Goal: Task Accomplishment & Management: Use online tool/utility

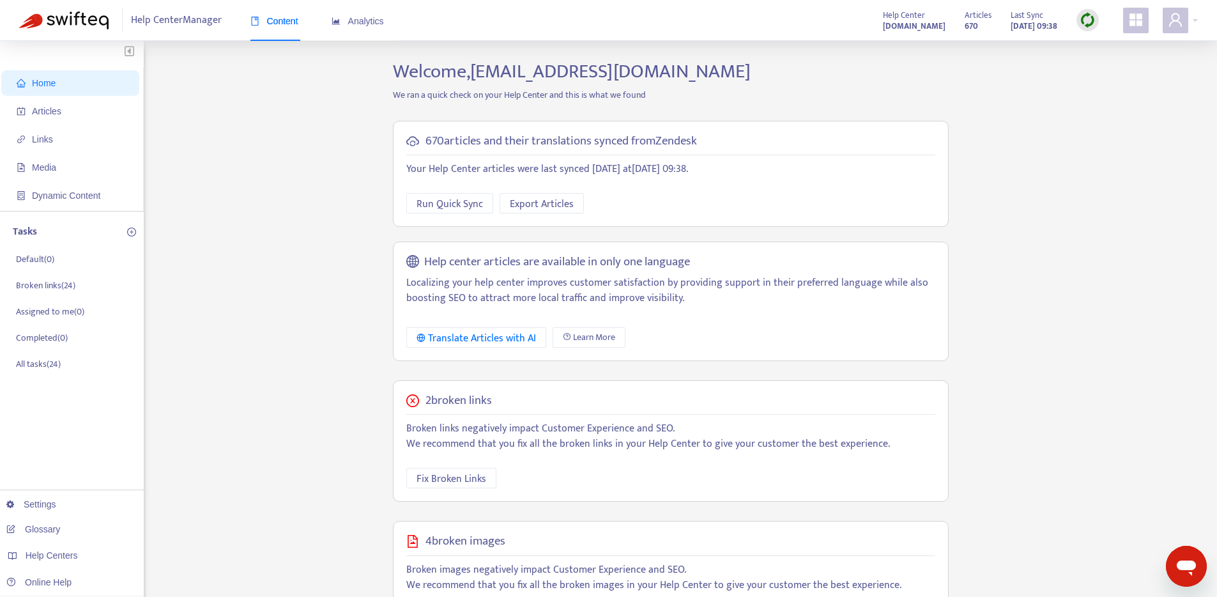
drag, startPoint x: 1125, startPoint y: 128, endPoint x: 1110, endPoint y: 129, distance: 15.3
click at [1125, 128] on div "Home Articles Links Media Dynamic Content Tasks Default ( 0 ) Broken links ( 24…" at bounding box center [608, 433] width 1179 height 747
click at [31, 103] on span "Articles" at bounding box center [73, 111] width 112 height 26
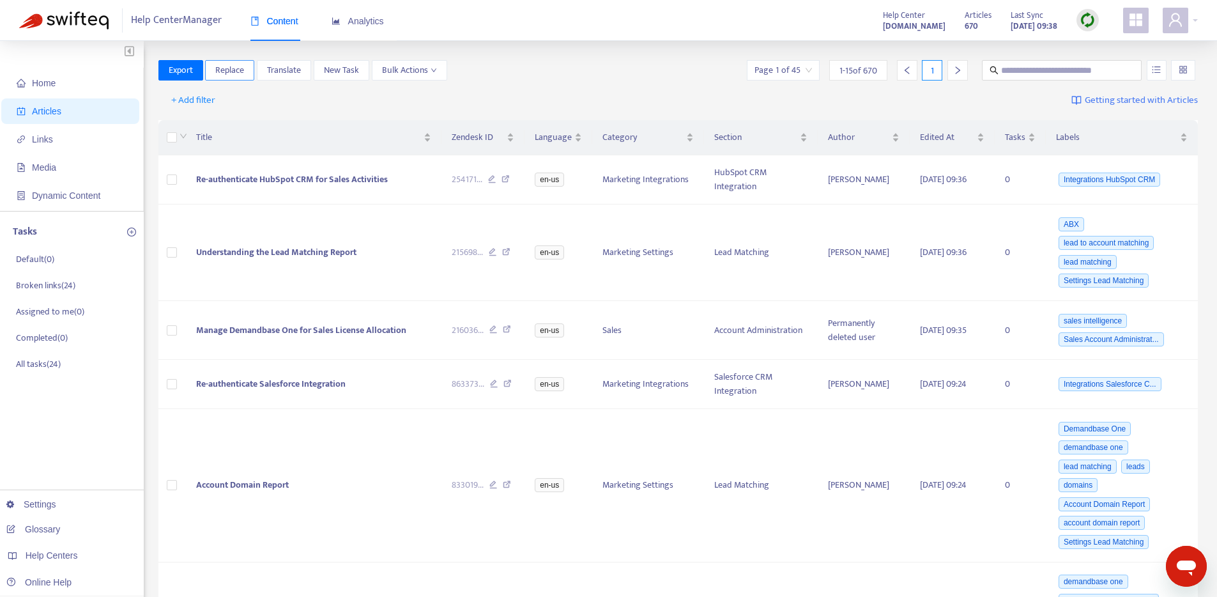
click at [229, 71] on span "Replace" at bounding box center [229, 70] width 29 height 14
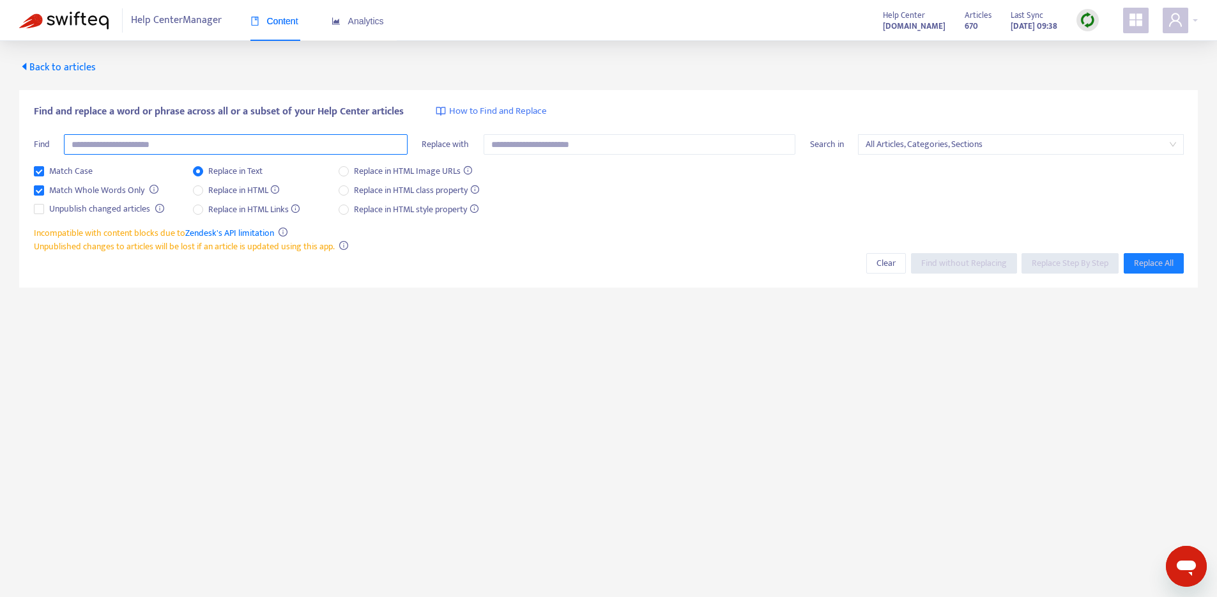
click at [139, 138] on input "text" at bounding box center [236, 144] width 344 height 20
type input "**********"
click at [942, 261] on span "Find without Replacing" at bounding box center [964, 263] width 86 height 14
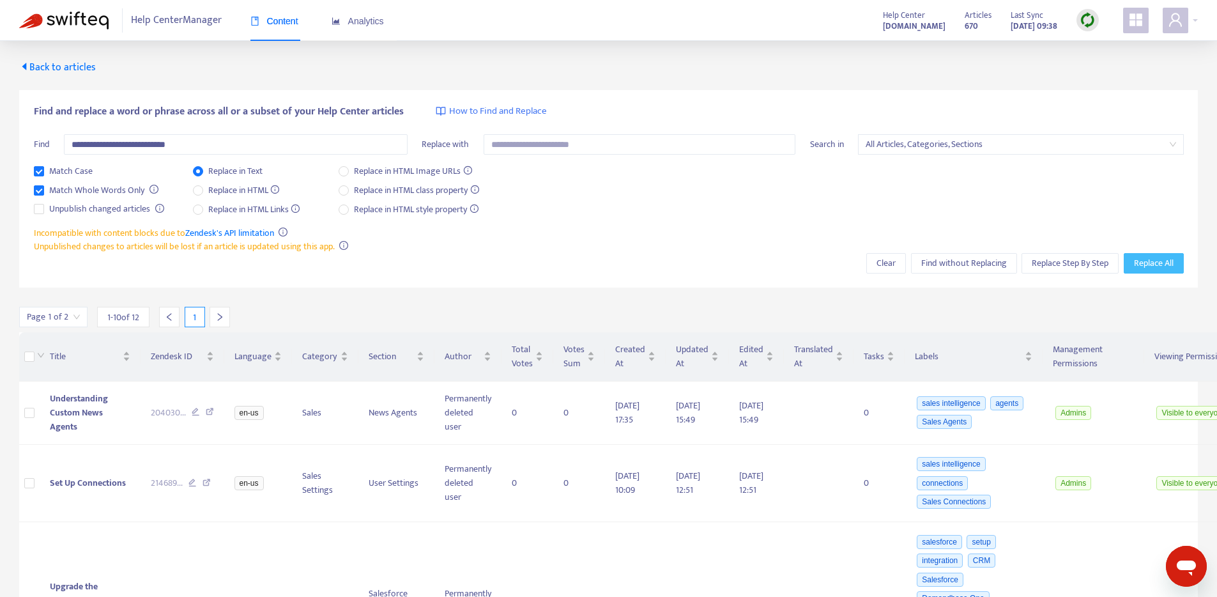
click at [1147, 263] on span "Replace All" at bounding box center [1154, 263] width 40 height 14
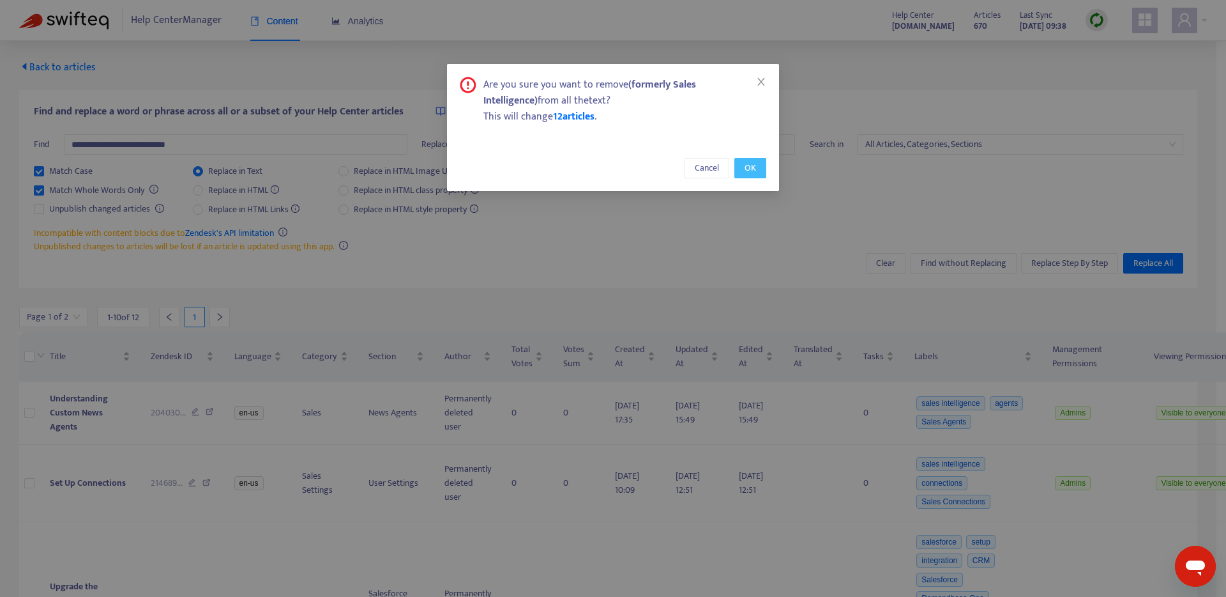
click at [752, 158] on button "OK" at bounding box center [751, 168] width 32 height 20
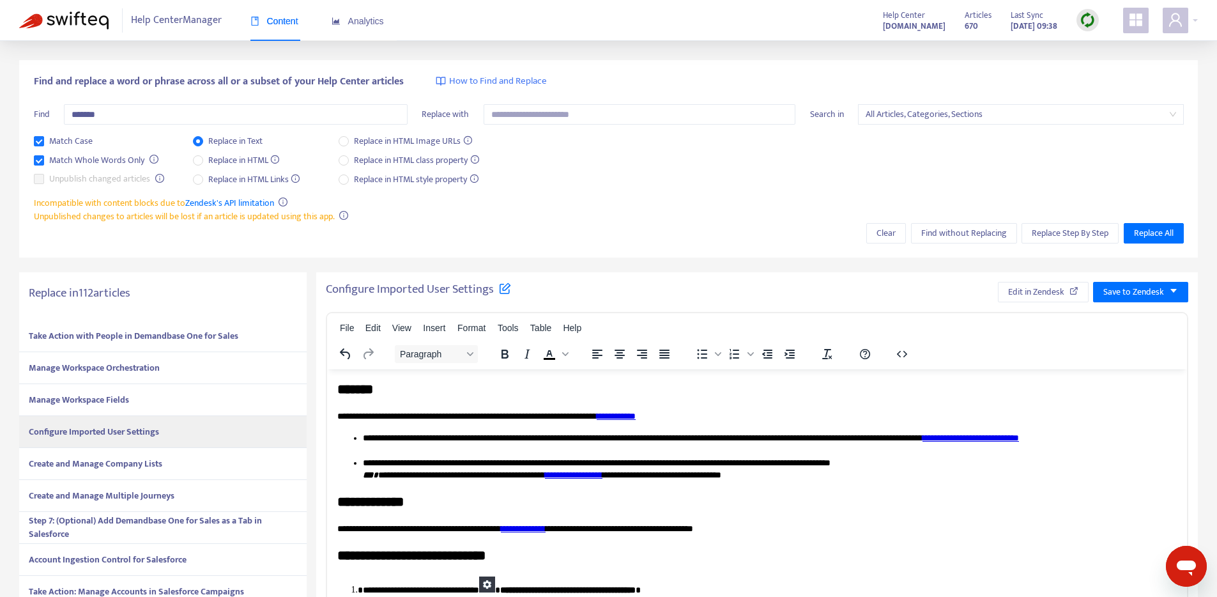
click at [874, 199] on div "Incompatible with content blocks due to Zendesk's API limitation Unpublished ch…" at bounding box center [609, 209] width 1150 height 27
click at [647, 188] on div "Match Case Match Whole Words Only Unpublish changed articles Replace in Text Re…" at bounding box center [609, 165] width 1150 height 62
click at [103, 469] on strong "Create and Manage Company Lists" at bounding box center [95, 463] width 133 height 15
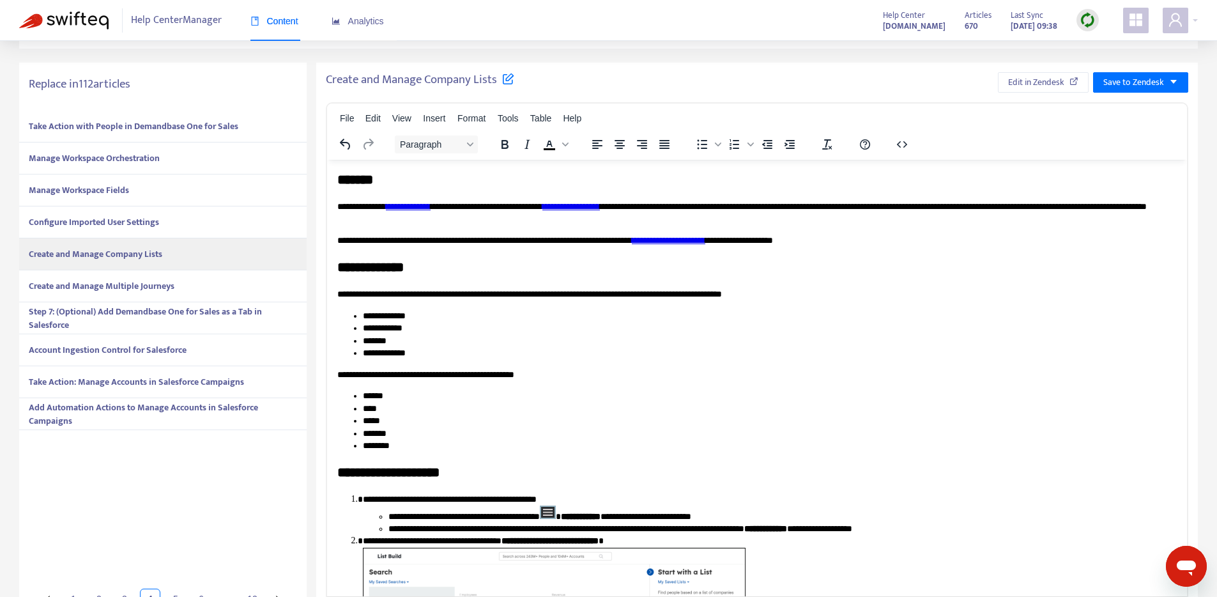
scroll to position [333, 0]
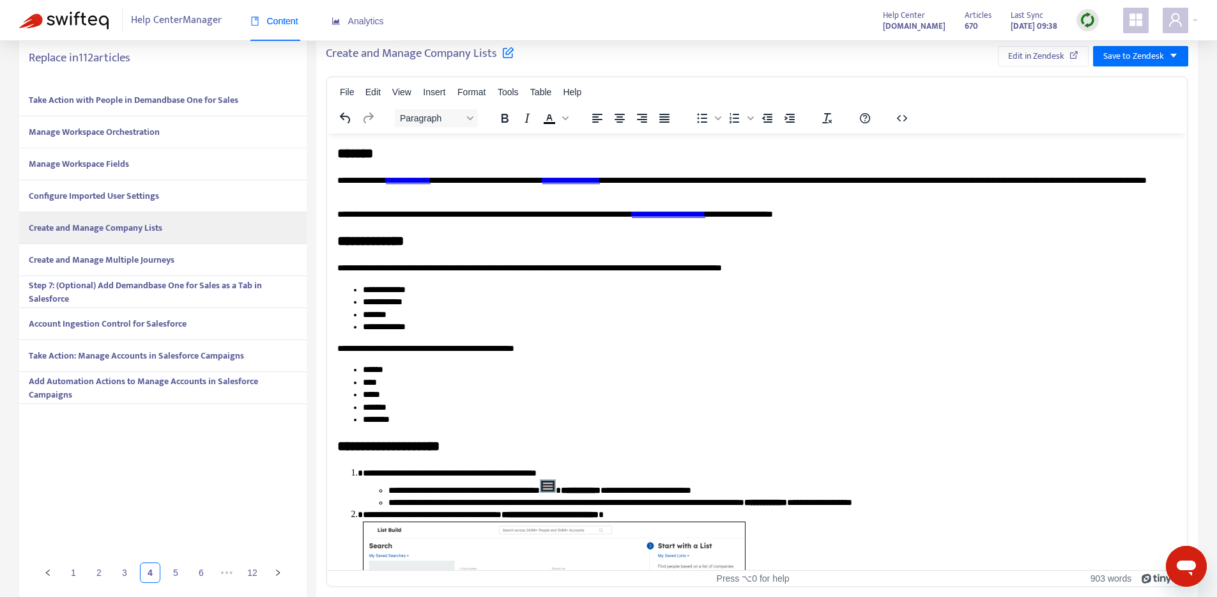
click at [125, 259] on strong "Create and Manage Multiple Journeys" at bounding box center [102, 259] width 146 height 15
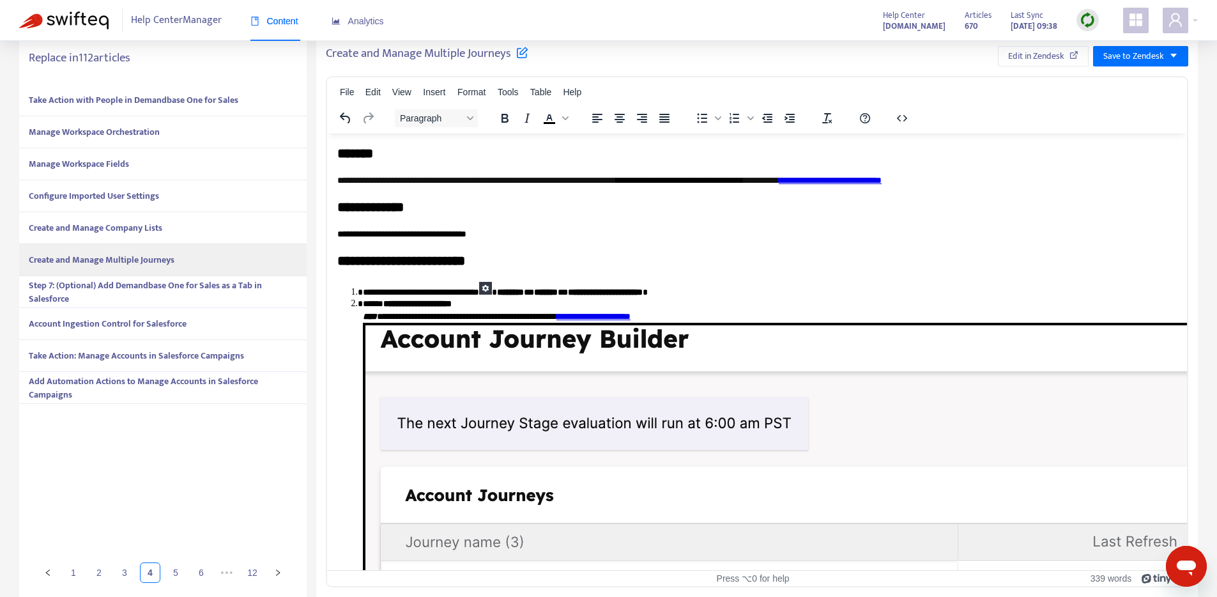
click at [195, 281] on strong "Step 7: (Optional) Add Demandbase One for Sales as a Tab in Salesforce" at bounding box center [145, 292] width 233 height 28
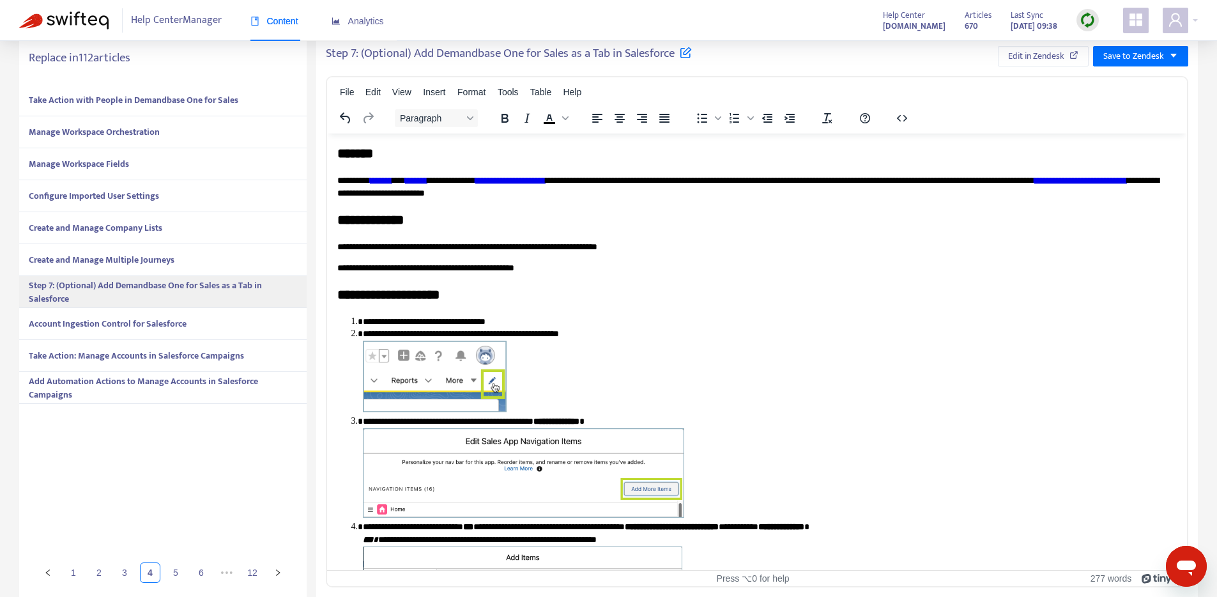
click at [175, 323] on strong "Account Ingestion Control for Salesforce" at bounding box center [108, 323] width 158 height 15
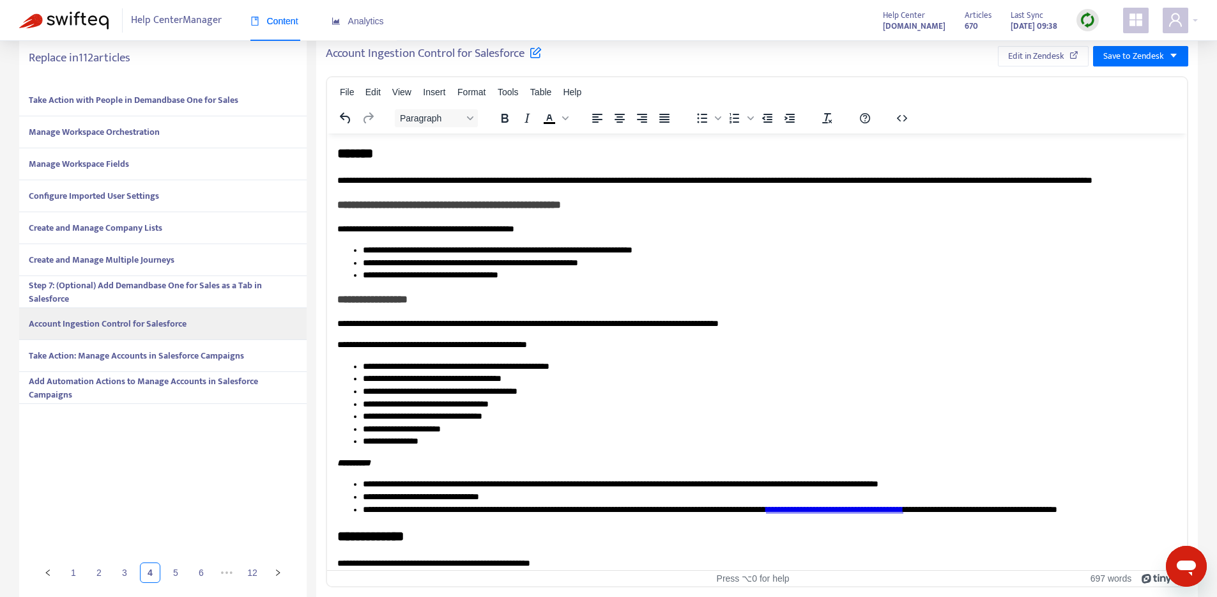
click at [121, 356] on strong "Take Action: Manage Accounts in Salesforce Campaigns" at bounding box center [136, 355] width 215 height 15
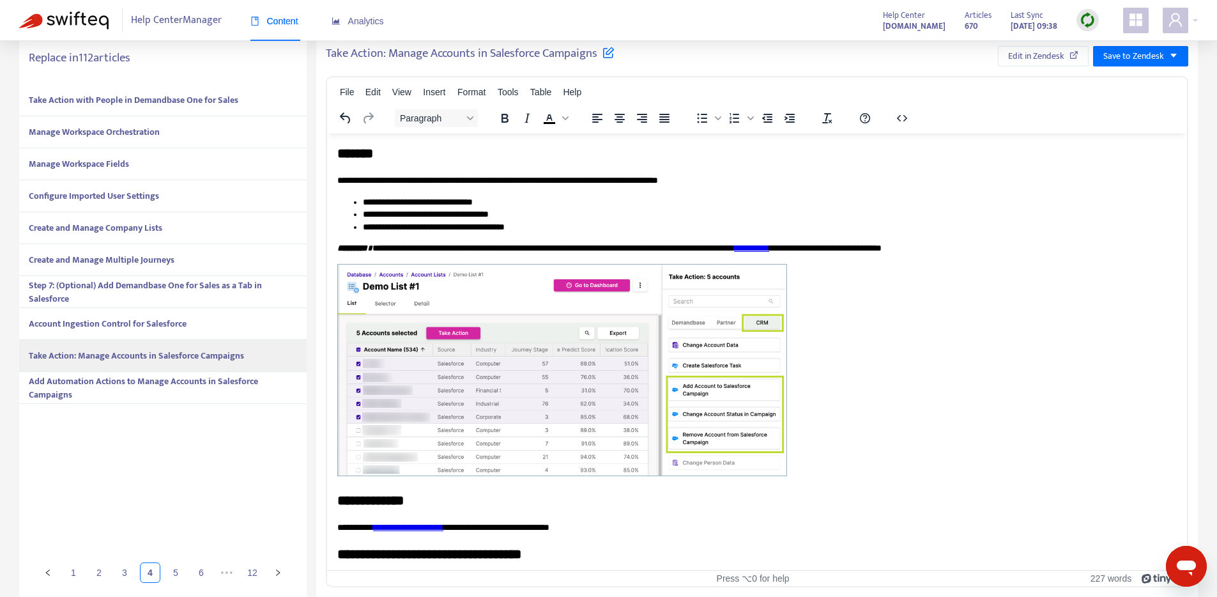
click at [112, 380] on strong "Add Automation Actions to Manage Accounts in Salesforce Campaigns" at bounding box center [143, 388] width 229 height 28
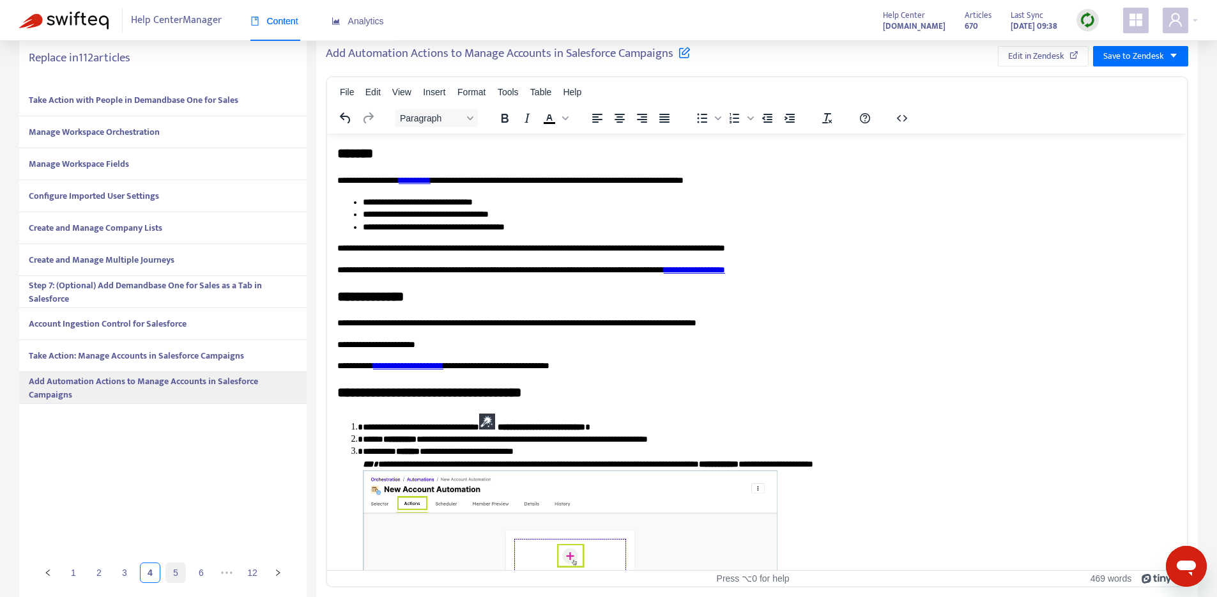
click at [174, 576] on link "5" at bounding box center [175, 572] width 19 height 19
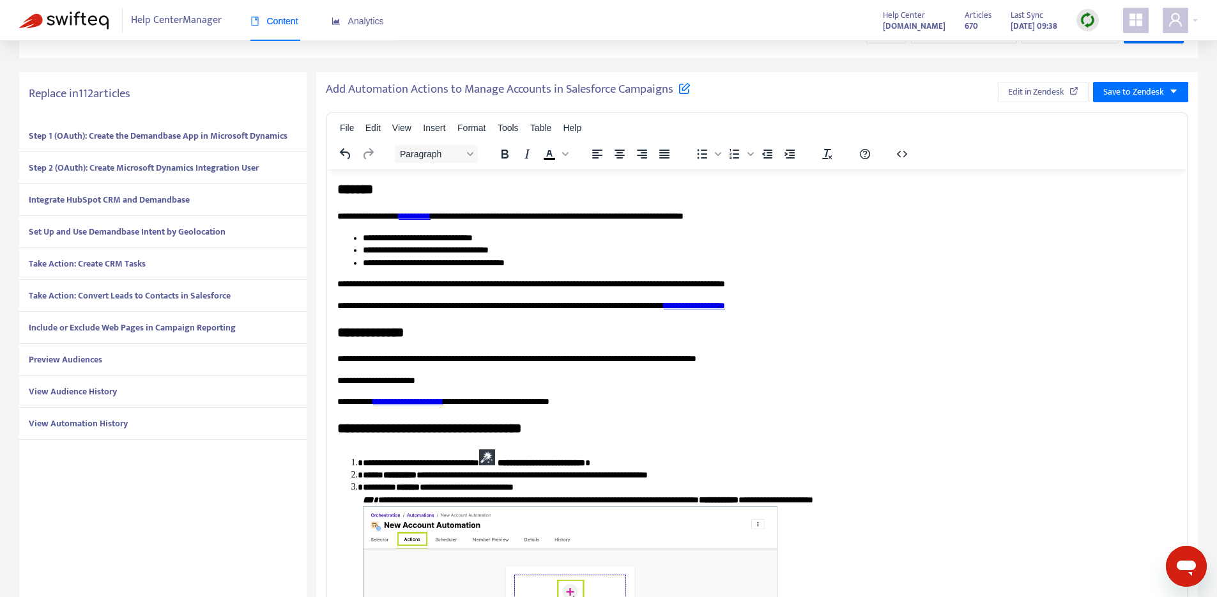
scroll to position [120, 0]
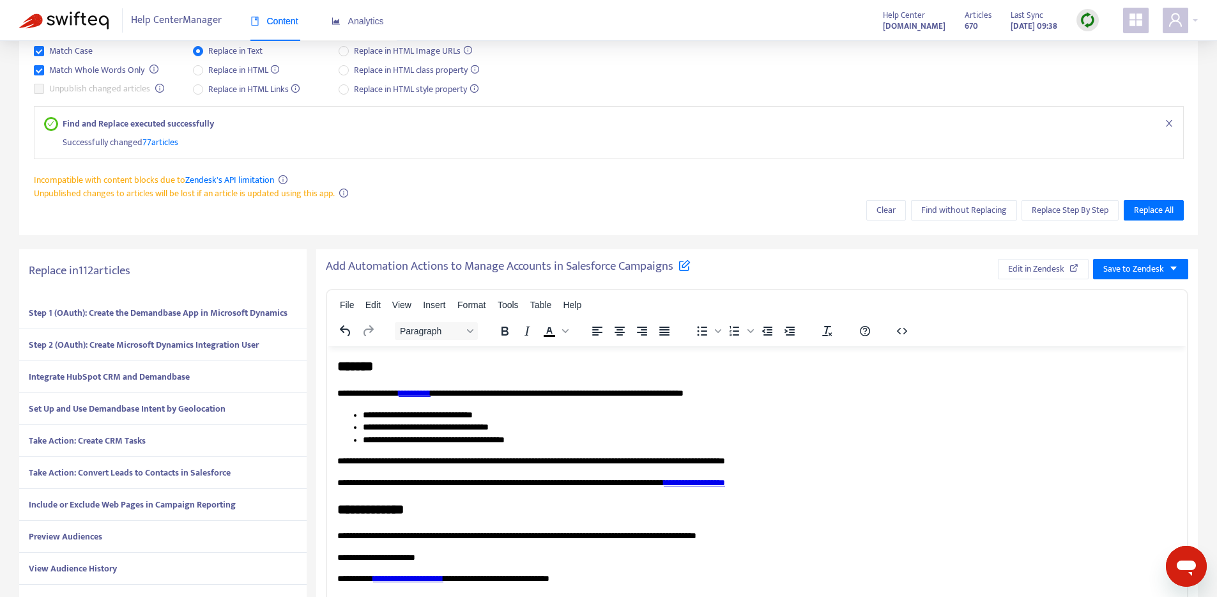
click at [131, 314] on strong "Step 1 (OAuth): Create the Demandbase App in Microsoft Dynamics" at bounding box center [158, 312] width 259 height 15
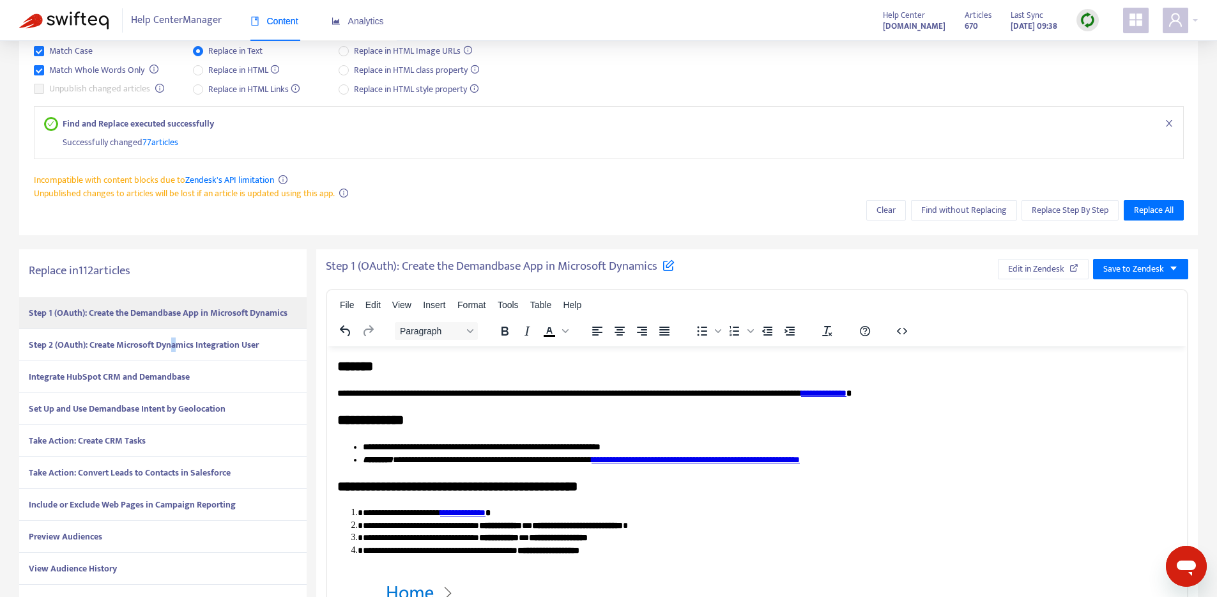
click at [176, 344] on strong "Step 2 (OAuth): Create Microsoft Dynamics Integration User" at bounding box center [144, 344] width 230 height 15
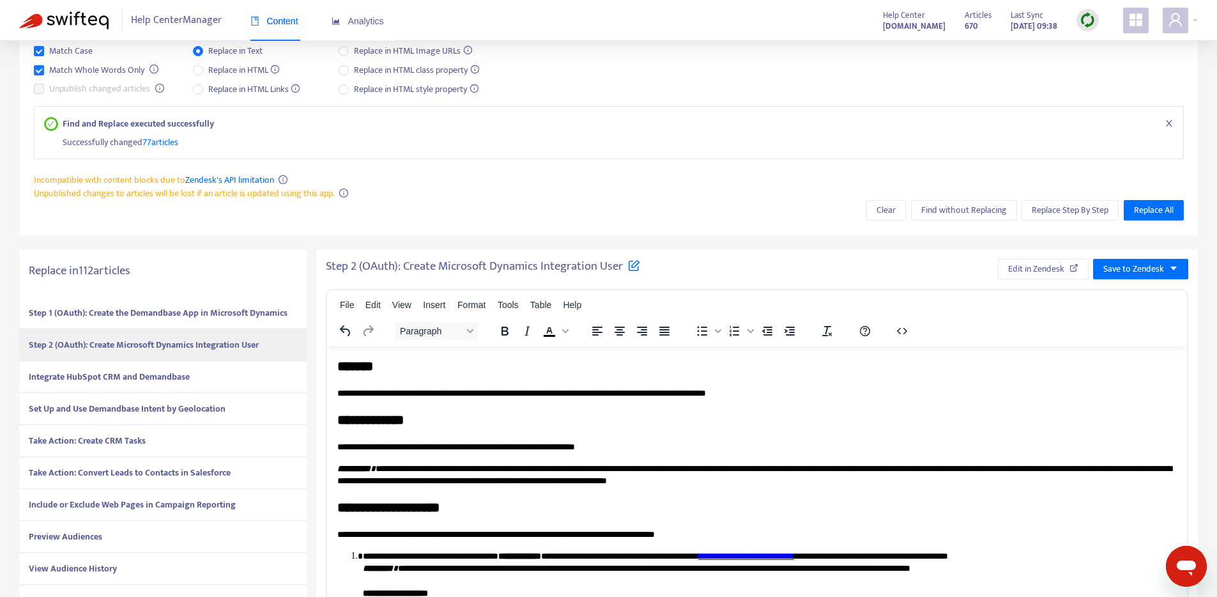
click at [149, 370] on strong "Integrate HubSpot CRM and Demandbase" at bounding box center [109, 376] width 161 height 15
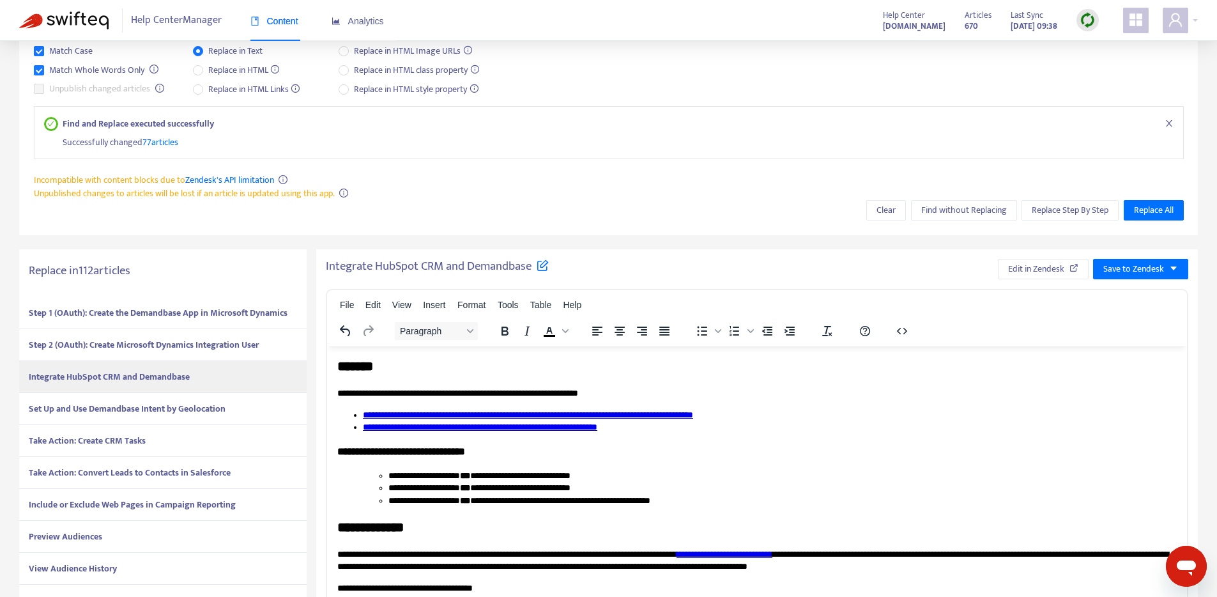
click at [148, 408] on strong "Set Up and Use Demandbase Intent by Geolocation" at bounding box center [127, 408] width 197 height 15
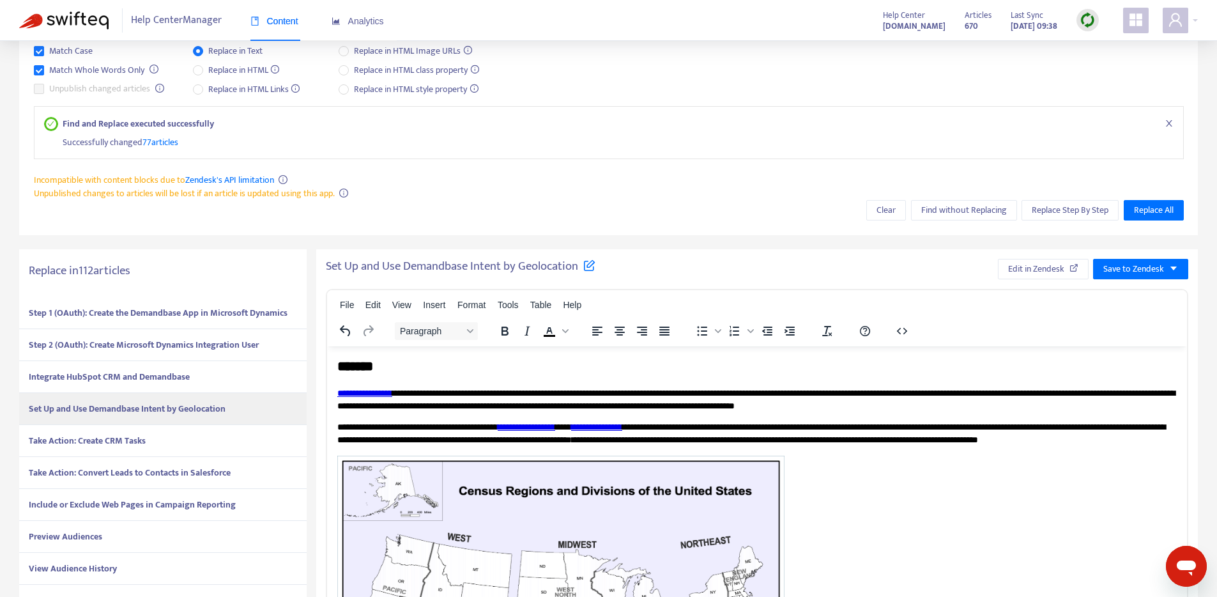
click at [86, 438] on strong "Take Action: Create CRM Tasks" at bounding box center [87, 440] width 117 height 15
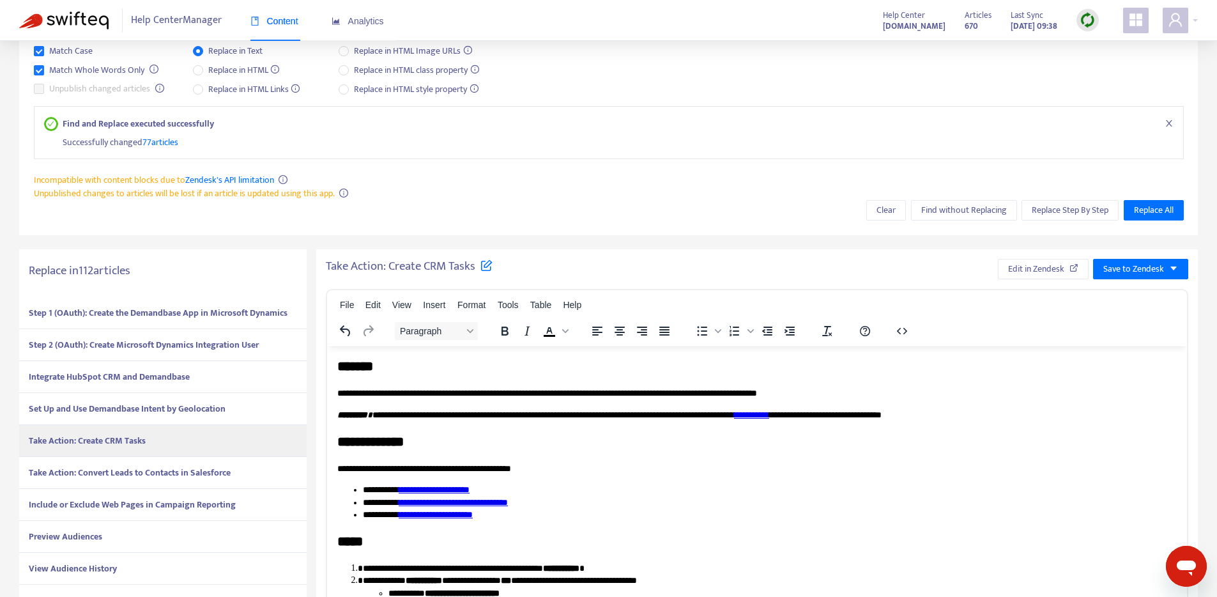
click at [162, 476] on strong "Take Action: Convert Leads to Contacts in Salesforce" at bounding box center [130, 472] width 202 height 15
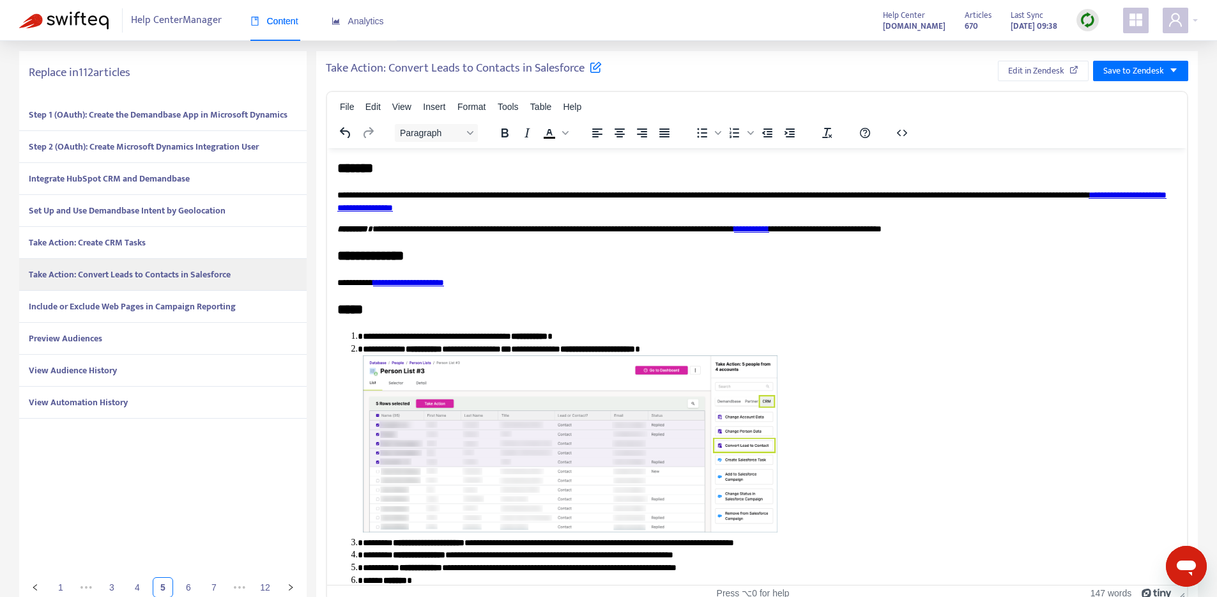
scroll to position [333, 0]
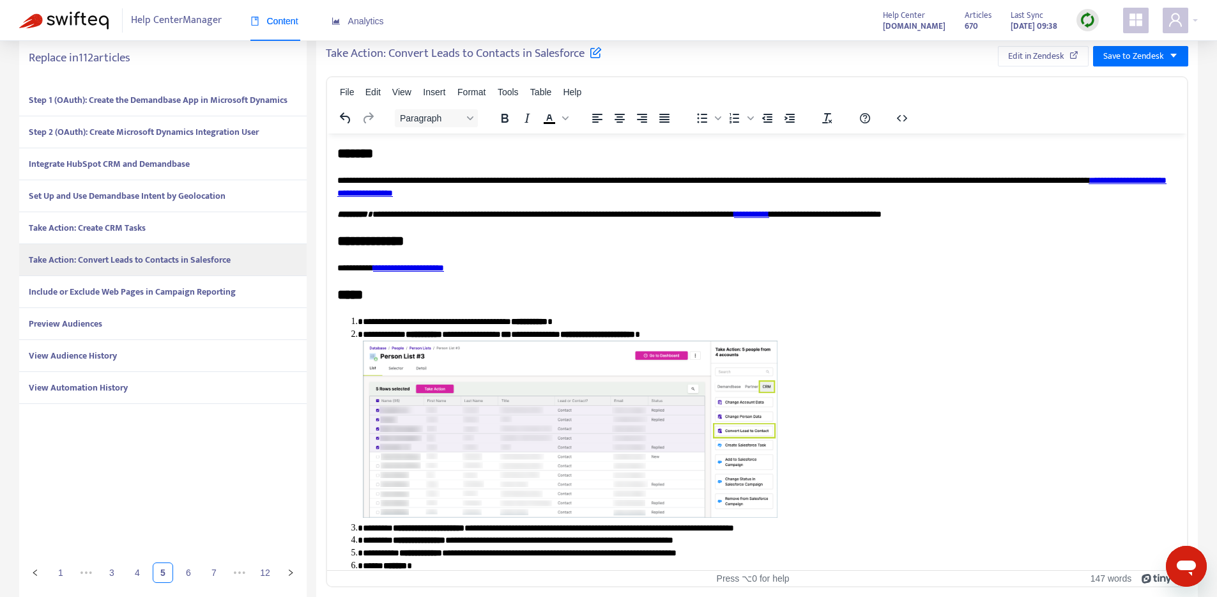
click at [114, 297] on strong "Include or Exclude Web Pages in Campaign Reporting" at bounding box center [132, 291] width 207 height 15
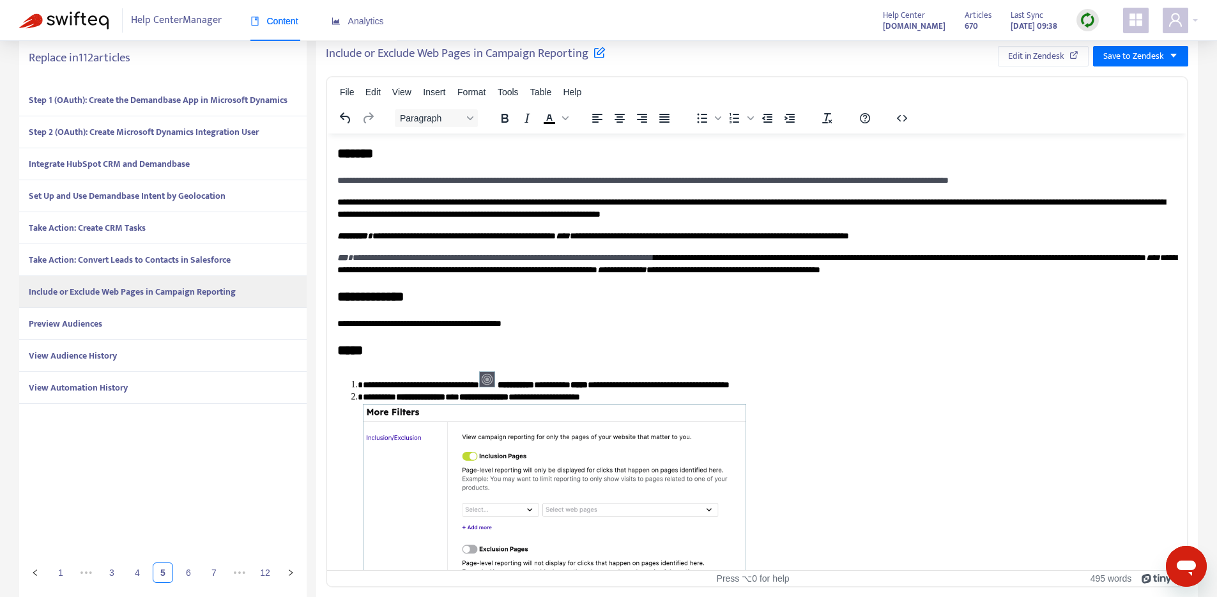
click at [91, 399] on div "View Automation History" at bounding box center [162, 388] width 287 height 32
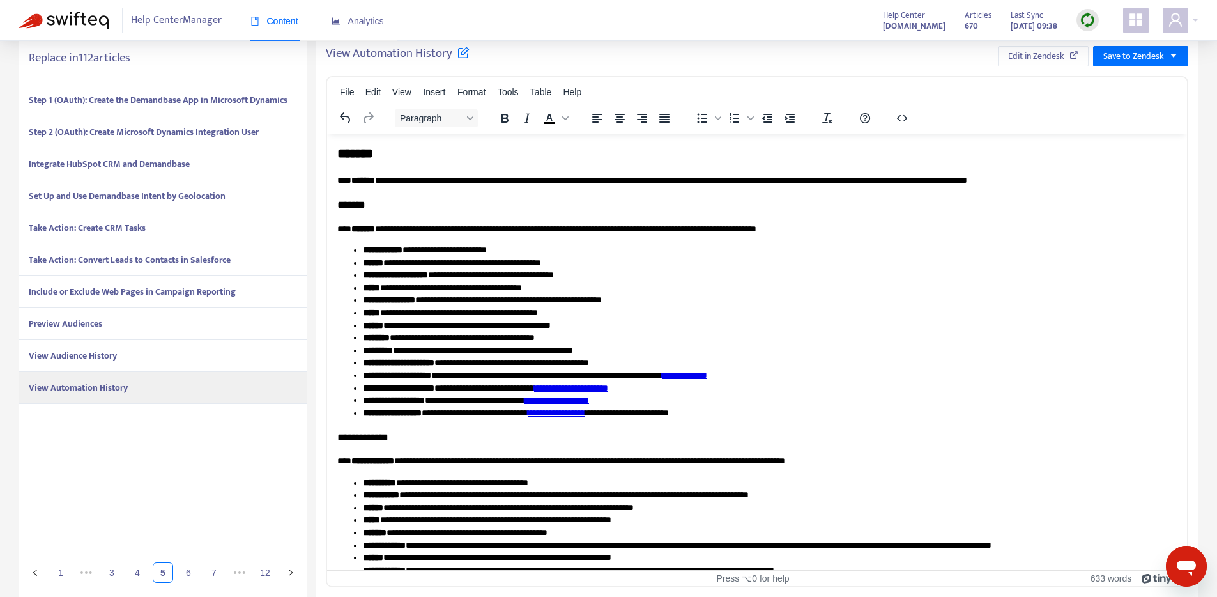
click at [89, 350] on strong "View Audience History" at bounding box center [73, 355] width 88 height 15
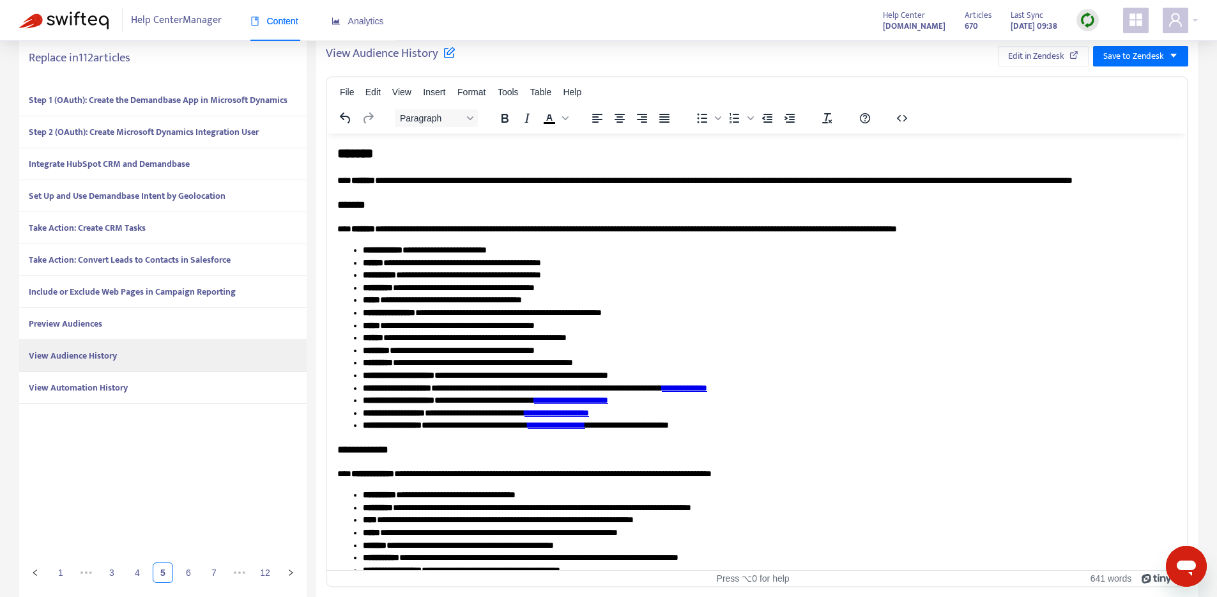
click at [136, 314] on div "Preview Audiences" at bounding box center [162, 324] width 287 height 32
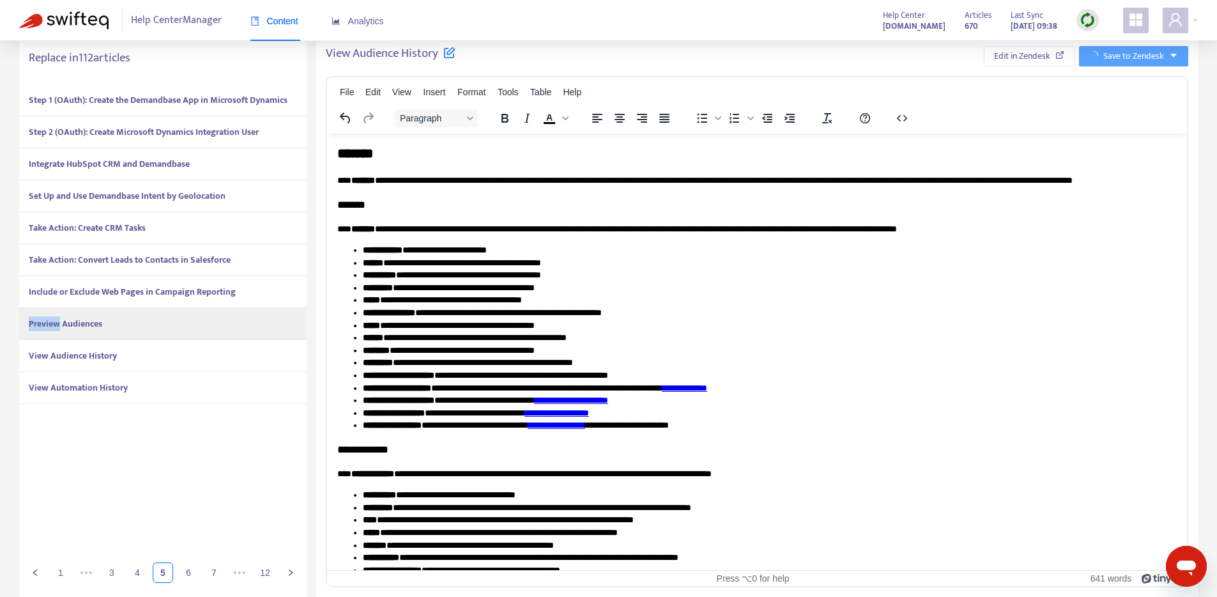
click at [136, 314] on div "Preview Audiences" at bounding box center [162, 324] width 287 height 32
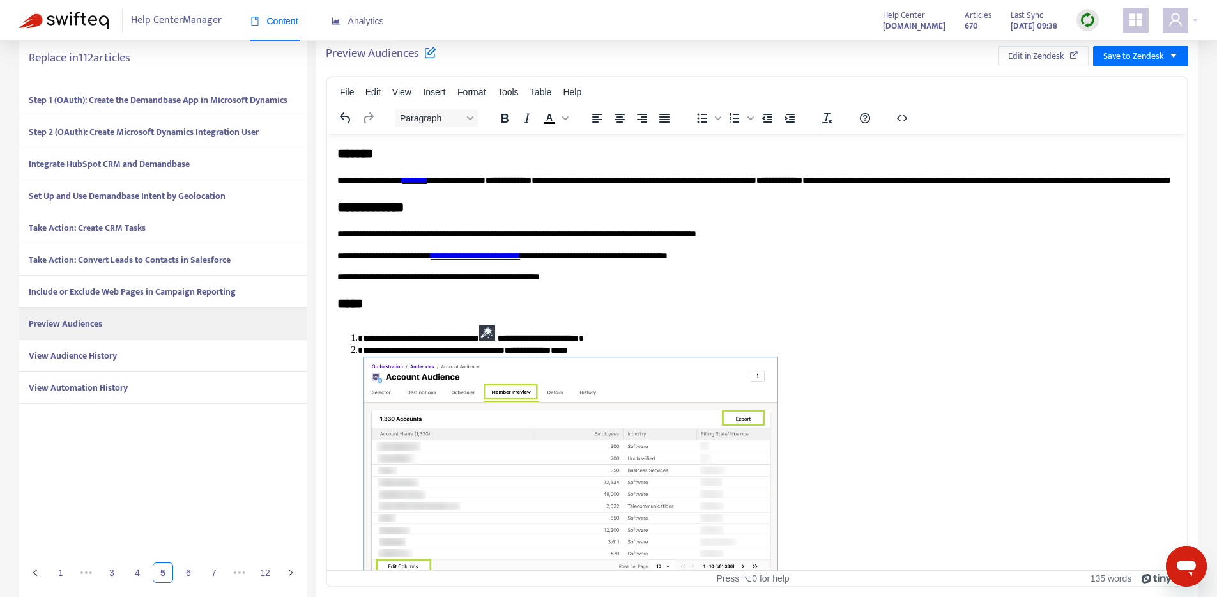
click at [157, 289] on strong "Include or Exclude Web Pages in Campaign Reporting" at bounding box center [132, 291] width 207 height 15
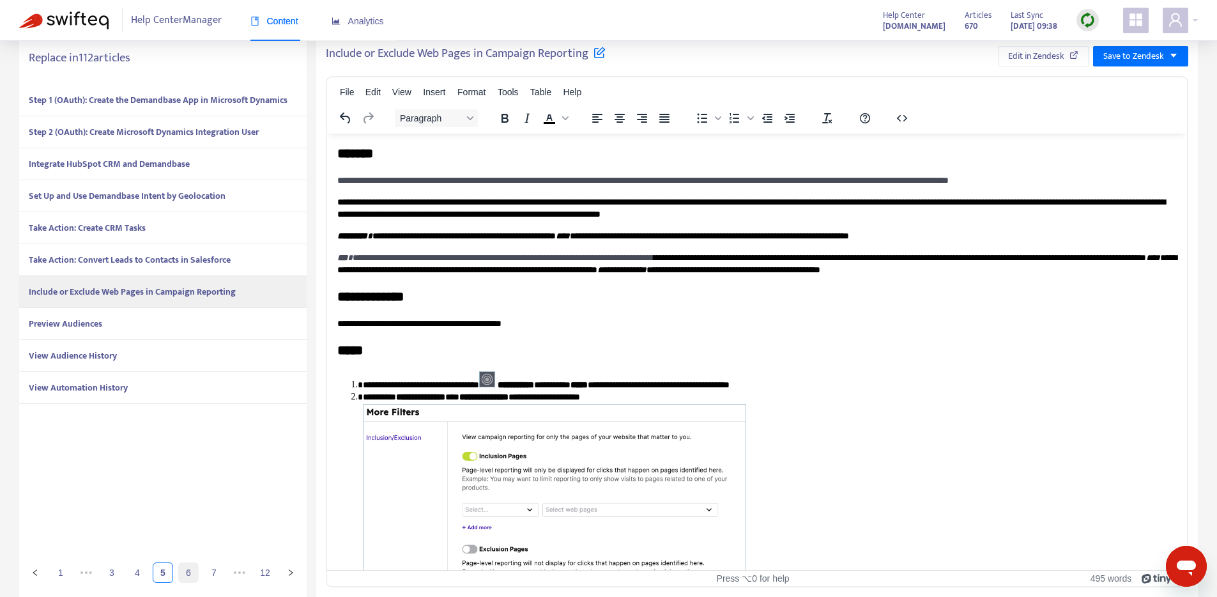
click at [192, 576] on link "6" at bounding box center [188, 572] width 19 height 19
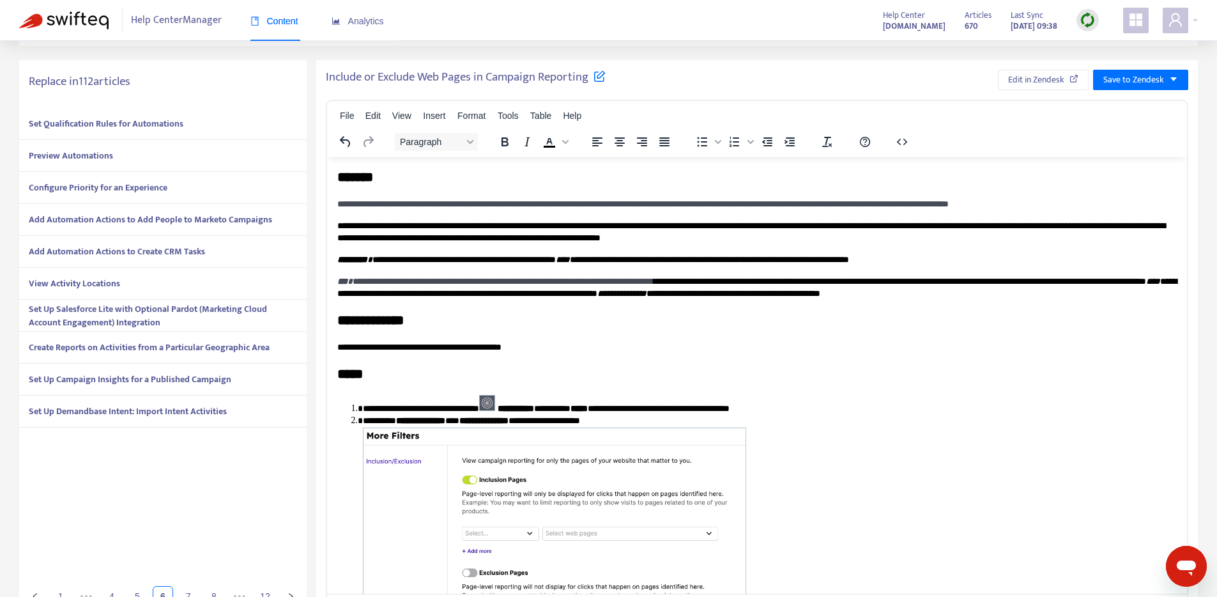
scroll to position [225, 0]
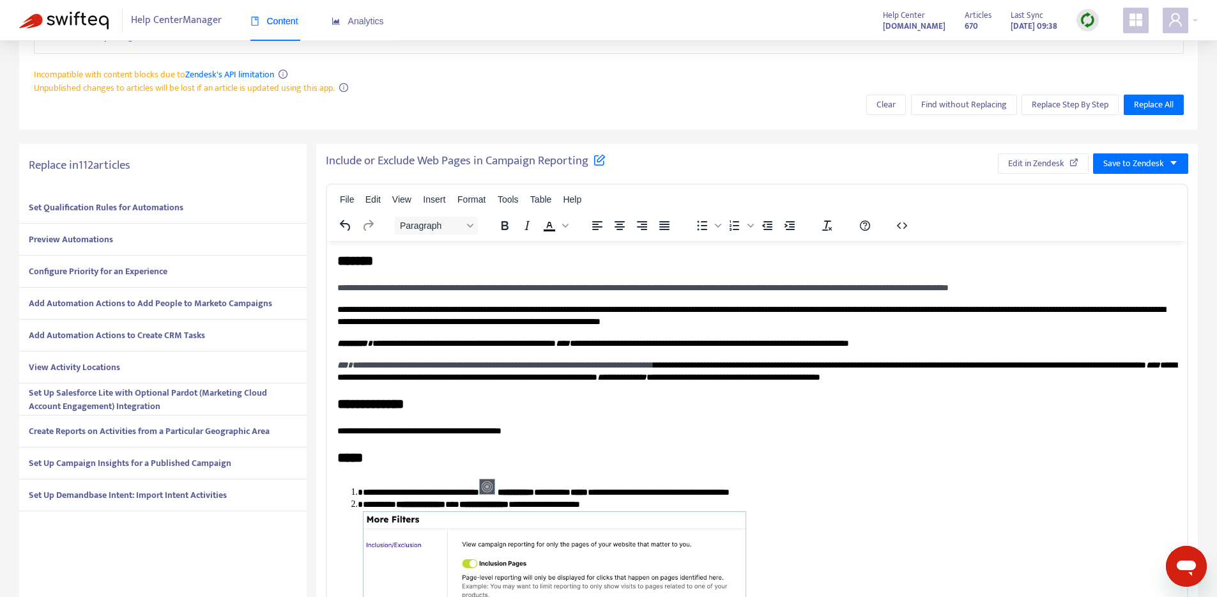
click at [189, 206] on div "Set Qualification Rules for Automations" at bounding box center [162, 208] width 287 height 32
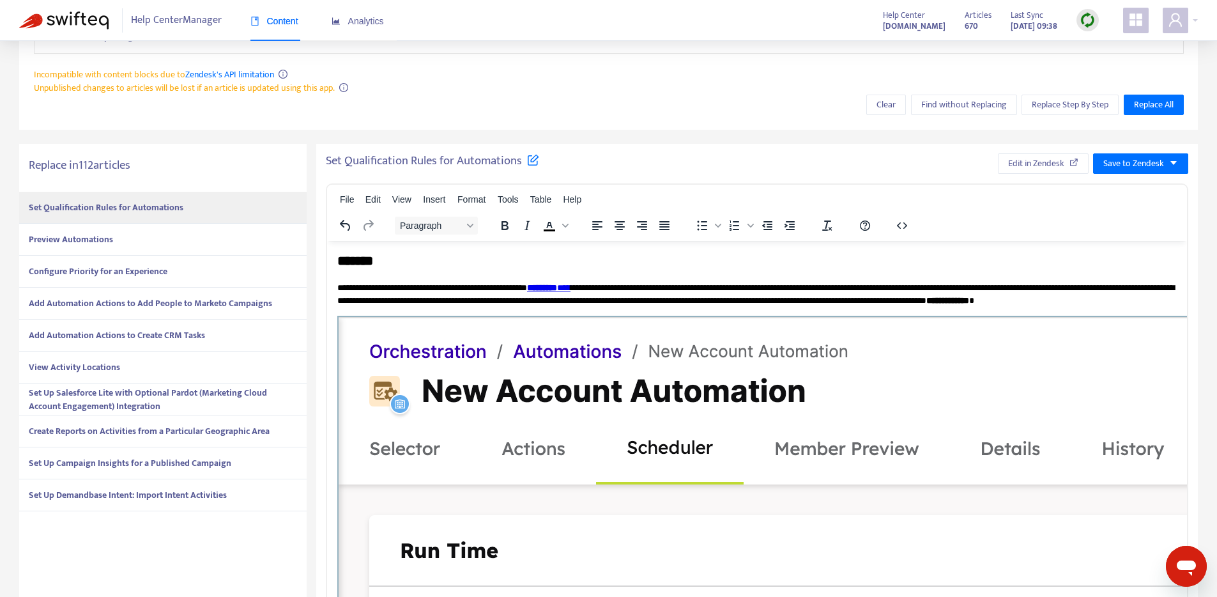
click at [172, 243] on div "Preview Automations" at bounding box center [162, 240] width 287 height 32
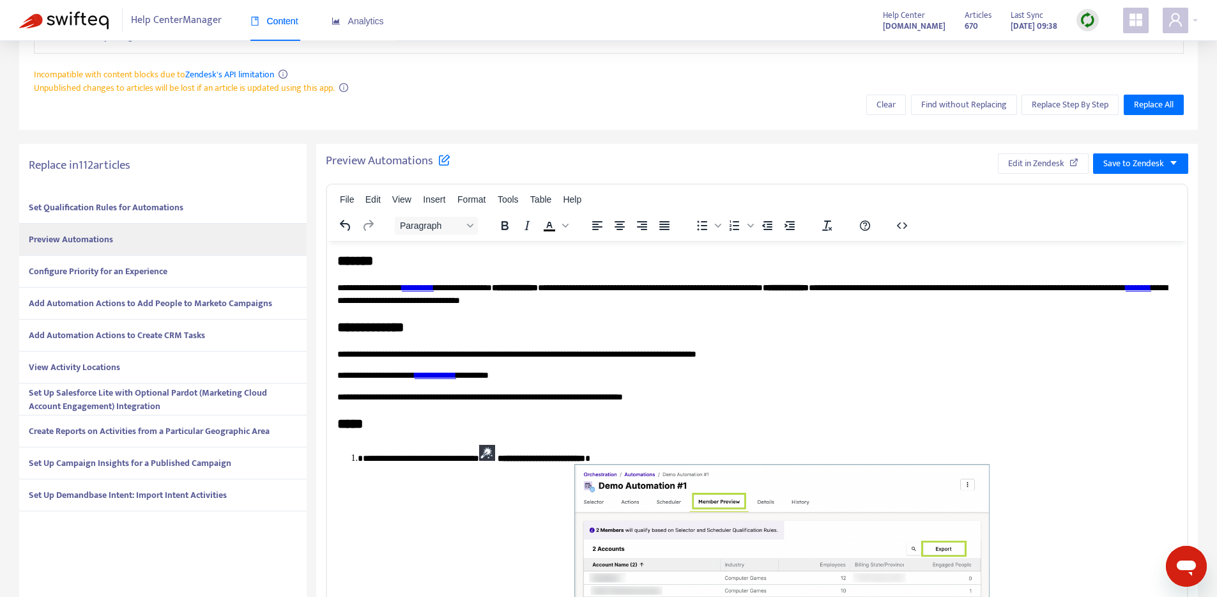
click at [173, 269] on div "Configure Priority for an Experience" at bounding box center [162, 272] width 287 height 32
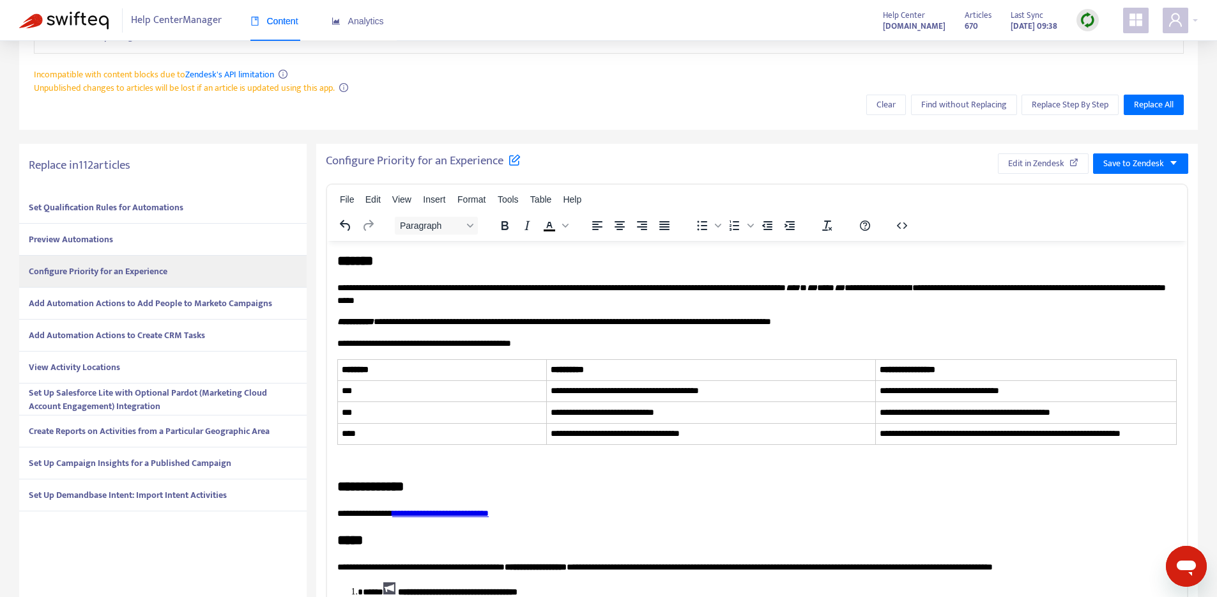
click at [155, 320] on div "Add Automation Actions to Create CRM Tasks" at bounding box center [162, 335] width 287 height 32
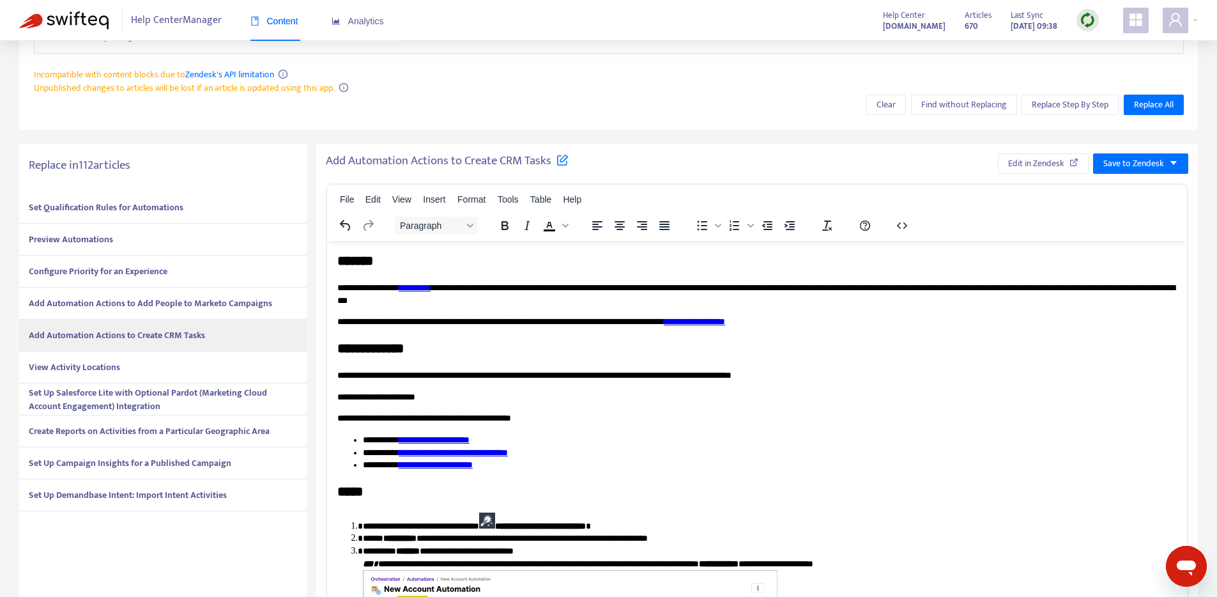
click at [158, 305] on strong "Add Automation Actions to Add People to Marketo Campaigns" at bounding box center [150, 303] width 243 height 15
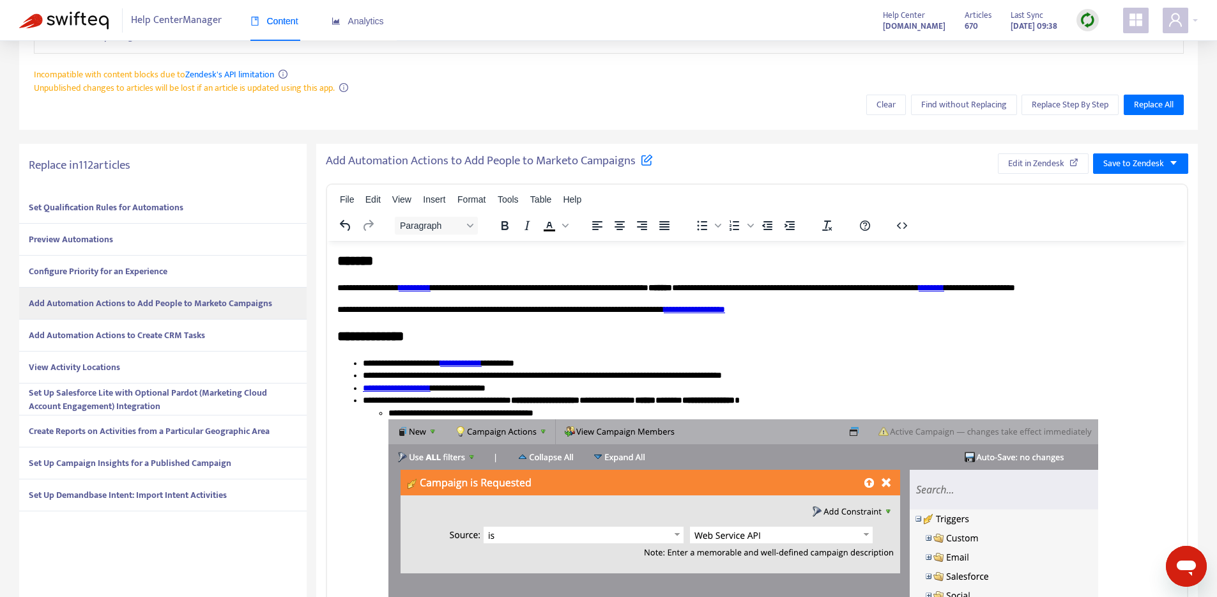
click at [146, 355] on div "View Activity Locations" at bounding box center [162, 367] width 287 height 32
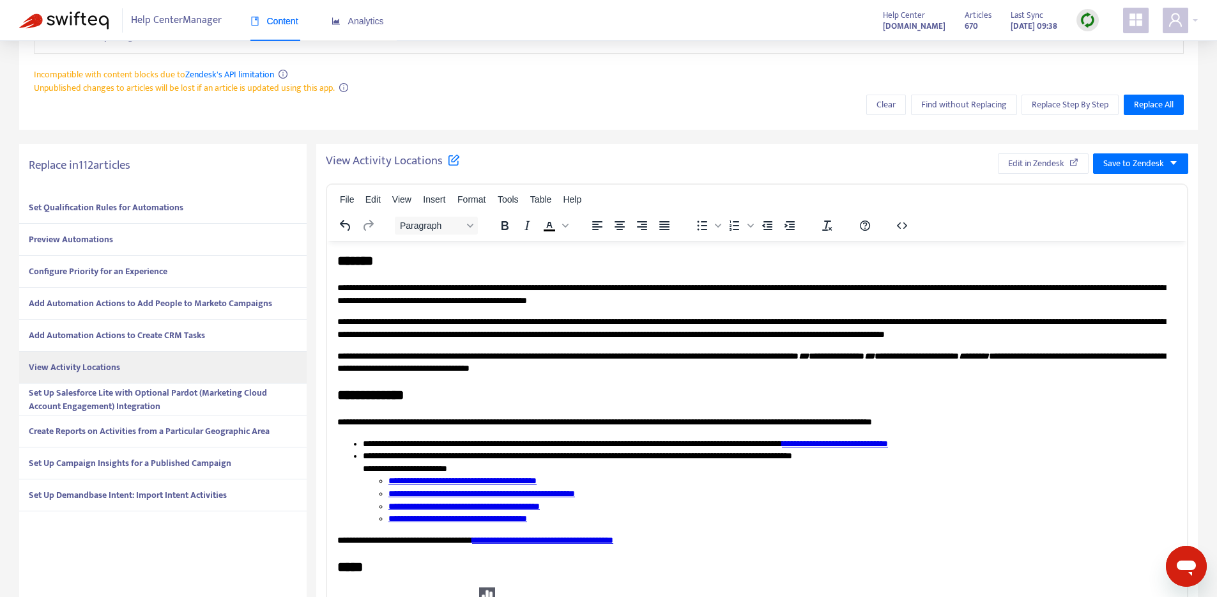
click at [137, 390] on strong "Set Up Salesforce Lite with Optional Pardot (Marketing Cloud Account Engagement…" at bounding box center [148, 399] width 238 height 28
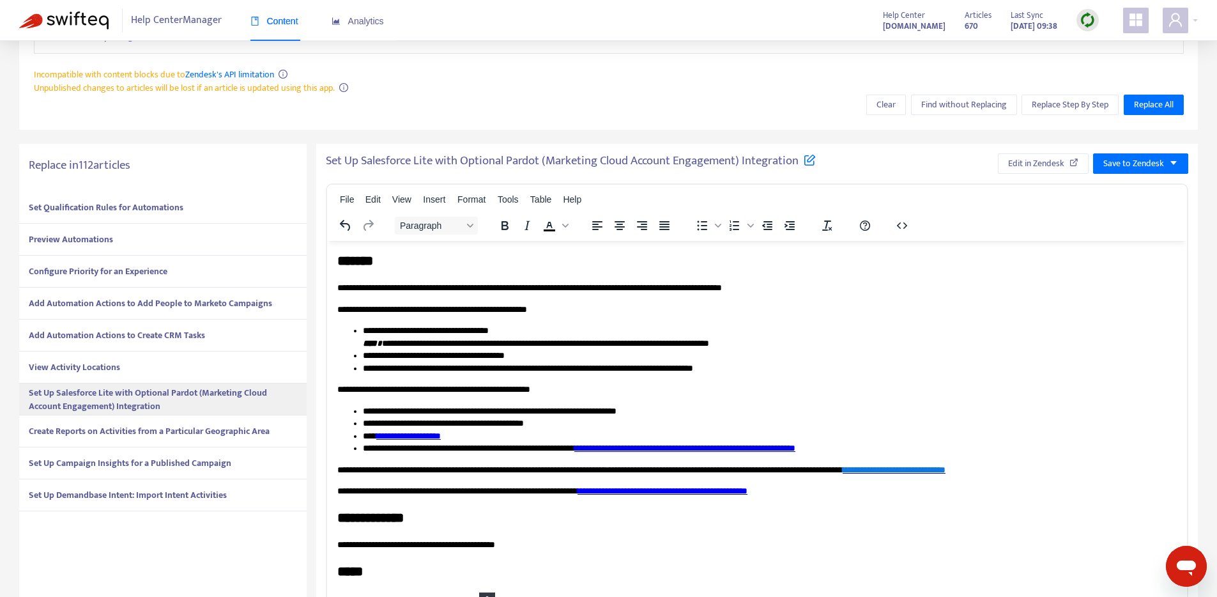
click at [128, 427] on strong "Create Reports on Activities from a Particular Geographic Area" at bounding box center [149, 430] width 241 height 15
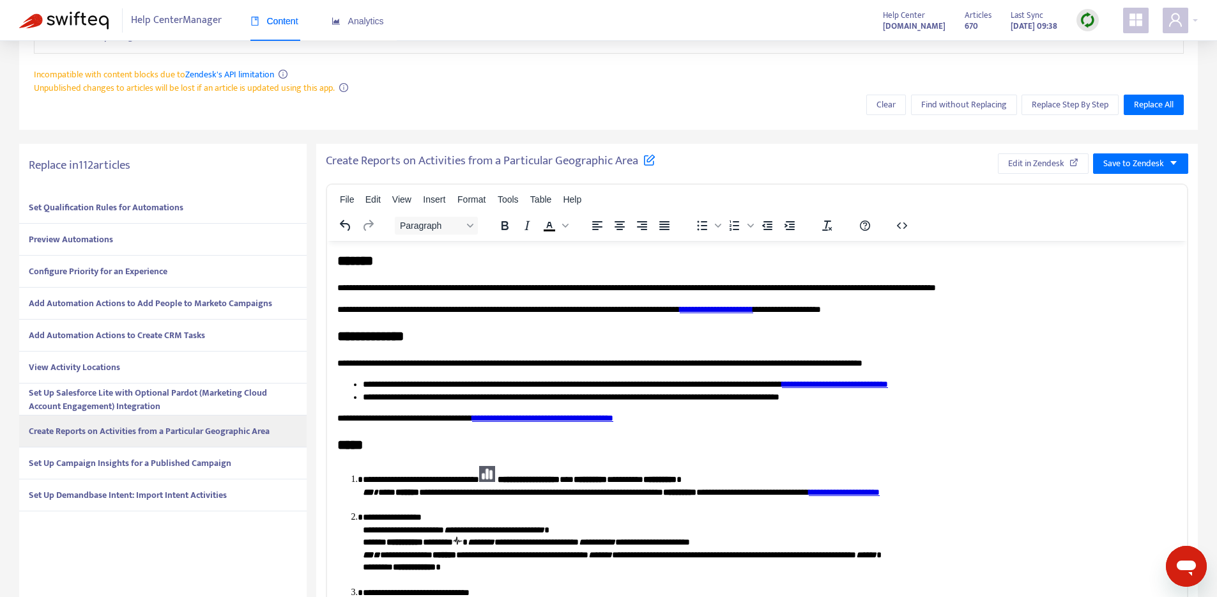
click at [124, 454] on div "Set Up Campaign Insights for a Published Campaign" at bounding box center [162, 463] width 287 height 32
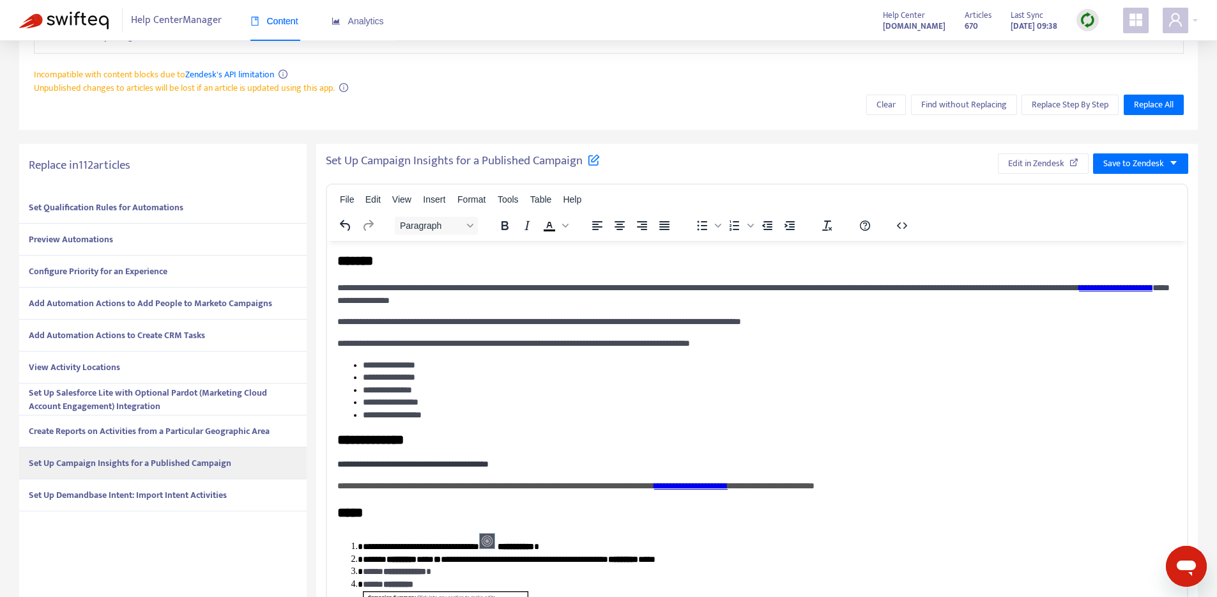
click at [123, 489] on strong "Set Up Demandbase Intent: Import Intent Activities" at bounding box center [128, 494] width 198 height 15
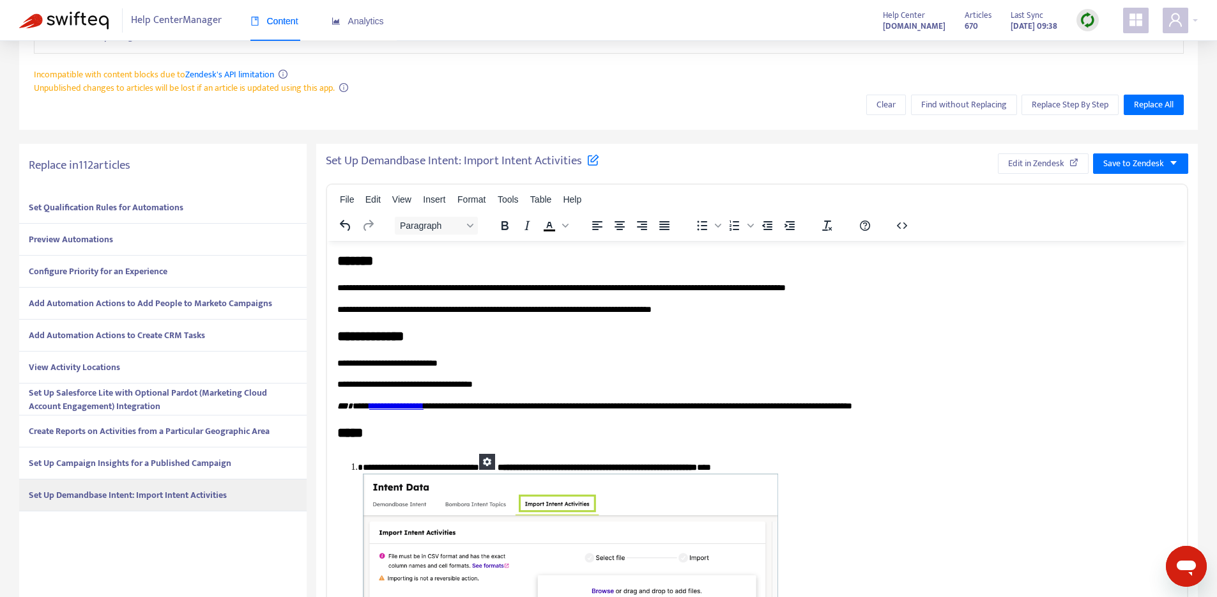
click at [214, 269] on div "Configure Priority for an Experience" at bounding box center [162, 272] width 287 height 32
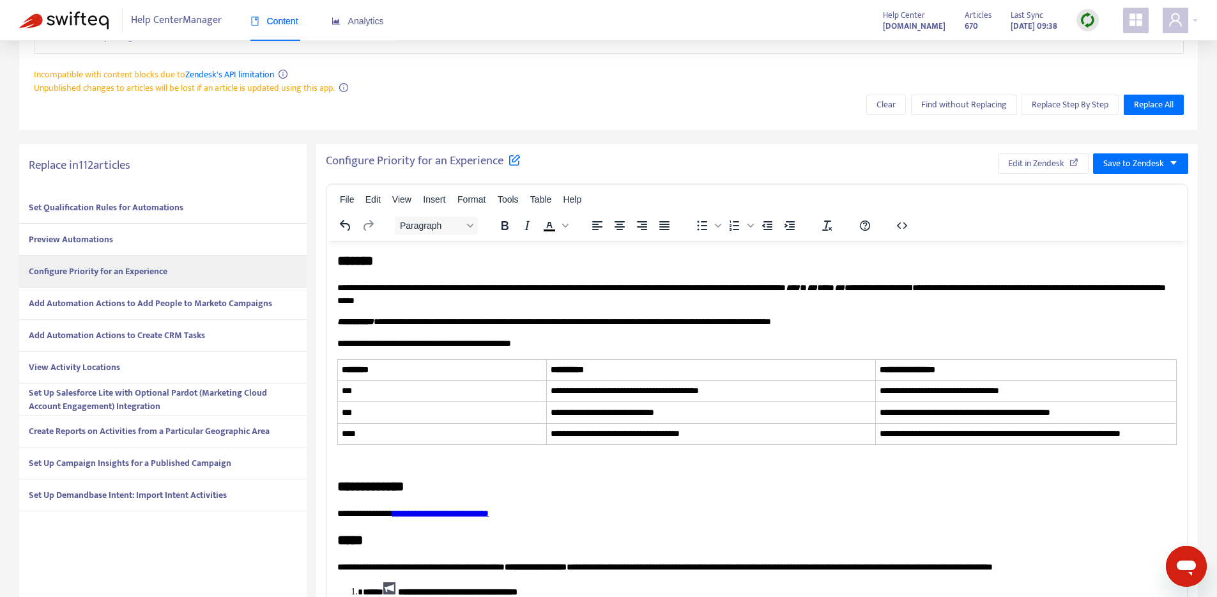
click at [206, 298] on strong "Add Automation Actions to Add People to Marketo Campaigns" at bounding box center [150, 303] width 243 height 15
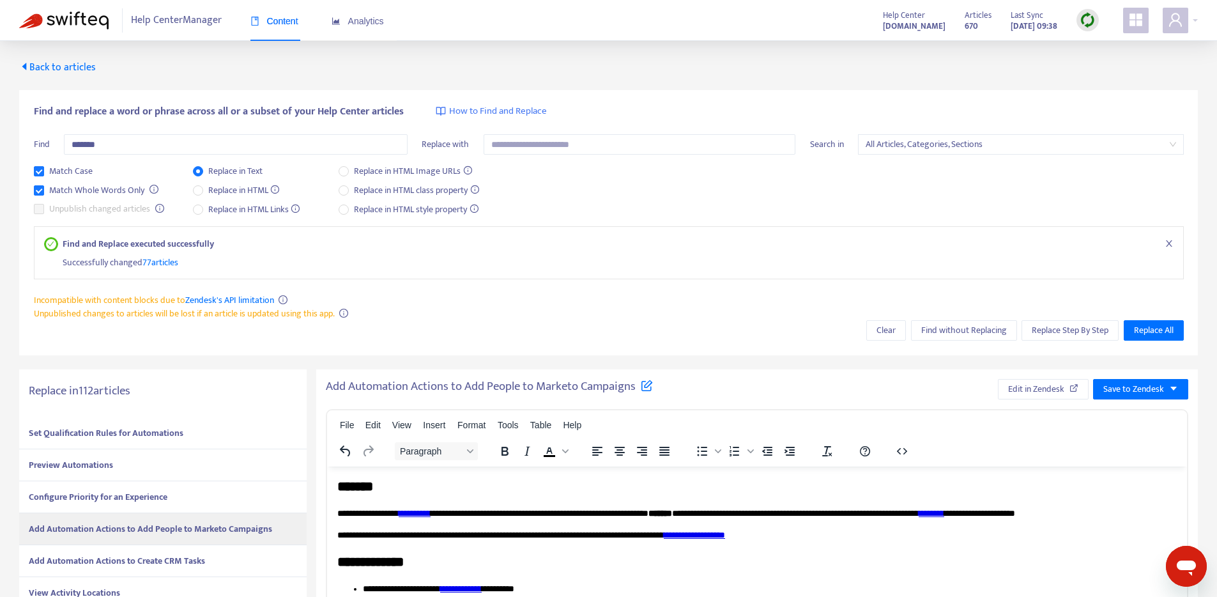
scroll to position [333, 0]
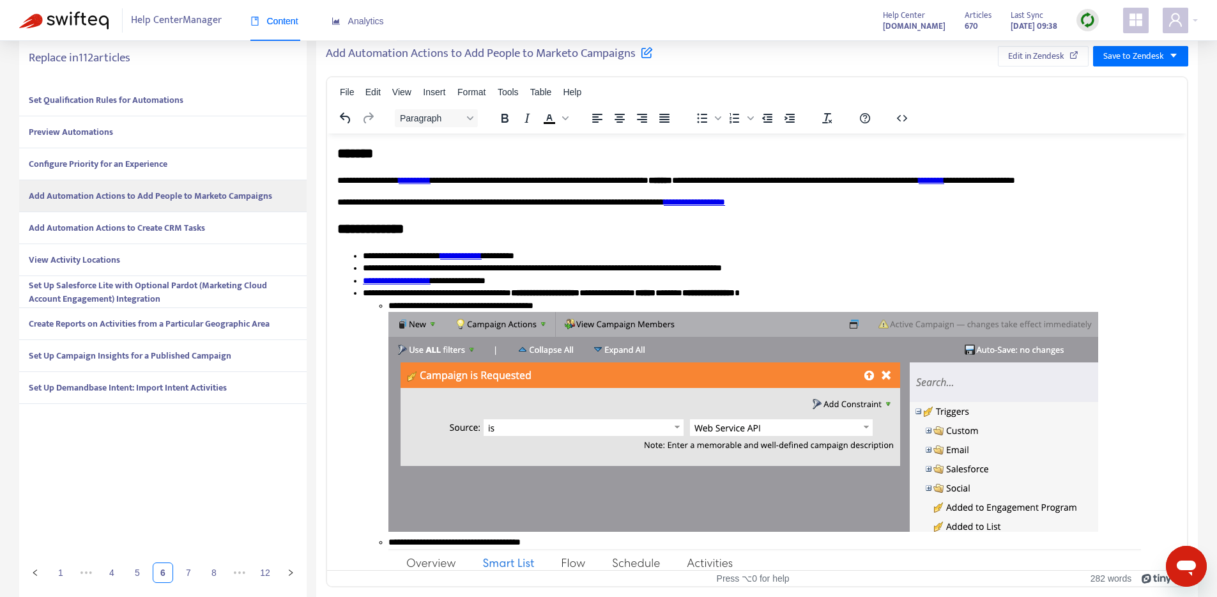
drag, startPoint x: 188, startPoint y: 324, endPoint x: 197, endPoint y: 324, distance: 9.0
click at [188, 324] on strong "Create Reports on Activities from a Particular Geographic Area" at bounding box center [149, 323] width 241 height 15
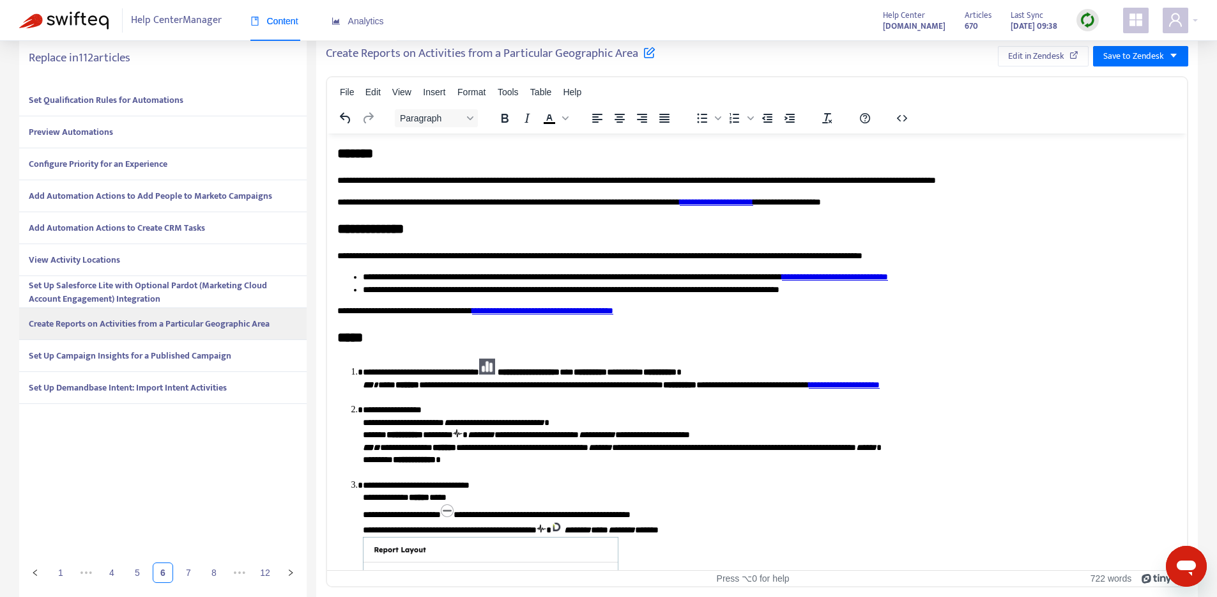
click at [160, 354] on strong "Set Up Campaign Insights for a Published Campaign" at bounding box center [130, 355] width 202 height 15
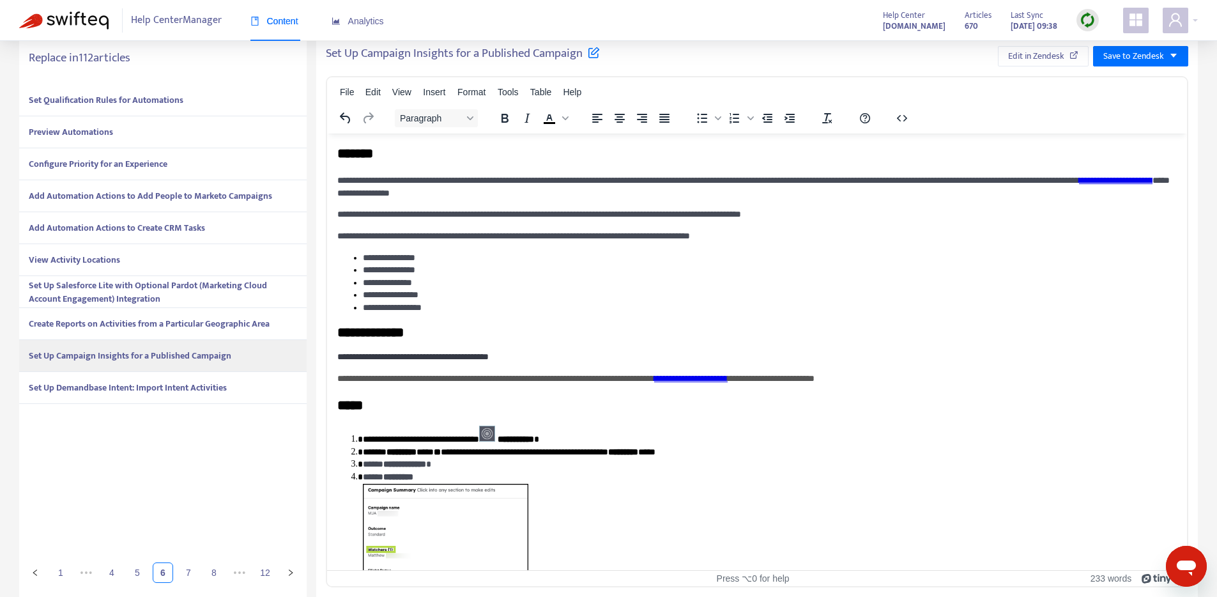
click at [132, 386] on strong "Set Up Demandbase Intent: Import Intent Activities" at bounding box center [128, 387] width 198 height 15
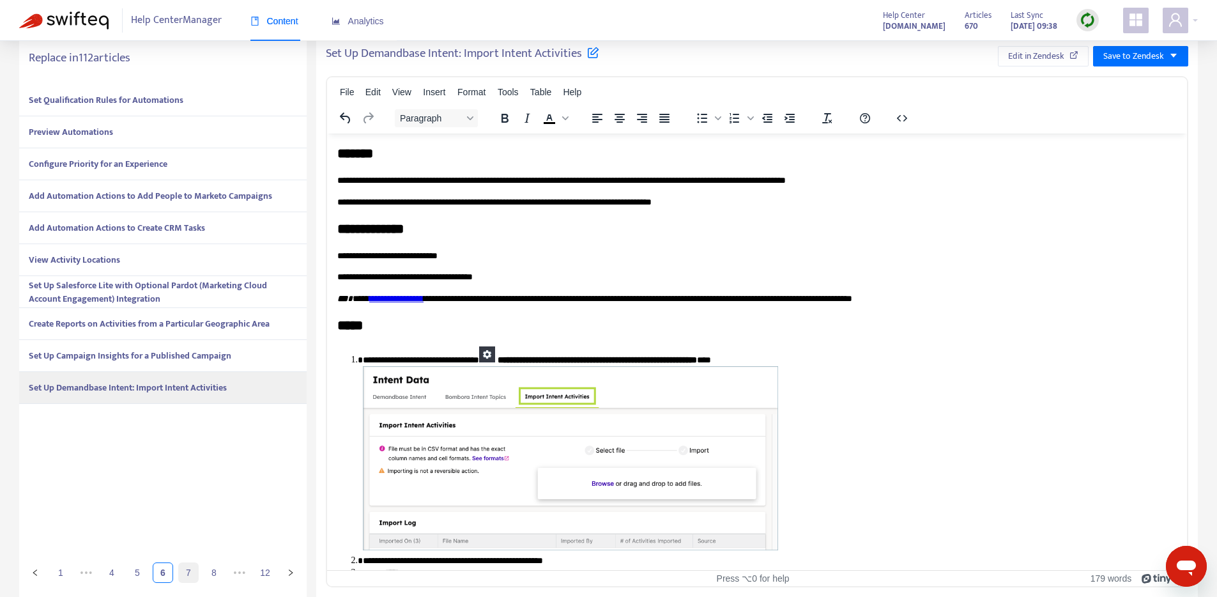
click at [193, 571] on link "7" at bounding box center [188, 572] width 19 height 19
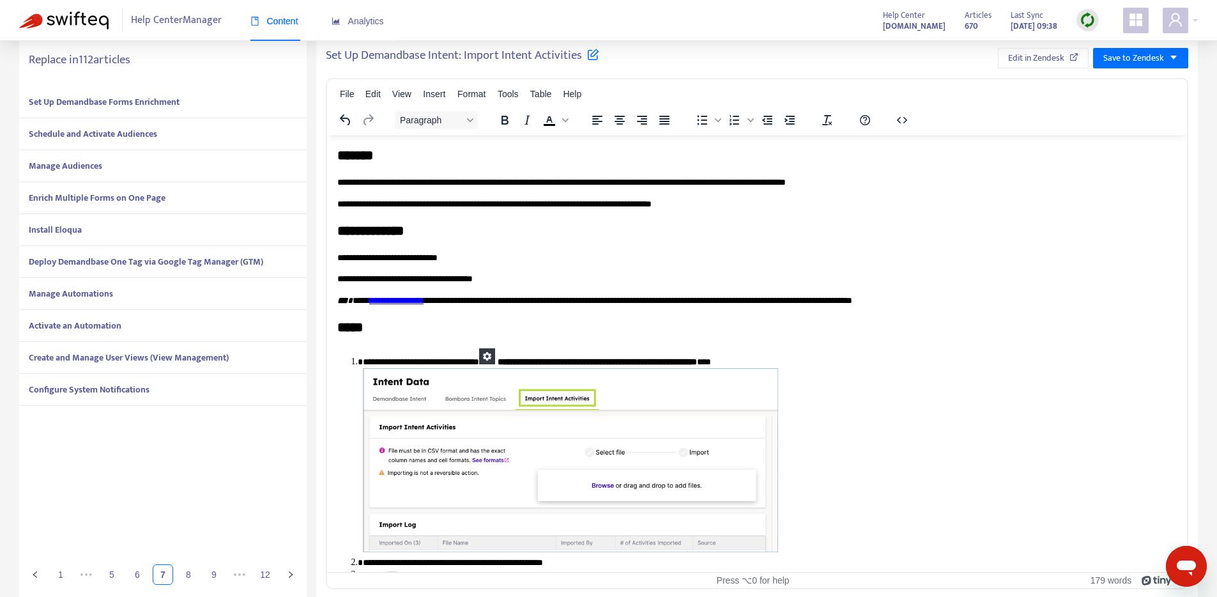
scroll to position [330, 0]
click at [238, 112] on div "Set Up Demandbase Forms Enrichment" at bounding box center [162, 103] width 287 height 32
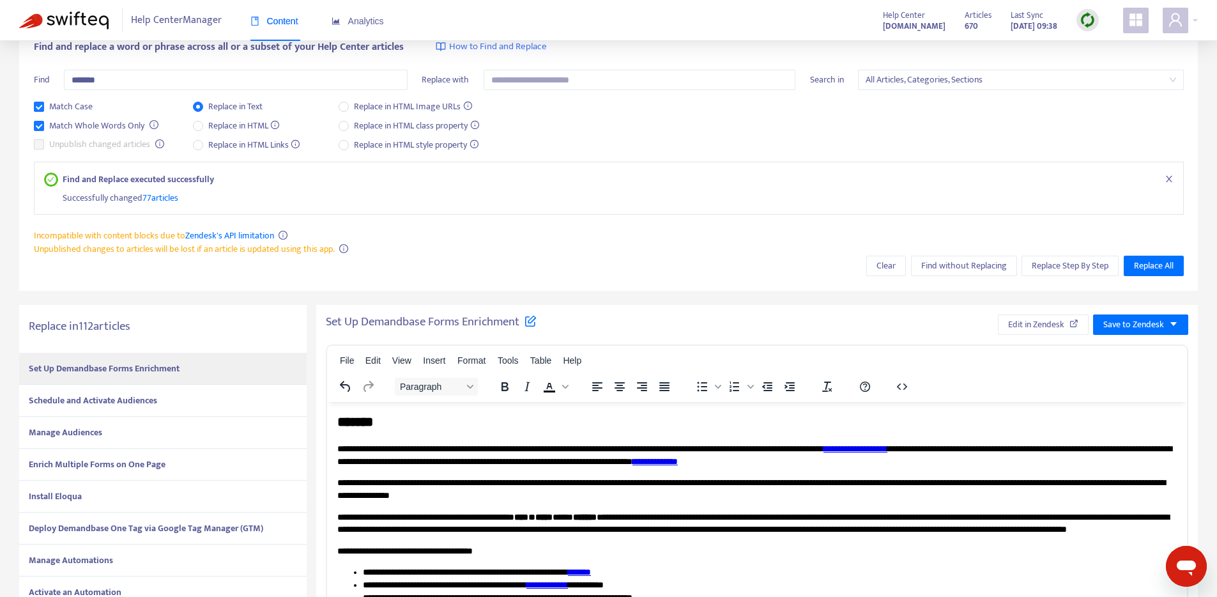
scroll to position [333, 0]
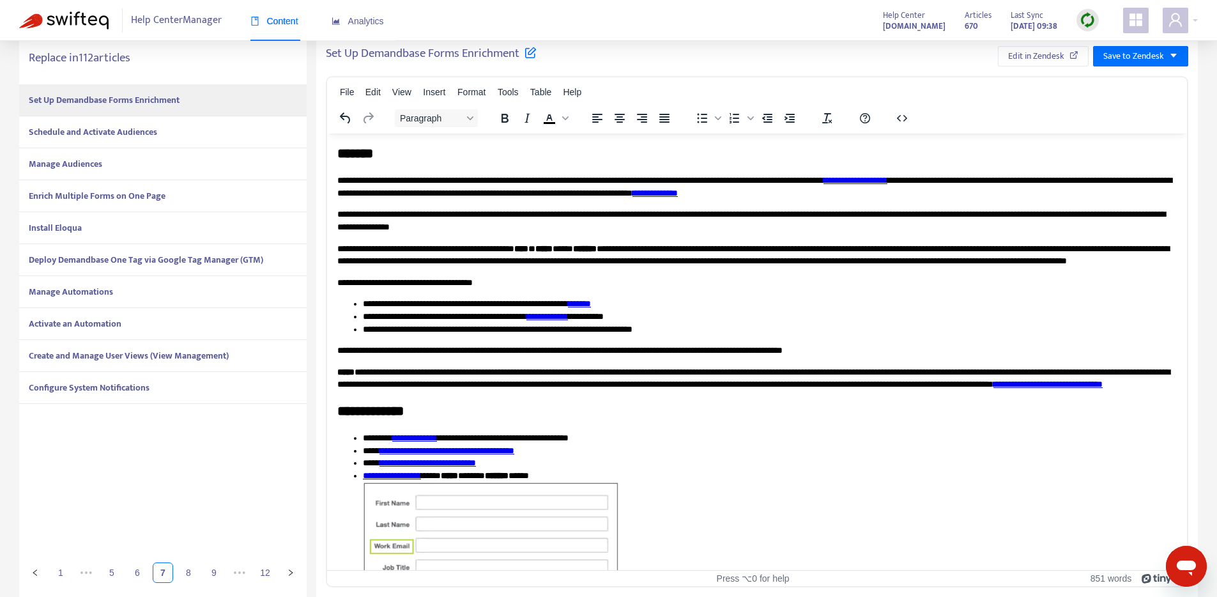
click at [204, 130] on div "Schedule and Activate Audiences" at bounding box center [162, 132] width 287 height 32
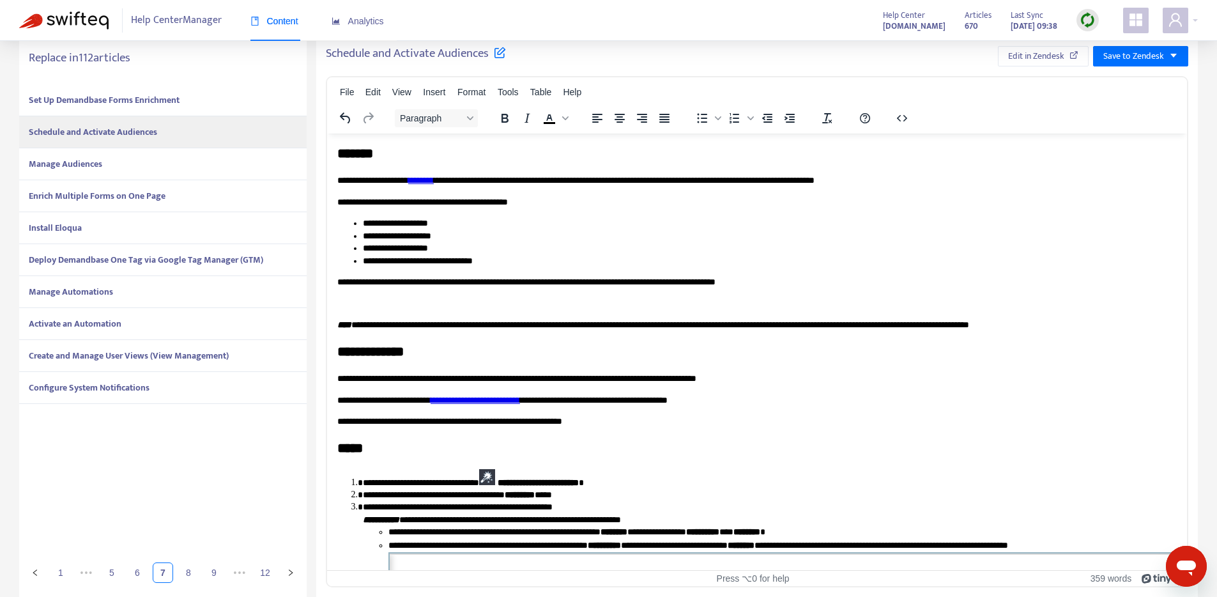
click at [192, 169] on div "Manage Audiences" at bounding box center [162, 164] width 287 height 32
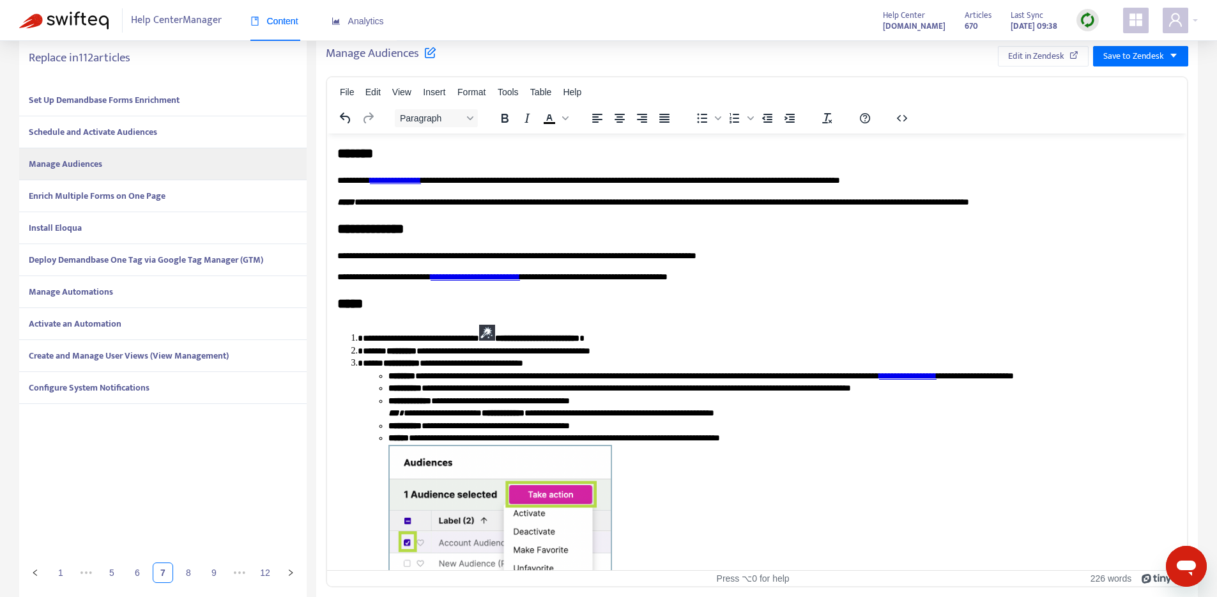
click at [181, 202] on div "Enrich Multiple Forms on One Page" at bounding box center [162, 196] width 287 height 32
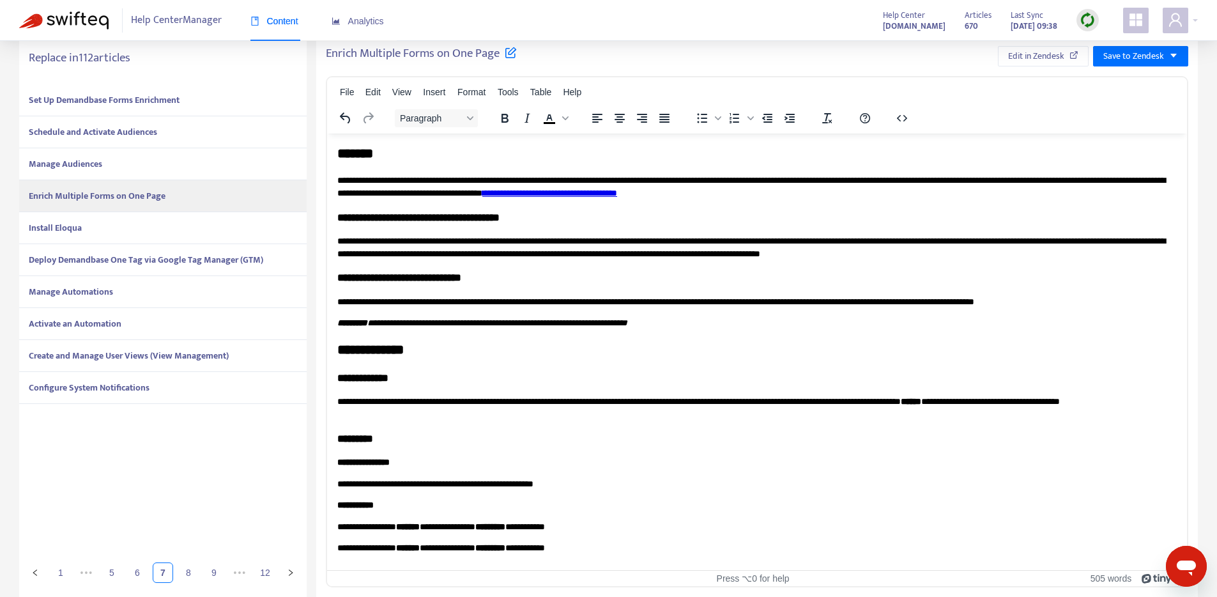
click at [179, 220] on div "Install Eloqua" at bounding box center [162, 228] width 287 height 32
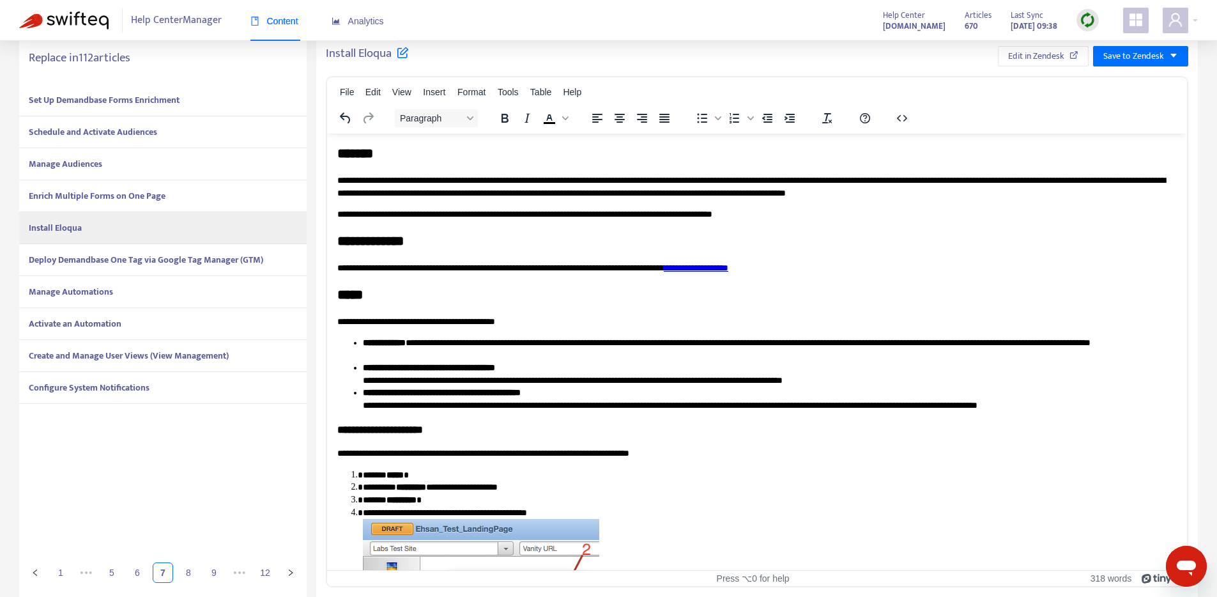
click at [179, 277] on div "Manage Automations" at bounding box center [162, 292] width 287 height 32
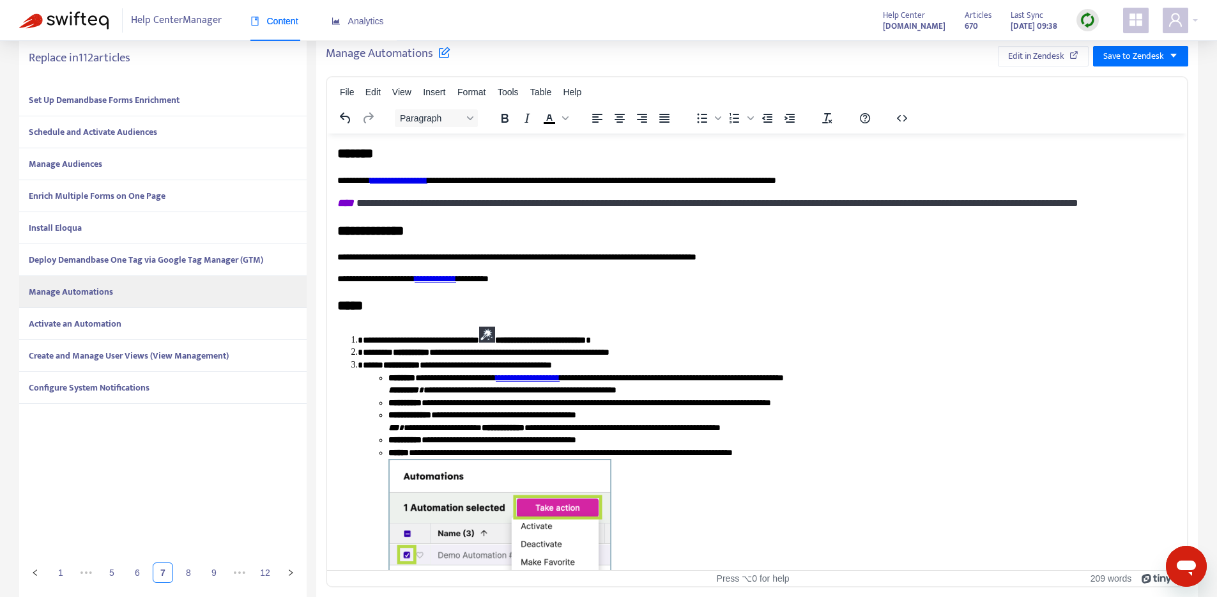
click at [181, 263] on strong "Deploy Demandbase One Tag via Google Tag Manager (GTM)" at bounding box center [146, 259] width 234 height 15
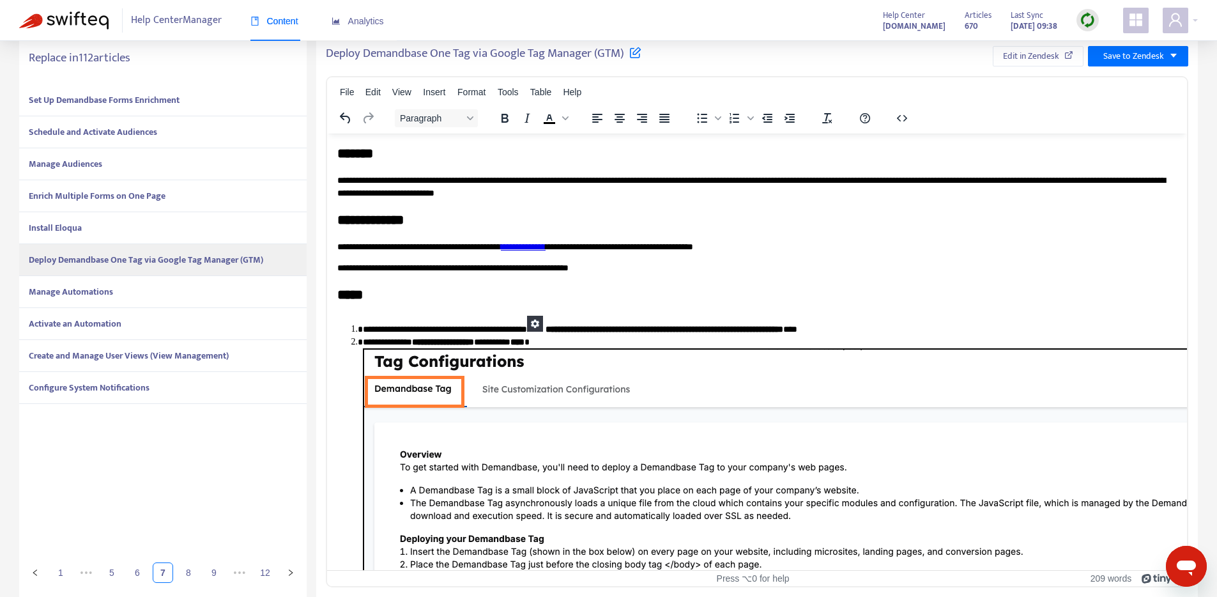
click at [173, 318] on div "Activate an Automation" at bounding box center [162, 324] width 287 height 32
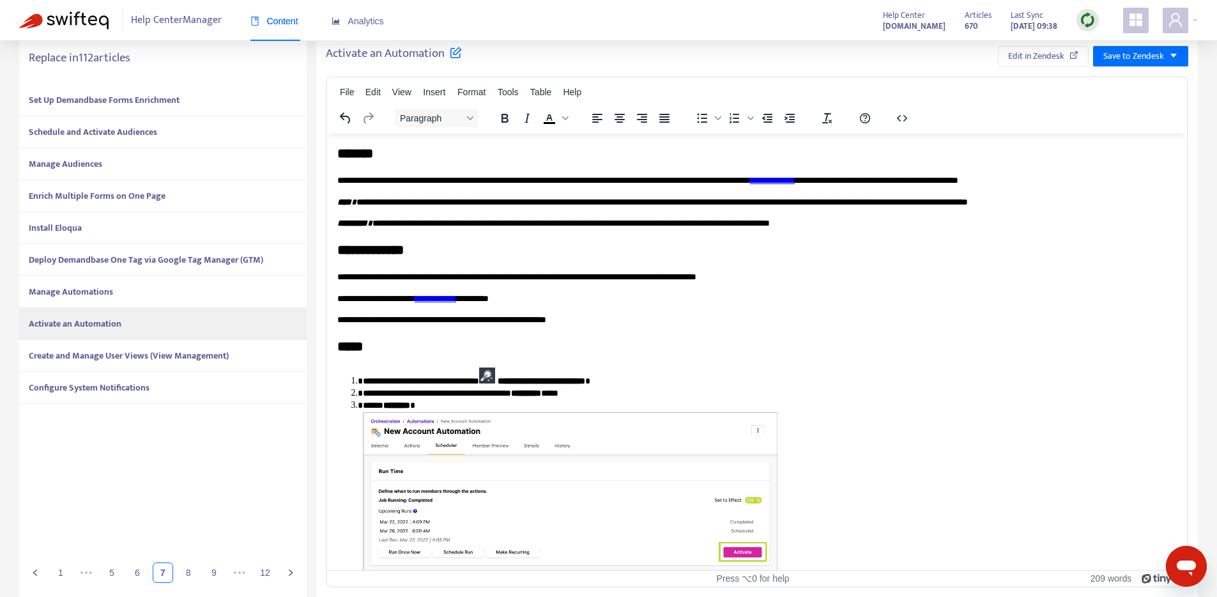
click at [178, 353] on strong "Create and Manage User Views (View Management)" at bounding box center [129, 355] width 200 height 15
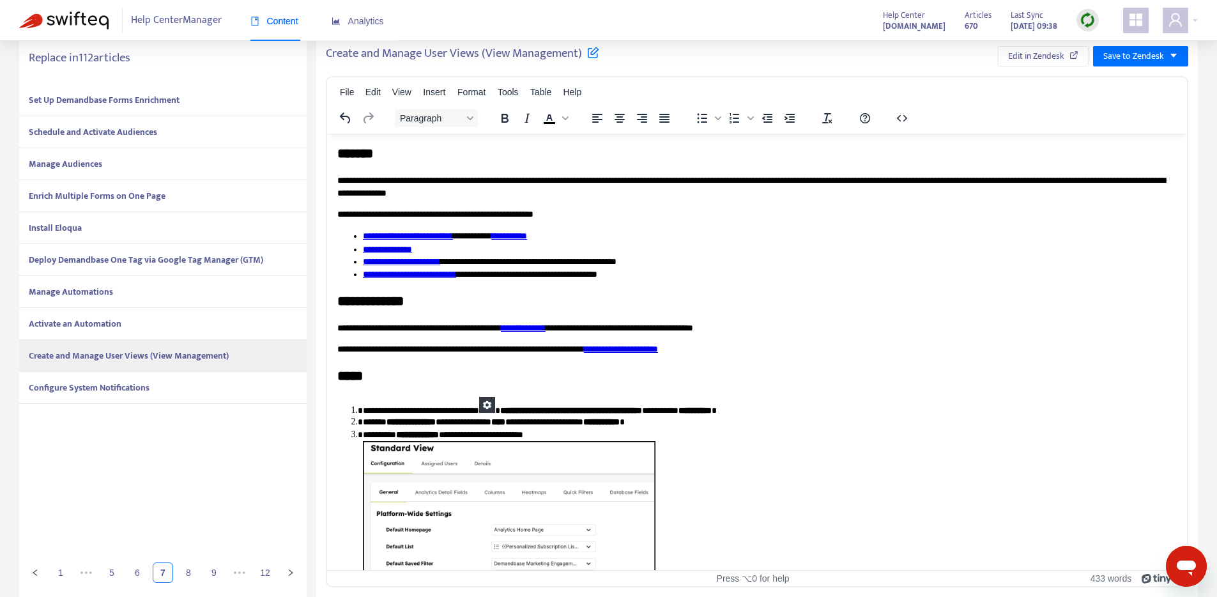
click at [176, 386] on div "Configure System Notifications" at bounding box center [162, 388] width 287 height 32
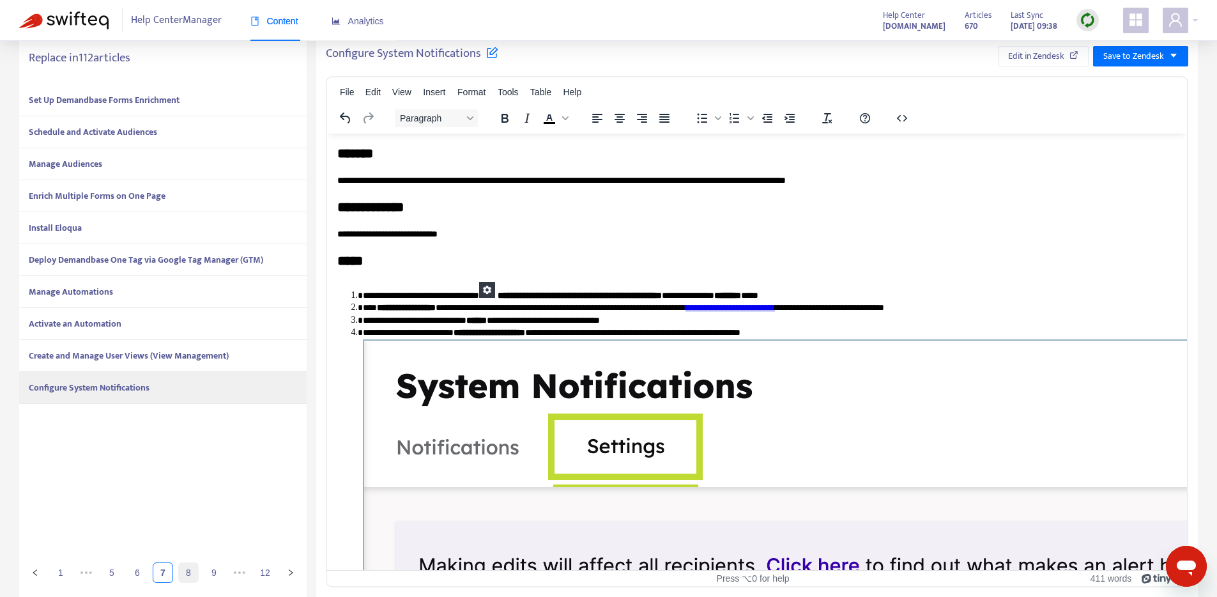
click at [187, 572] on link "8" at bounding box center [188, 572] width 19 height 19
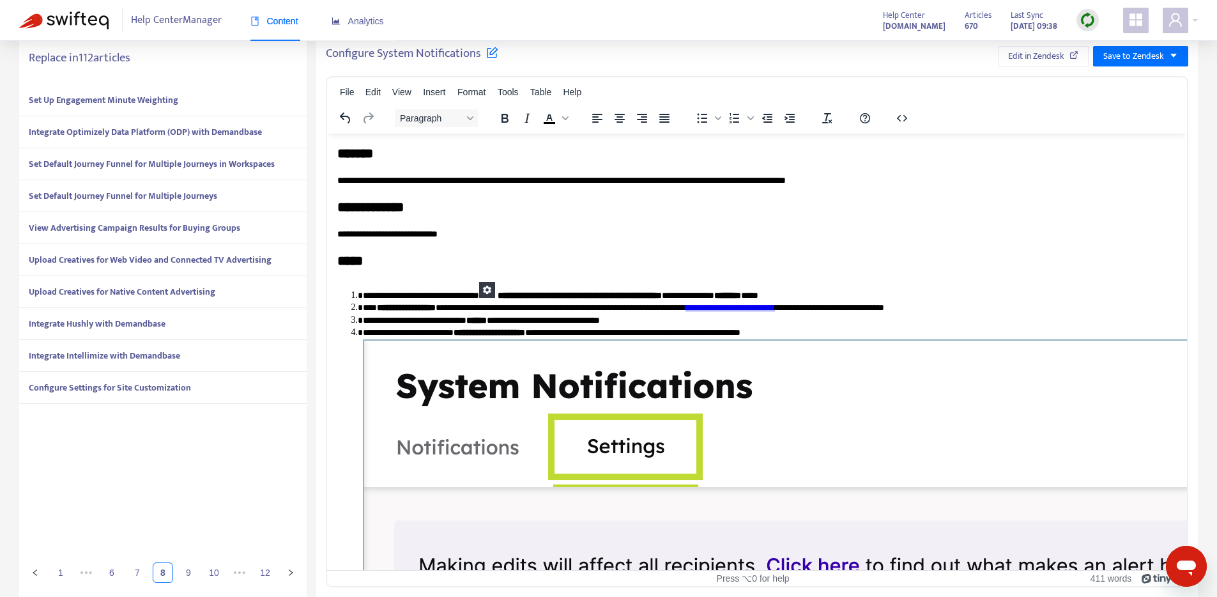
click at [200, 91] on div "Set Up Engagement Minute Weighting" at bounding box center [162, 100] width 287 height 32
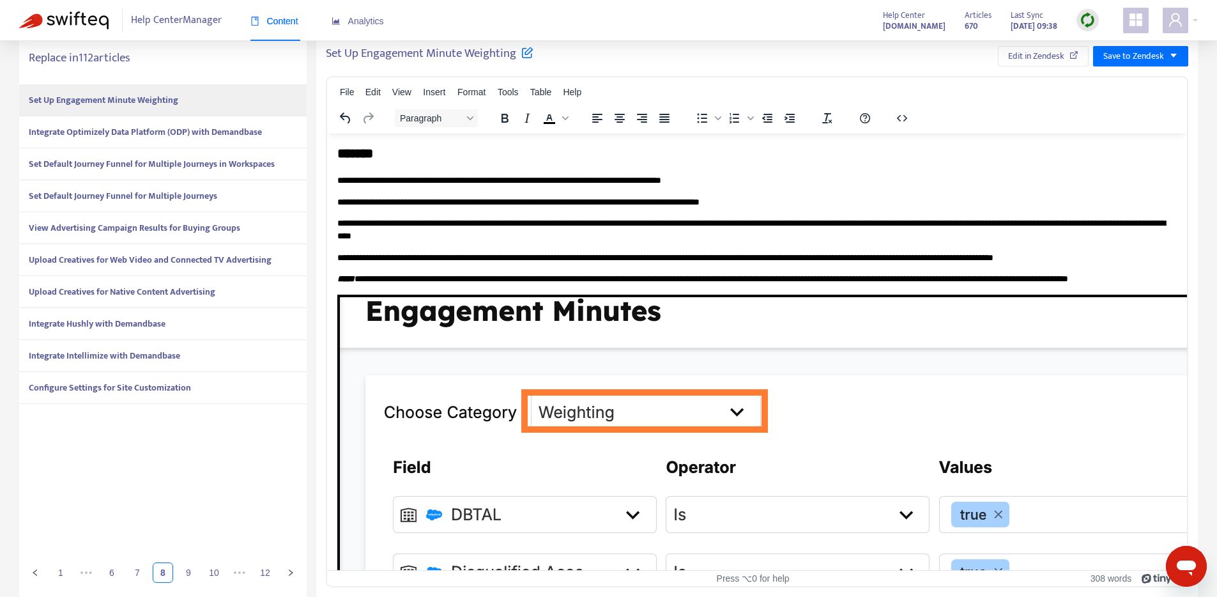
click at [205, 127] on strong "Integrate Optimizely Data Platform (ODP) with Demandbase" at bounding box center [145, 132] width 233 height 15
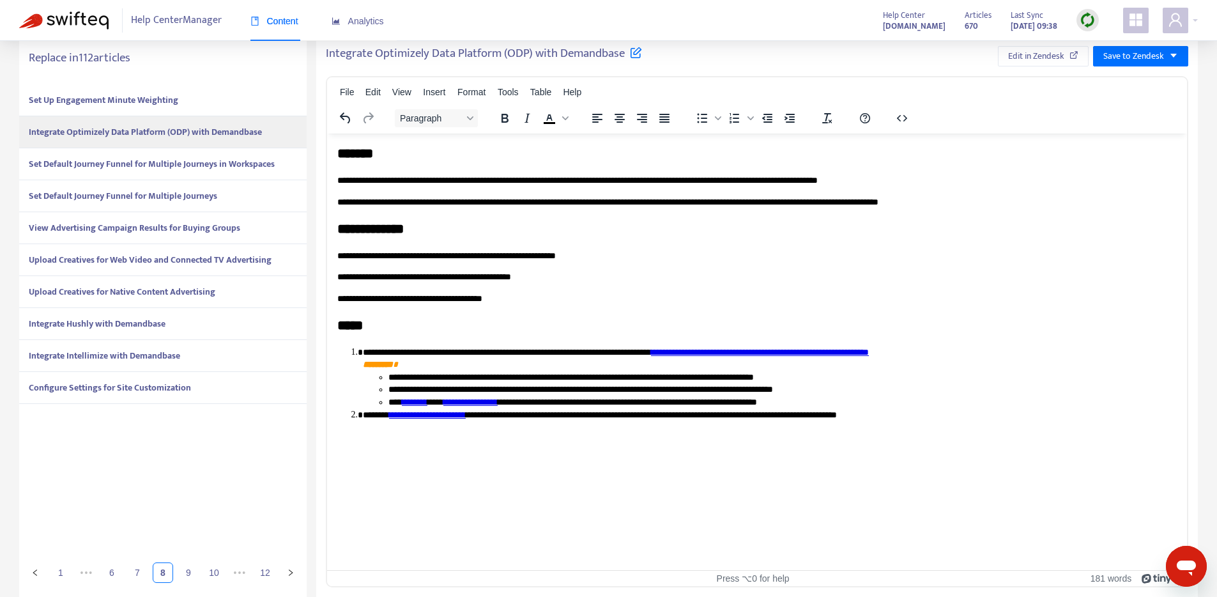
click at [204, 172] on div "Set Default Journey Funnel for Multiple Journeys in Workspaces" at bounding box center [162, 164] width 287 height 32
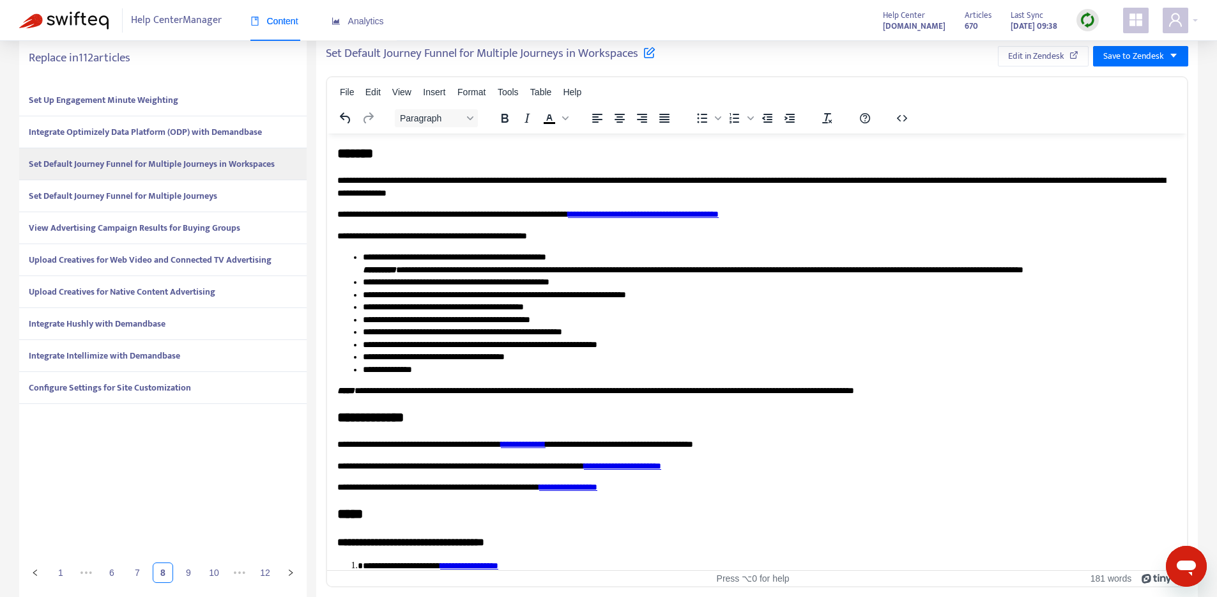
click at [202, 188] on strong "Set Default Journey Funnel for Multiple Journeys" at bounding box center [123, 195] width 188 height 15
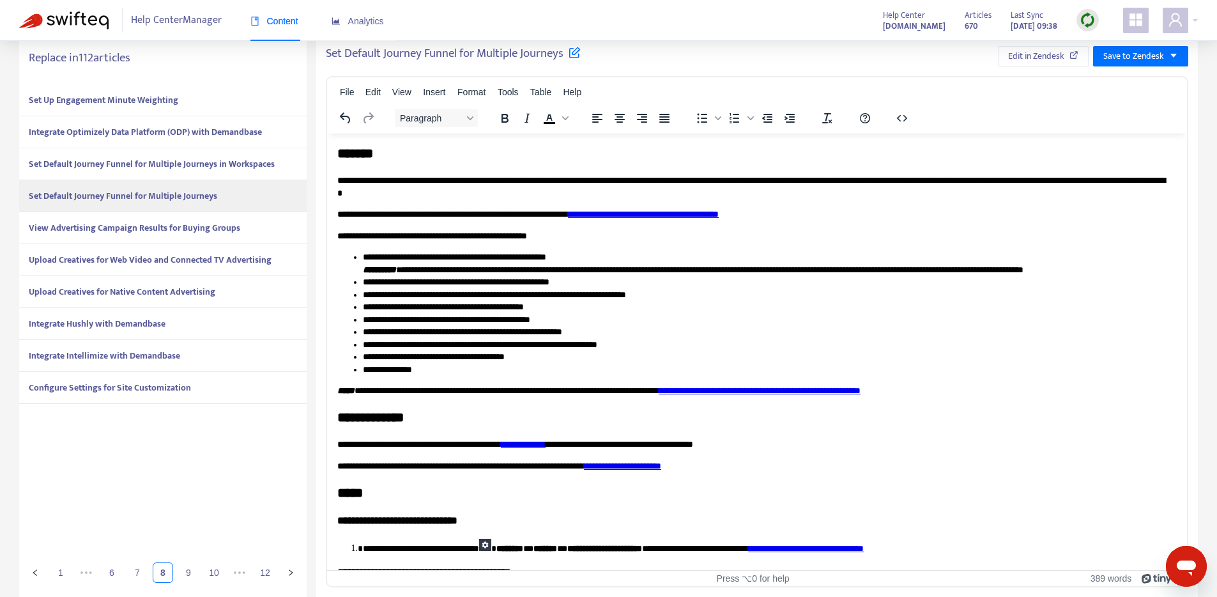
click at [197, 220] on strong "View Advertising Campaign Results for Buying Groups" at bounding box center [134, 227] width 211 height 15
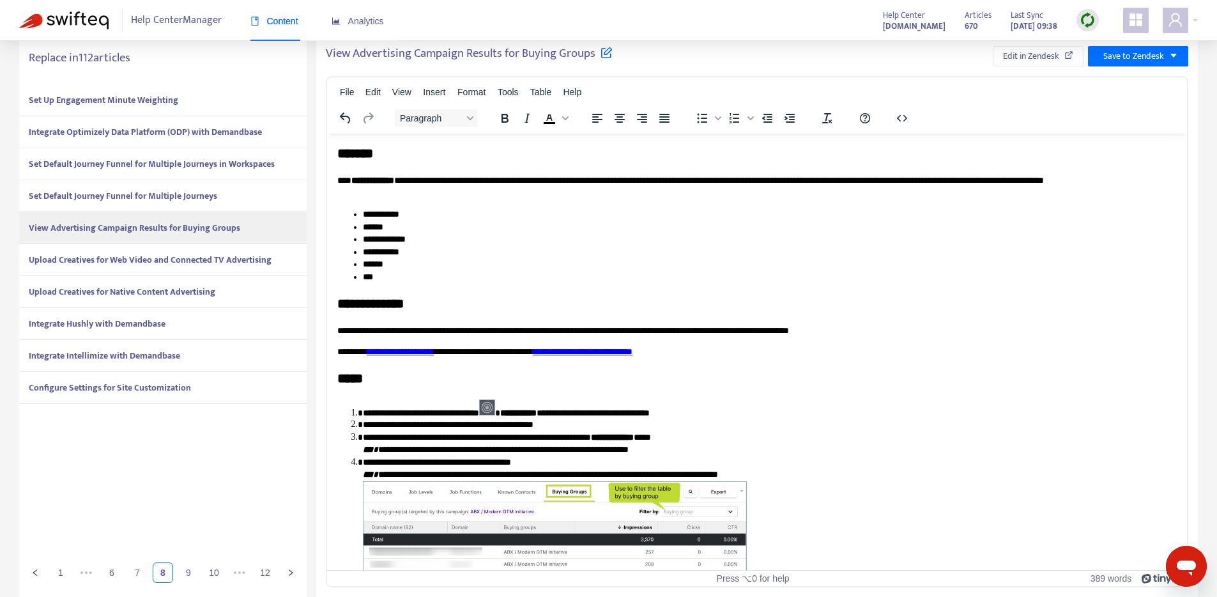
click at [199, 254] on strong "Upload Creatives for Web Video and Connected TV Advertising" at bounding box center [150, 259] width 243 height 15
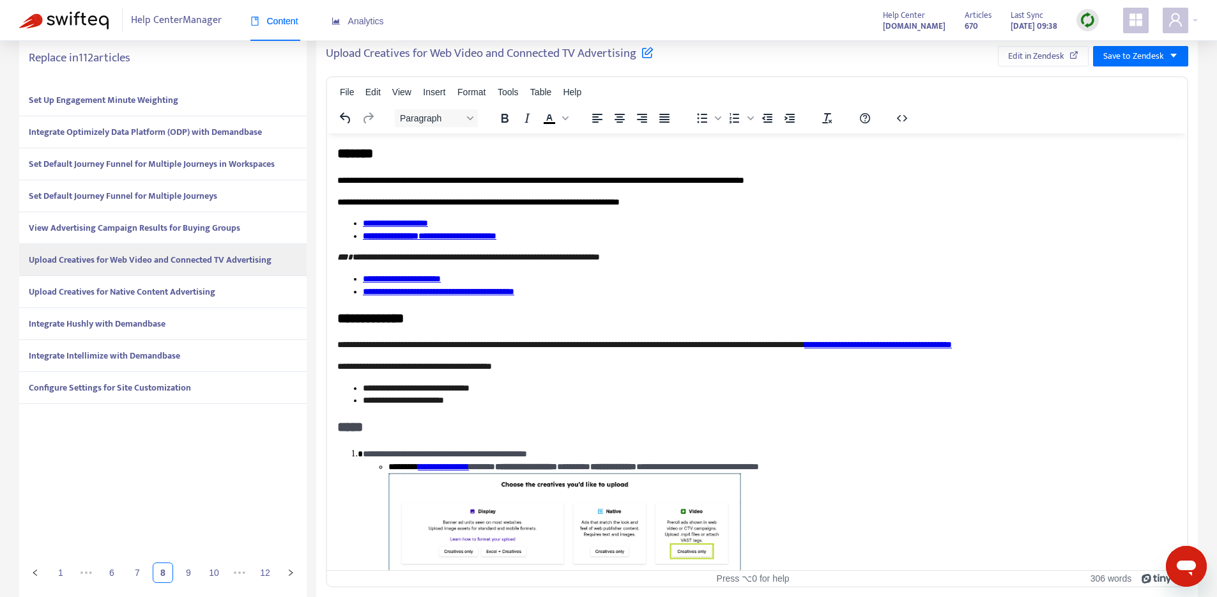
click at [211, 292] on strong "Upload Creatives for Native Content Advertising" at bounding box center [122, 291] width 187 height 15
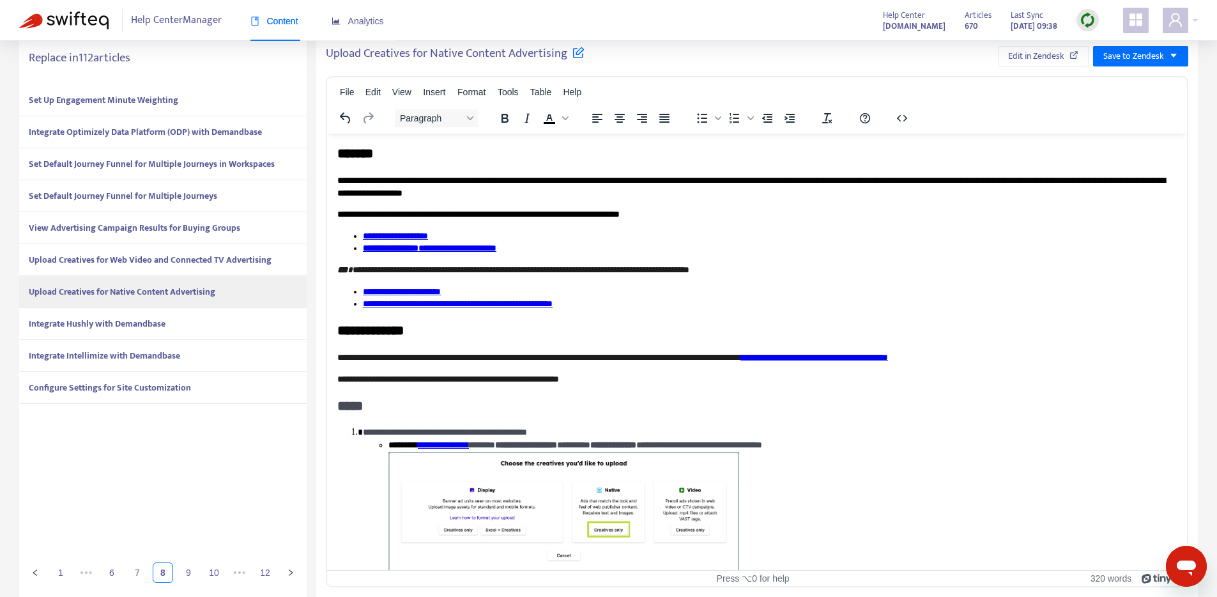
click at [188, 321] on div "Integrate Hushly with Demandbase" at bounding box center [162, 324] width 287 height 32
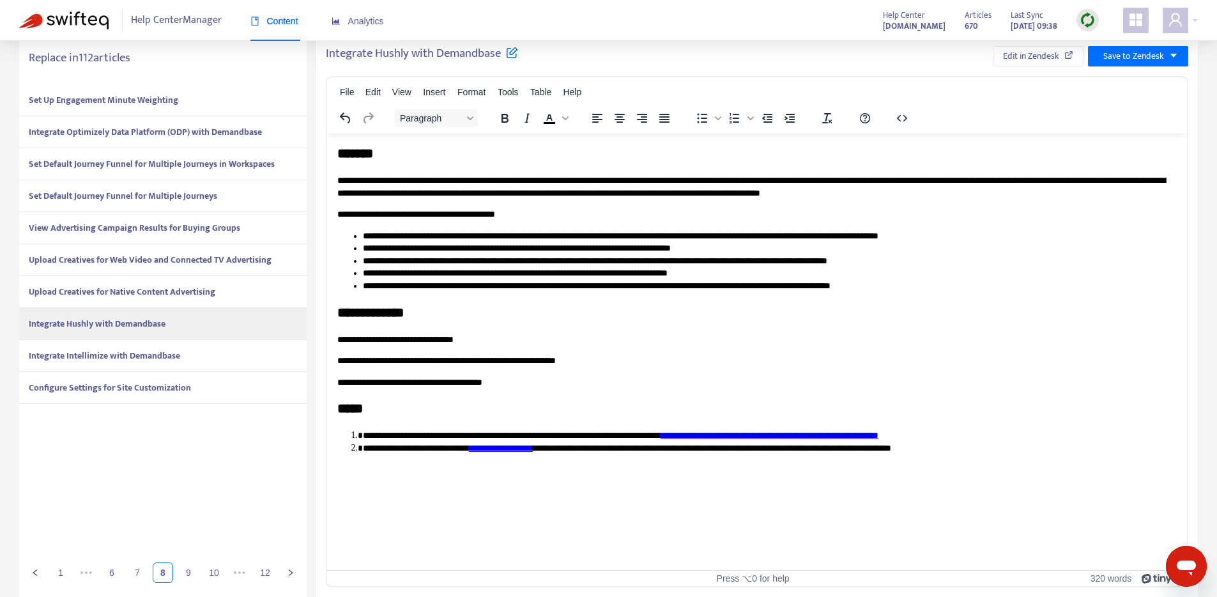
click at [187, 363] on div "Integrate Intellimize with Demandbase" at bounding box center [162, 356] width 287 height 32
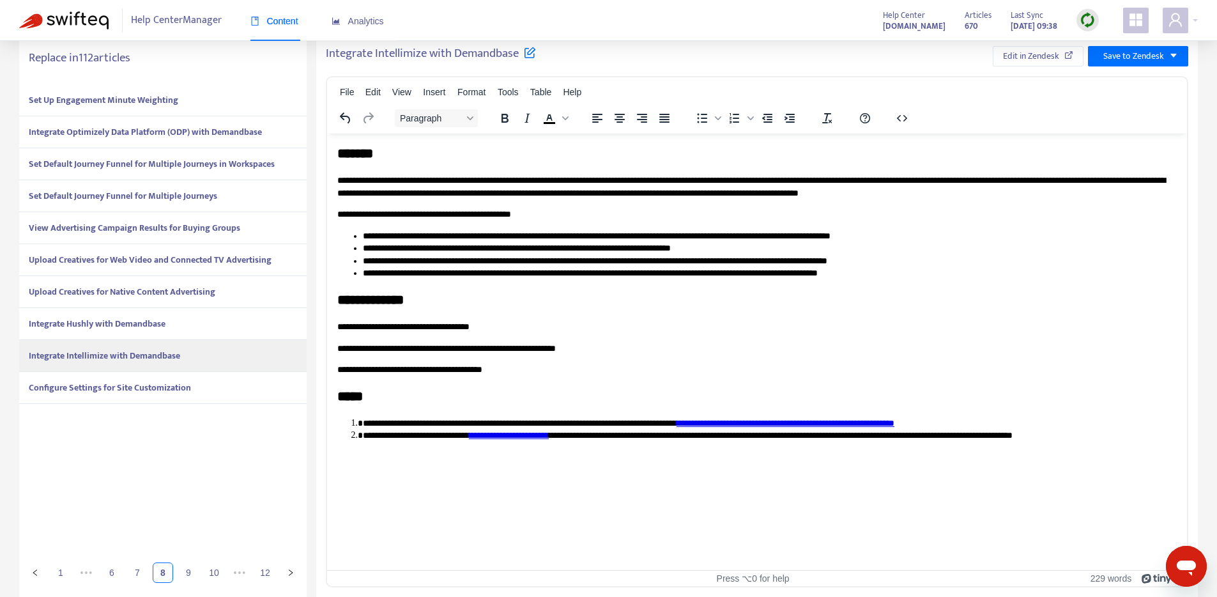
click at [202, 389] on div "Configure Settings for Site Customization" at bounding box center [162, 388] width 287 height 32
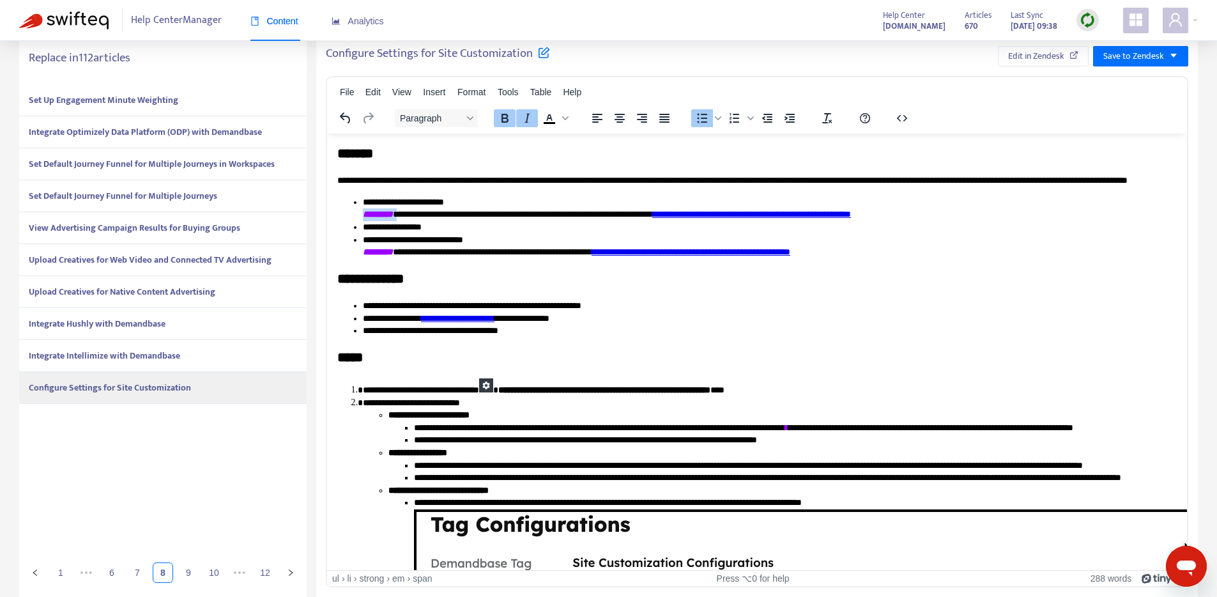
drag, startPoint x: 360, startPoint y: 229, endPoint x: 408, endPoint y: 229, distance: 47.3
click at [408, 229] on ul "**********" at bounding box center [756, 227] width 839 height 63
click at [552, 121] on icon "Text color Black" at bounding box center [549, 118] width 15 height 15
click at [562, 116] on icon "Text color Black" at bounding box center [565, 118] width 6 height 6
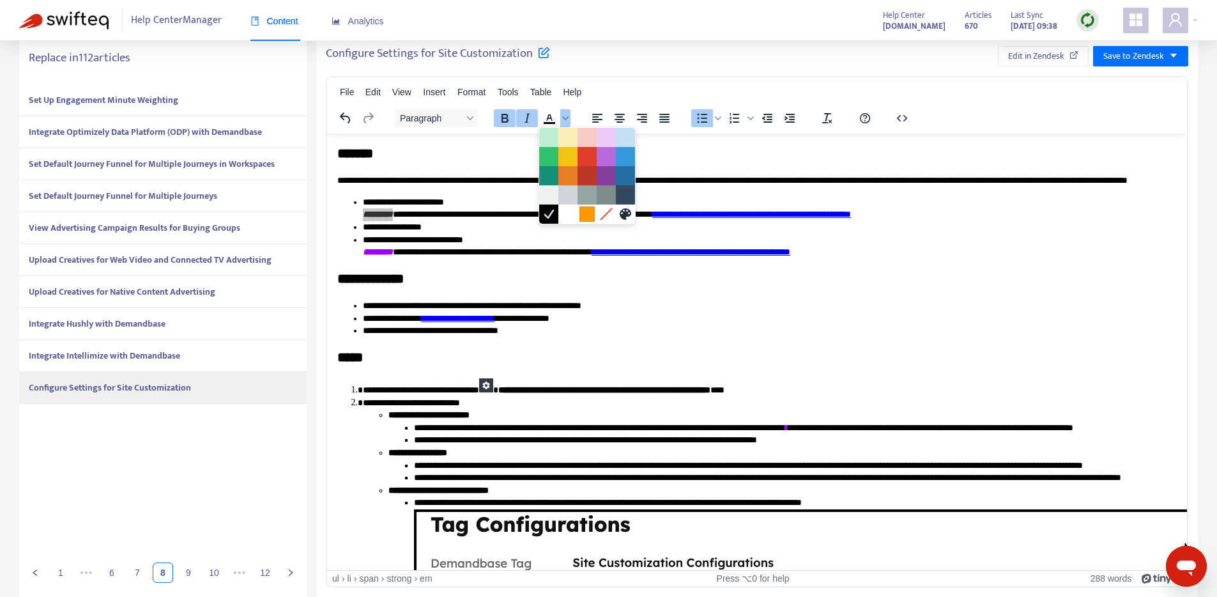
click at [590, 212] on div at bounding box center [586, 213] width 15 height 15
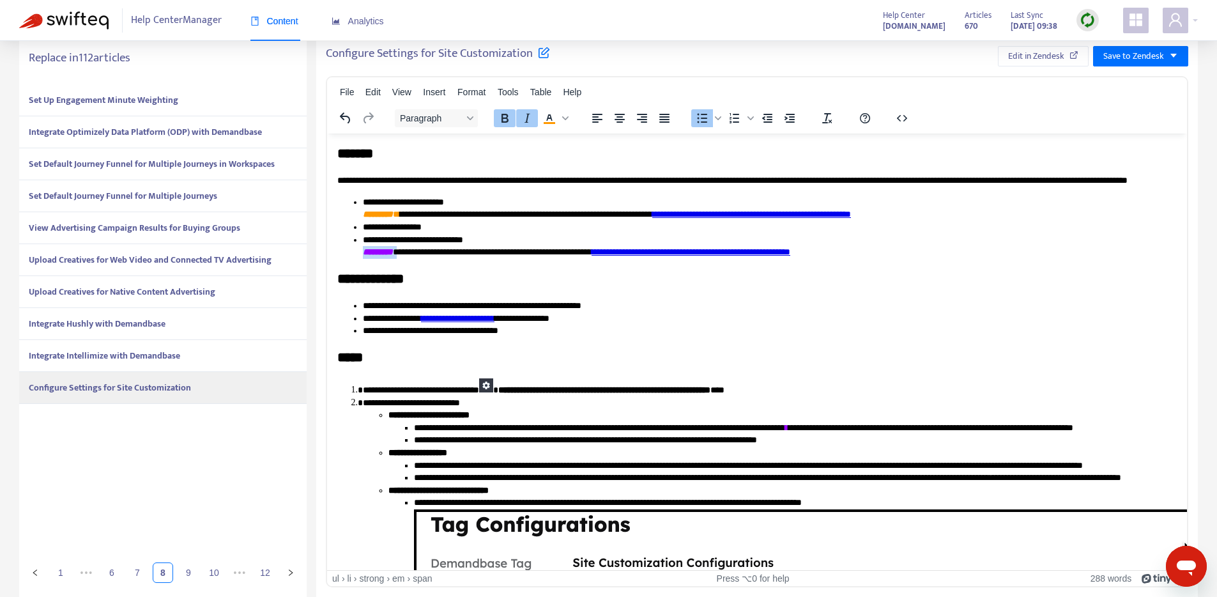
drag, startPoint x: 407, startPoint y: 264, endPoint x: 359, endPoint y: 263, distance: 47.9
click at [359, 259] on ul "**********" at bounding box center [756, 227] width 839 height 63
click at [551, 120] on icon "Text color #f90" at bounding box center [549, 118] width 15 height 15
click at [572, 112] on div "To open the popup, press Shift+Enter" at bounding box center [532, 117] width 93 height 25
click at [563, 117] on icon "Text color #f90" at bounding box center [565, 118] width 6 height 6
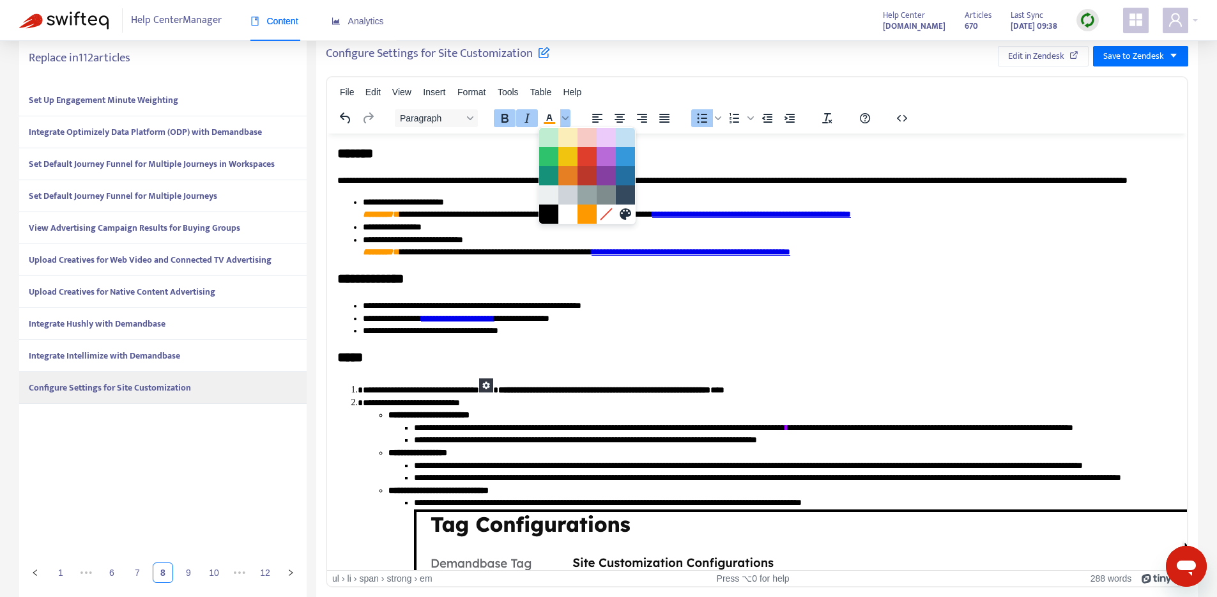
click at [494, 323] on link "**********" at bounding box center [457, 318] width 73 height 9
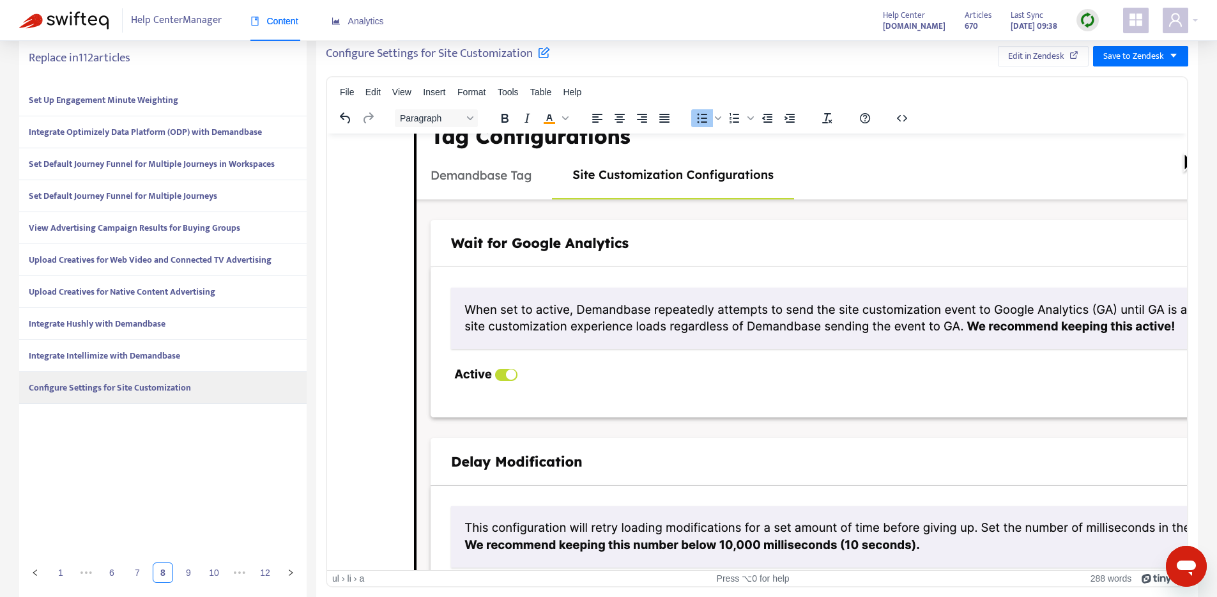
scroll to position [0, 0]
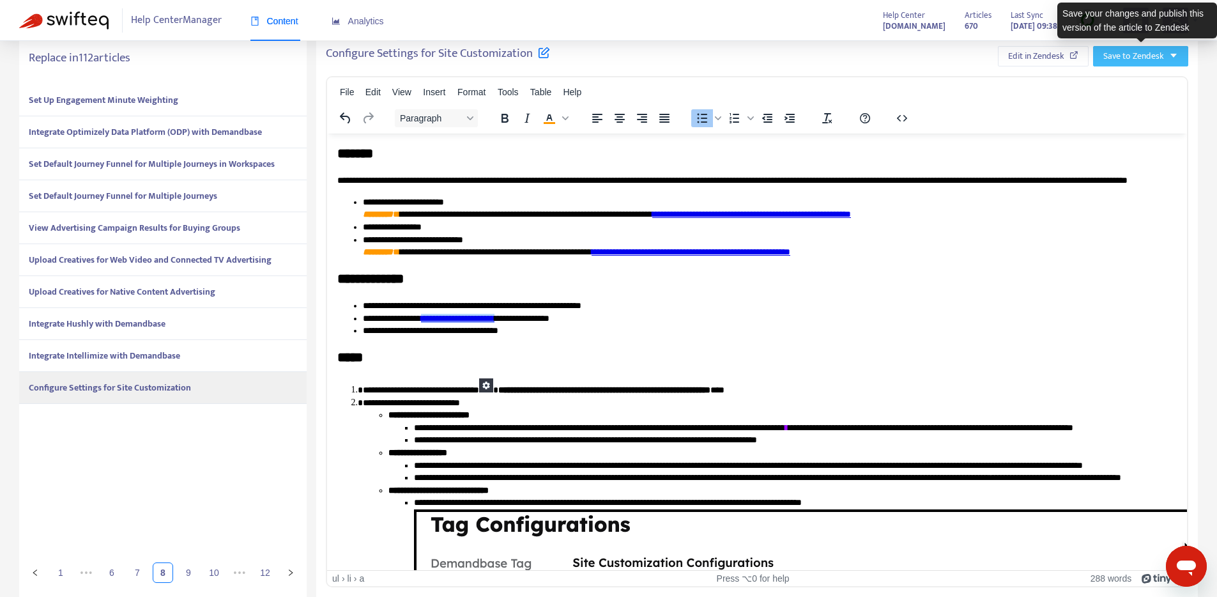
click at [1119, 57] on span "Save to Zendesk" at bounding box center [1133, 56] width 61 height 14
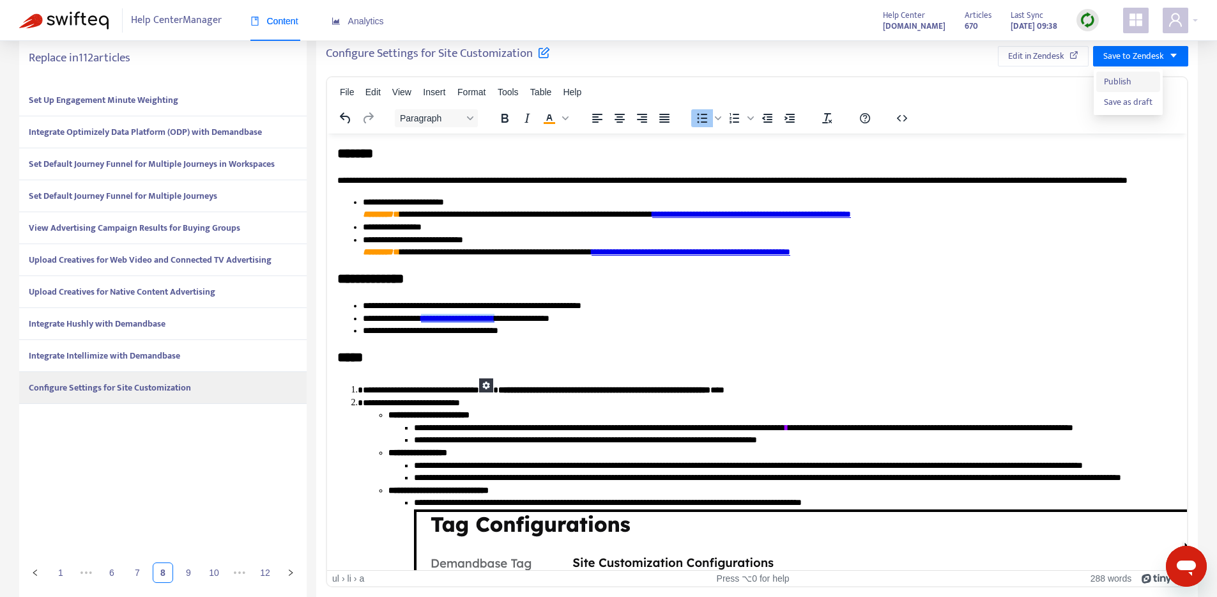
click at [1133, 73] on li "Publish" at bounding box center [1128, 82] width 64 height 20
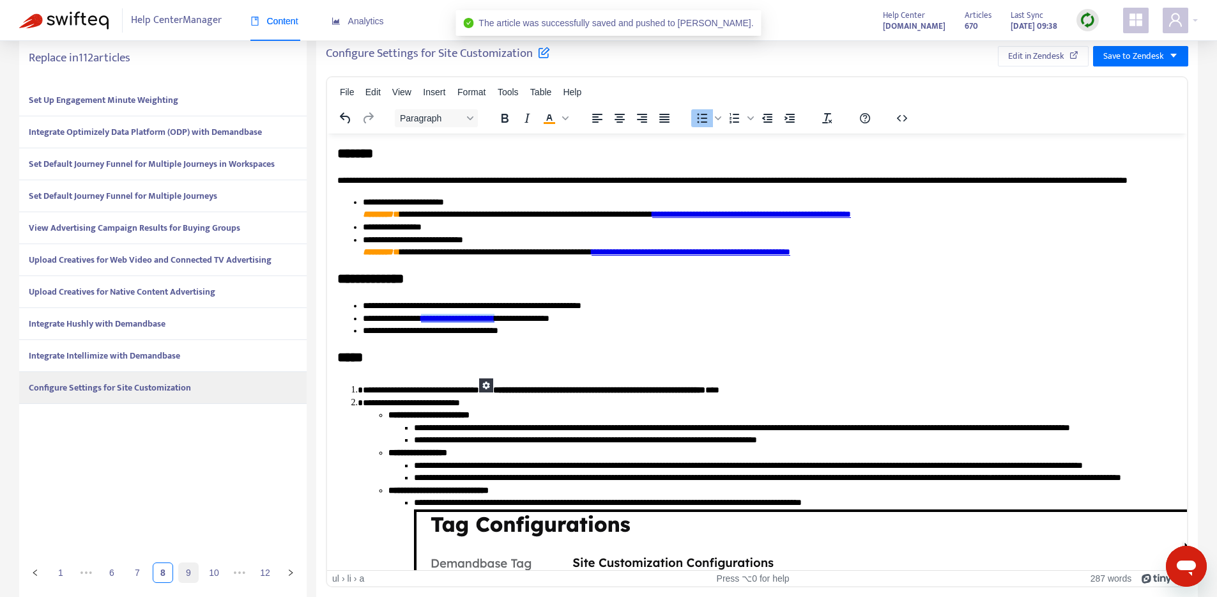
click at [188, 576] on link "9" at bounding box center [188, 572] width 19 height 19
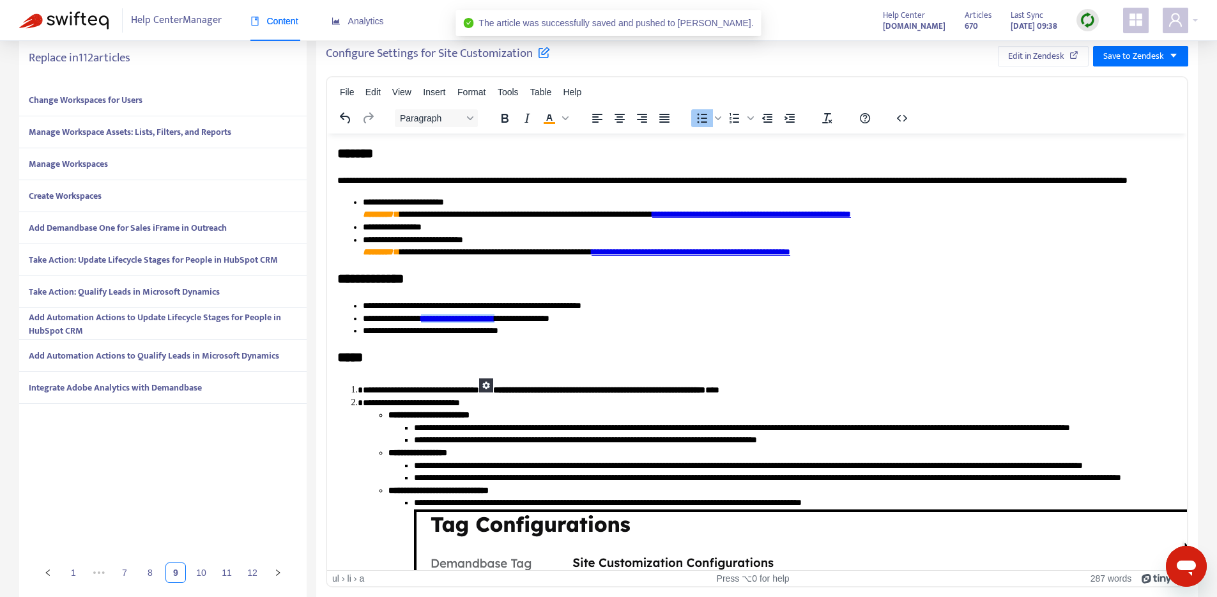
click at [137, 95] on strong "Change Workspaces for Users" at bounding box center [86, 100] width 114 height 15
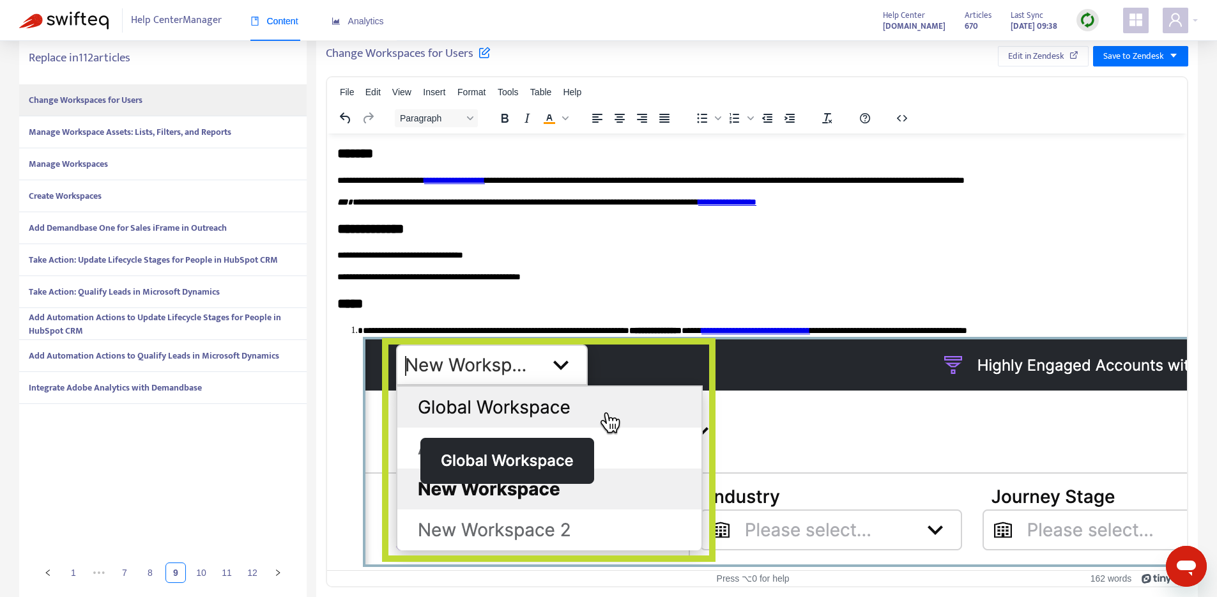
click at [135, 121] on div "Manage Workspace Assets: Lists, Filters, and Reports" at bounding box center [162, 132] width 287 height 32
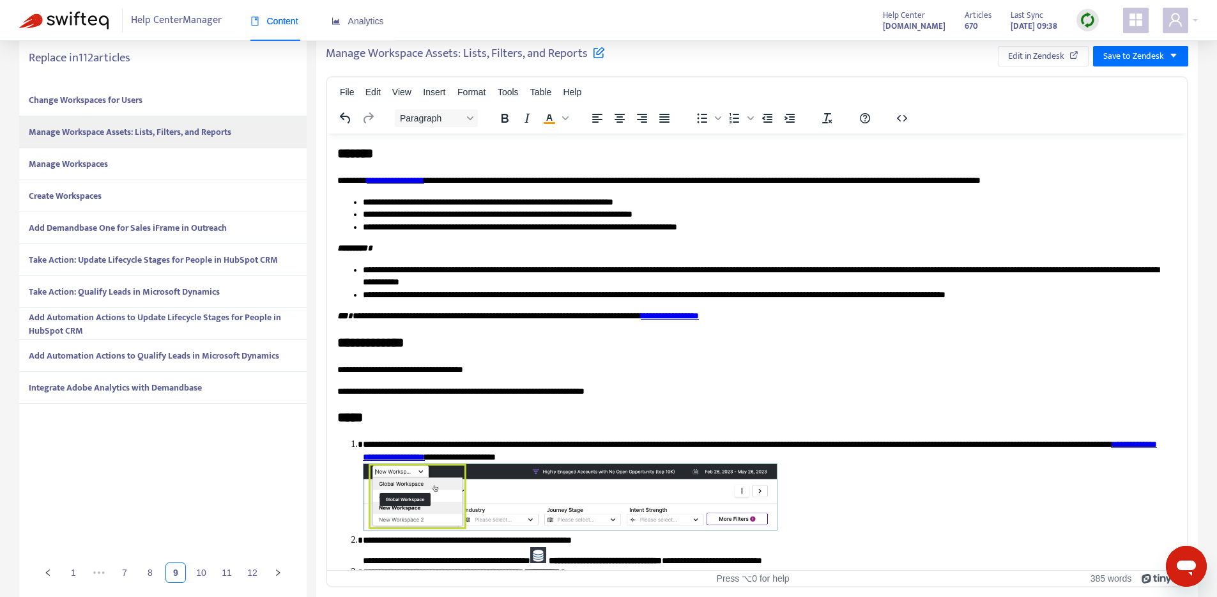
click at [137, 163] on div "Manage Workspaces" at bounding box center [162, 164] width 287 height 32
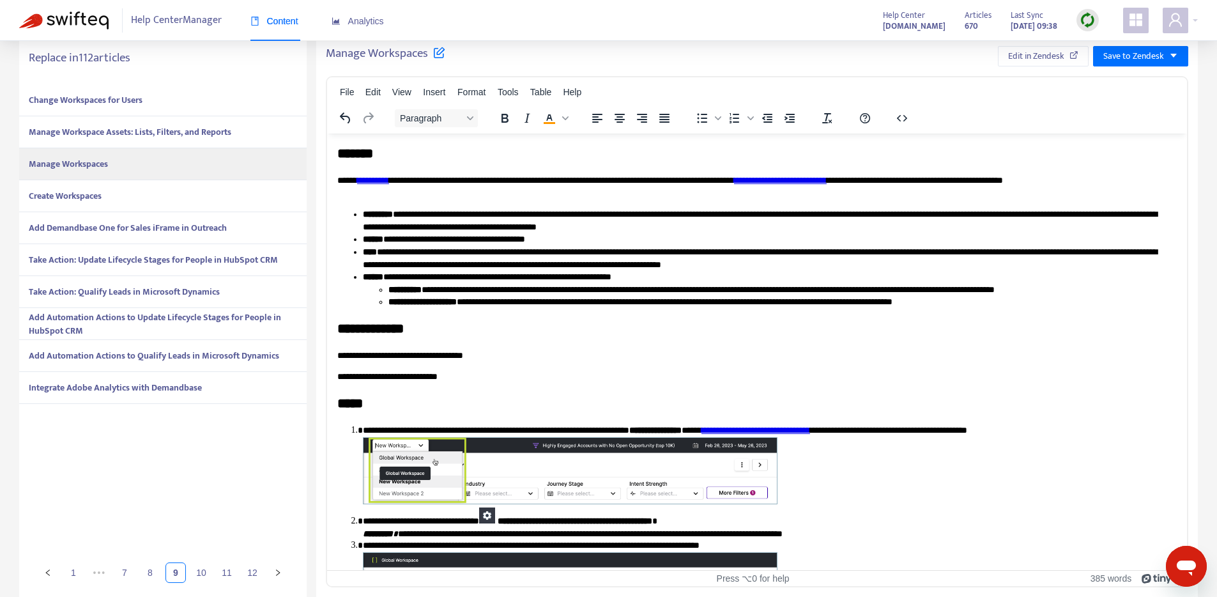
click at [136, 202] on div "Create Workspaces" at bounding box center [162, 196] width 287 height 32
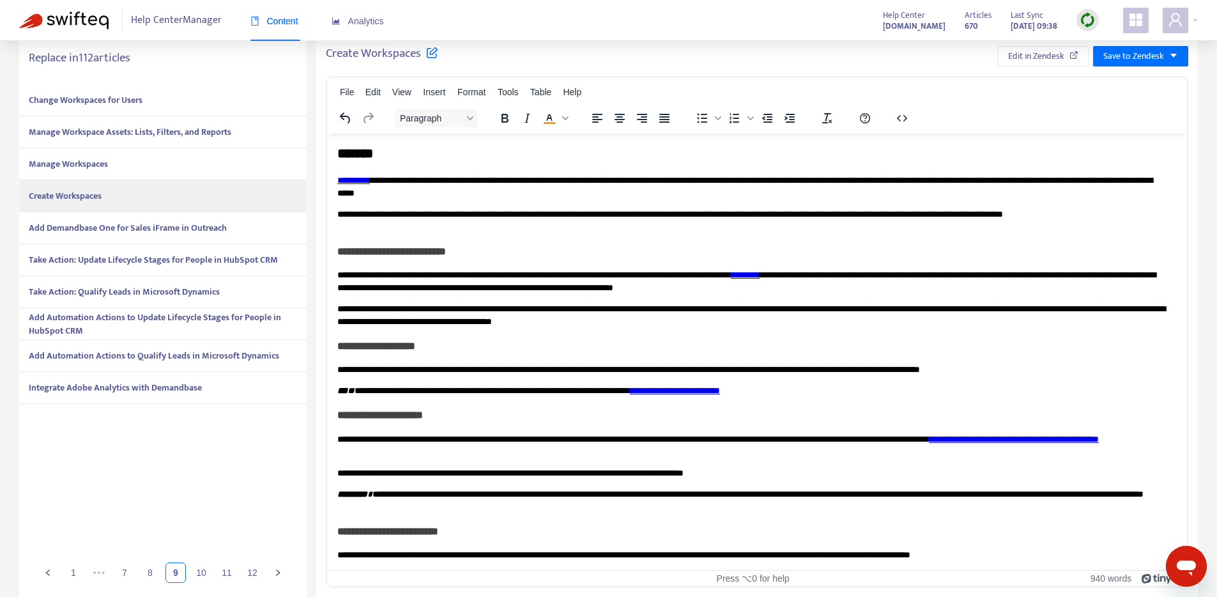
click at [146, 234] on strong "Add Demandbase One for Sales iFrame in Outreach" at bounding box center [128, 227] width 198 height 15
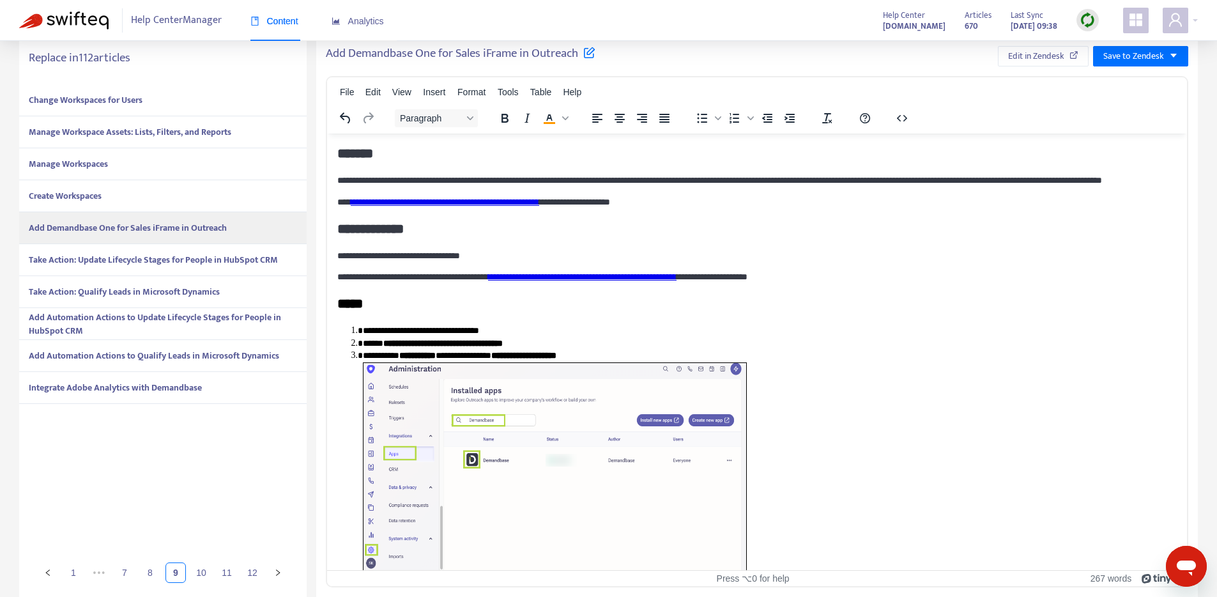
click at [148, 261] on strong "Take Action: Update Lifecycle Stages for People in HubSpot CRM" at bounding box center [153, 259] width 249 height 15
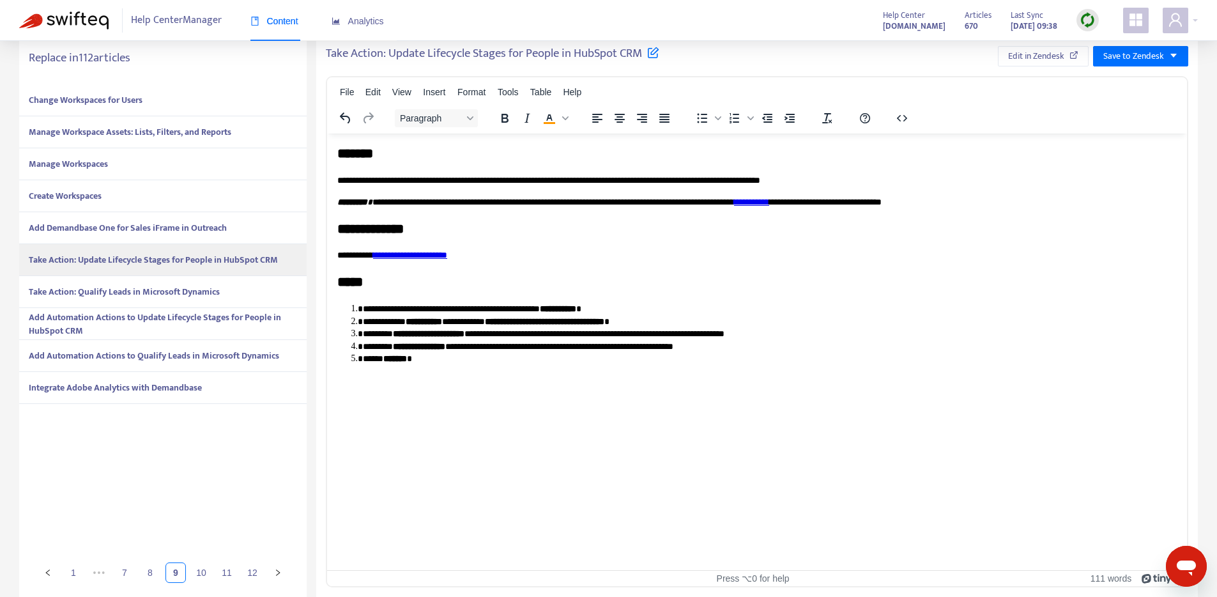
click at [149, 286] on strong "Take Action: Qualify Leads in Microsoft Dynamics" at bounding box center [124, 291] width 191 height 15
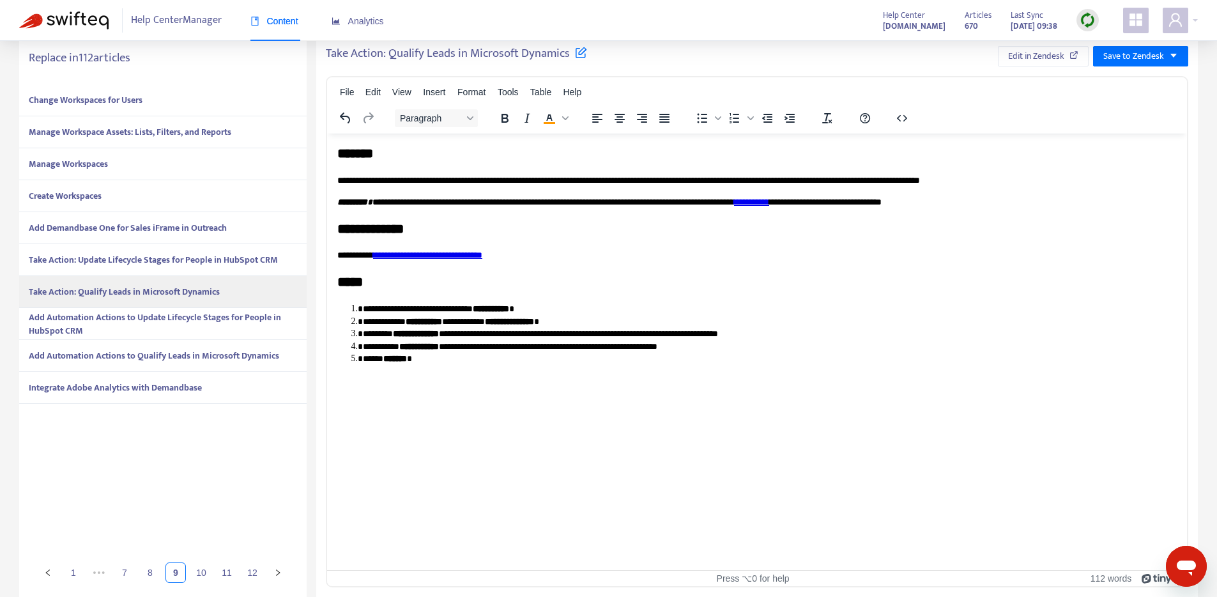
click at [208, 263] on strong "Take Action: Update Lifecycle Stages for People in HubSpot CRM" at bounding box center [153, 259] width 249 height 15
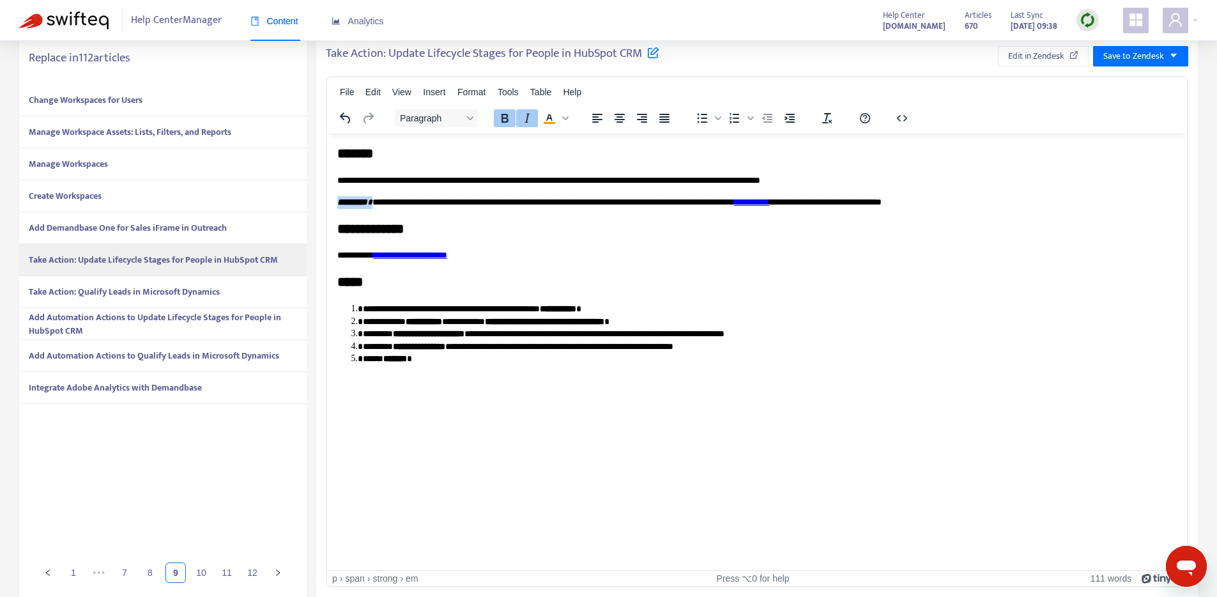
drag, startPoint x: 380, startPoint y: 201, endPoint x: 639, endPoint y: 319, distance: 284.4
click at [327, 198] on html "**********" at bounding box center [757, 254] width 860 height 242
click at [550, 116] on icon "Text color #f90" at bounding box center [549, 117] width 6 height 6
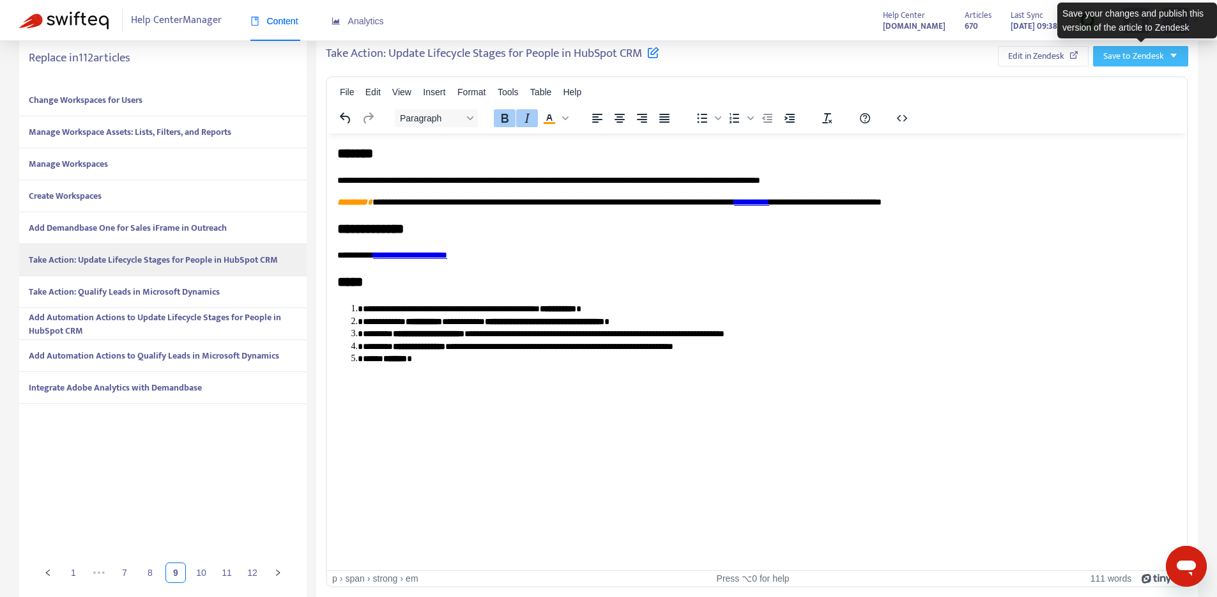
click at [1141, 54] on span "Save to Zendesk" at bounding box center [1133, 56] width 61 height 14
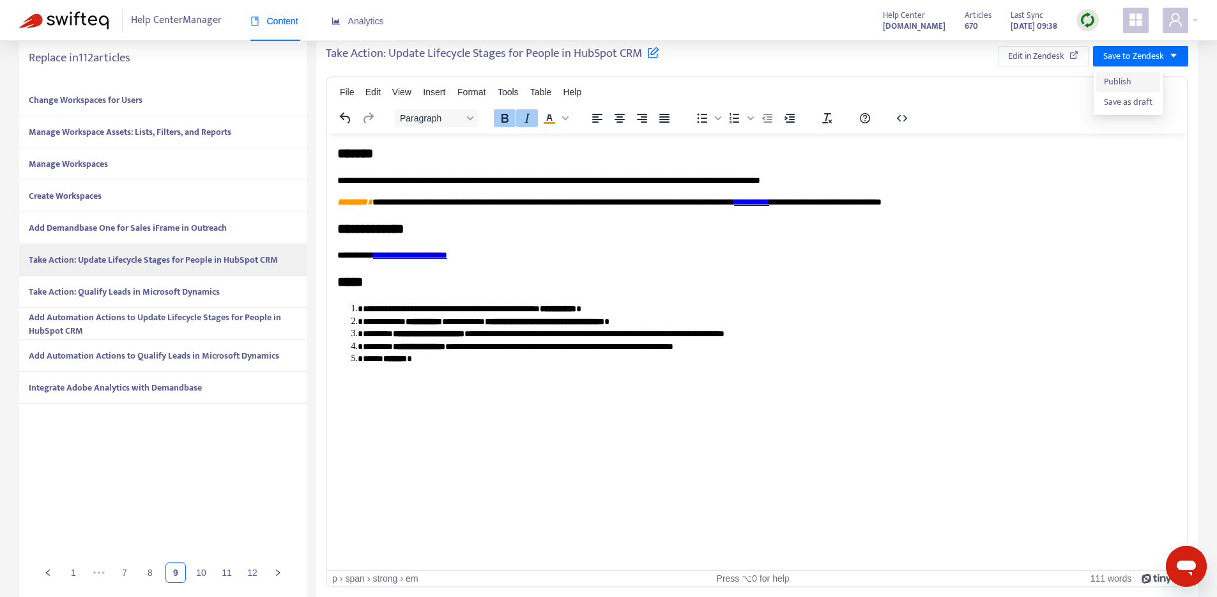
click at [1116, 77] on span "Publish" at bounding box center [1128, 82] width 49 height 14
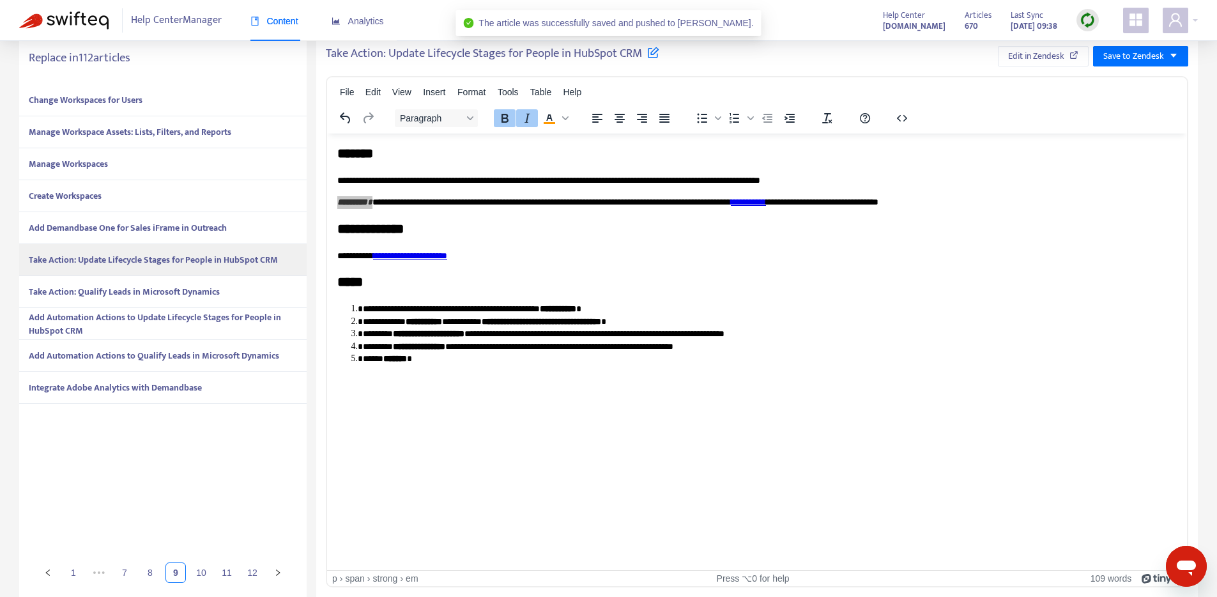
click at [207, 293] on strong "Take Action: Qualify Leads in Microsoft Dynamics" at bounding box center [124, 291] width 191 height 15
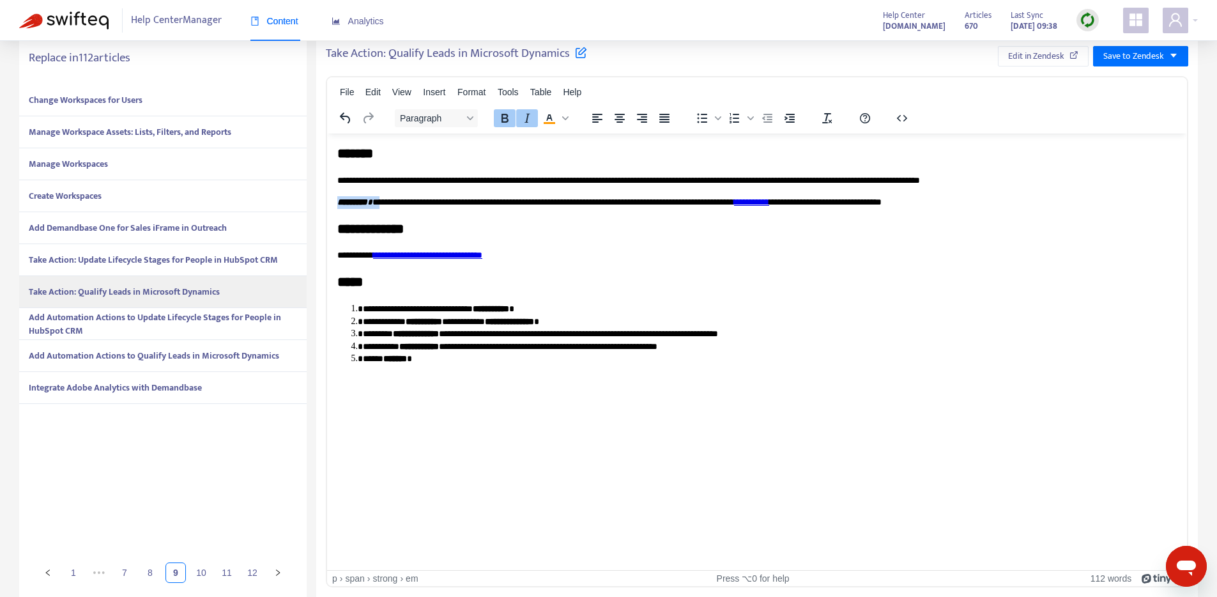
drag, startPoint x: 383, startPoint y: 201, endPoint x: 318, endPoint y: 204, distance: 65.2
click at [327, 204] on html "**********" at bounding box center [757, 254] width 860 height 242
click at [543, 119] on icon "Text color #f90" at bounding box center [549, 118] width 15 height 15
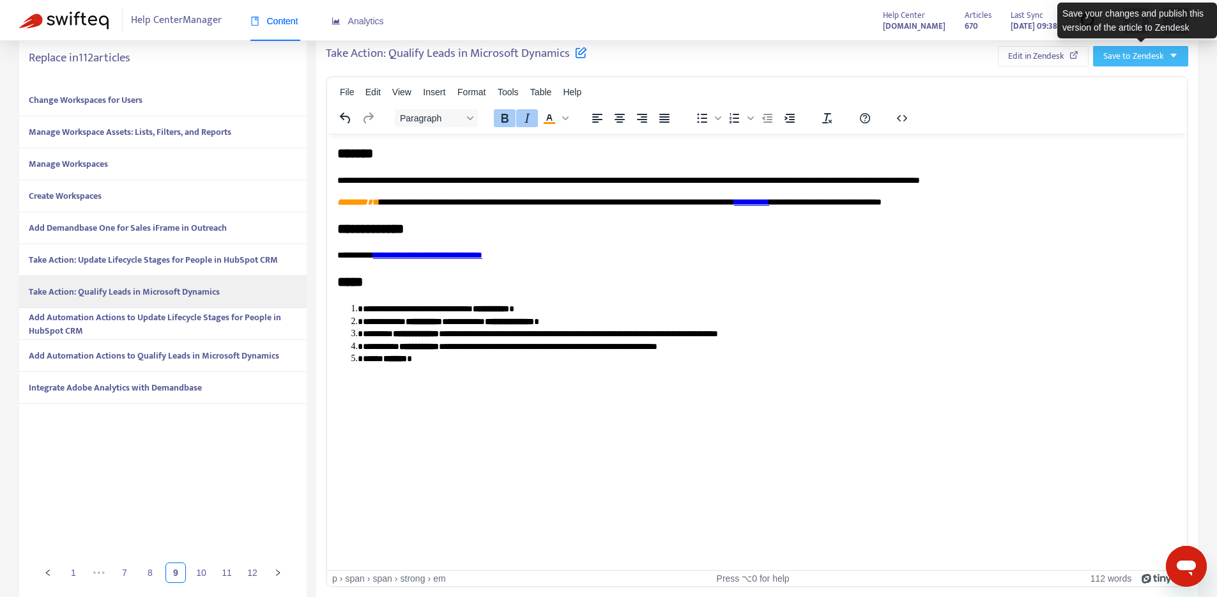
click at [1143, 59] on span "Save to Zendesk" at bounding box center [1133, 56] width 61 height 14
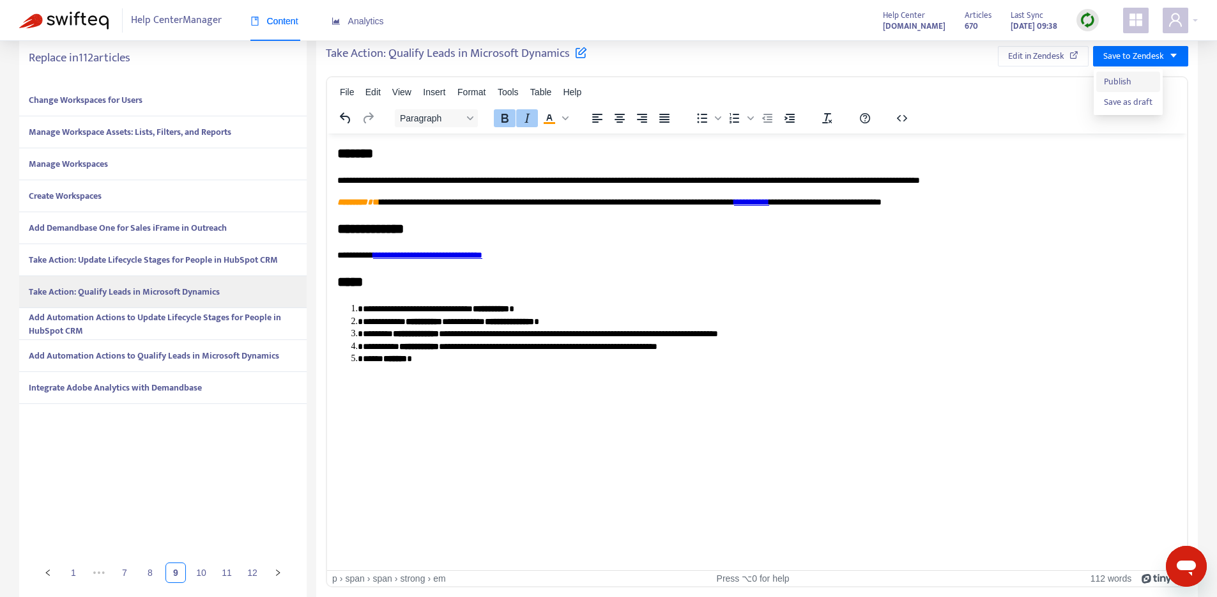
click at [1115, 82] on span "Publish" at bounding box center [1128, 82] width 49 height 14
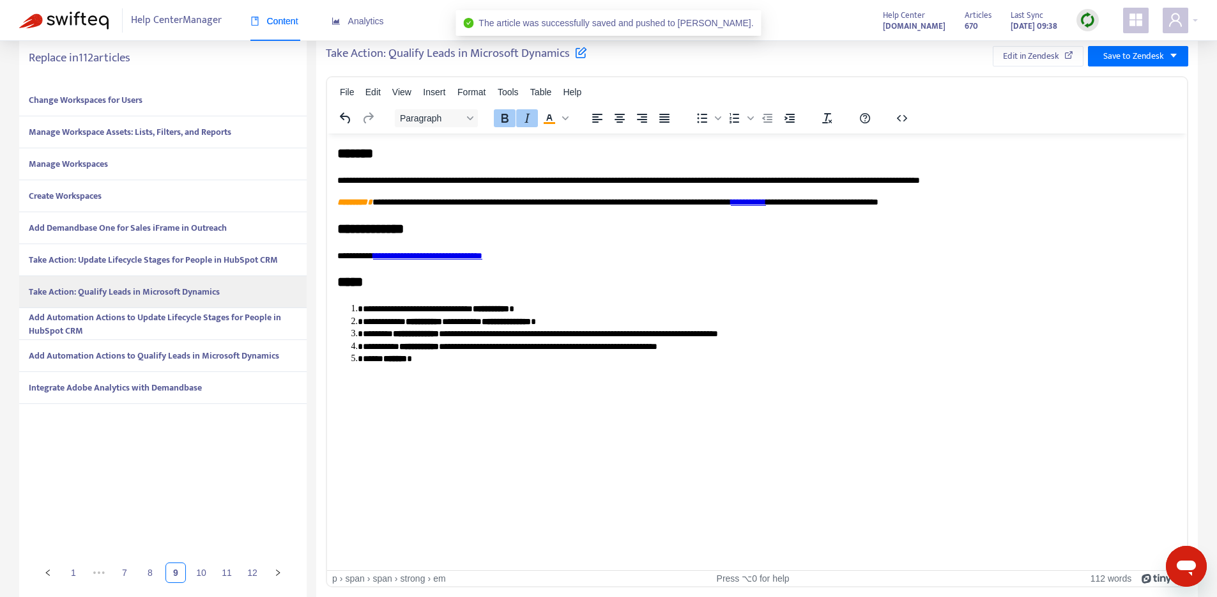
click at [201, 328] on span "Add Automation Actions to Update Lifecycle Stages for People in HubSpot CRM" at bounding box center [163, 323] width 268 height 27
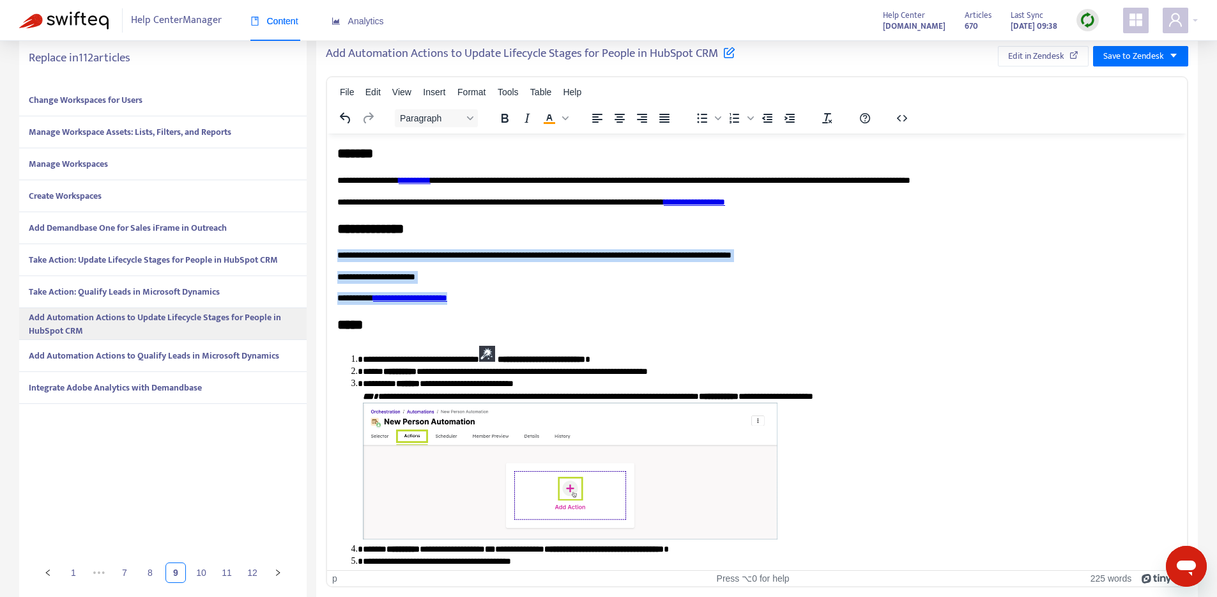
drag, startPoint x: 533, startPoint y: 297, endPoint x: 323, endPoint y: 250, distance: 215.4
click at [327, 250] on html "**********" at bounding box center [757, 514] width 860 height 763
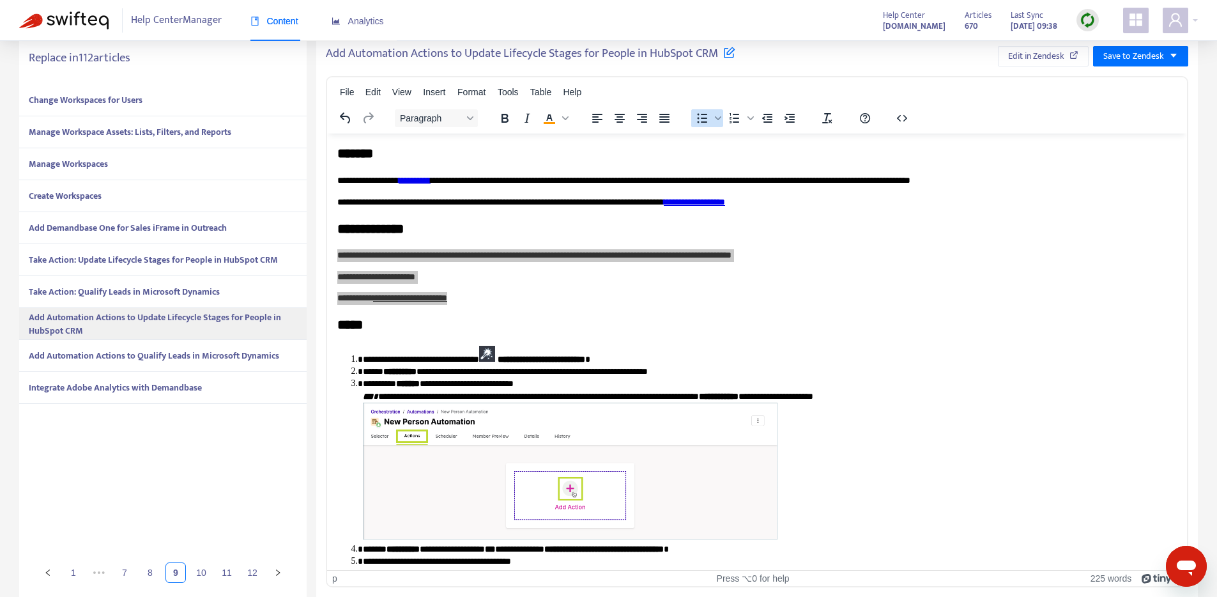
click at [701, 114] on icon "Bullet list" at bounding box center [701, 118] width 15 height 15
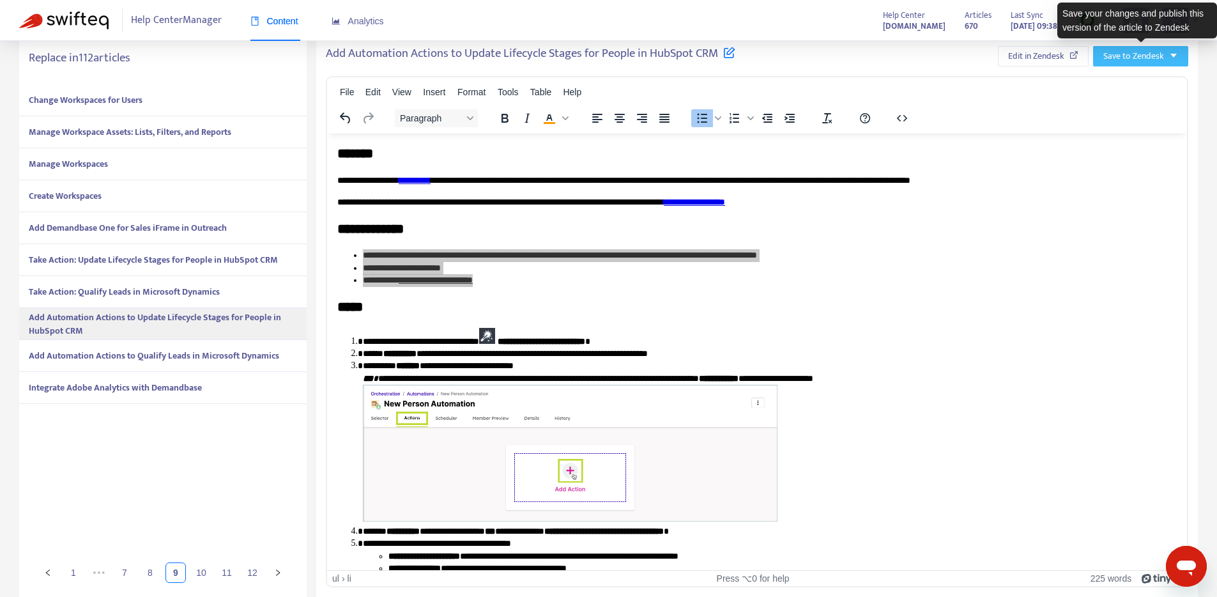
click at [1142, 52] on span "Save to Zendesk" at bounding box center [1133, 56] width 61 height 14
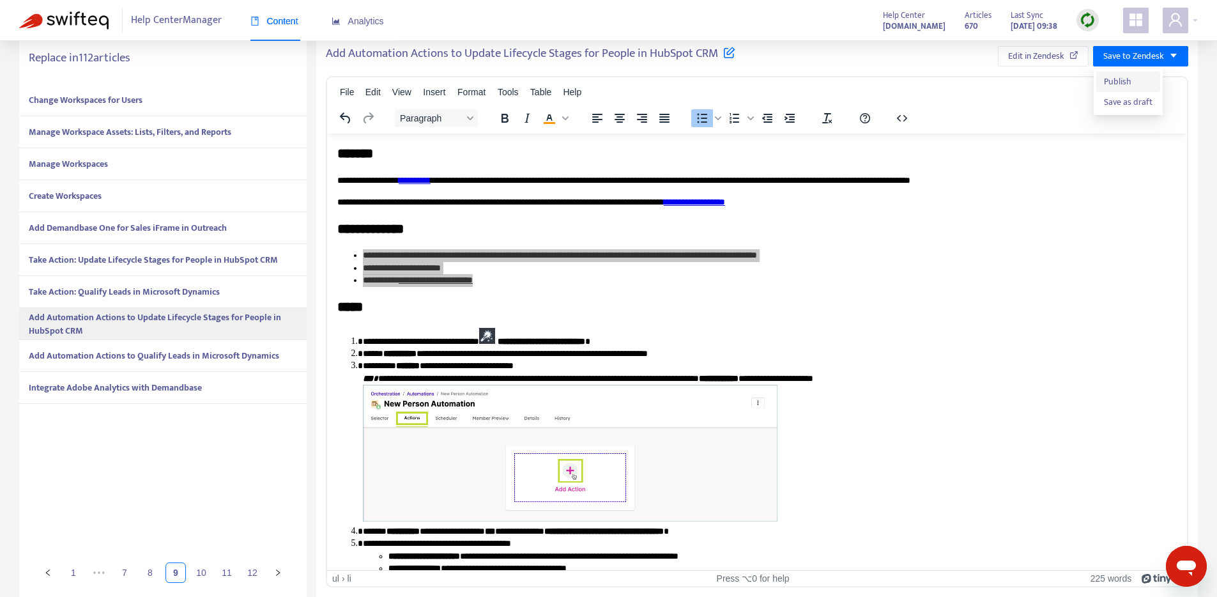
click at [1122, 75] on span "Publish" at bounding box center [1128, 82] width 49 height 14
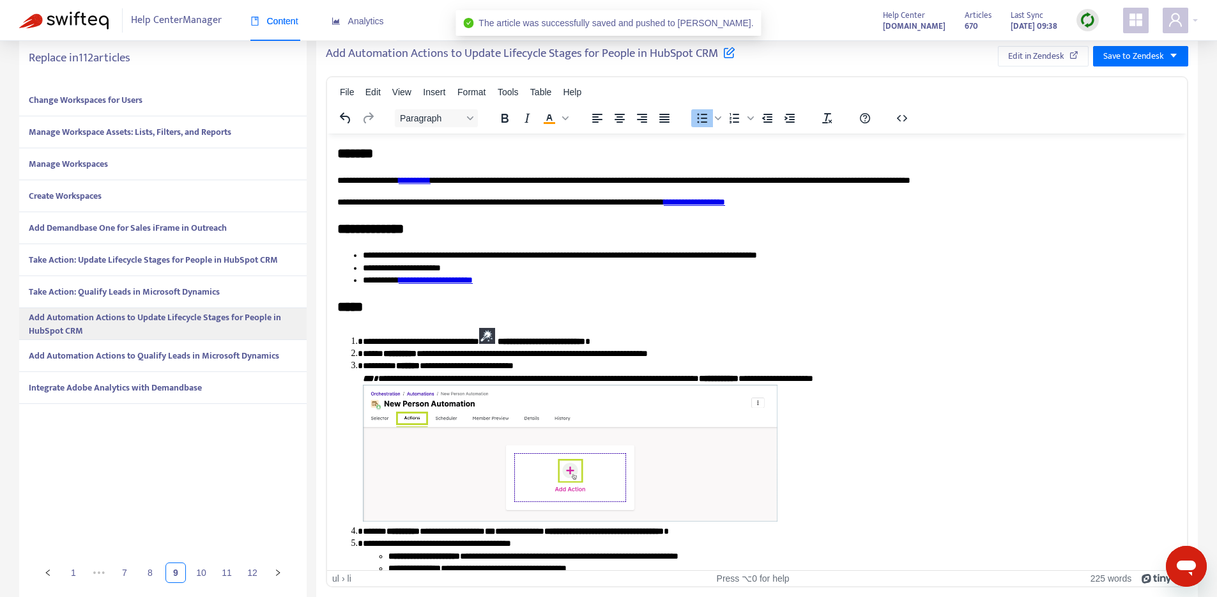
click at [127, 296] on strong "Take Action: Qualify Leads in Microsoft Dynamics" at bounding box center [124, 291] width 191 height 15
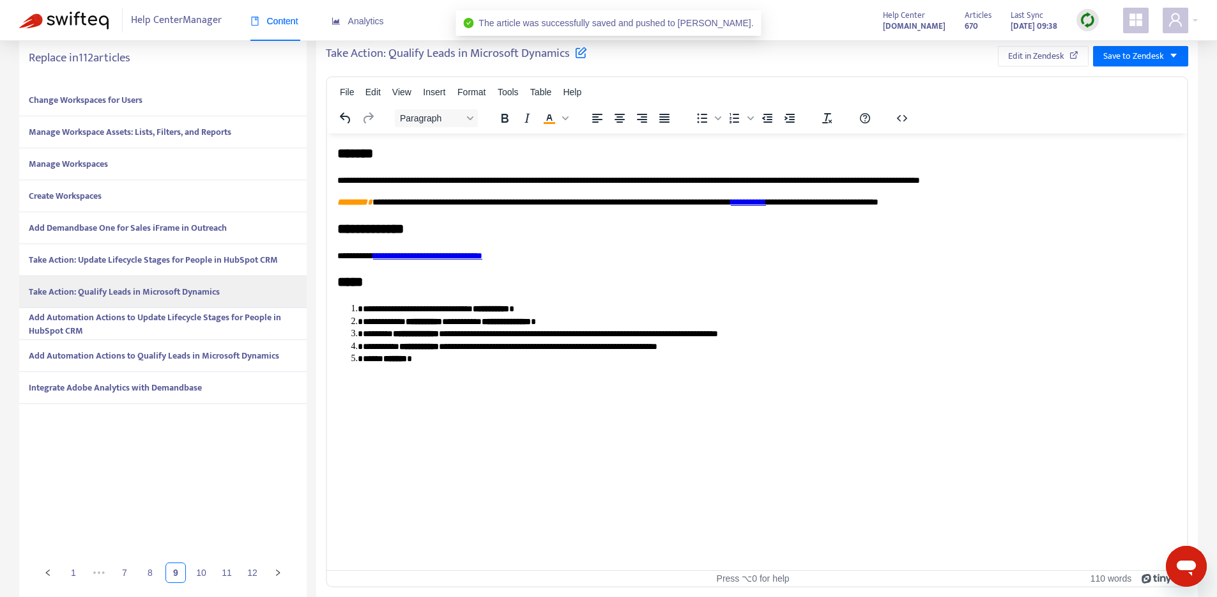
click at [141, 252] on strong "Take Action: Update Lifecycle Stages for People in HubSpot CRM" at bounding box center [153, 259] width 249 height 15
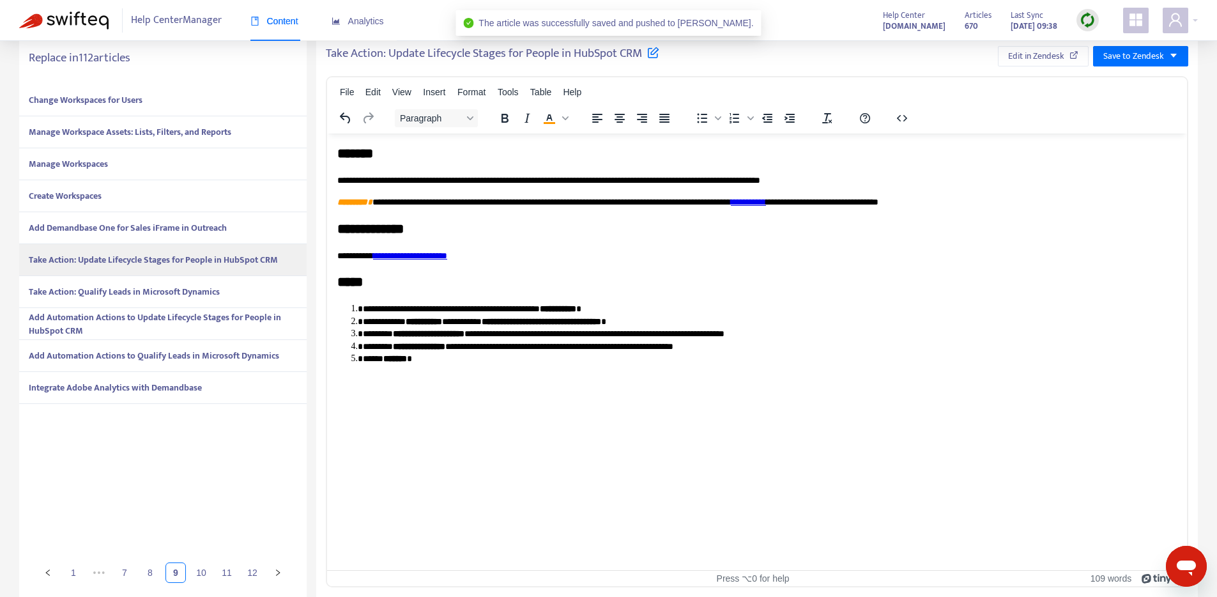
click at [141, 222] on strong "Add Demandbase One for Sales iFrame in Outreach" at bounding box center [128, 227] width 198 height 15
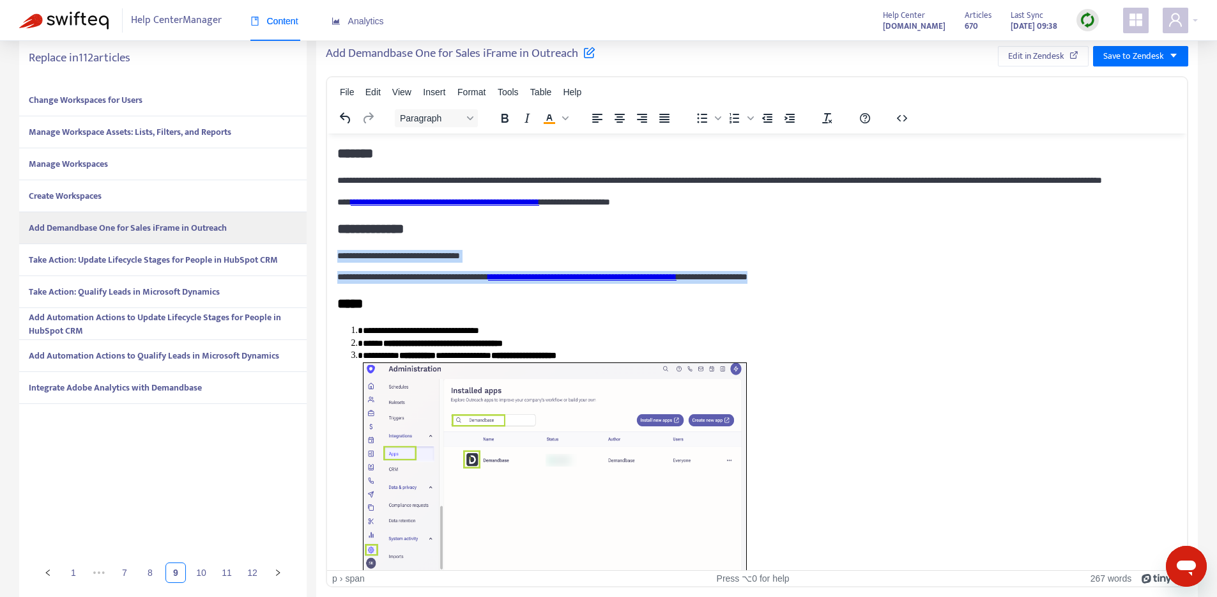
drag, startPoint x: 876, startPoint y: 291, endPoint x: 653, endPoint y: 398, distance: 248.0
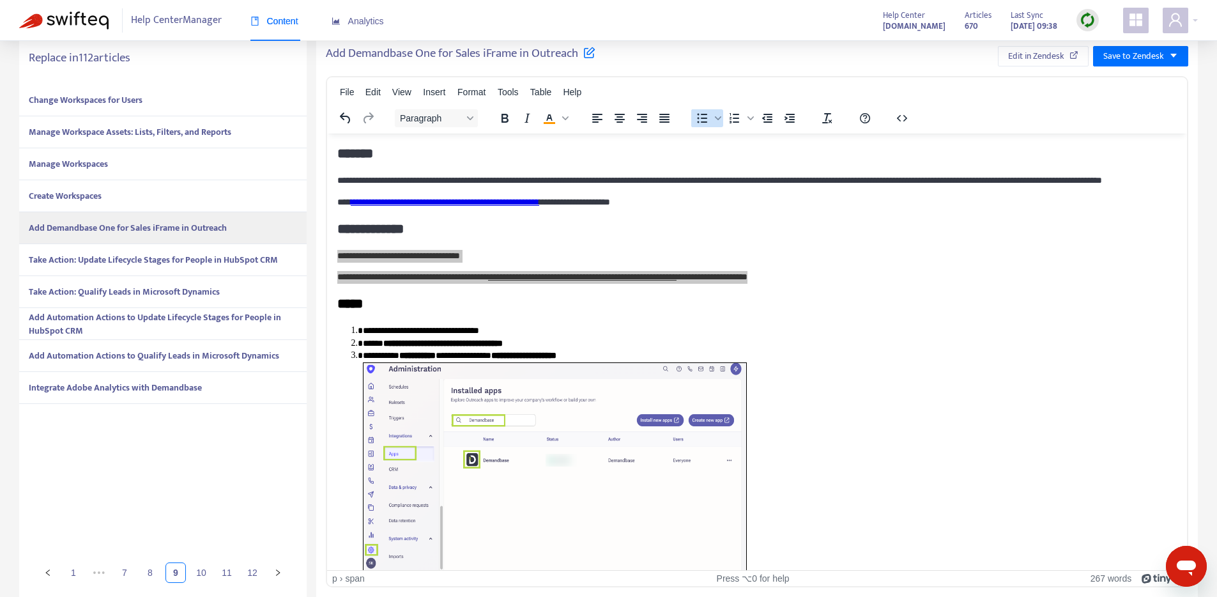
click at [698, 119] on icon "Bullet list" at bounding box center [701, 118] width 15 height 15
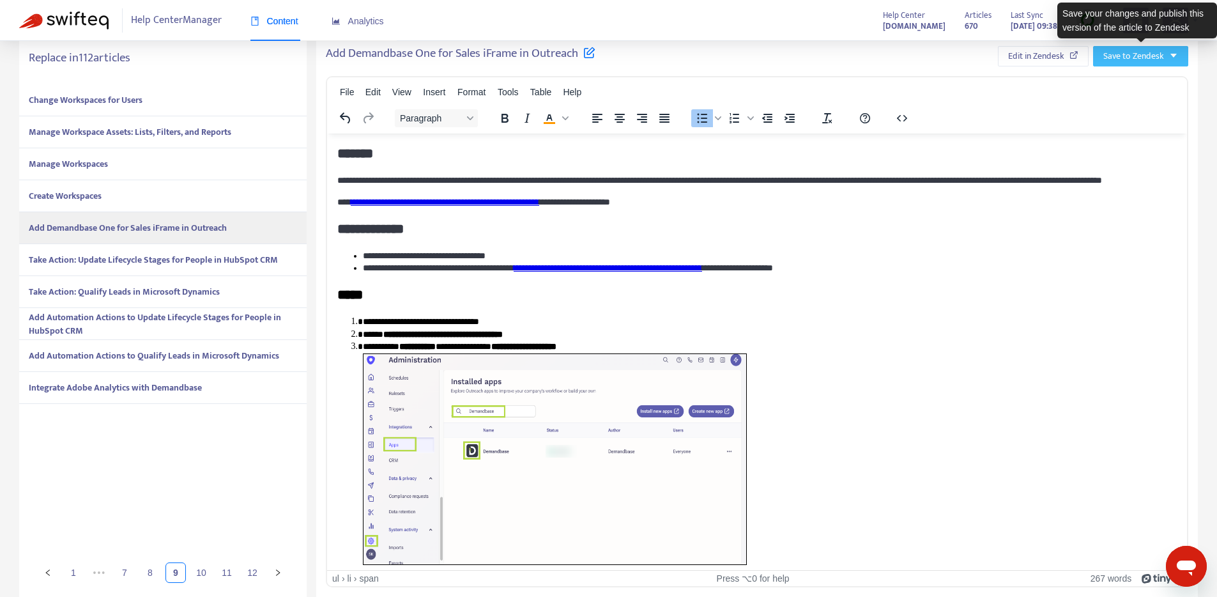
click at [1108, 54] on span "Save to Zendesk" at bounding box center [1133, 56] width 61 height 14
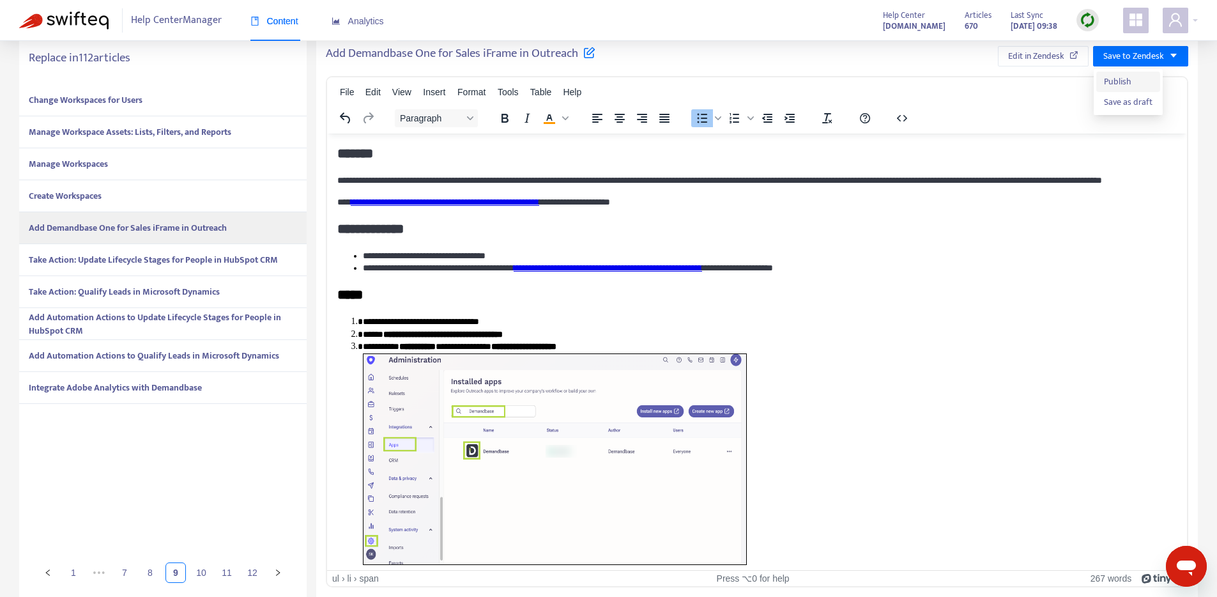
click at [1110, 80] on span "Publish" at bounding box center [1128, 82] width 49 height 14
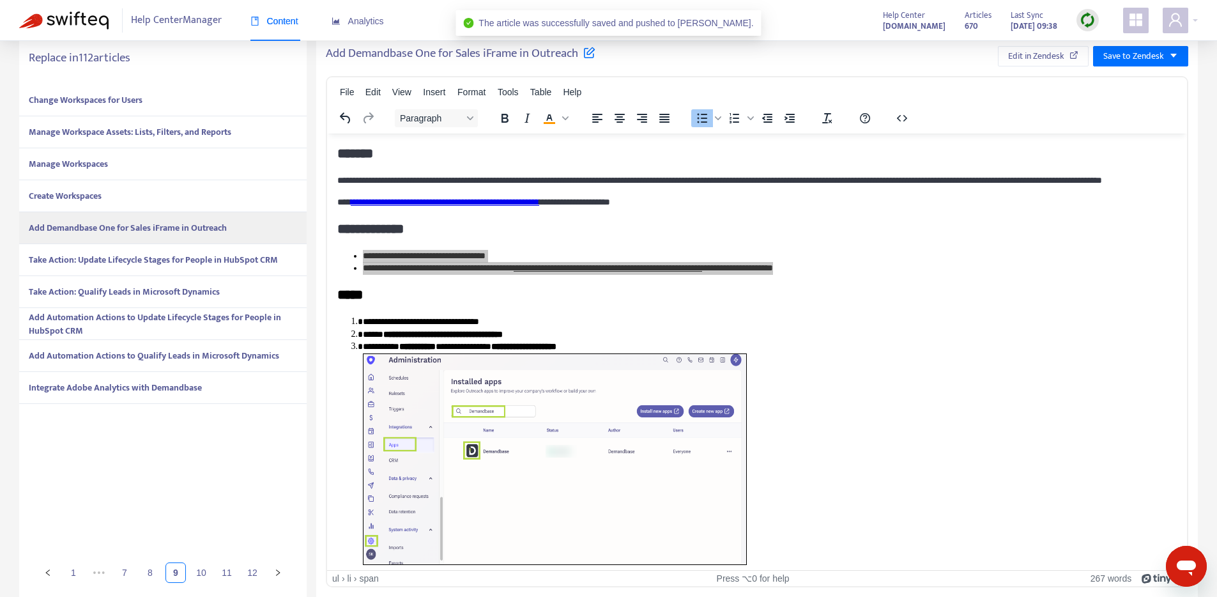
click at [100, 195] on strong "Create Workspaces" at bounding box center [65, 195] width 73 height 15
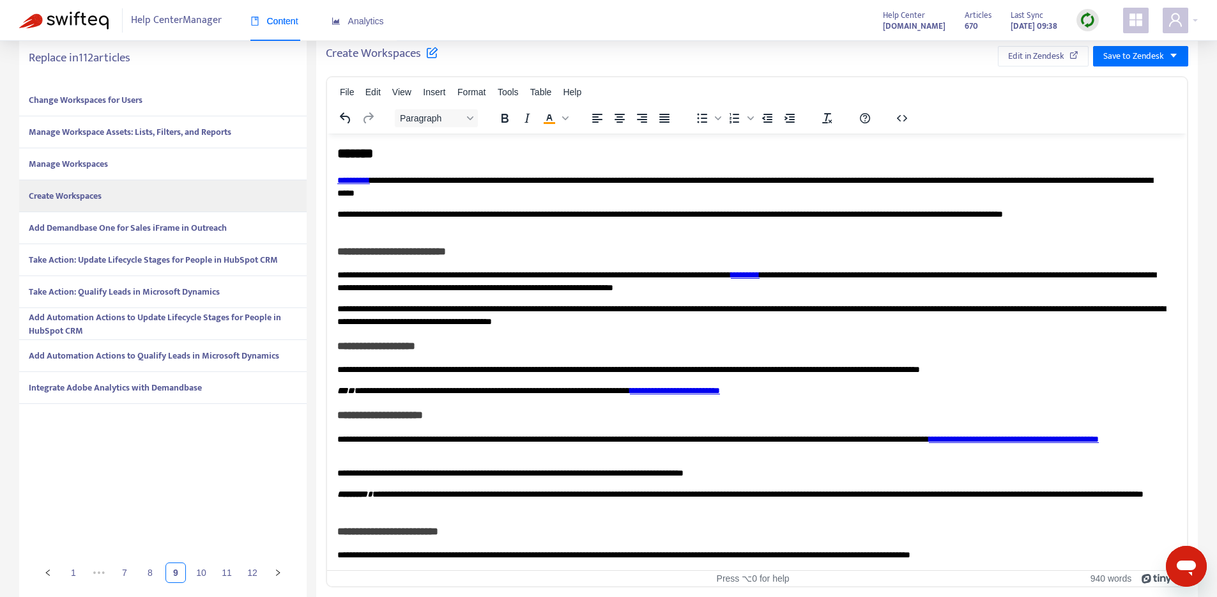
click at [377, 251] on span "**********" at bounding box center [391, 251] width 109 height 10
drag, startPoint x: 498, startPoint y: 250, endPoint x: 316, endPoint y: 251, distance: 182.0
click at [409, 105] on div "Heading 3" at bounding box center [436, 117] width 99 height 25
click at [413, 116] on span "Heading 3" at bounding box center [431, 118] width 63 height 10
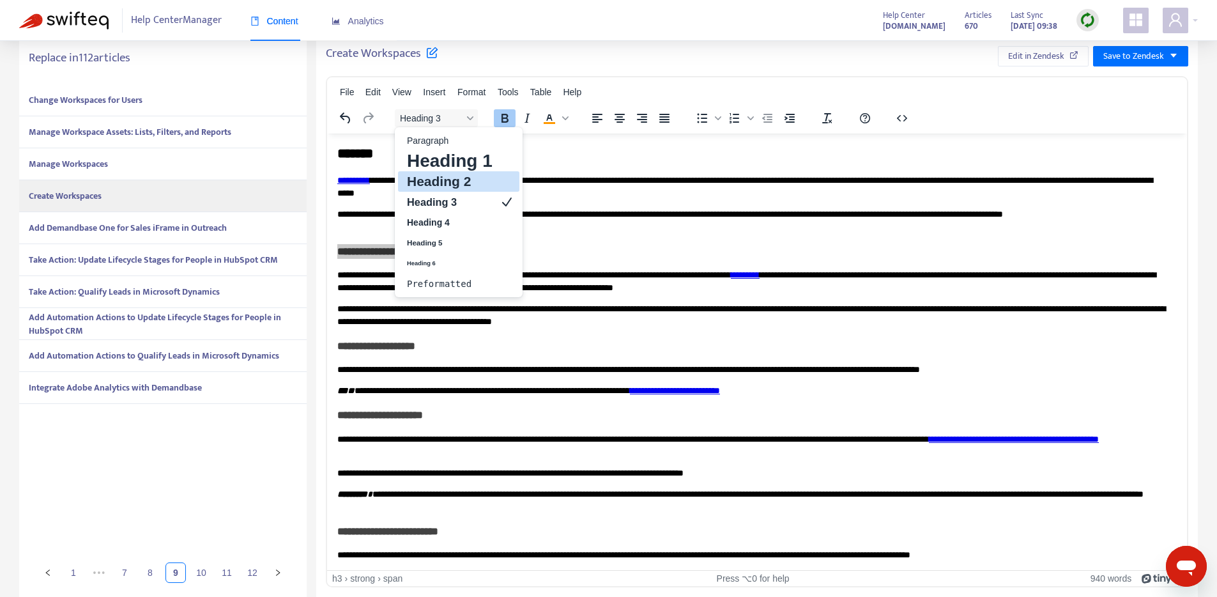
click at [434, 183] on h2 "Heading 2" at bounding box center [450, 181] width 88 height 15
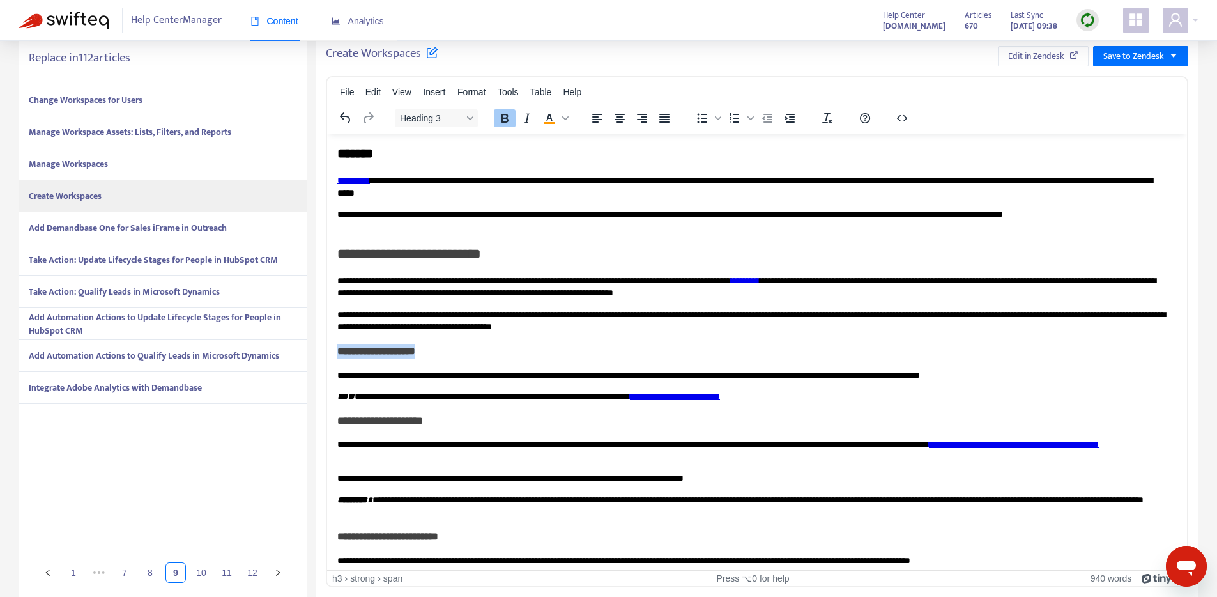
drag, startPoint x: 451, startPoint y: 349, endPoint x: 326, endPoint y: 349, distance: 124.6
click at [418, 125] on button "Heading 3" at bounding box center [436, 118] width 83 height 18
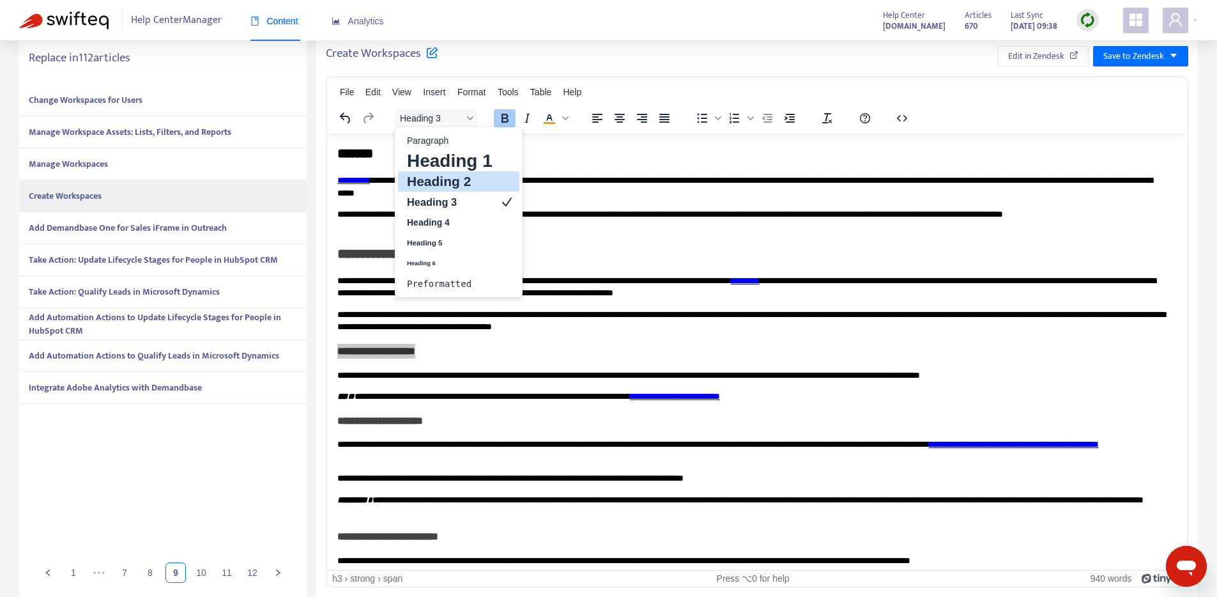
click at [421, 185] on h2 "Heading 2" at bounding box center [450, 181] width 88 height 15
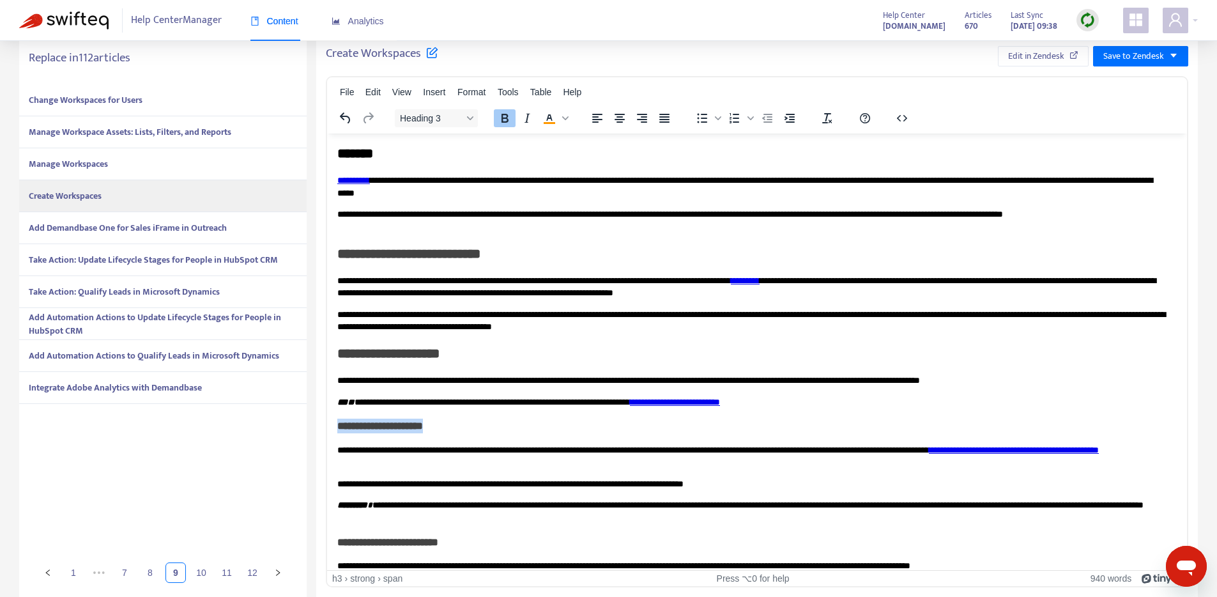
drag, startPoint x: 383, startPoint y: 425, endPoint x: 629, endPoint y: 557, distance: 279.8
click at [435, 117] on span "Heading 3" at bounding box center [431, 118] width 63 height 10
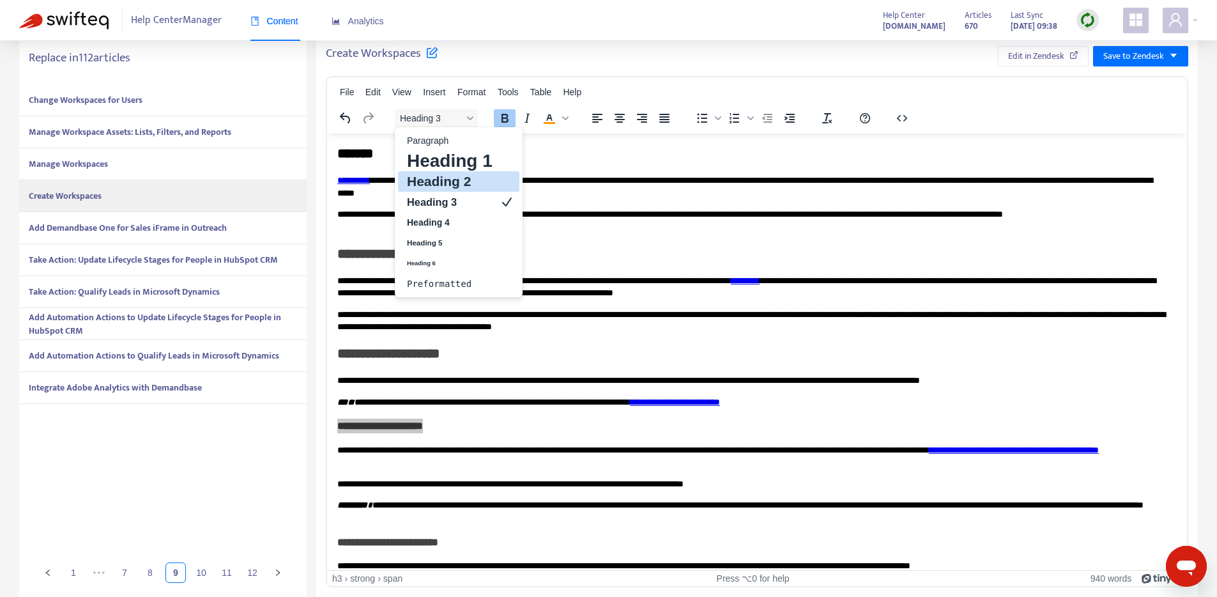
click at [445, 182] on h2 "Heading 2" at bounding box center [450, 181] width 88 height 15
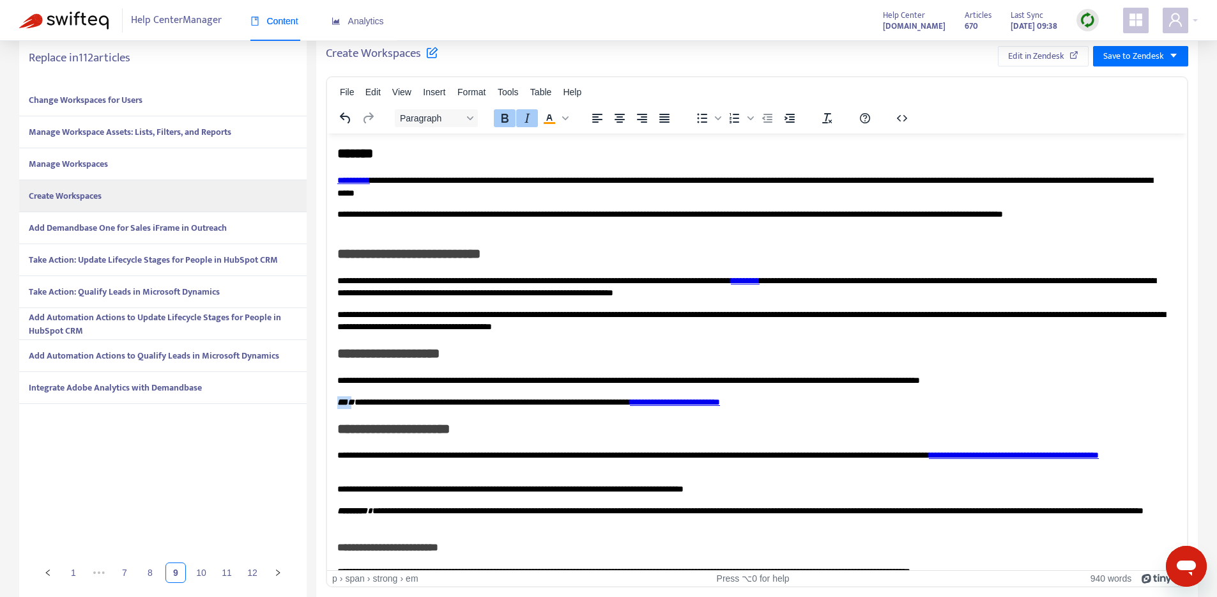
drag, startPoint x: 353, startPoint y: 400, endPoint x: 312, endPoint y: 399, distance: 40.9
click at [553, 117] on icon "Text color #f90" at bounding box center [549, 118] width 15 height 15
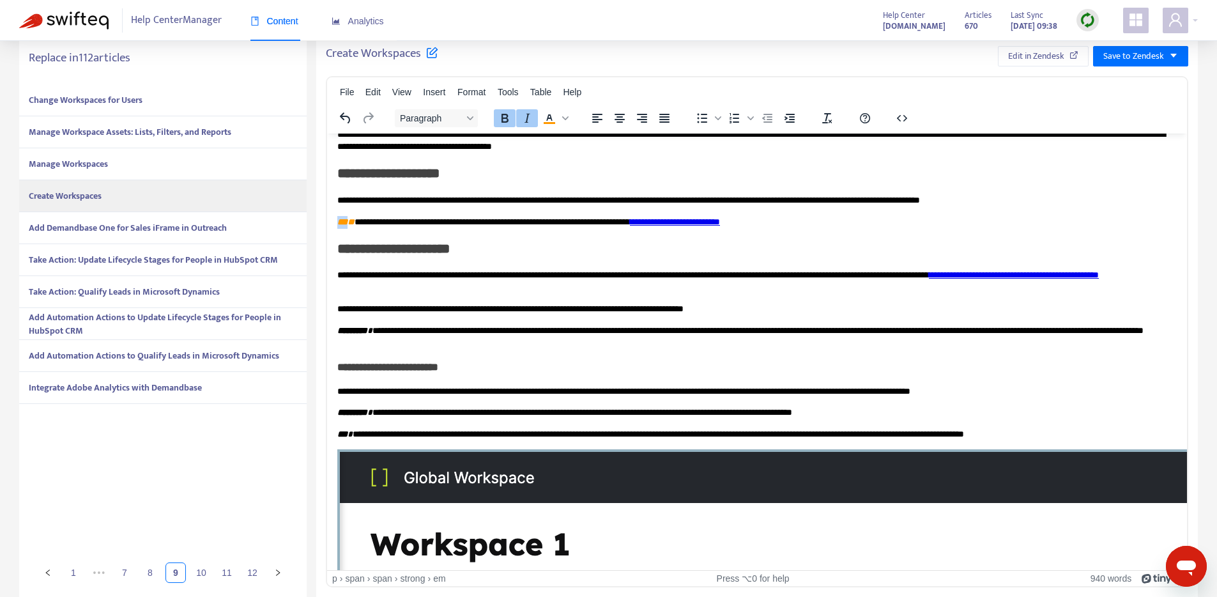
scroll to position [213, 0]
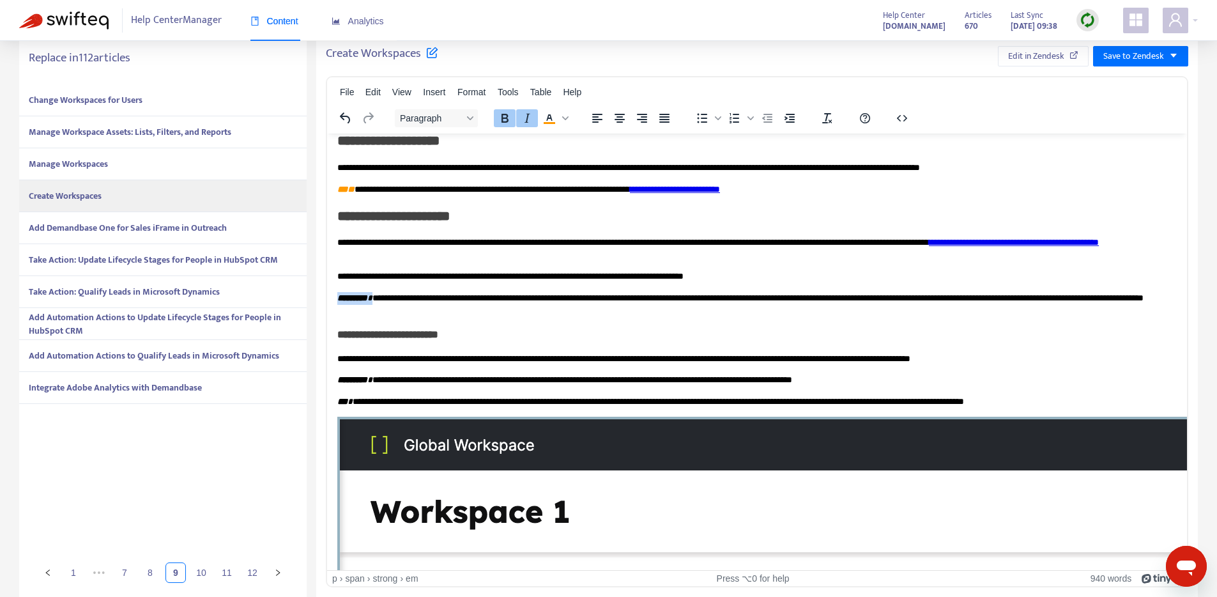
drag, startPoint x: 381, startPoint y: 300, endPoint x: 319, endPoint y: 299, distance: 62.6
click at [553, 114] on icon "Text color #f90" at bounding box center [549, 118] width 15 height 15
drag, startPoint x: 515, startPoint y: 333, endPoint x: 331, endPoint y: 284, distance: 191.0
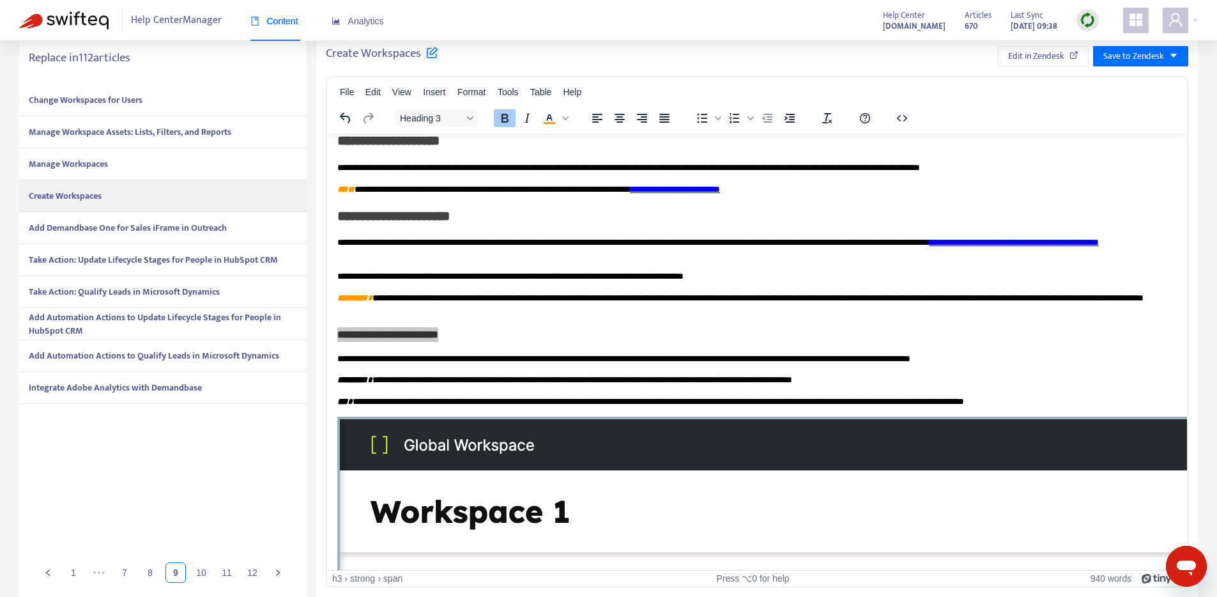
click at [431, 105] on div "Heading 3" at bounding box center [436, 117] width 99 height 25
click at [430, 119] on span "Heading 3" at bounding box center [431, 118] width 63 height 10
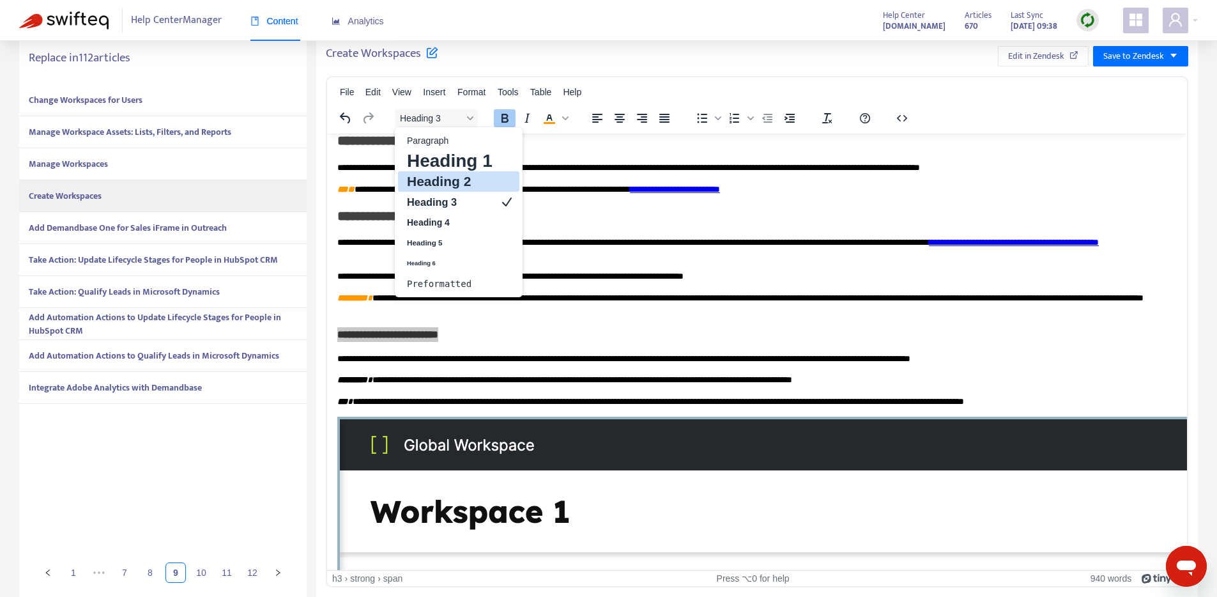
click at [455, 187] on h2 "Heading 2" at bounding box center [450, 181] width 88 height 15
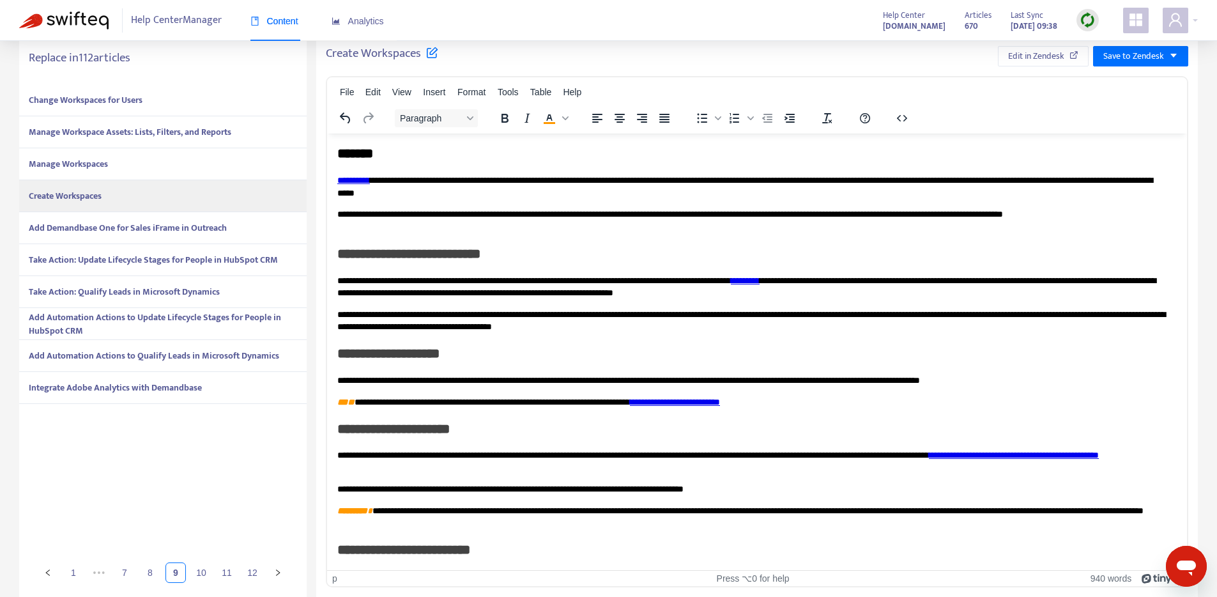
scroll to position [80, 0]
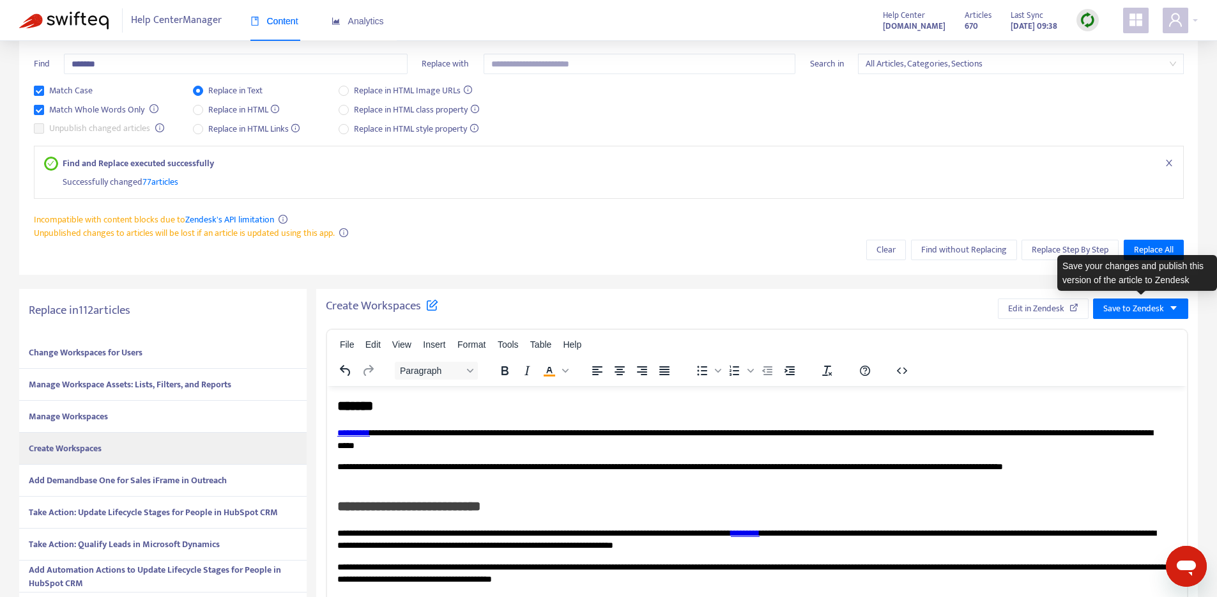
click at [1154, 295] on div "Create Workspaces Edit in Zendesk Save to Zendesk File Edit View Insert Format …" at bounding box center [756, 569] width 881 height 560
click at [1157, 304] on span "Save to Zendesk" at bounding box center [1133, 308] width 61 height 14
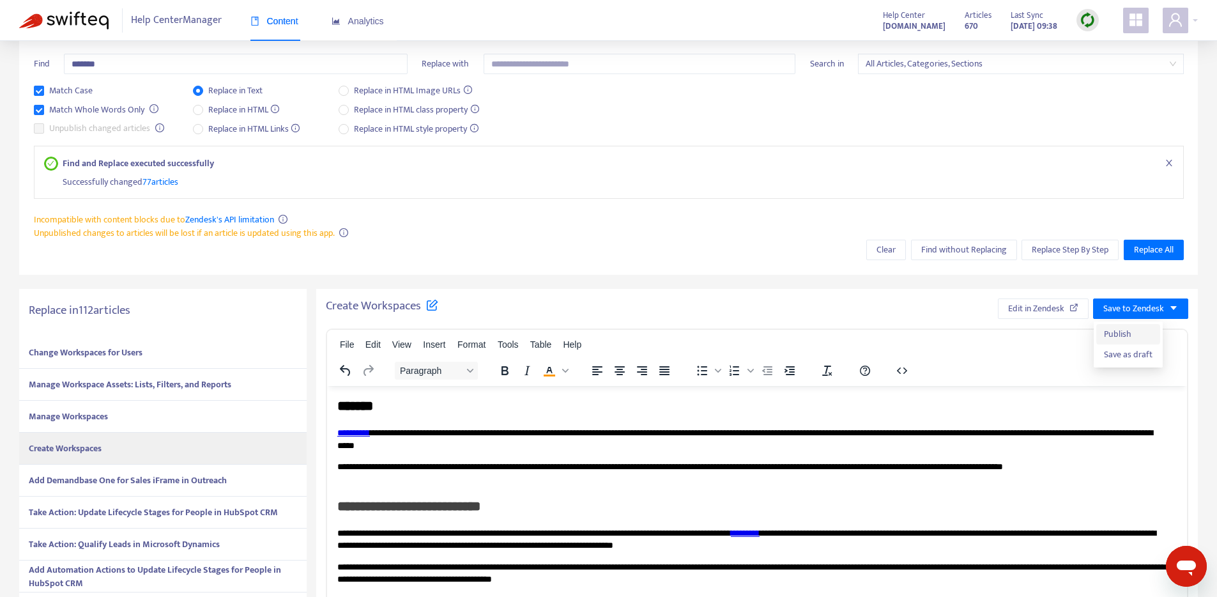
click at [1140, 331] on span "Publish" at bounding box center [1128, 334] width 49 height 14
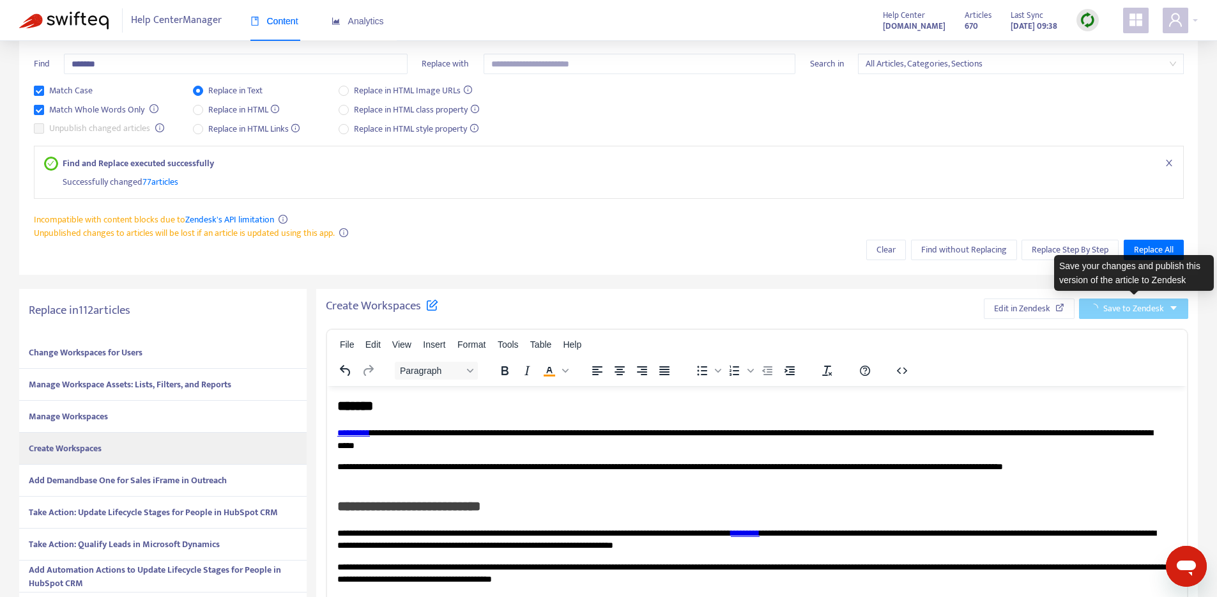
click at [1174, 307] on icon "caret-down" at bounding box center [1173, 308] width 6 height 4
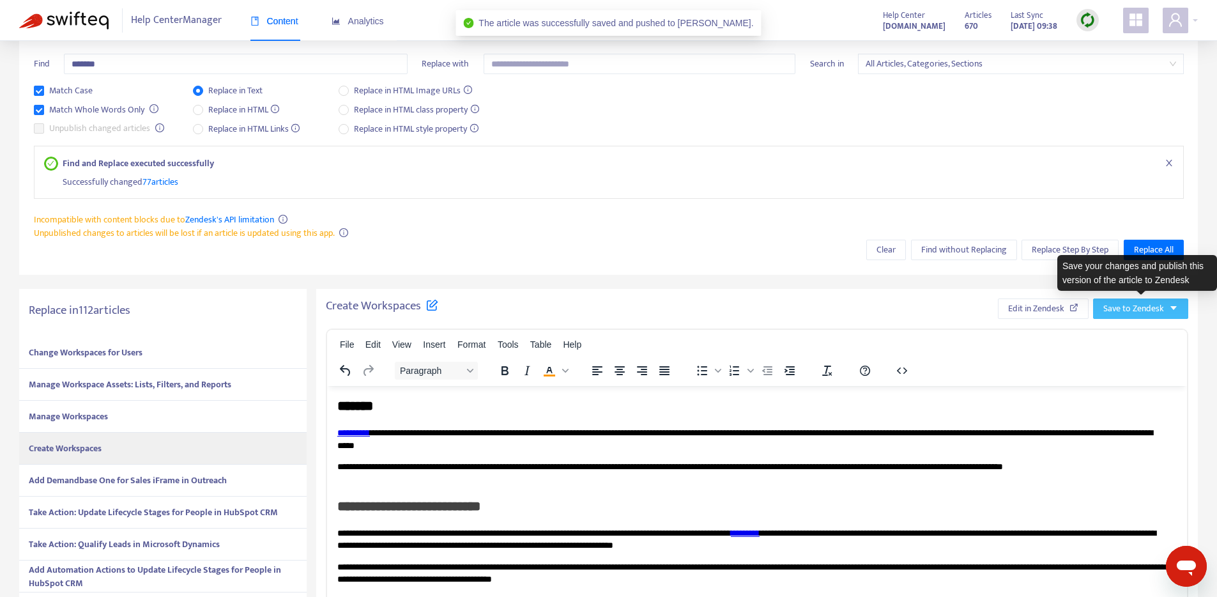
click at [1174, 307] on icon "caret-down" at bounding box center [1173, 308] width 6 height 4
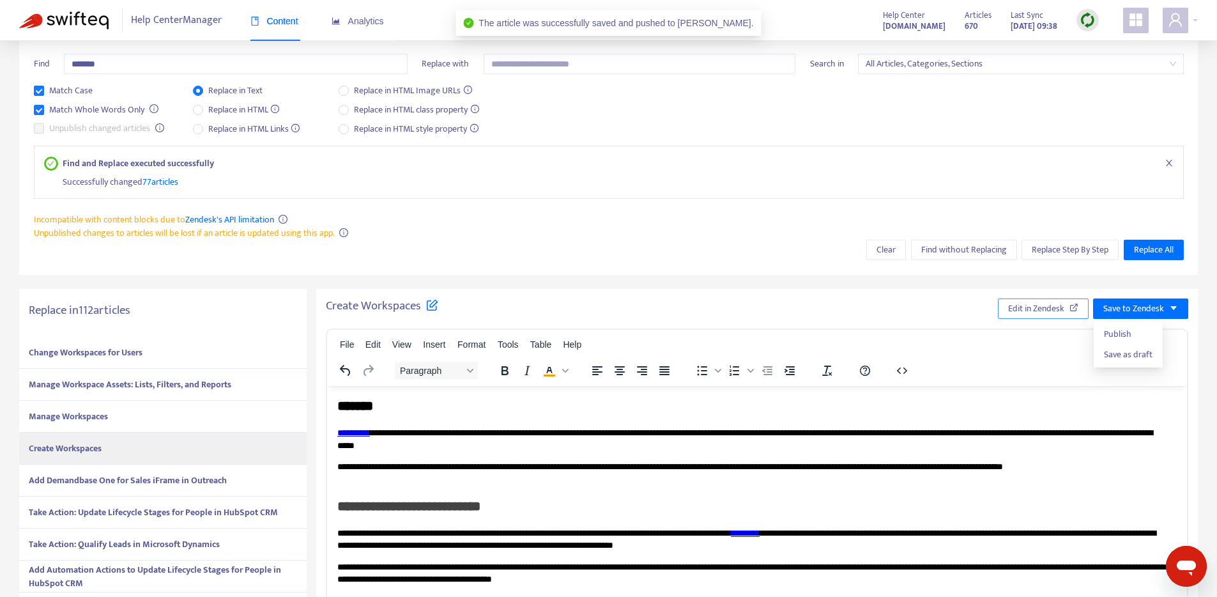
click at [1062, 312] on span "Edit in Zendesk" at bounding box center [1036, 308] width 56 height 14
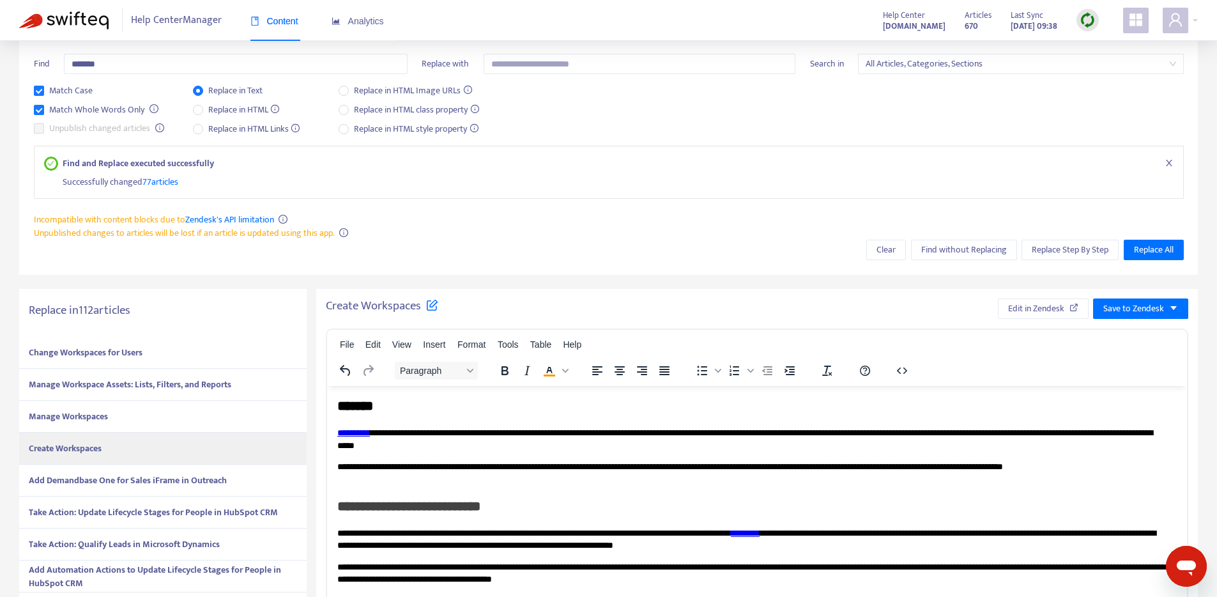
click at [675, 468] on p "**********" at bounding box center [752, 473] width 830 height 25
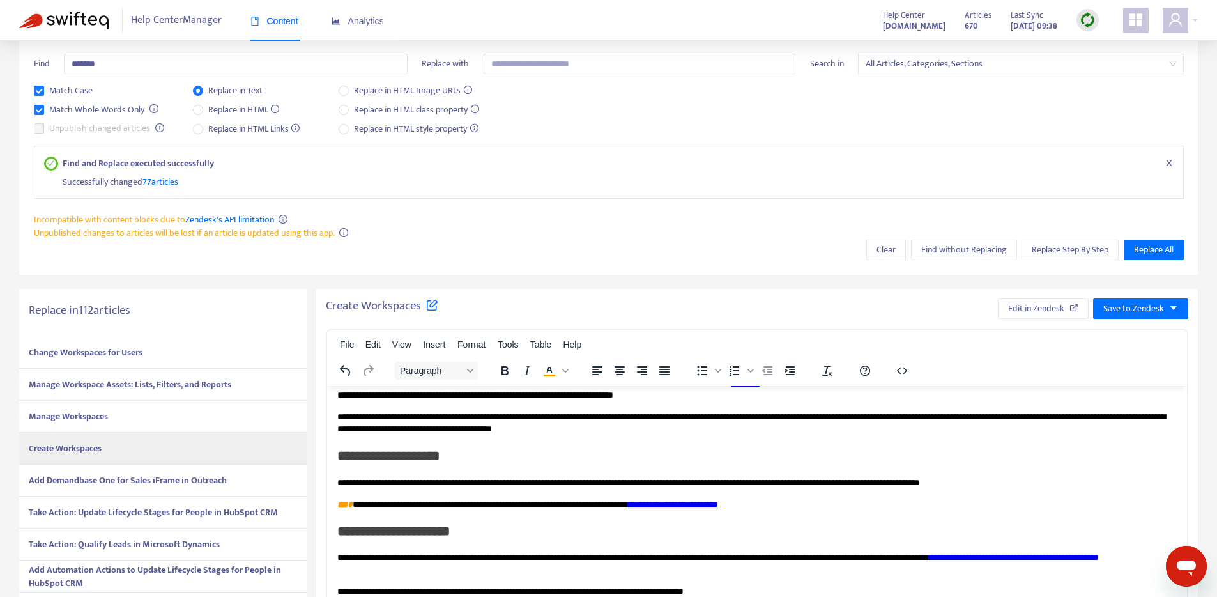
scroll to position [151, 0]
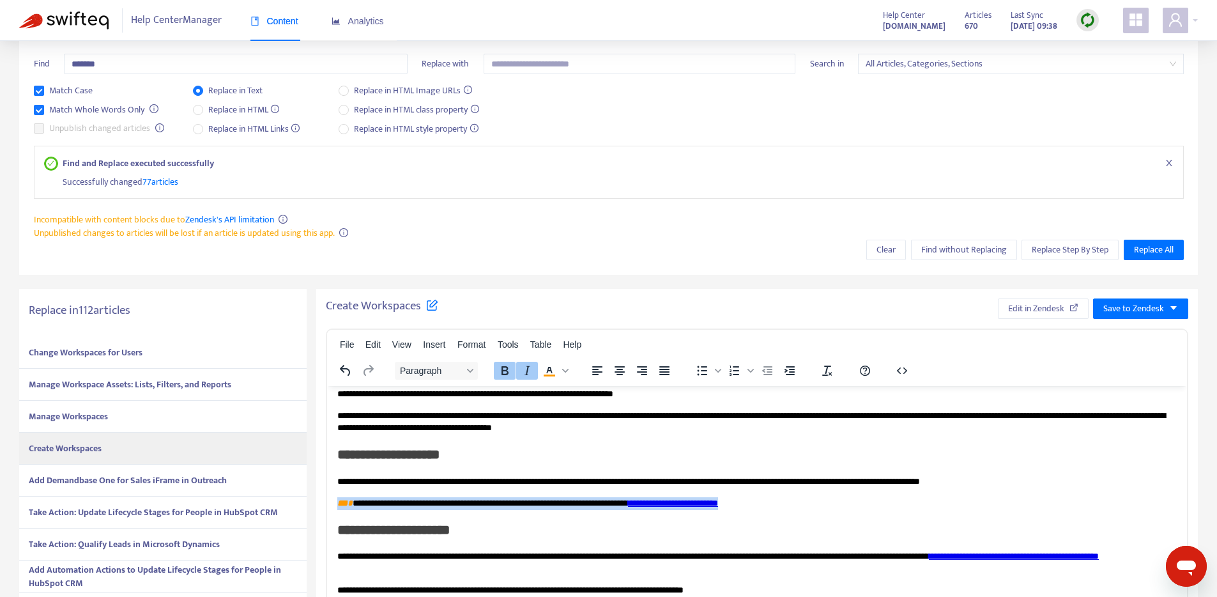
drag, startPoint x: 852, startPoint y: 505, endPoint x: 649, endPoint y: 888, distance: 433.8
copy p "**********"
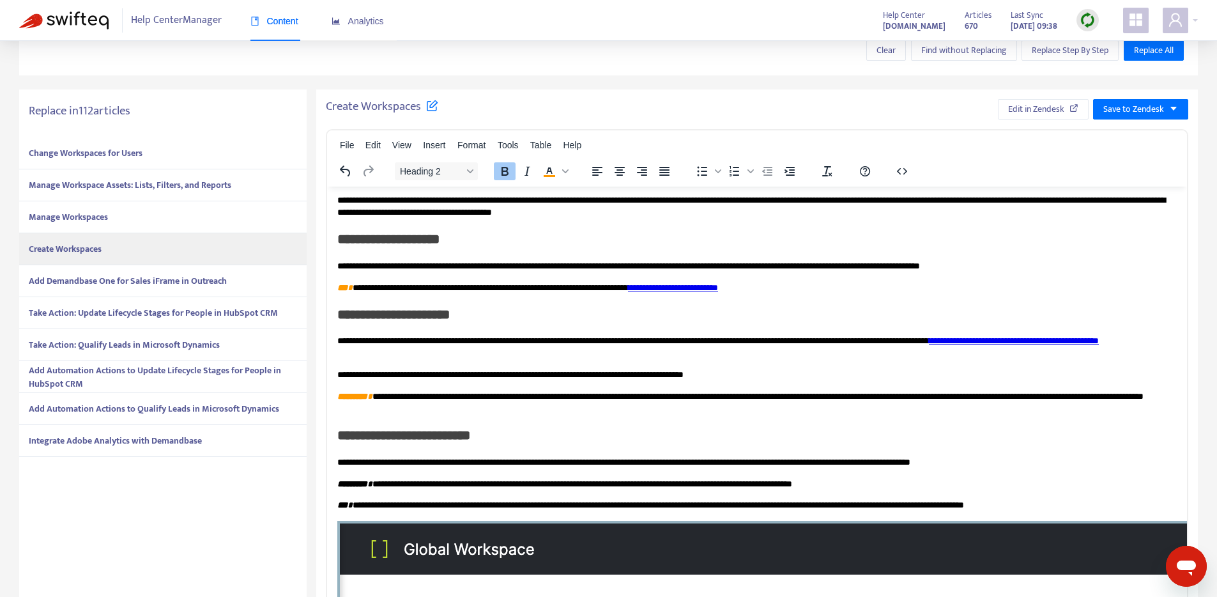
scroll to position [170, 0]
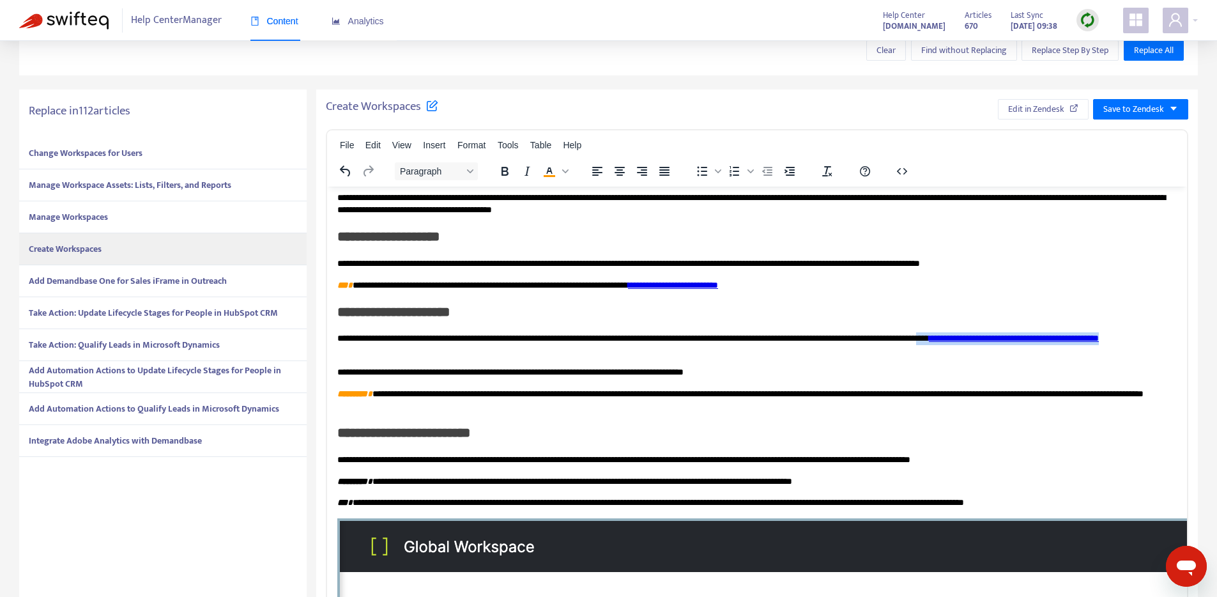
drag, startPoint x: 479, startPoint y: 353, endPoint x: 1040, endPoint y: 340, distance: 561.0
click at [1040, 340] on p "**********" at bounding box center [752, 344] width 830 height 25
copy p "**********"
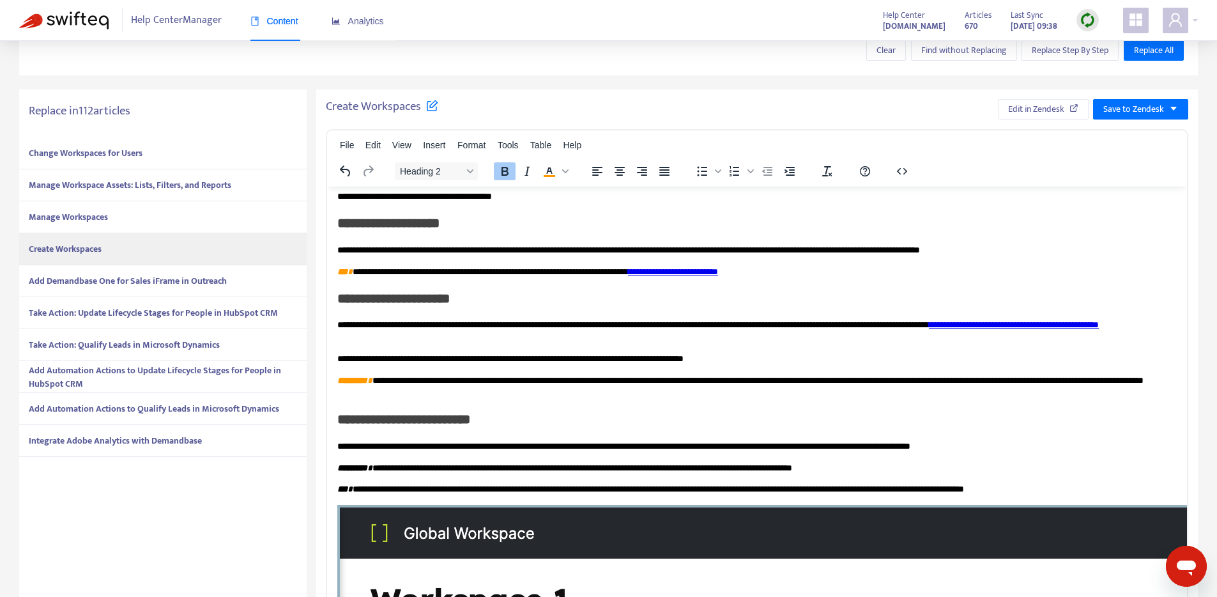
scroll to position [208, 0]
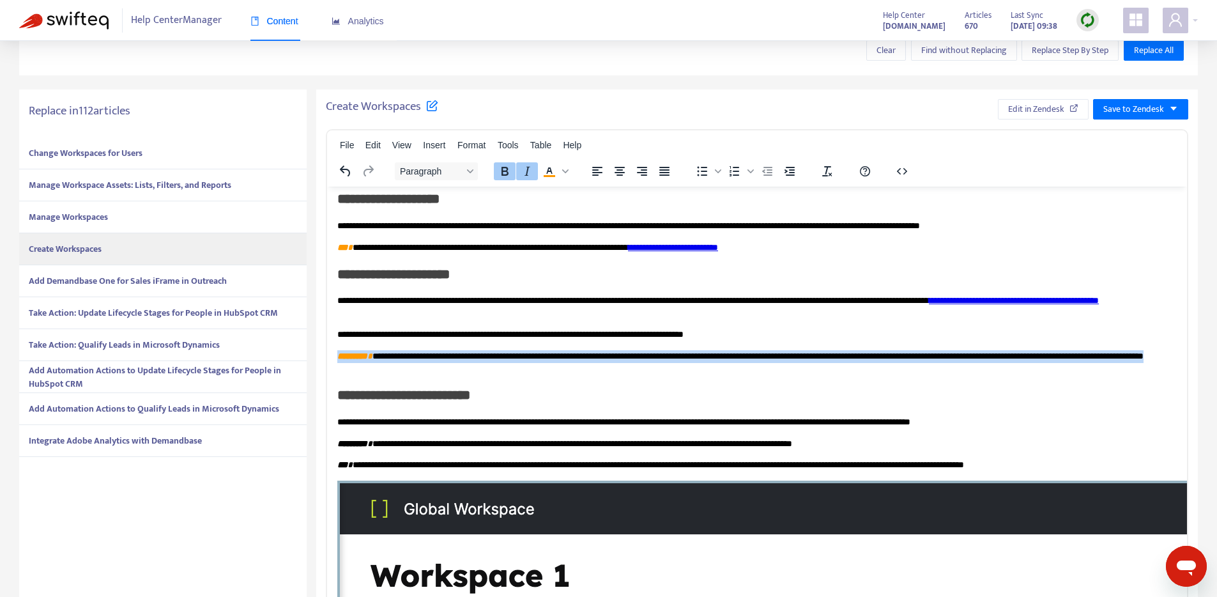
drag, startPoint x: 611, startPoint y: 367, endPoint x: 330, endPoint y: 357, distance: 281.2
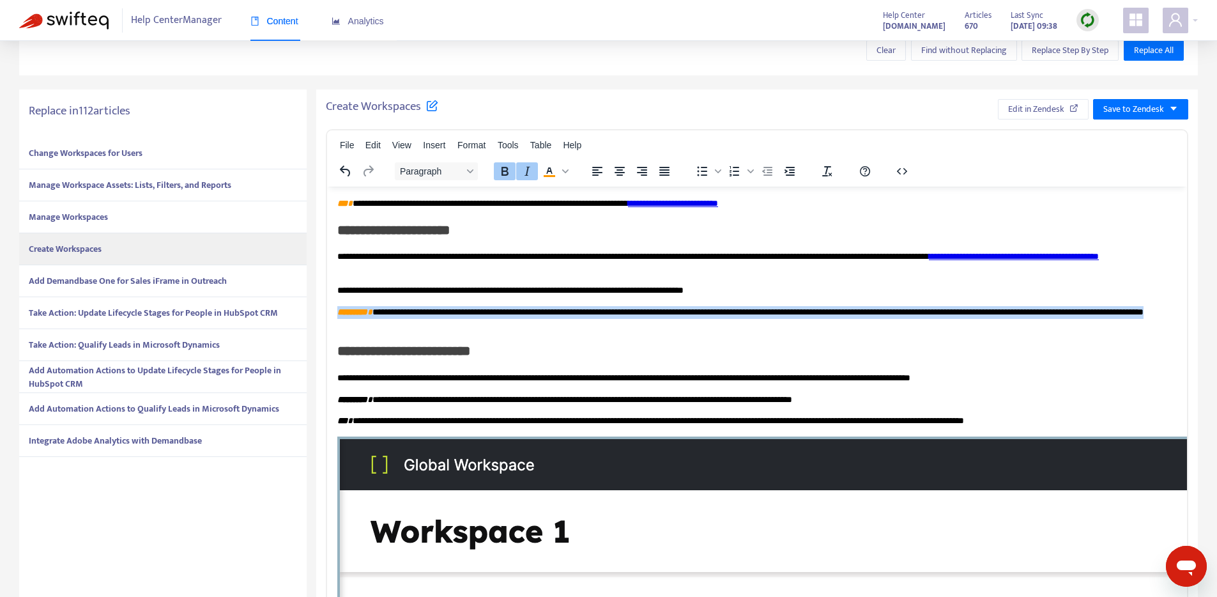
scroll to position [275, 0]
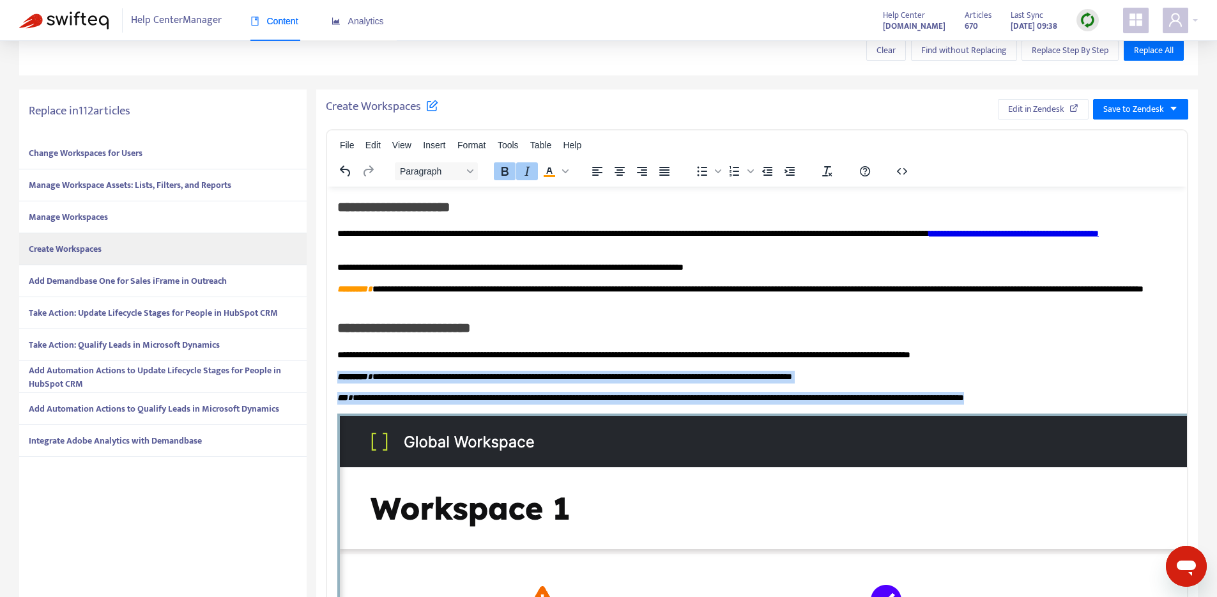
drag, startPoint x: 1098, startPoint y: 393, endPoint x: 331, endPoint y: 378, distance: 767.3
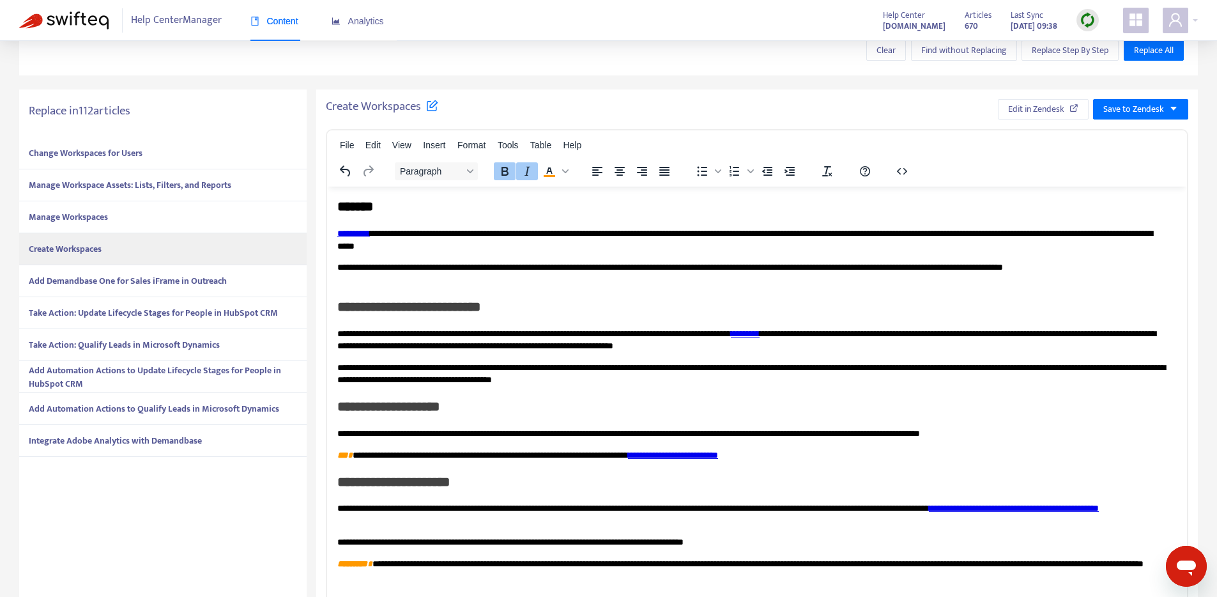
click at [134, 282] on strong "Add Demandbase One for Sales iFrame in Outreach" at bounding box center [128, 280] width 198 height 15
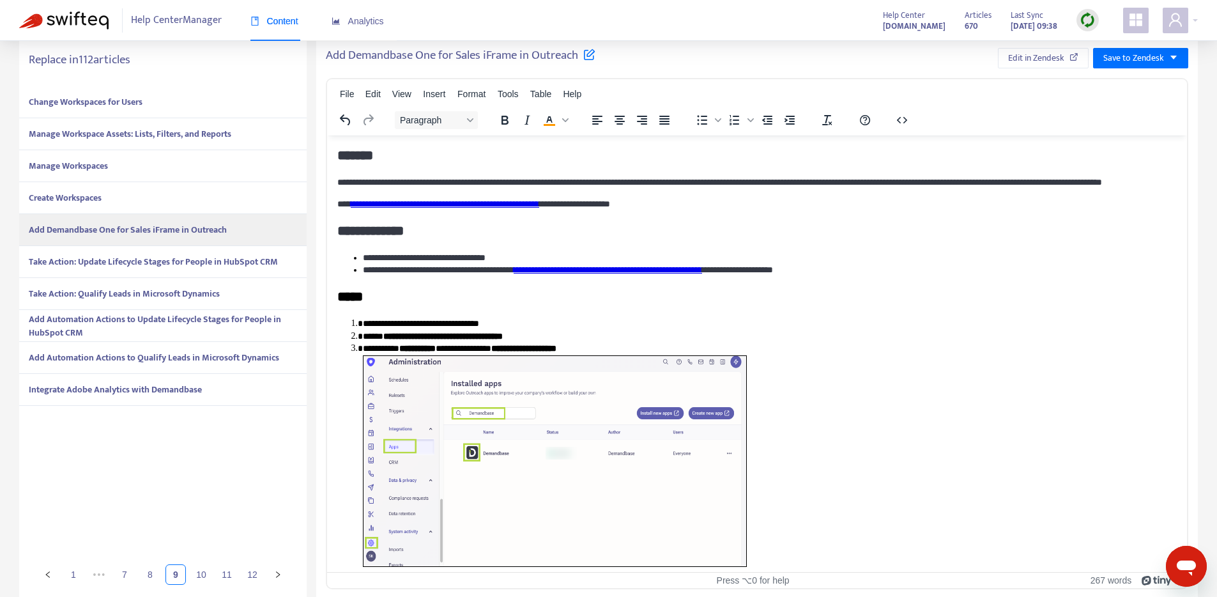
scroll to position [330, 0]
click at [189, 268] on strong "Take Action: Update Lifecycle Stages for People in HubSpot CRM" at bounding box center [153, 262] width 249 height 15
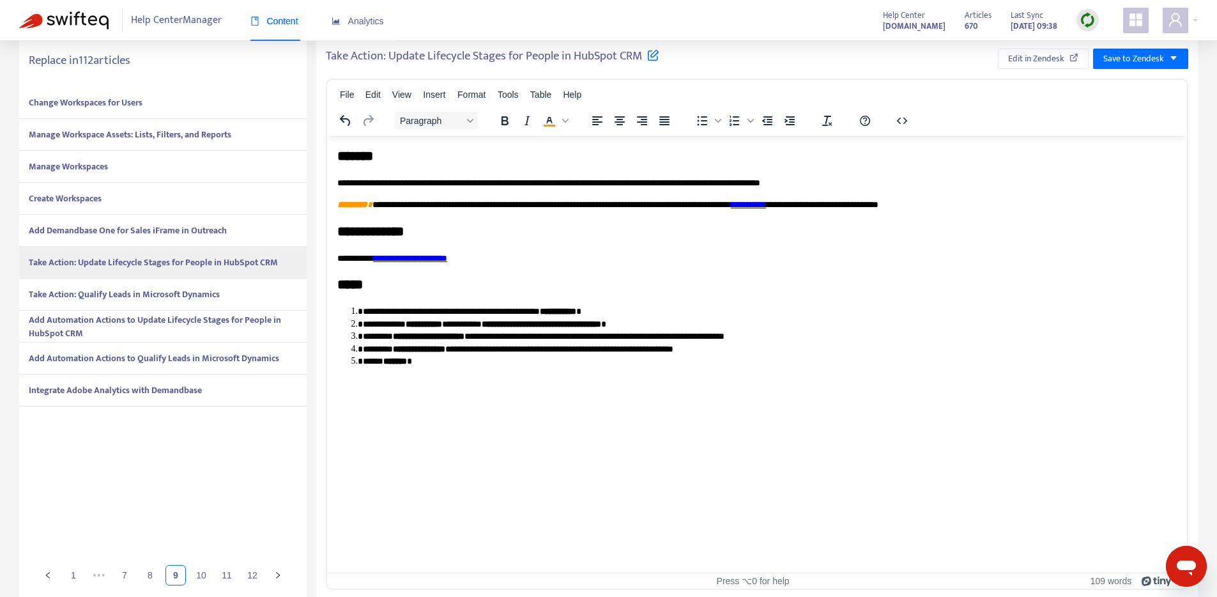
click at [186, 298] on strong "Take Action: Qualify Leads in Microsoft Dynamics" at bounding box center [124, 294] width 191 height 15
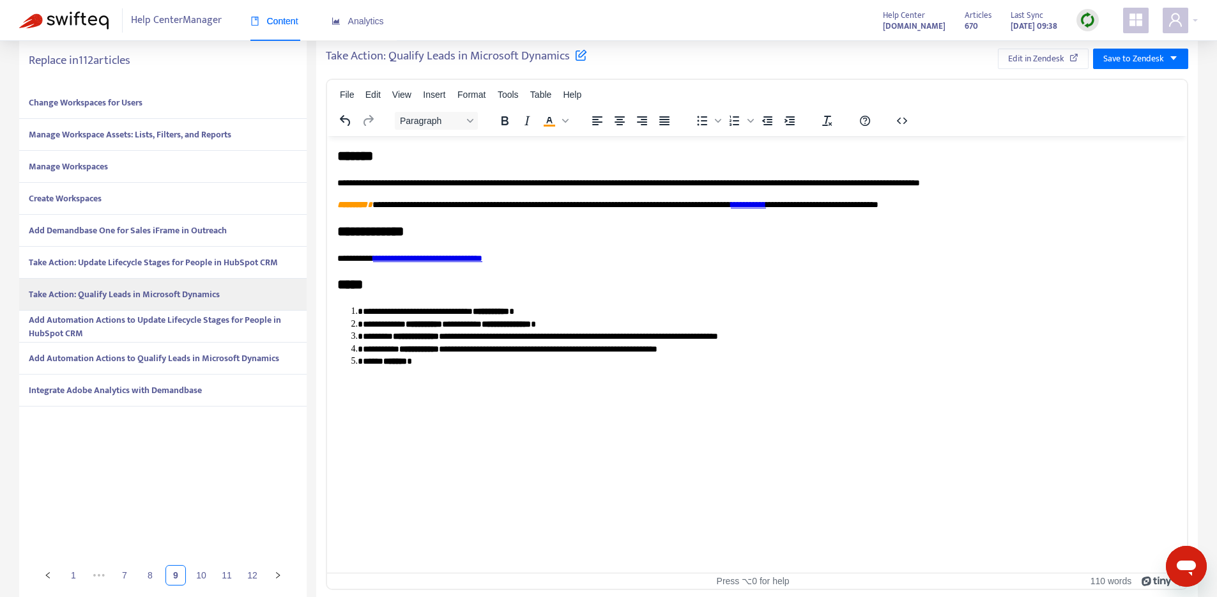
click at [177, 319] on strong "Add Automation Actions to Update Lifecycle Stages for People in HubSpot CRM" at bounding box center [155, 326] width 252 height 28
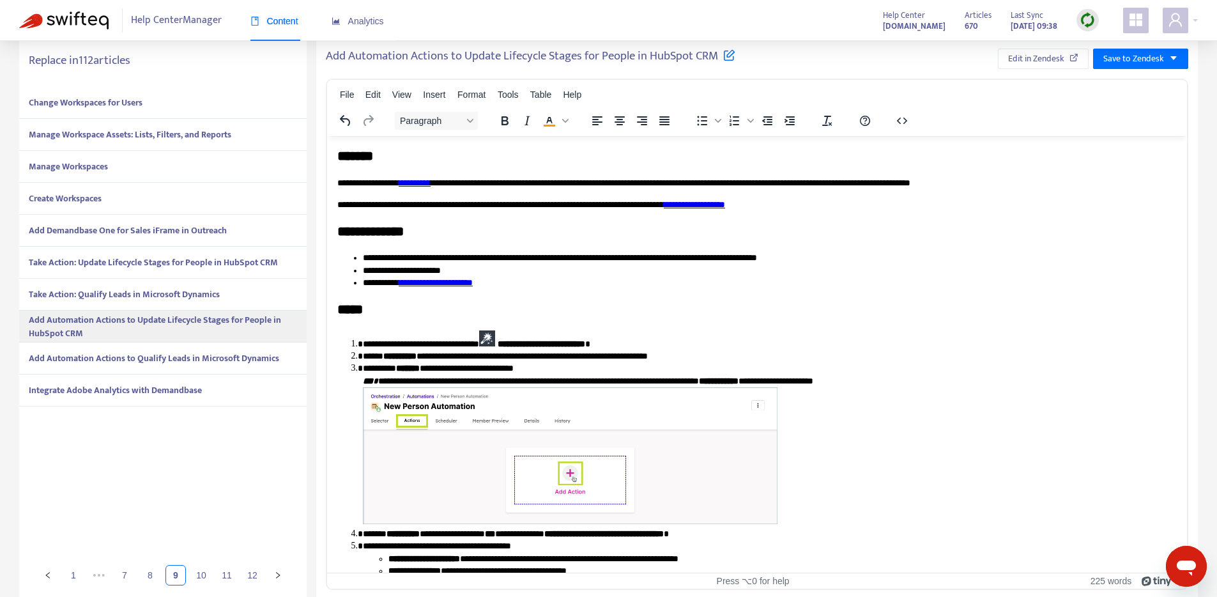
click at [172, 361] on strong "Add Automation Actions to Qualify Leads in Microsoft Dynamics" at bounding box center [154, 358] width 250 height 15
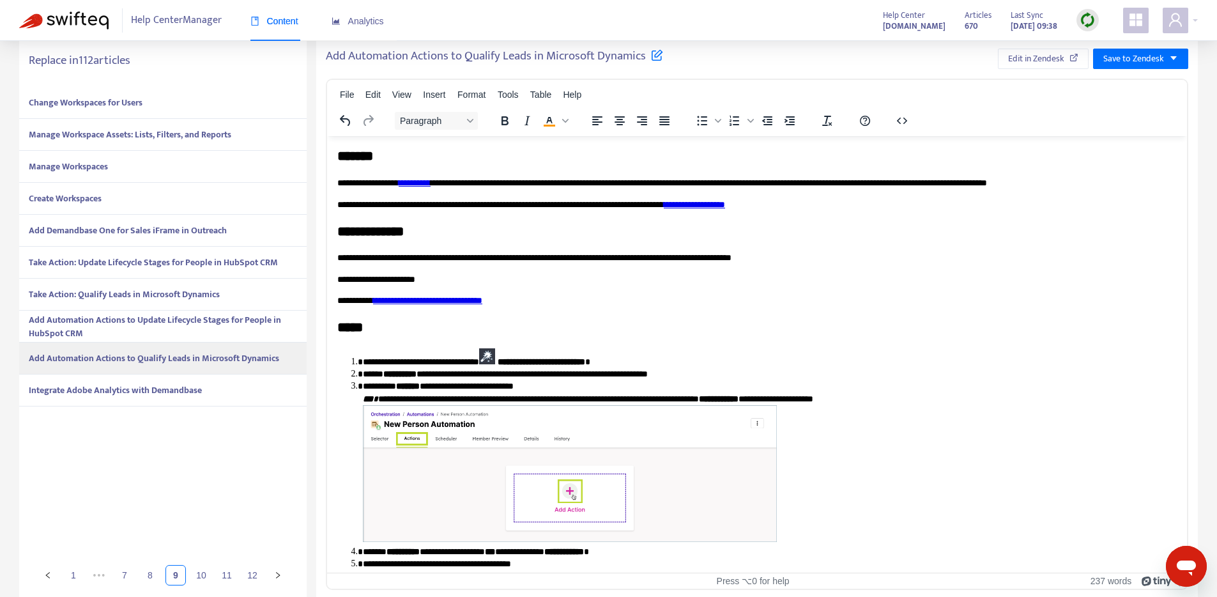
click at [178, 395] on strong "Integrate Adobe Analytics with Demandbase" at bounding box center [115, 390] width 173 height 15
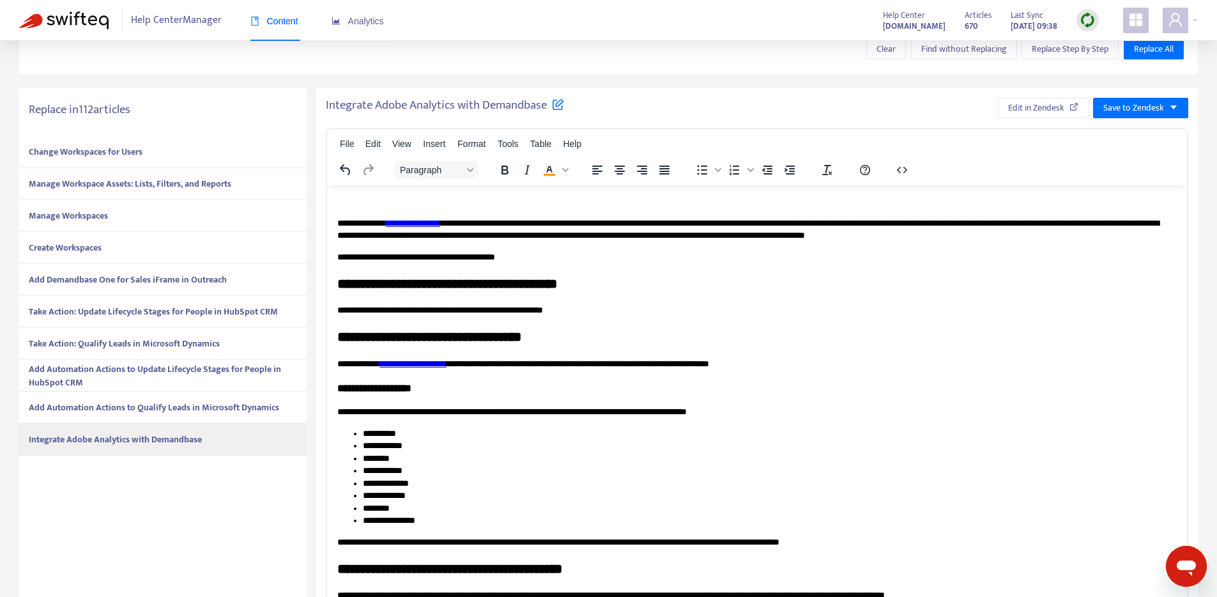
scroll to position [322, 0]
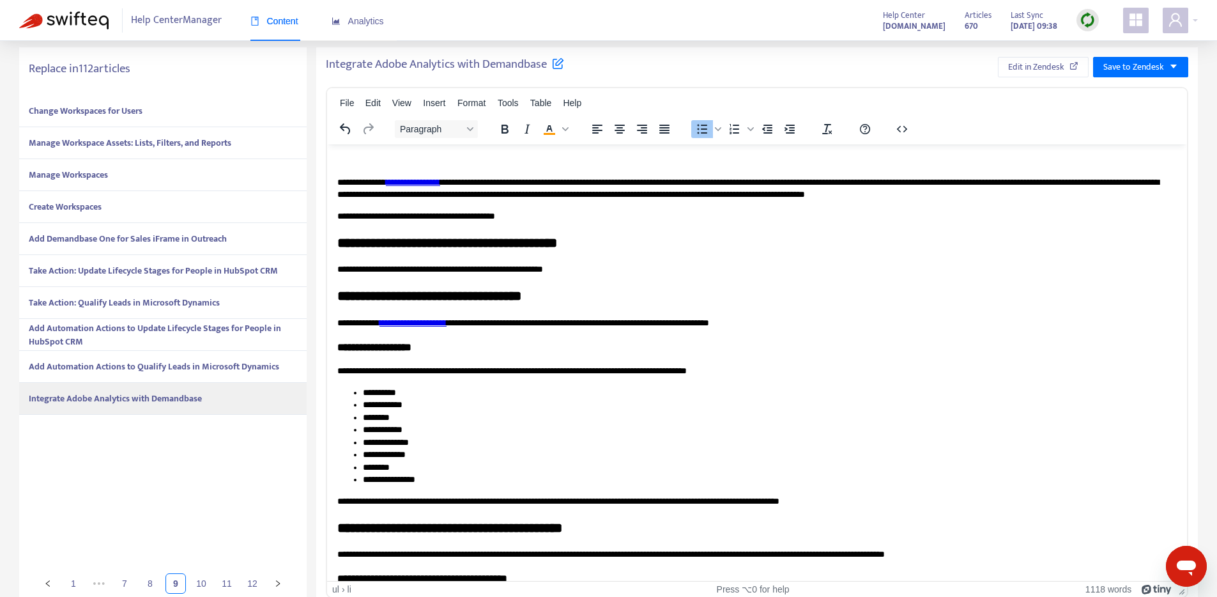
click at [537, 435] on li "**********" at bounding box center [765, 429] width 804 height 13
click at [573, 413] on li "********" at bounding box center [765, 417] width 804 height 13
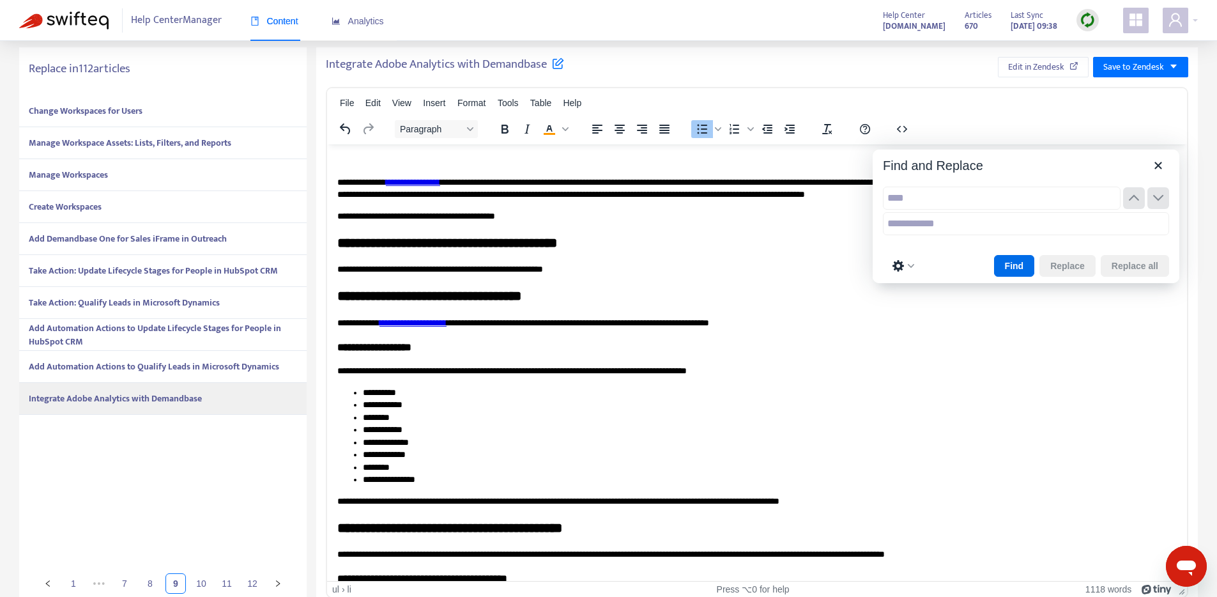
scroll to position [919, 0]
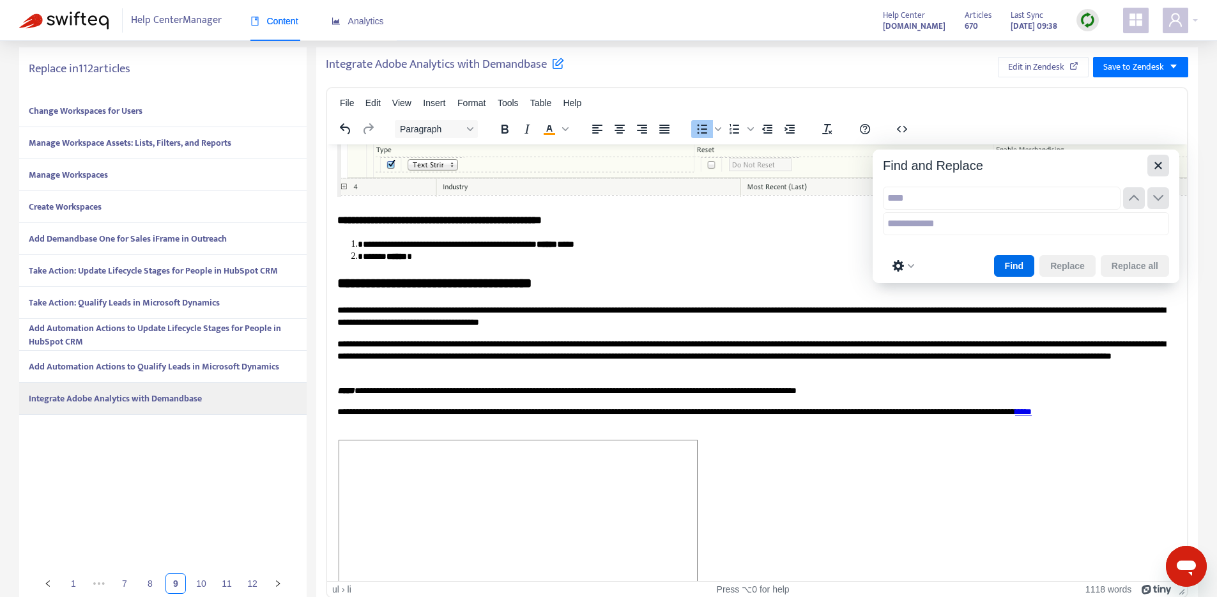
click at [1158, 167] on icon "Close" at bounding box center [1157, 165] width 15 height 15
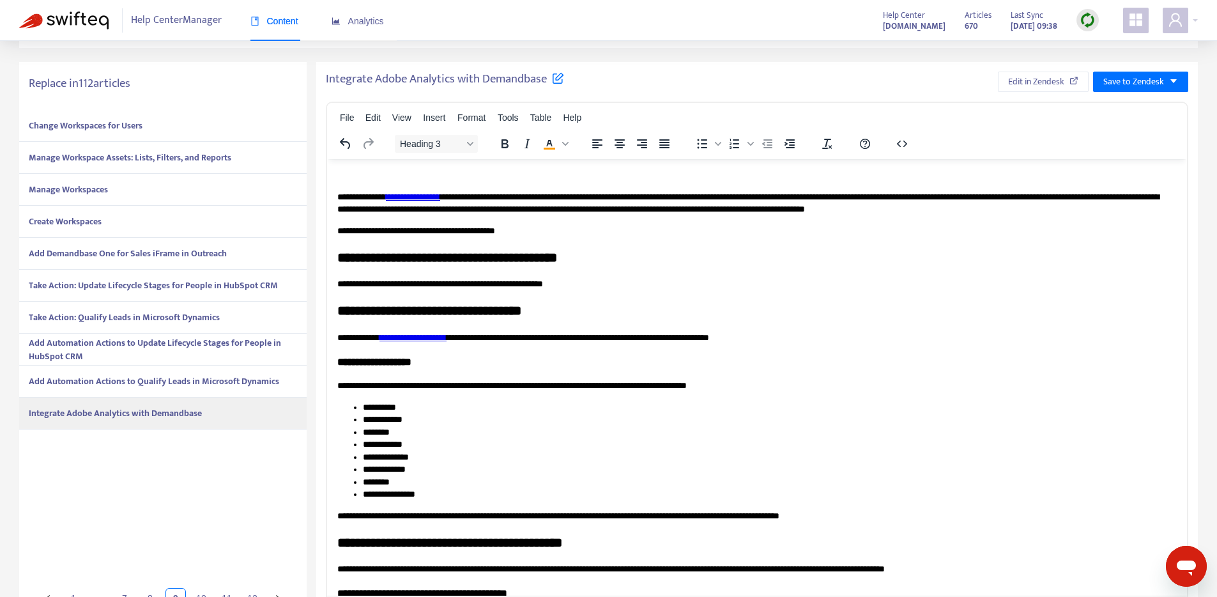
click at [1114, 198] on p "**********" at bounding box center [752, 203] width 830 height 25
click at [1053, 80] on span "Edit in Zendesk" at bounding box center [1036, 82] width 56 height 14
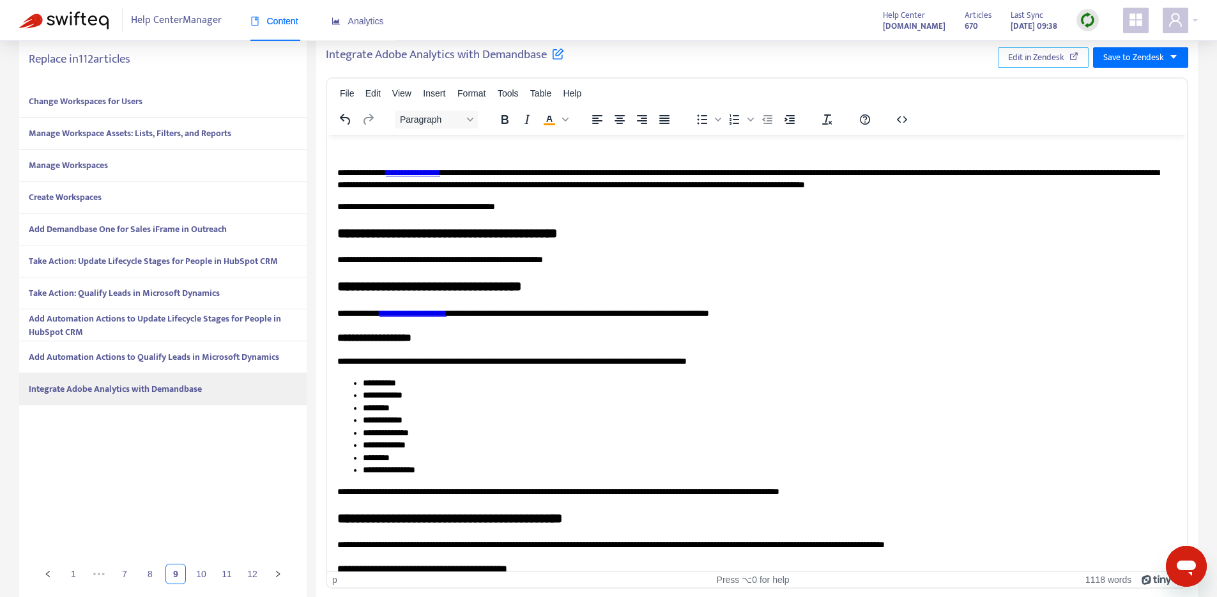
scroll to position [333, 0]
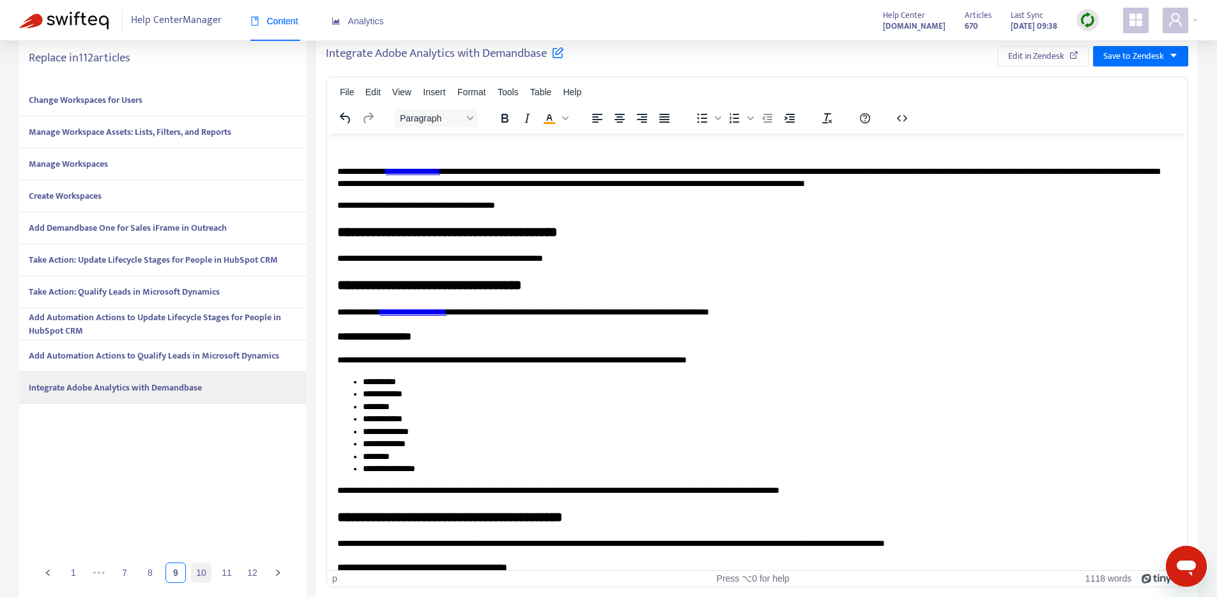
click at [204, 572] on link "10" at bounding box center [201, 572] width 19 height 19
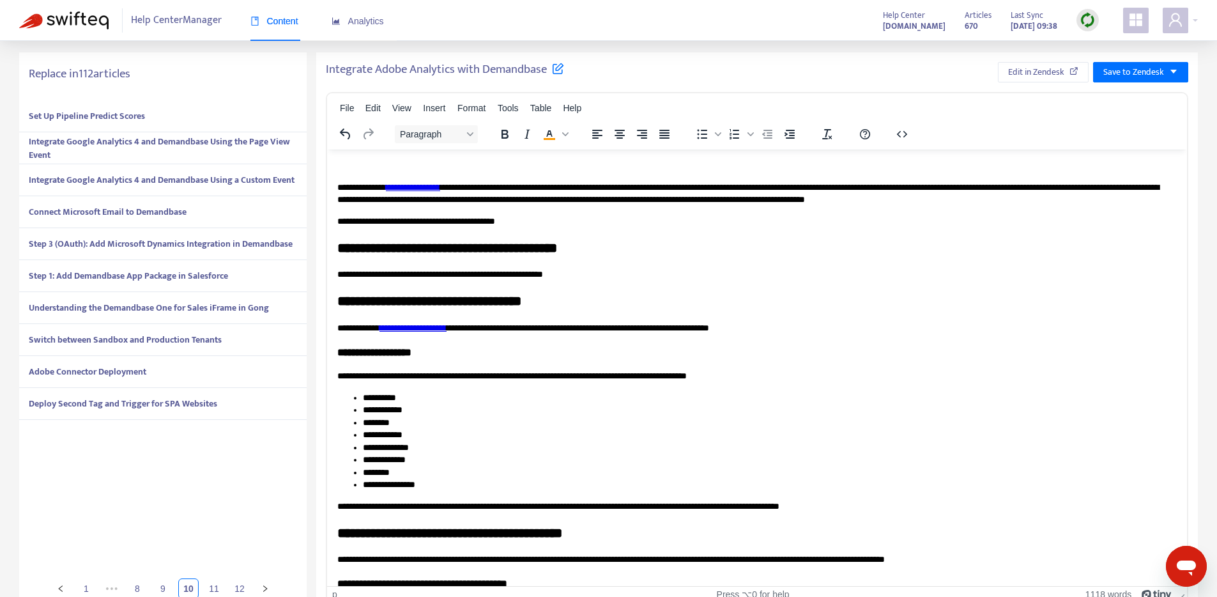
scroll to position [239, 0]
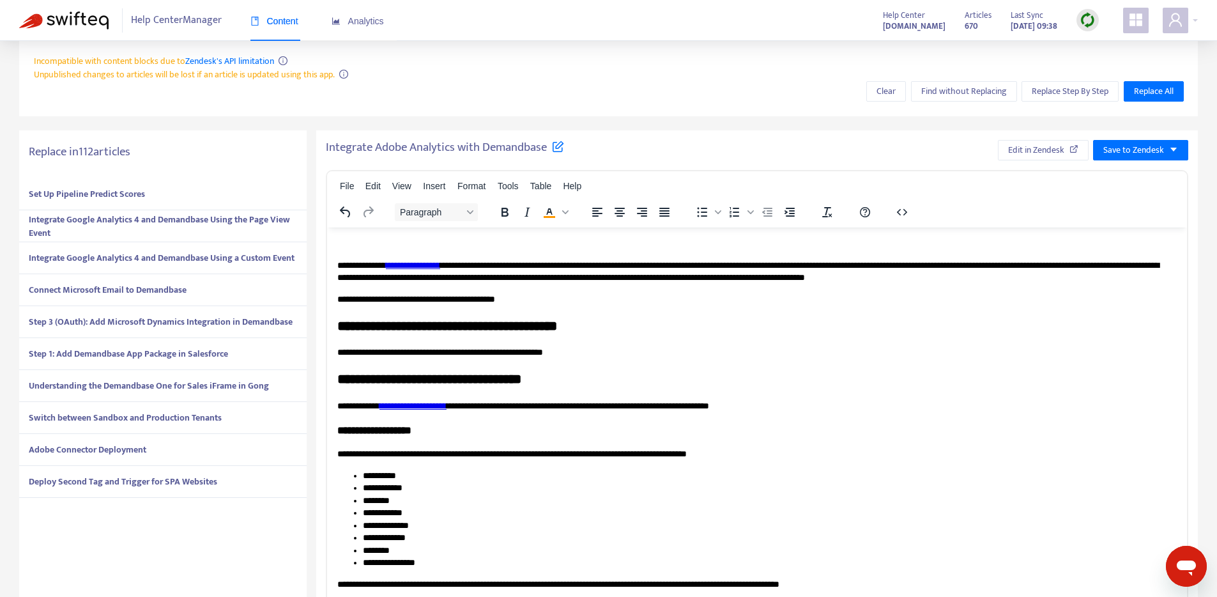
click at [114, 197] on strong "Set Up Pipeline Predict Scores" at bounding box center [87, 194] width 116 height 15
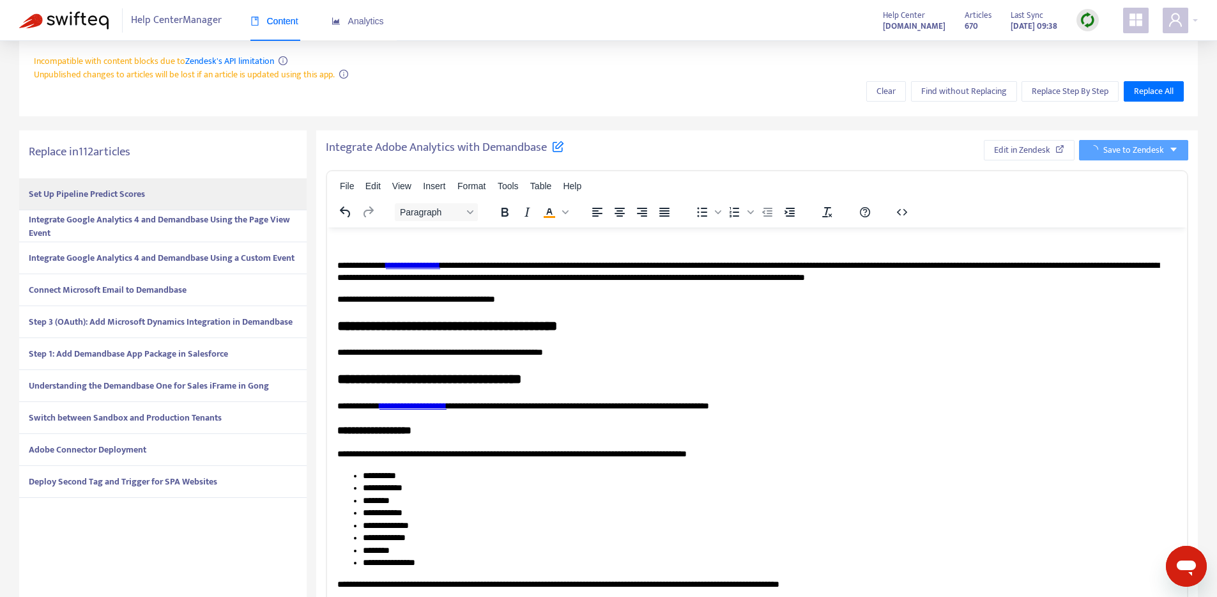
click at [126, 192] on strong "Set Up Pipeline Predict Scores" at bounding box center [87, 194] width 116 height 15
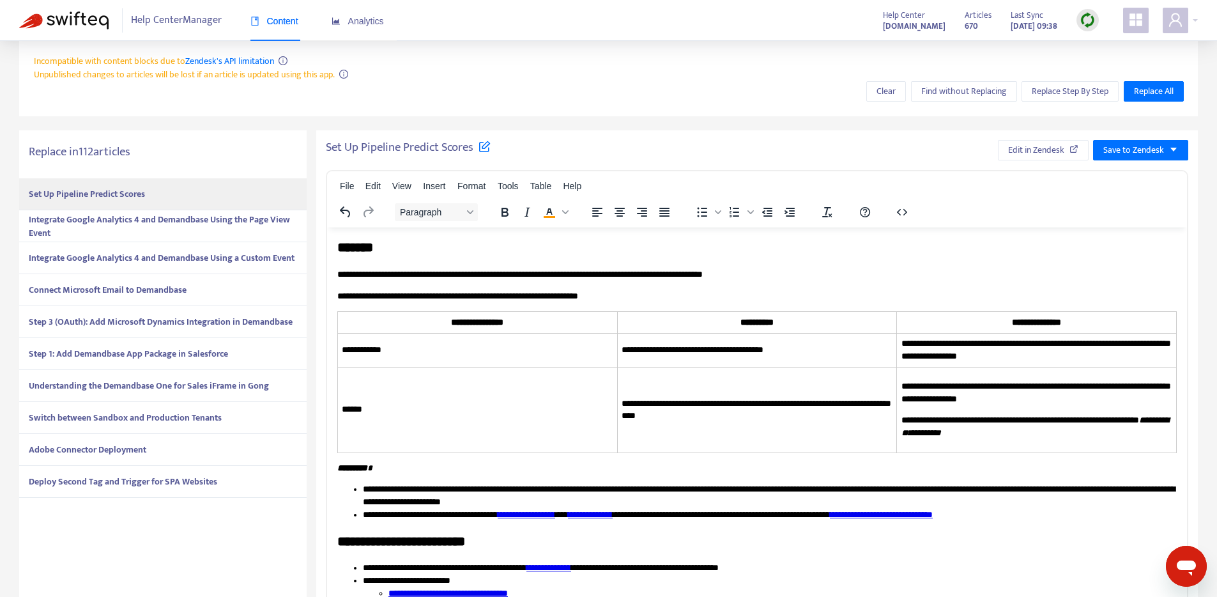
click at [146, 215] on strong "Integrate Google Analytics 4 and Demandbase Using the Page View Event" at bounding box center [159, 226] width 261 height 28
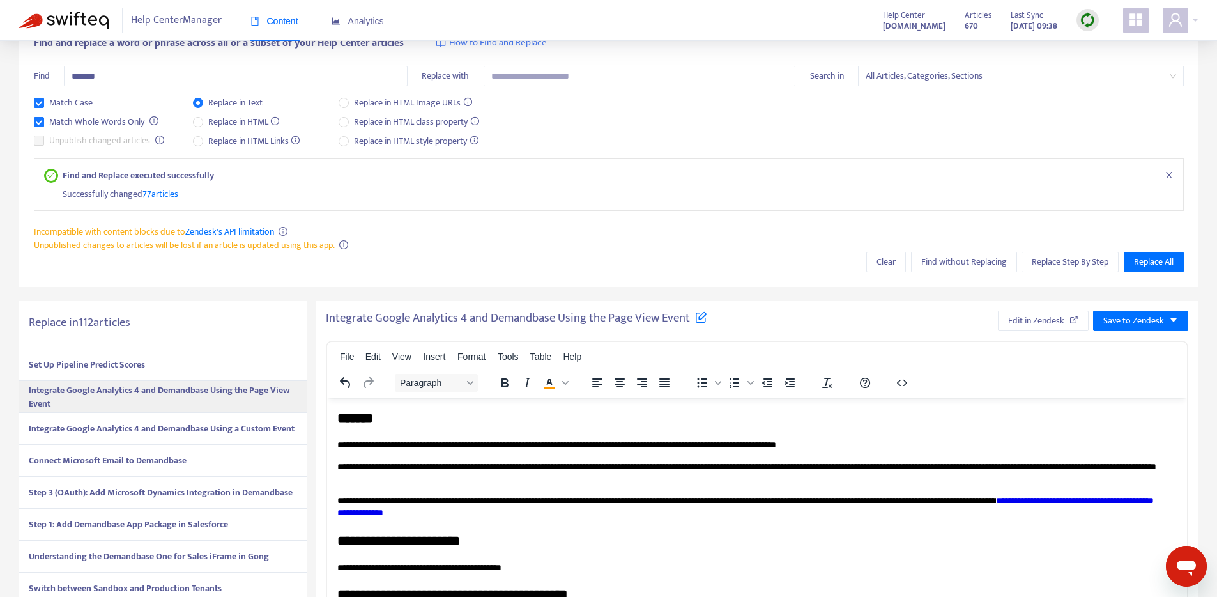
scroll to position [89, 0]
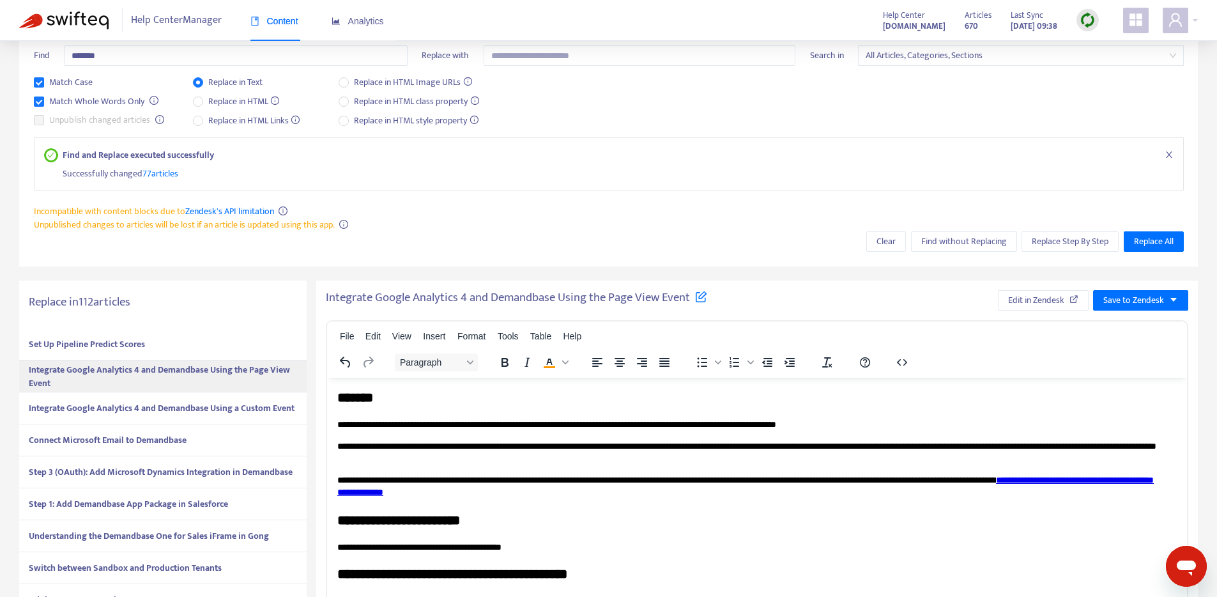
click at [128, 410] on span "Integrate Google Analytics 4 and Demandbase Using a Custom Event" at bounding box center [162, 407] width 266 height 13
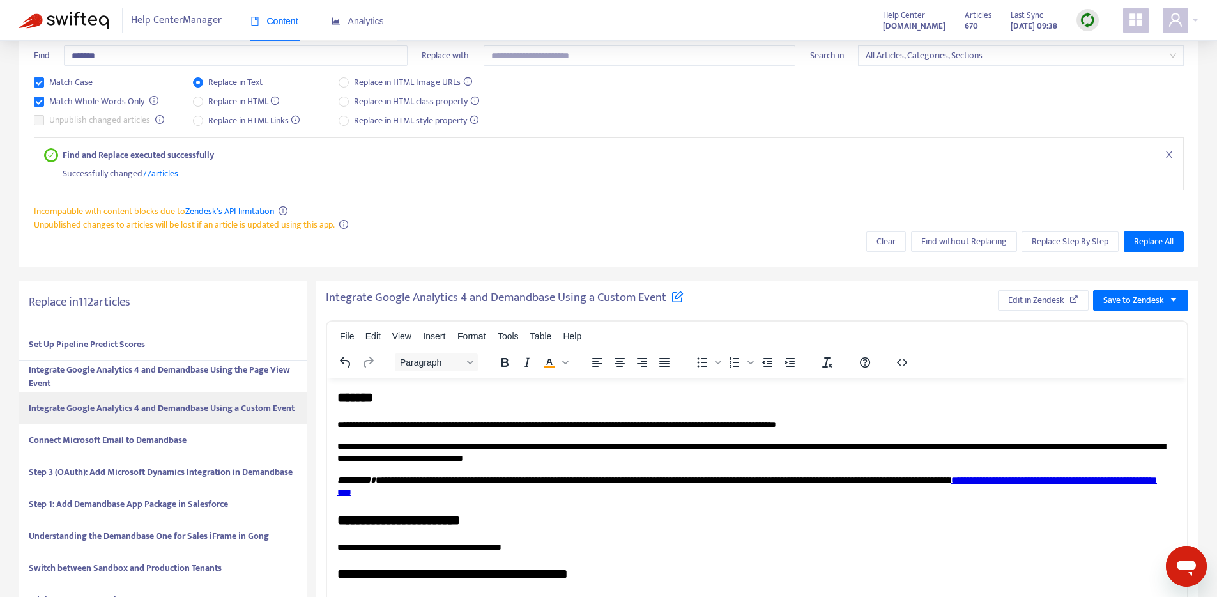
click at [140, 436] on strong "Connect Microsoft Email to Demandbase" at bounding box center [108, 439] width 158 height 15
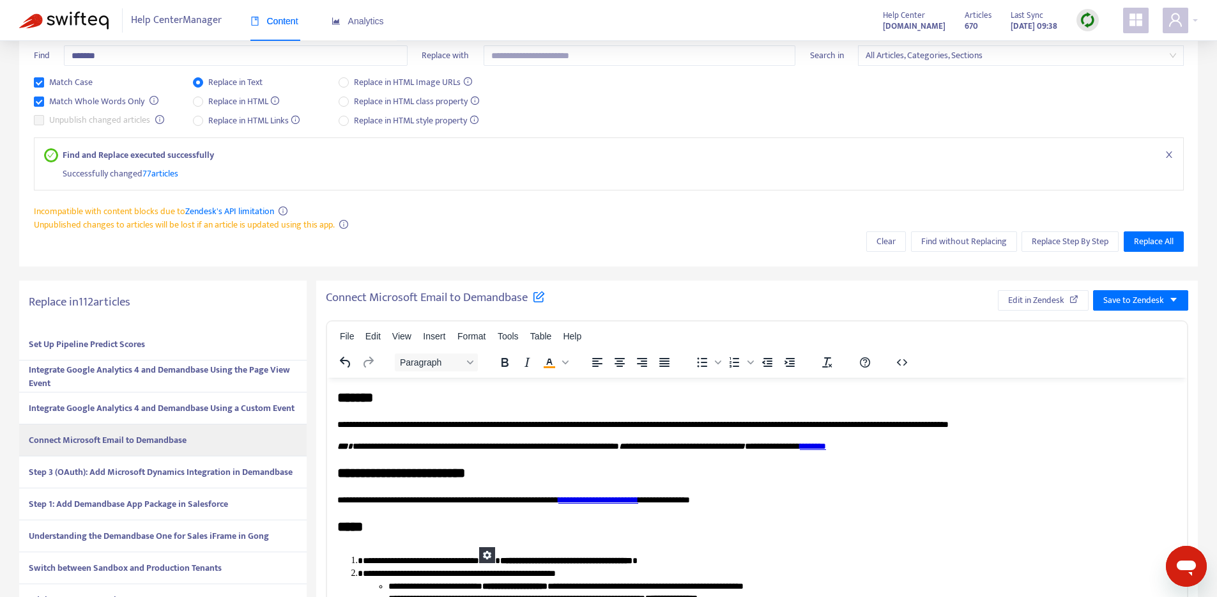
click at [187, 471] on strong "Step 3 (OAuth): Add Microsoft Dynamics Integration in Demandbase" at bounding box center [161, 471] width 264 height 15
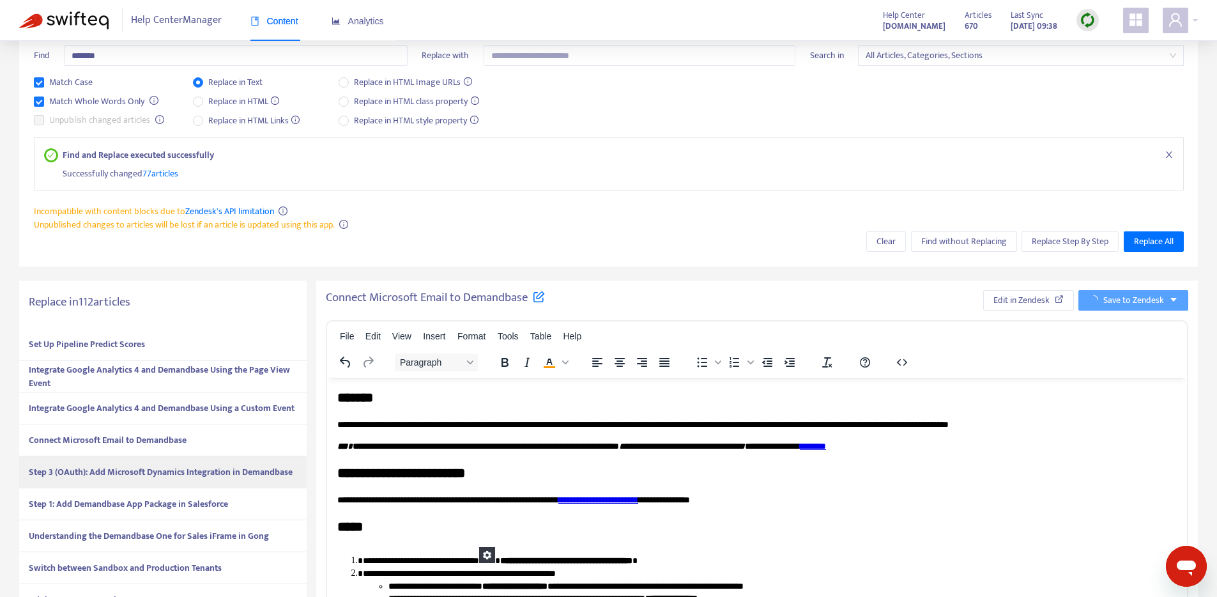
click at [188, 471] on strong "Step 3 (OAuth): Add Microsoft Dynamics Integration in Demandbase" at bounding box center [161, 471] width 264 height 15
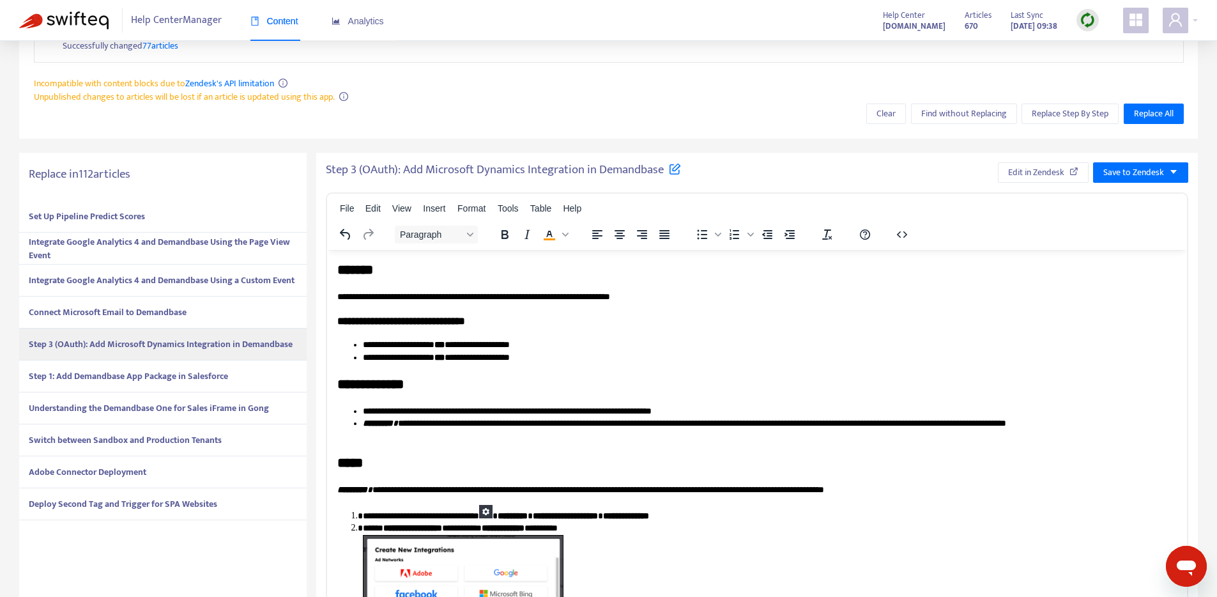
scroll to position [313, 0]
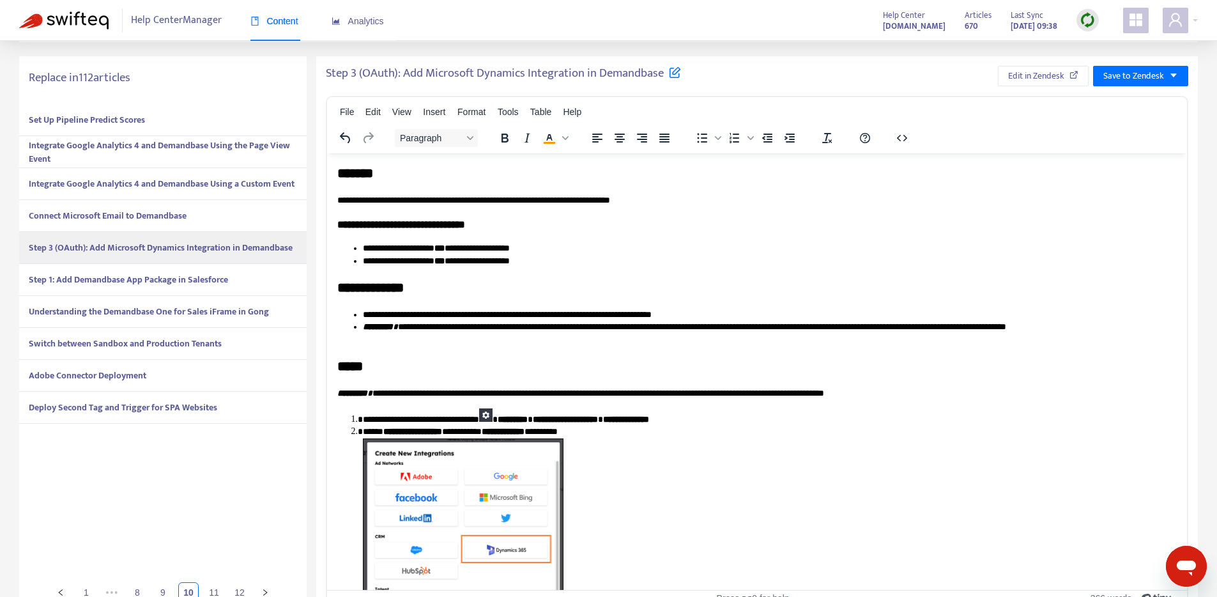
click at [186, 282] on strong "Step 1: Add Demandbase App Package in Salesforce" at bounding box center [128, 279] width 199 height 15
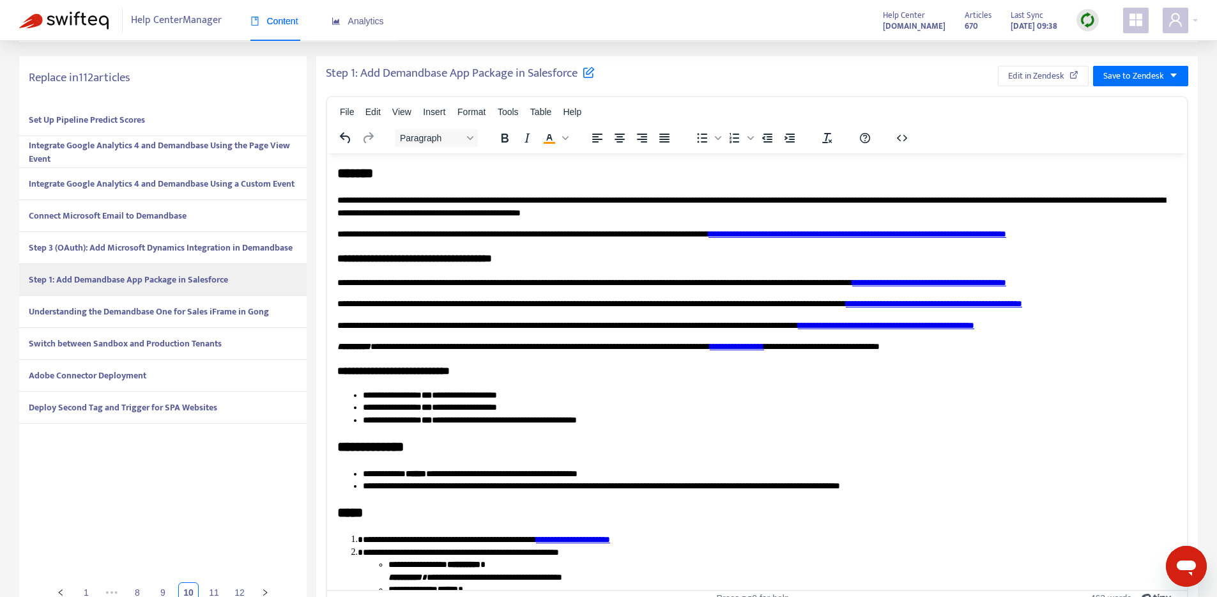
click at [170, 309] on strong "Understanding the Demandbase One for Sales iFrame in Gong" at bounding box center [149, 311] width 240 height 15
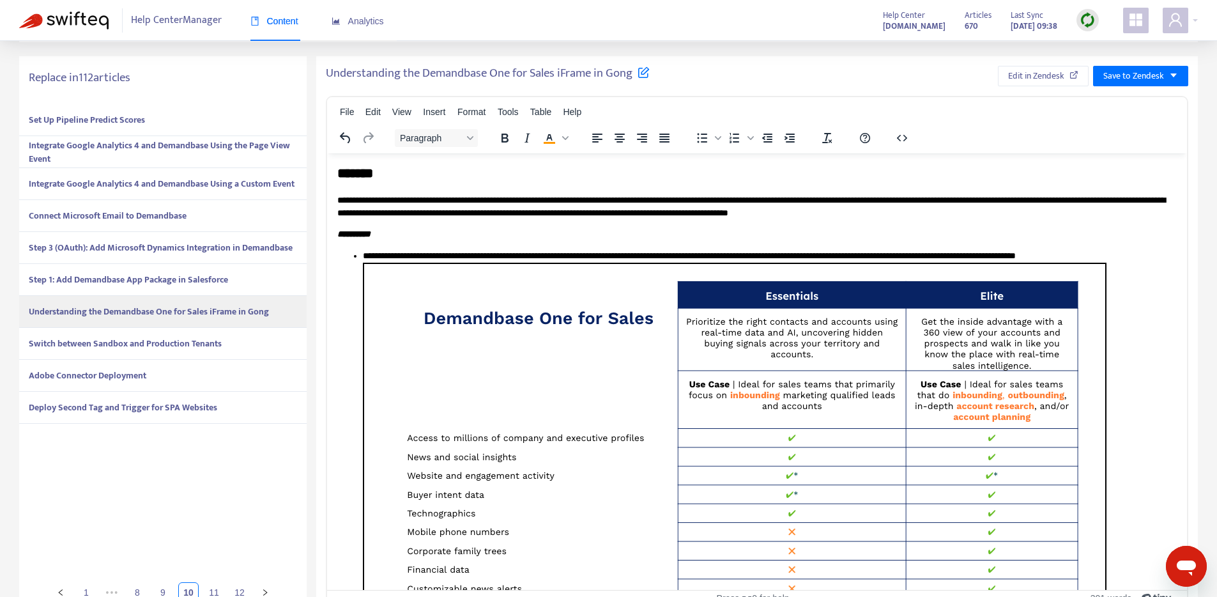
click at [181, 335] on div "Switch between Sandbox and Production Tenants" at bounding box center [162, 344] width 287 height 32
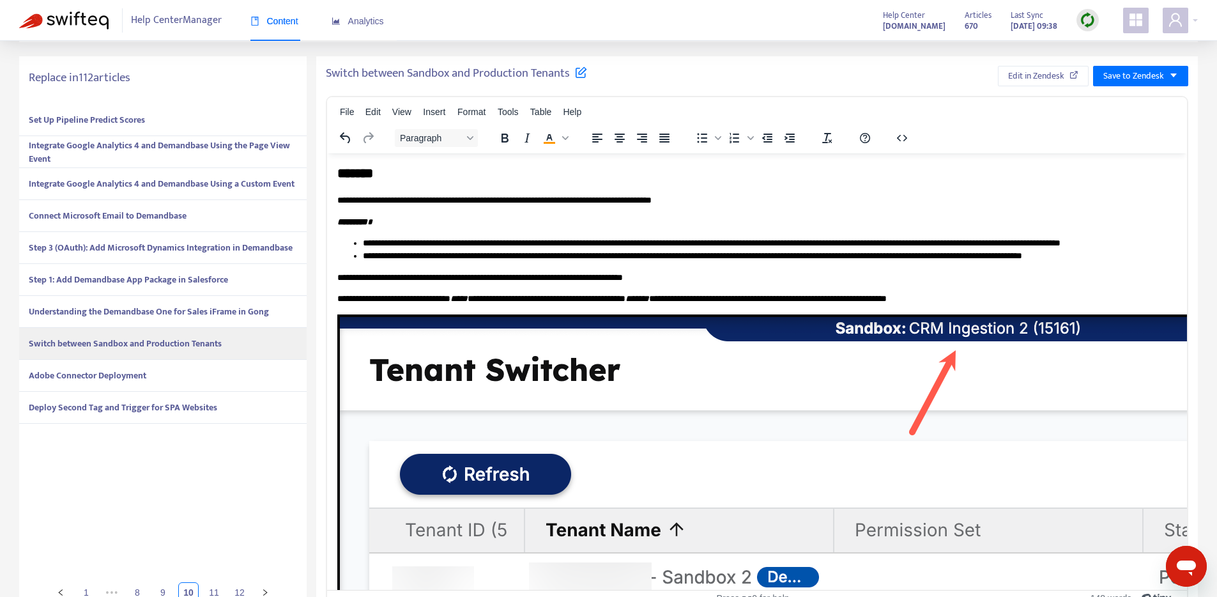
click at [153, 367] on div "Adobe Connector Deployment" at bounding box center [162, 376] width 287 height 32
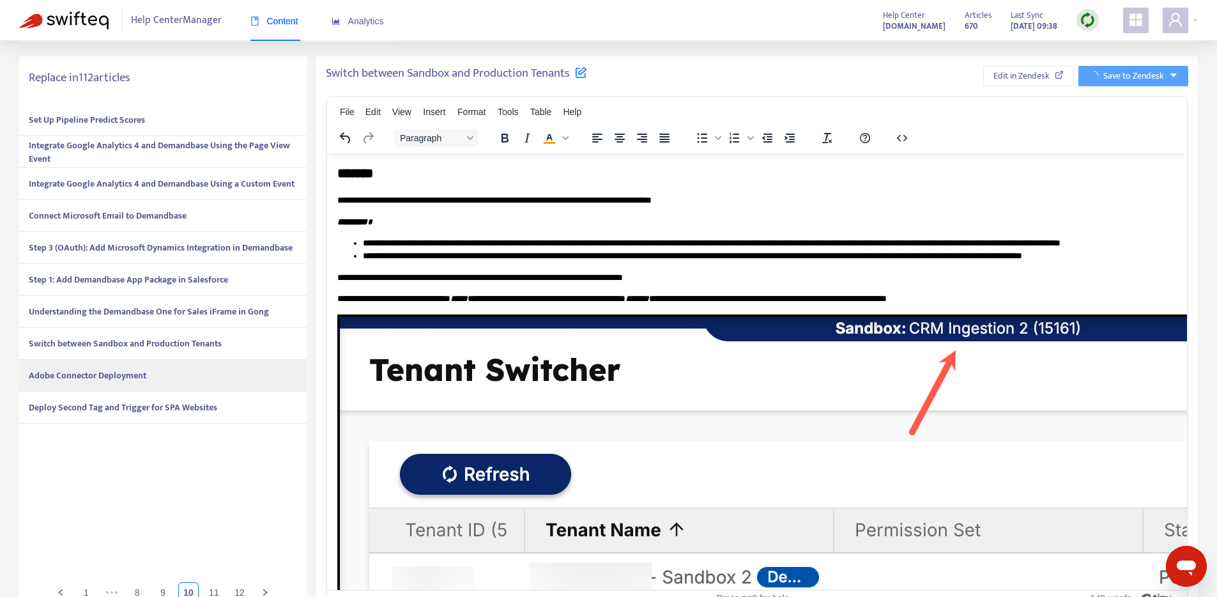
click at [153, 367] on div "Adobe Connector Deployment" at bounding box center [162, 376] width 287 height 32
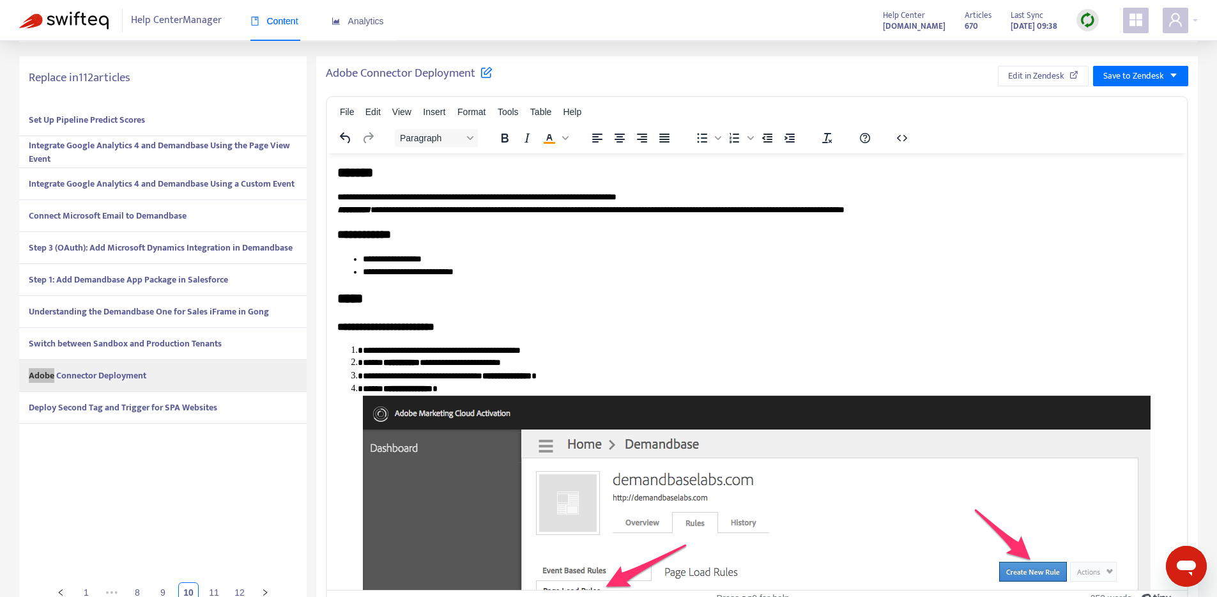
click at [413, 213] on p "**********" at bounding box center [752, 203] width 830 height 25
click at [337, 208] on strong "**********" at bounding box center [353, 209] width 33 height 9
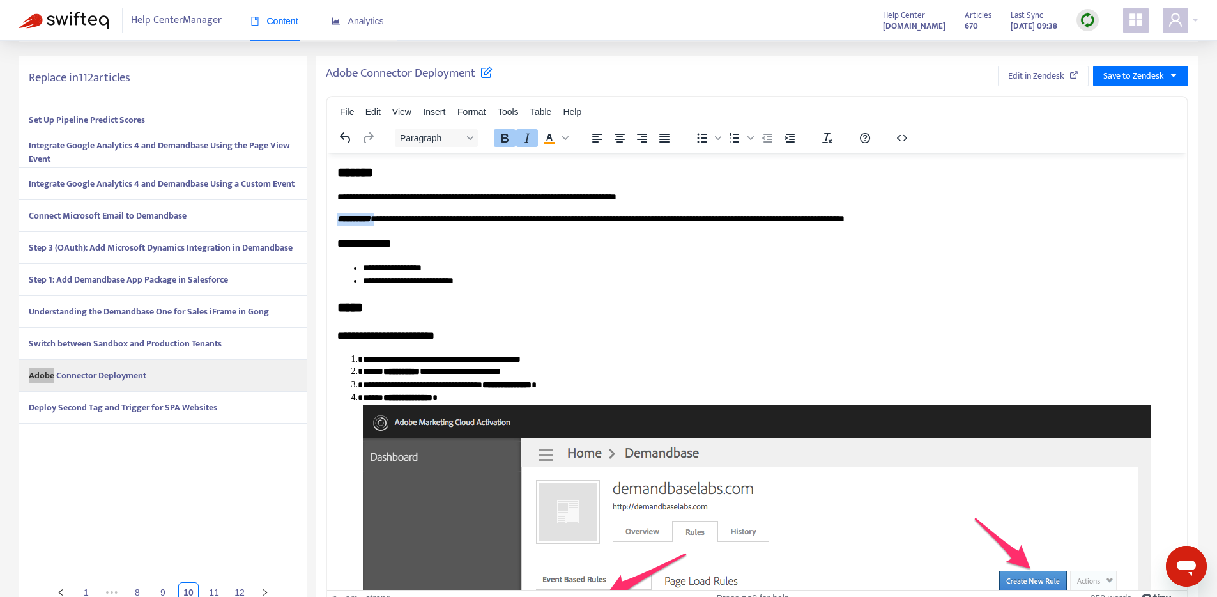
drag, startPoint x: 384, startPoint y: 220, endPoint x: 620, endPoint y: 372, distance: 281.4
click at [551, 140] on icon "Text color #f90" at bounding box center [549, 137] width 15 height 15
click at [576, 246] on h3 "**********" at bounding box center [756, 244] width 839 height 16
click at [1127, 74] on span "Save to Zendesk" at bounding box center [1133, 76] width 61 height 14
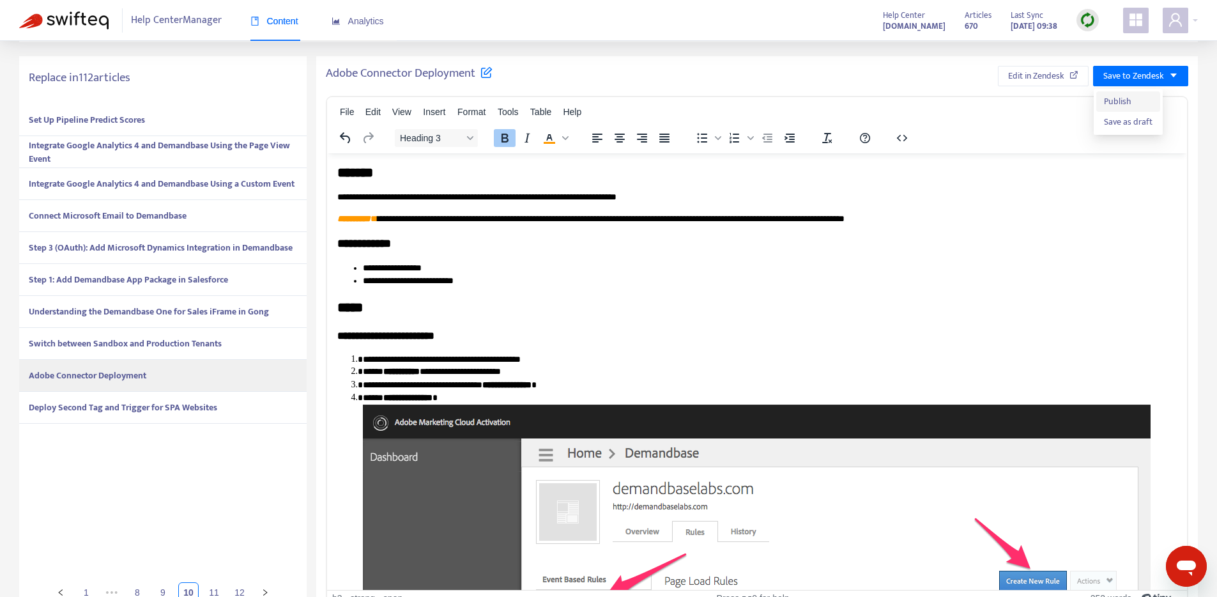
click at [1115, 102] on span "Publish" at bounding box center [1128, 102] width 49 height 14
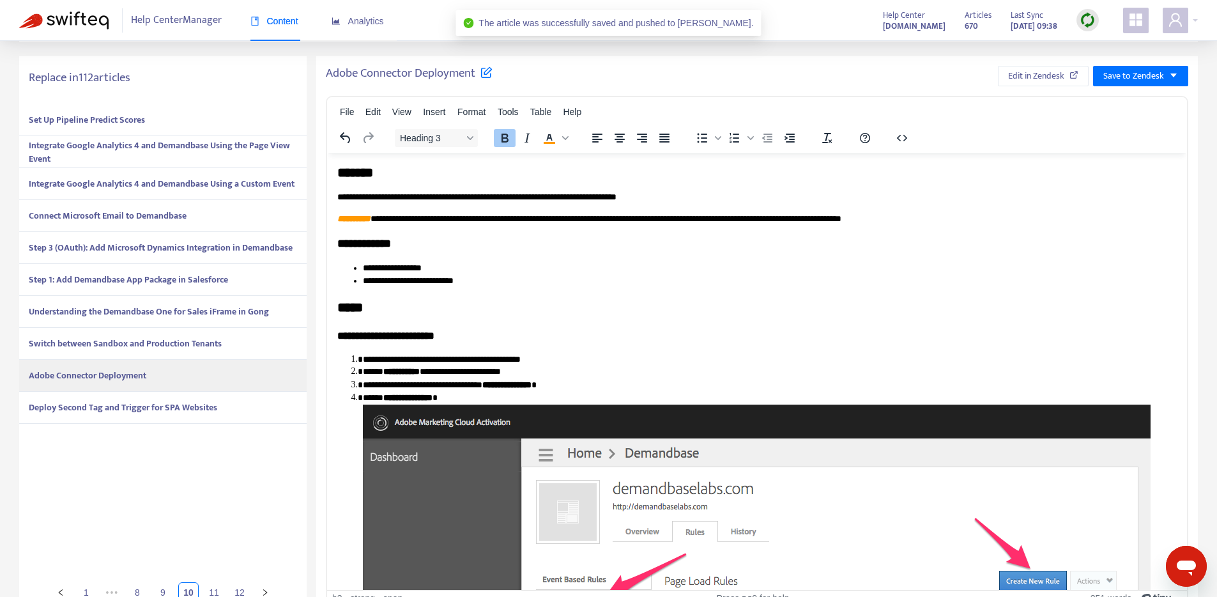
click at [167, 408] on strong "Deploy Second Tag and Trigger for SPA Websites" at bounding box center [123, 407] width 188 height 15
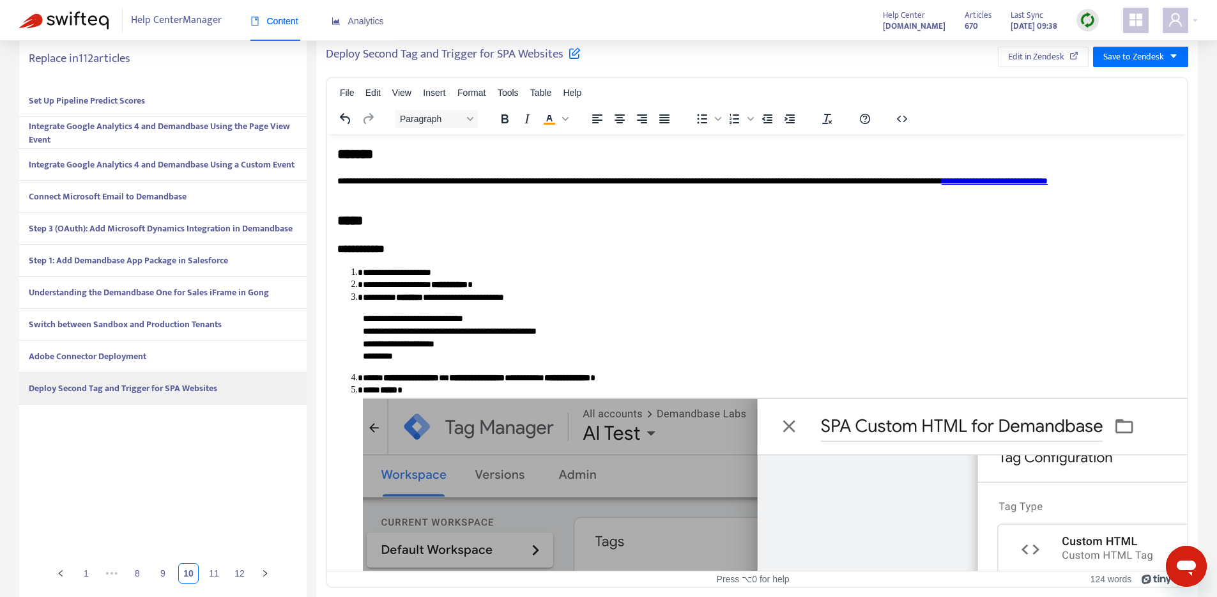
scroll to position [333, 0]
click at [217, 573] on link "11" at bounding box center [213, 572] width 19 height 19
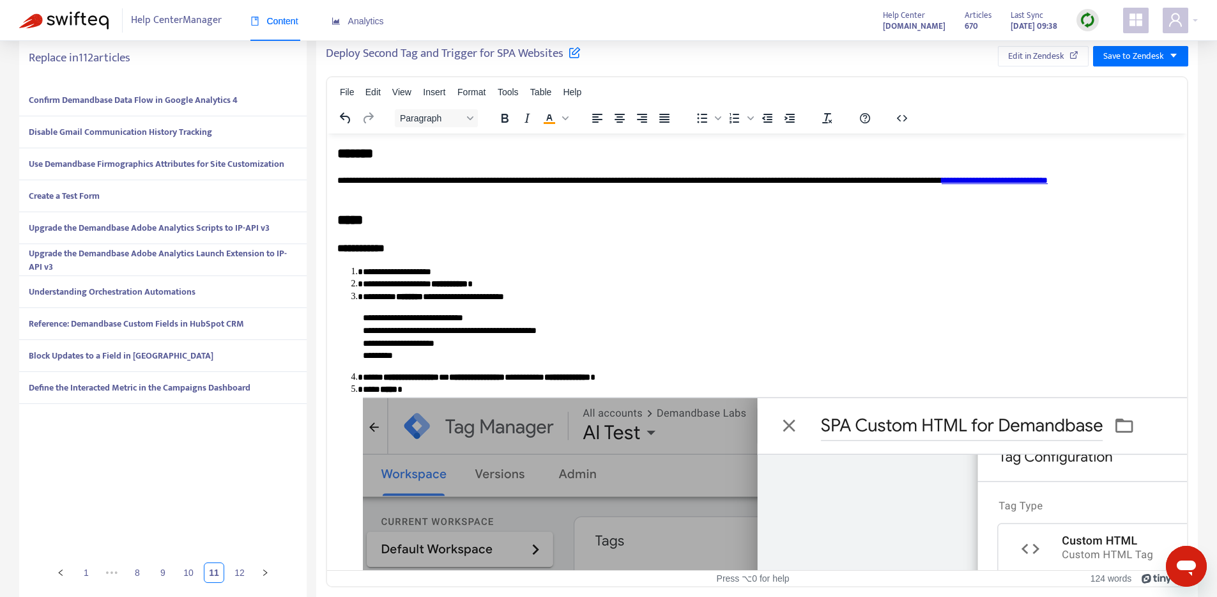
click at [161, 100] on strong "Confirm Demandbase Data Flow in Google Analytics 4" at bounding box center [133, 100] width 209 height 15
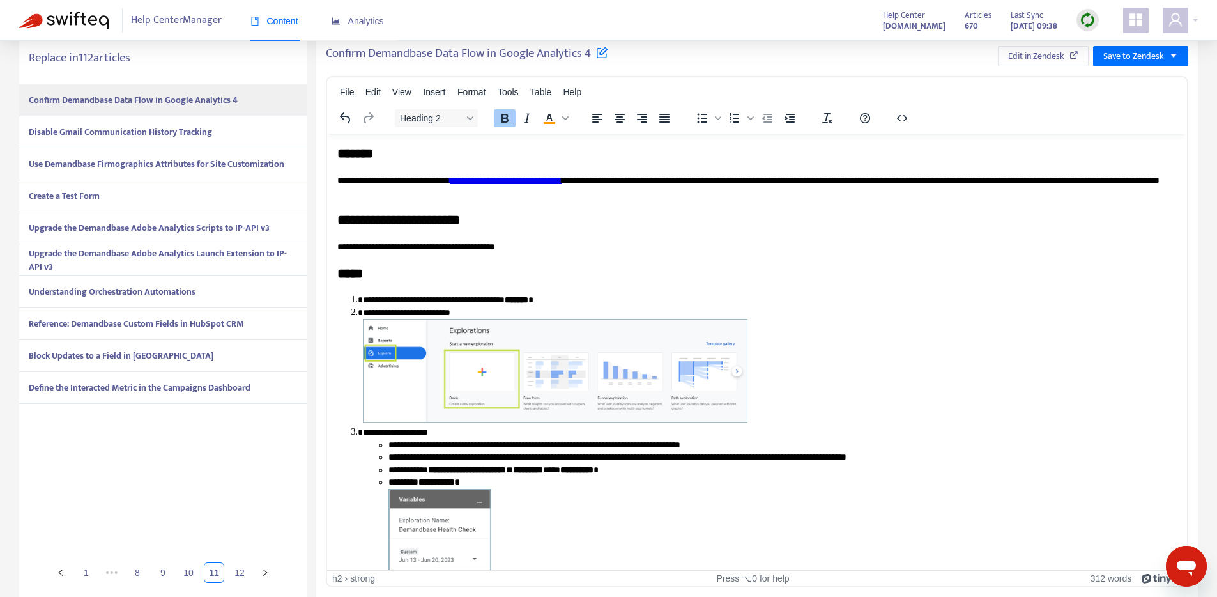
click at [495, 215] on h2 "**********" at bounding box center [756, 220] width 839 height 19
drag, startPoint x: 485, startPoint y: 218, endPoint x: 416, endPoint y: 225, distance: 70.0
click at [416, 225] on h2 "**********" at bounding box center [756, 220] width 839 height 19
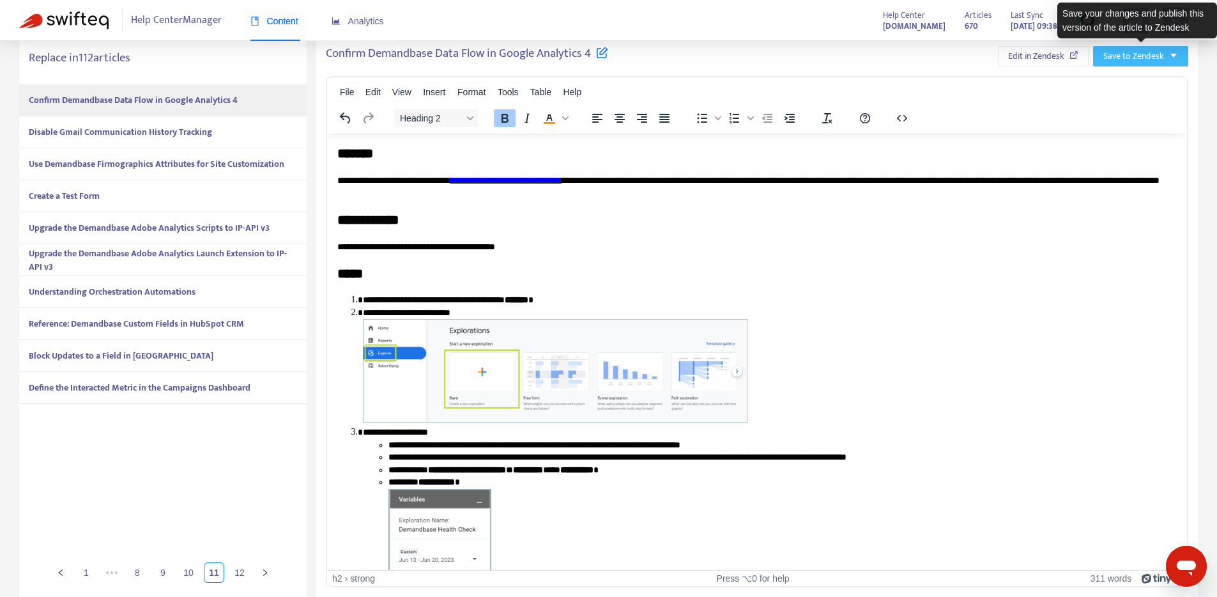
click at [1134, 49] on span "Save to Zendesk" at bounding box center [1133, 56] width 61 height 14
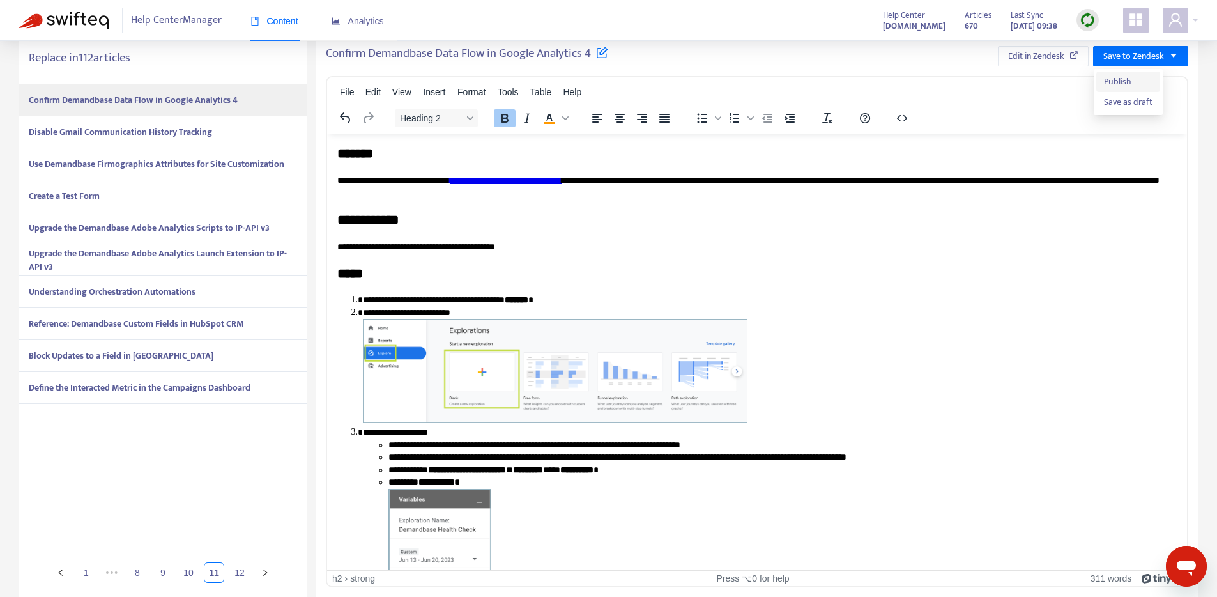
click at [1113, 79] on span "Publish" at bounding box center [1128, 82] width 49 height 14
click at [107, 136] on strong "Disable Gmail Communication History Tracking" at bounding box center [120, 132] width 183 height 15
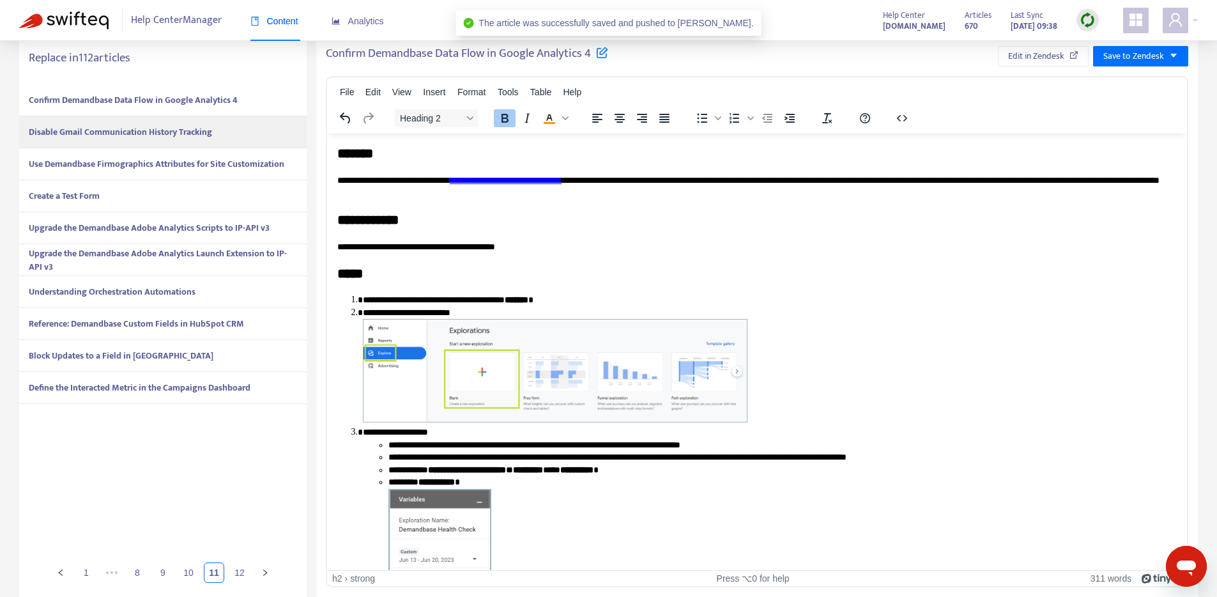
click at [438, 223] on h2 "**********" at bounding box center [756, 220] width 839 height 19
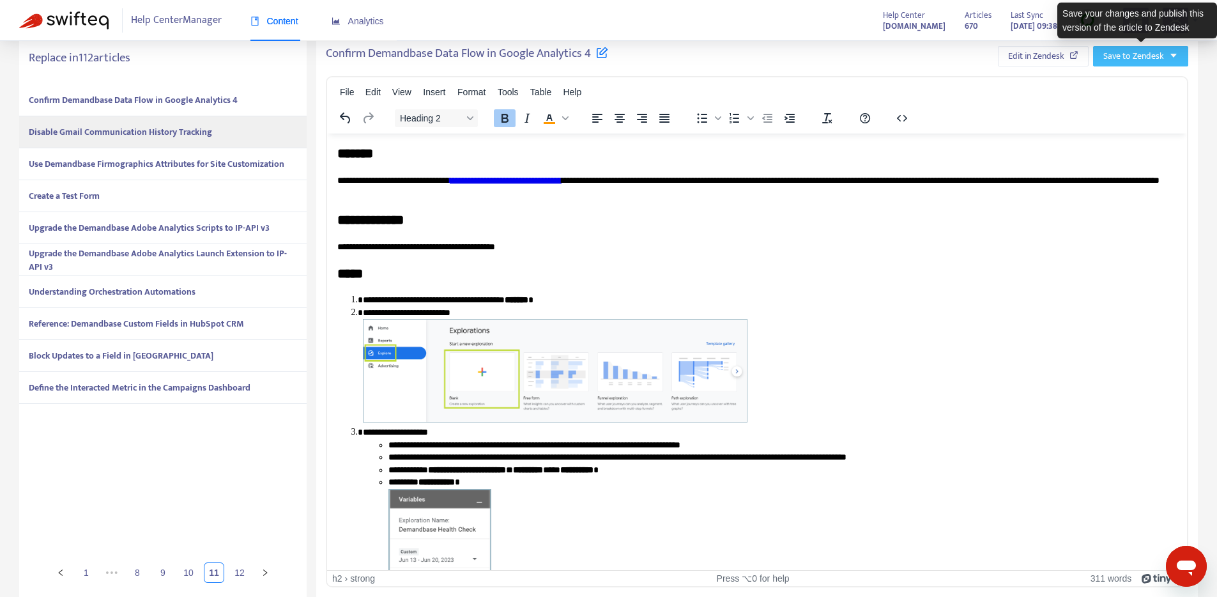
click at [1150, 54] on span "Save to Zendesk" at bounding box center [1133, 56] width 61 height 14
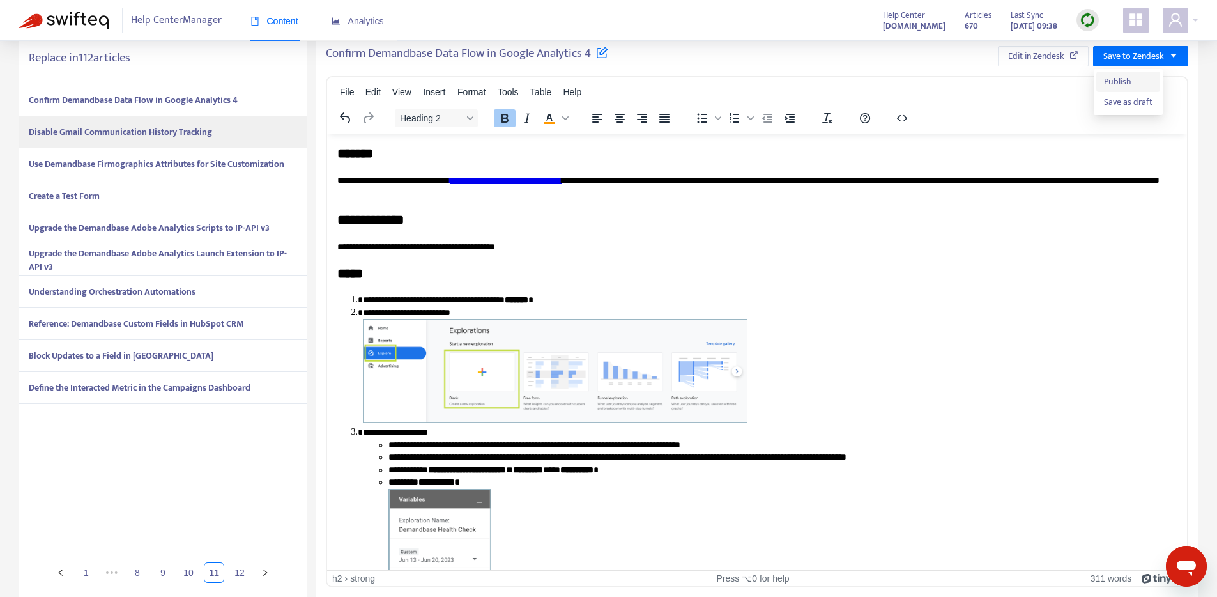
click at [1101, 82] on li "Publish" at bounding box center [1128, 82] width 64 height 20
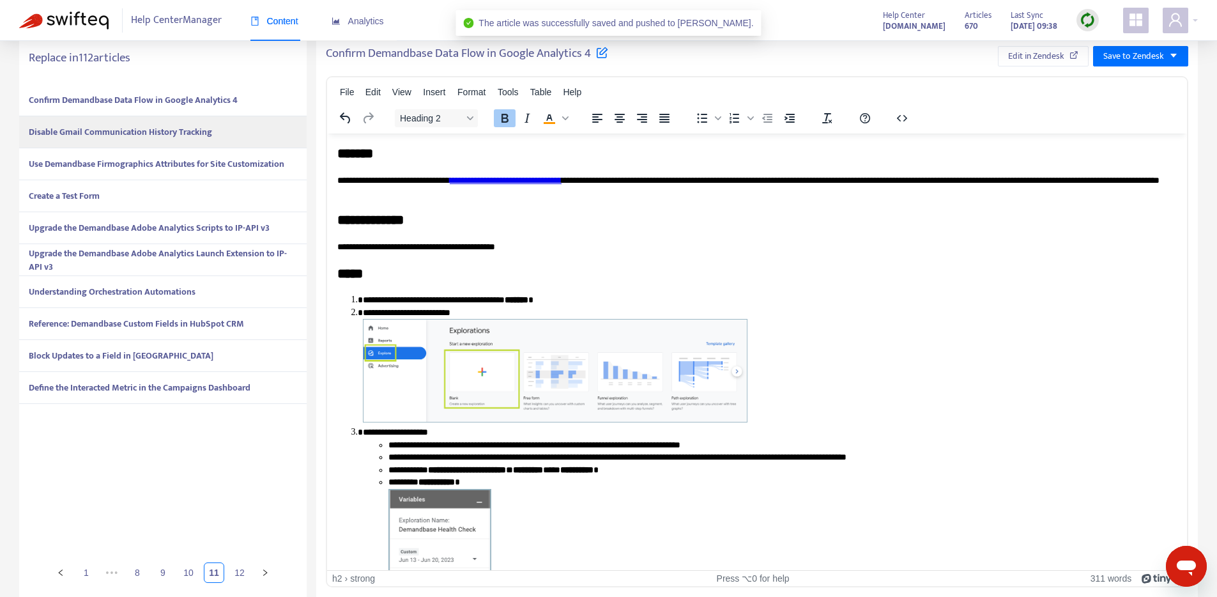
click at [101, 165] on strong "Use Demandbase Firmographics Attributes for Site Customization" at bounding box center [157, 163] width 256 height 15
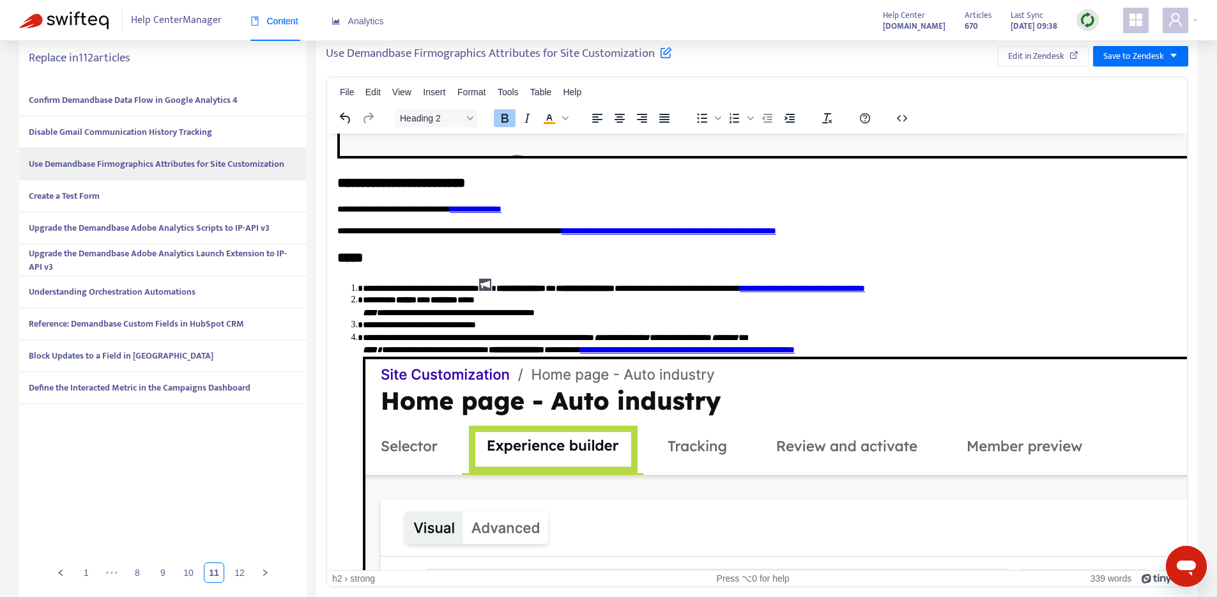
scroll to position [975, 0]
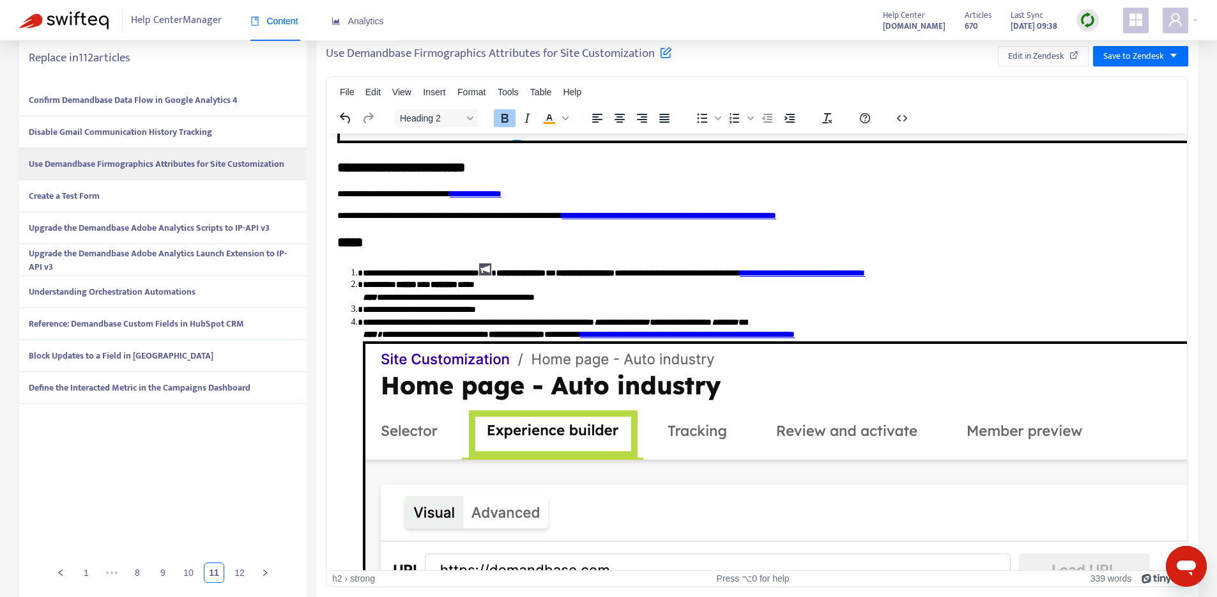
click at [411, 167] on strong "**********" at bounding box center [401, 167] width 128 height 13
drag, startPoint x: 416, startPoint y: 169, endPoint x: 302, endPoint y: 174, distance: 113.8
click at [327, 174] on html "**********" at bounding box center [757, 223] width 860 height 2128
drag, startPoint x: 519, startPoint y: 167, endPoint x: 647, endPoint y: 296, distance: 182.0
click at [327, 167] on html "**********" at bounding box center [757, 223] width 860 height 2128
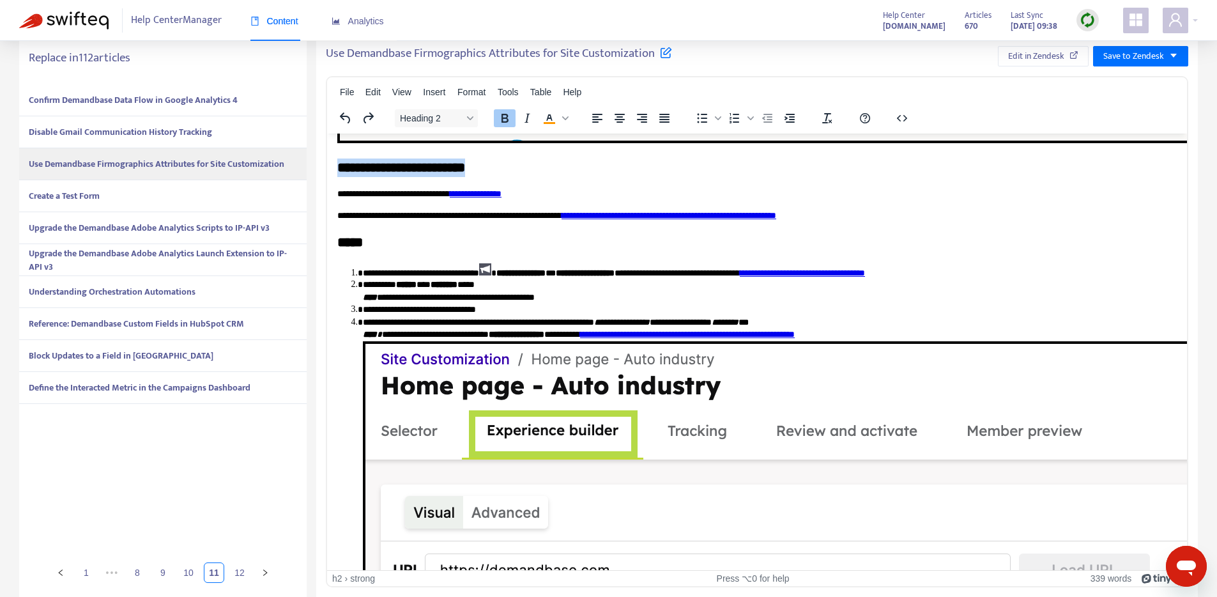
copy strong "**********"
drag, startPoint x: 418, startPoint y: 169, endPoint x: 310, endPoint y: 172, distance: 108.6
click at [327, 172] on html "**********" at bounding box center [757, 223] width 860 height 2128
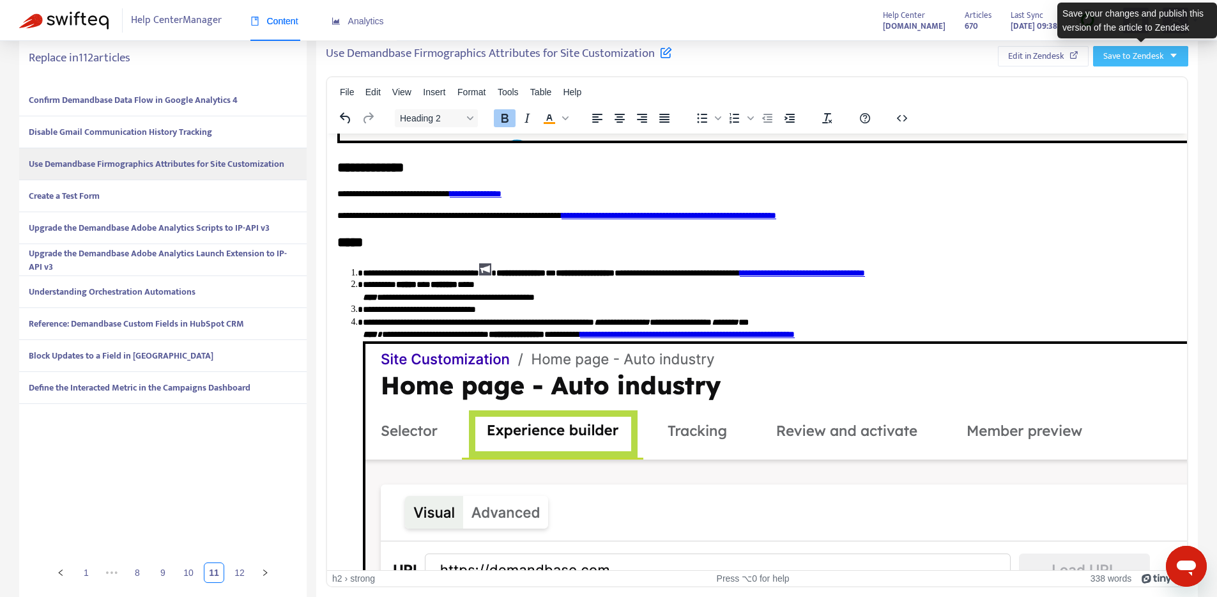
click at [1131, 50] on span "Save to Zendesk" at bounding box center [1133, 56] width 61 height 14
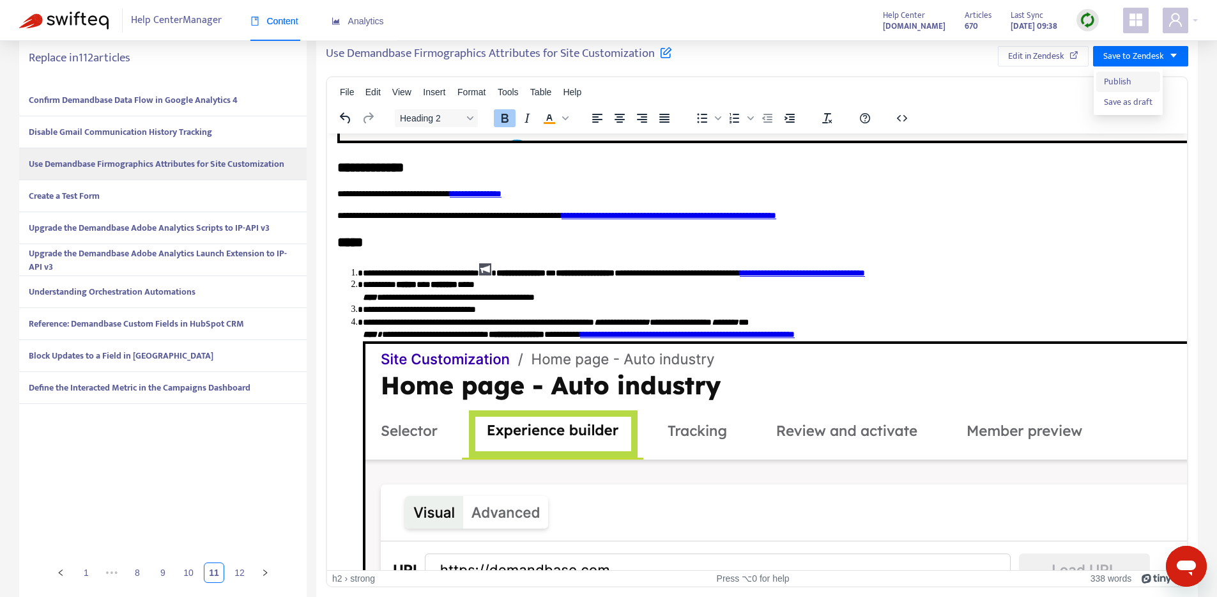
click at [1108, 79] on span "Publish" at bounding box center [1128, 82] width 49 height 14
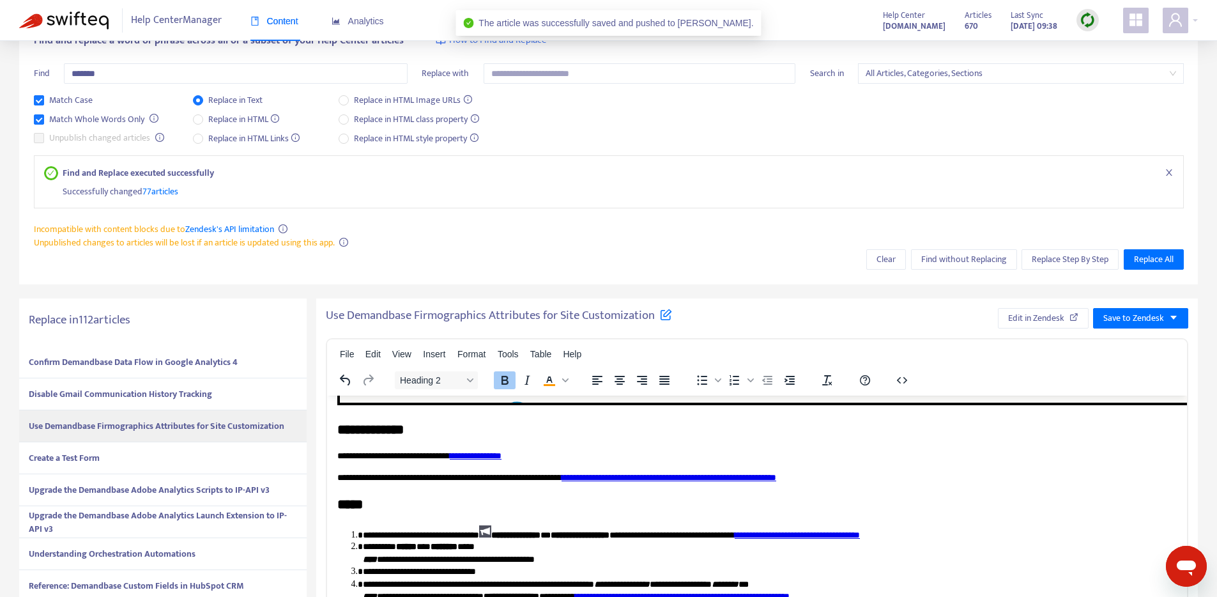
scroll to position [248, 0]
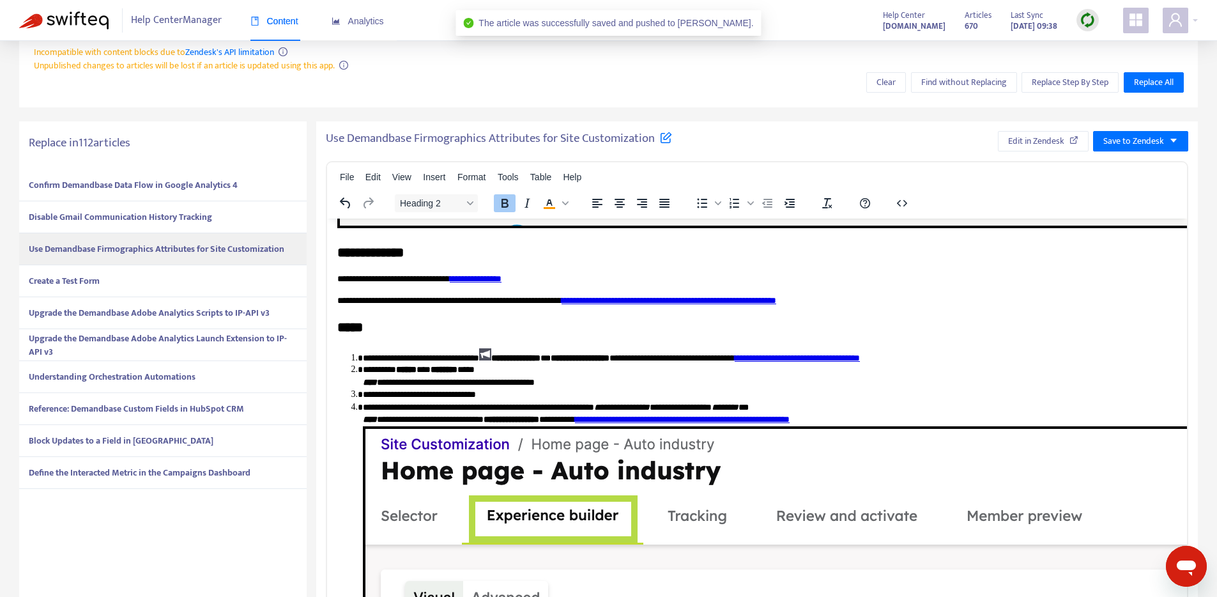
click at [57, 284] on strong "Create a Test Form" at bounding box center [64, 280] width 71 height 15
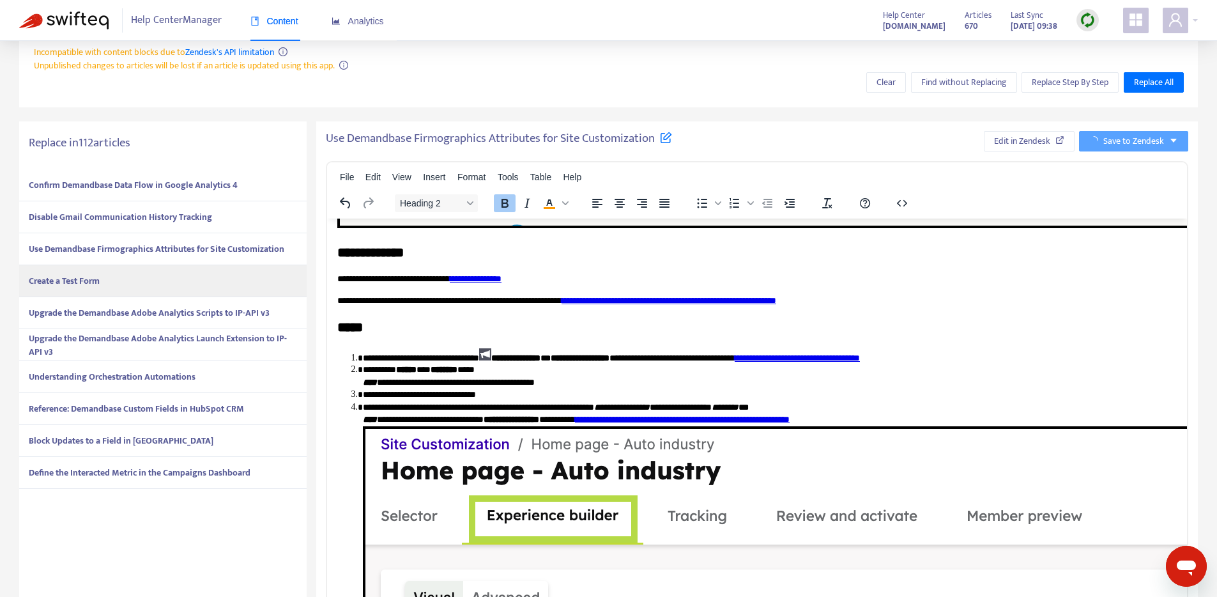
scroll to position [0, 0]
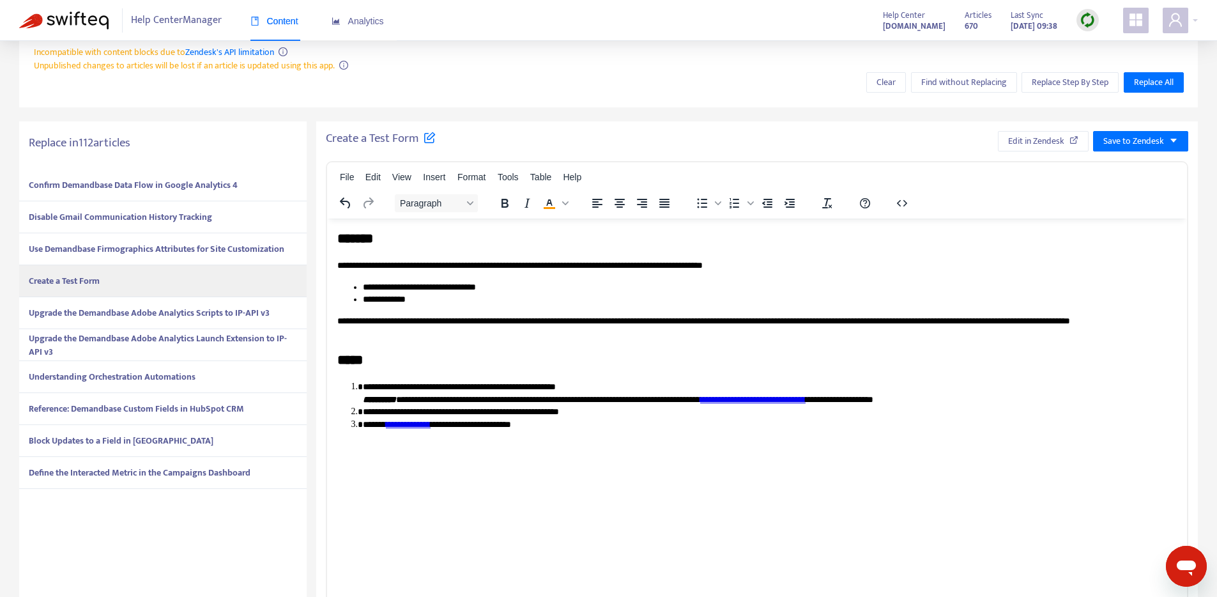
click at [50, 310] on strong "Upgrade the Demandbase Adobe Analytics Scripts to IP-API v3" at bounding box center [149, 312] width 241 height 15
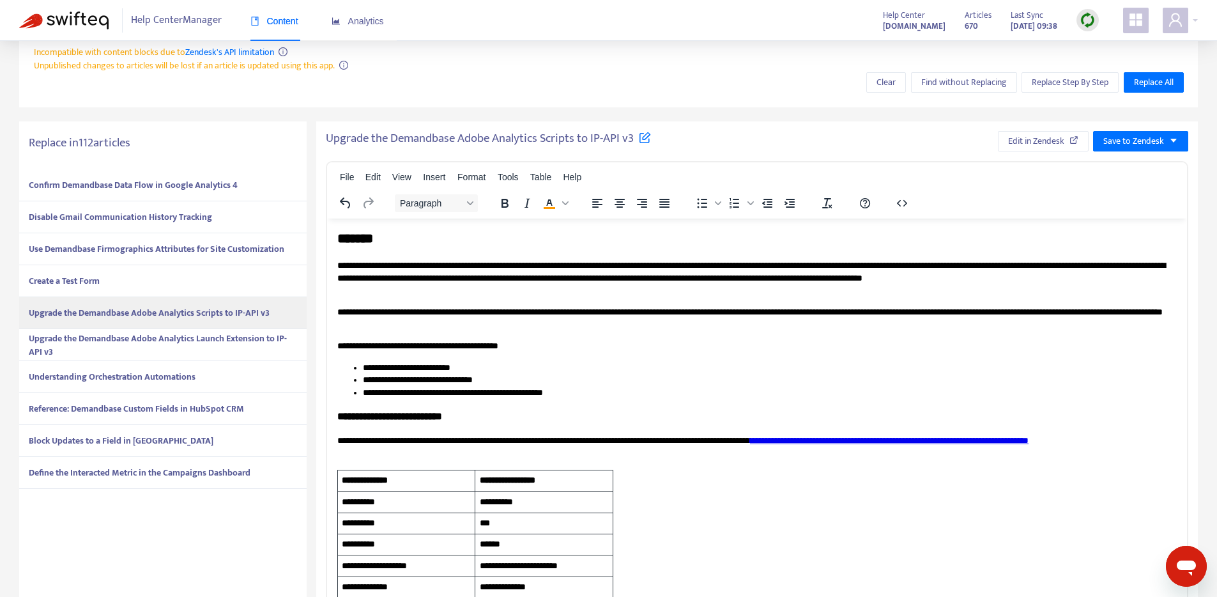
click at [59, 336] on strong "Upgrade the Demandbase Adobe Analytics Launch Extension to IP-API v3" at bounding box center [158, 345] width 258 height 28
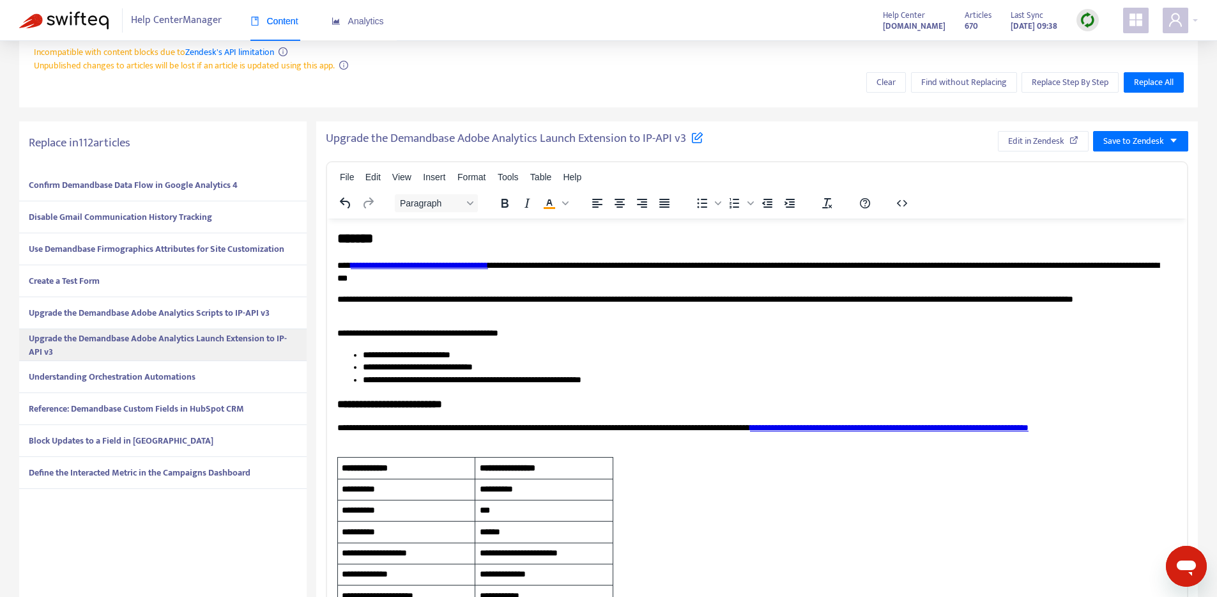
click at [91, 378] on strong "Understanding Orchestration Automations" at bounding box center [112, 376] width 167 height 15
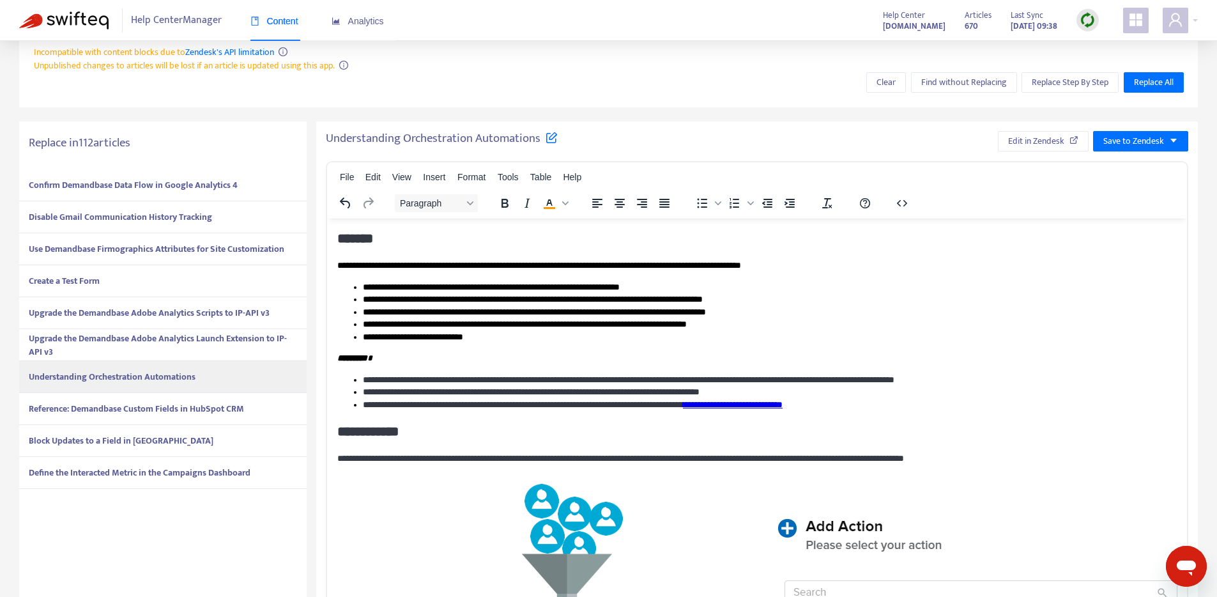
click at [103, 416] on div "Reference: Demandbase Custom Fields in HubSpot CRM" at bounding box center [162, 409] width 287 height 32
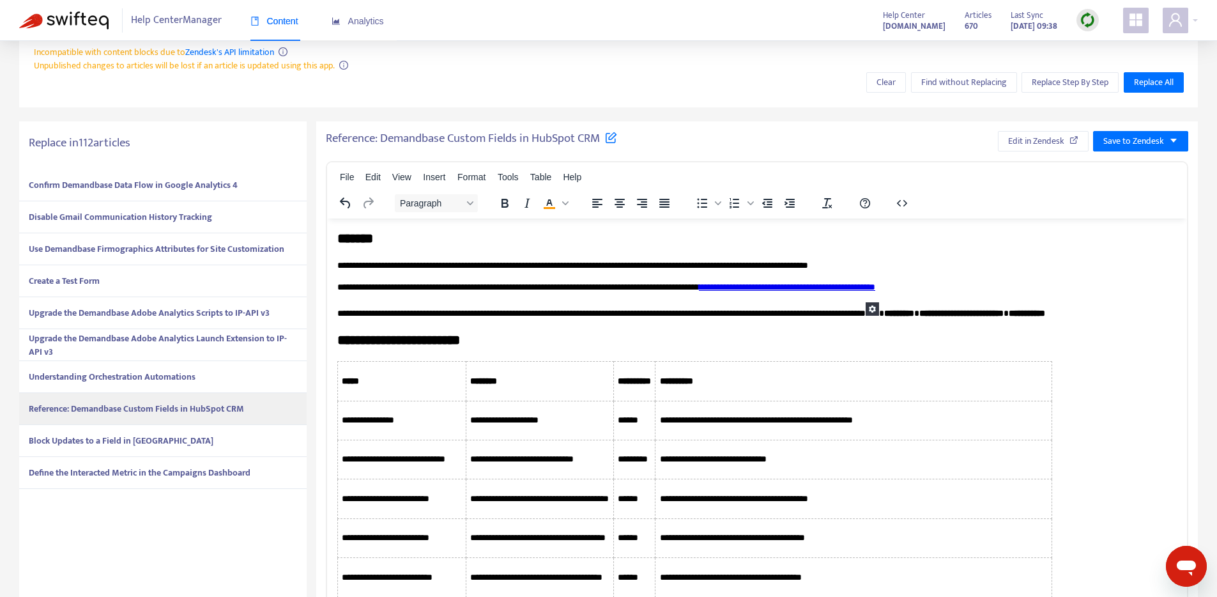
click at [104, 436] on strong "Block Updates to a Field in Marketo" at bounding box center [121, 440] width 185 height 15
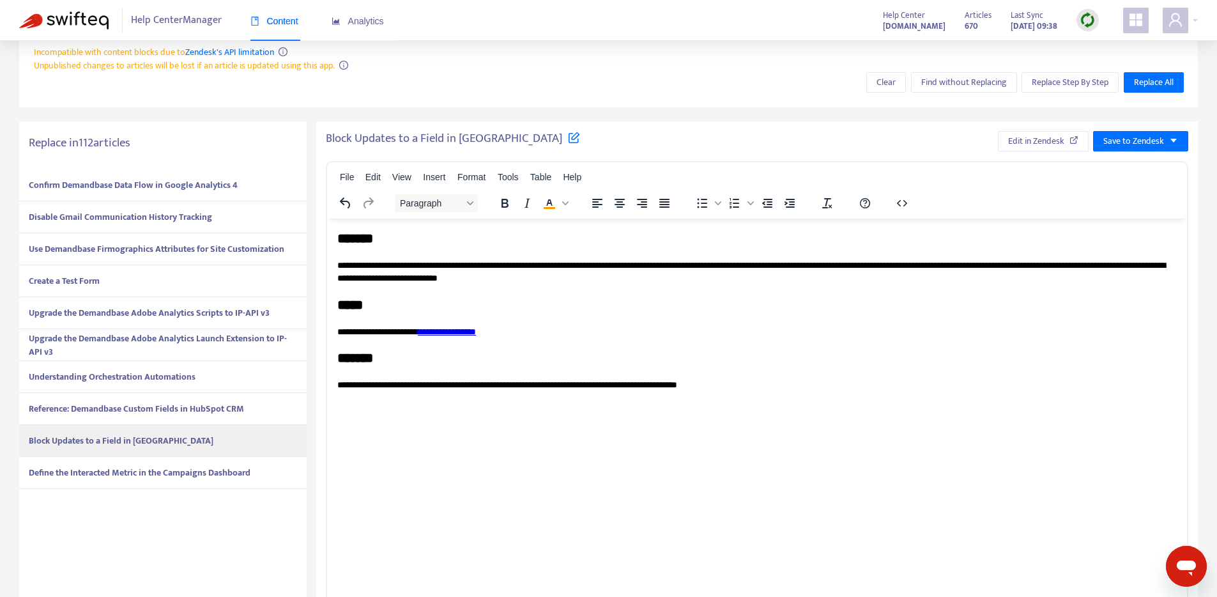
click at [123, 475] on strong "Define the Interacted Metric in the Campaigns Dashboard" at bounding box center [140, 472] width 222 height 15
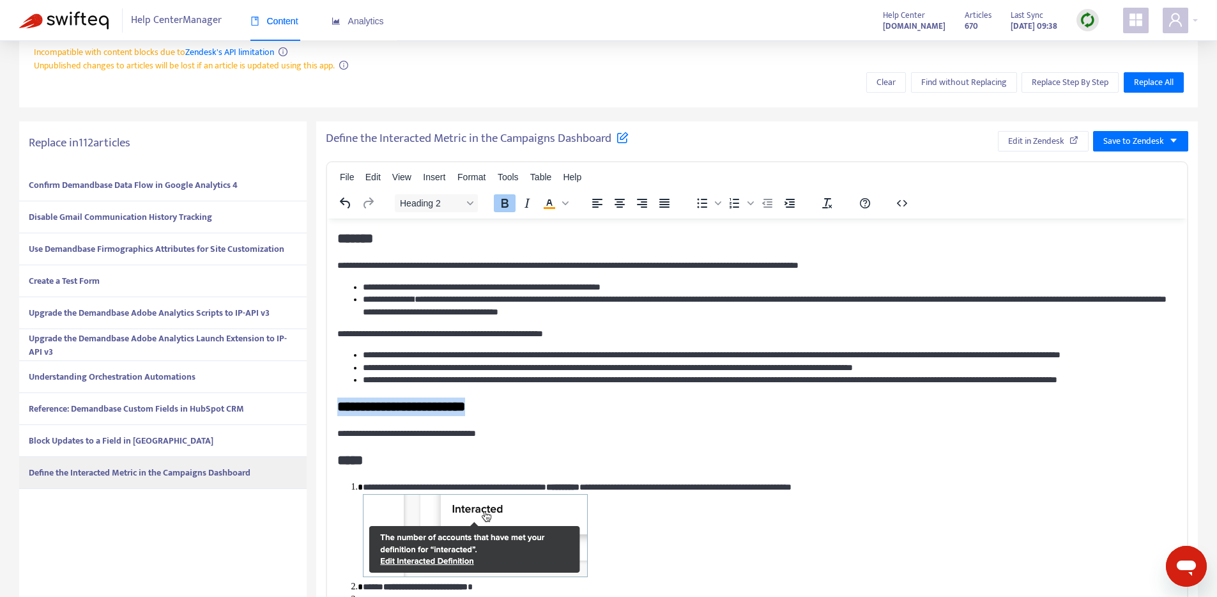
drag, startPoint x: 526, startPoint y: 430, endPoint x: 301, endPoint y: 429, distance: 224.2
click at [327, 429] on html "**********" at bounding box center [757, 485] width 860 height 535
copy strong "**********"
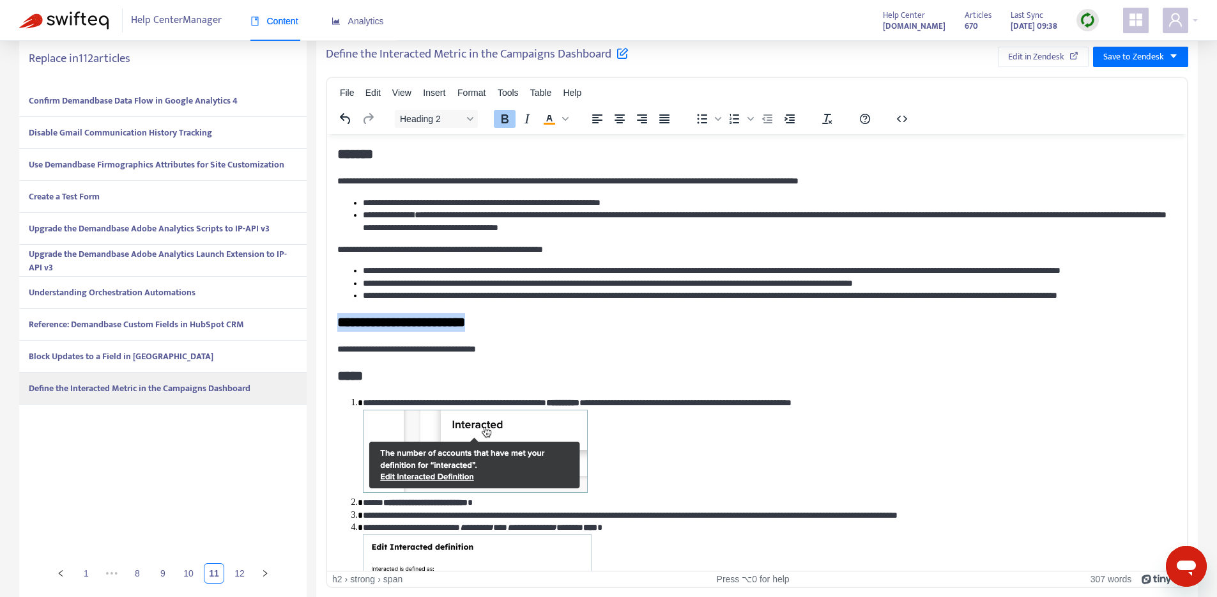
scroll to position [333, 0]
click at [241, 577] on link "12" at bounding box center [239, 572] width 19 height 19
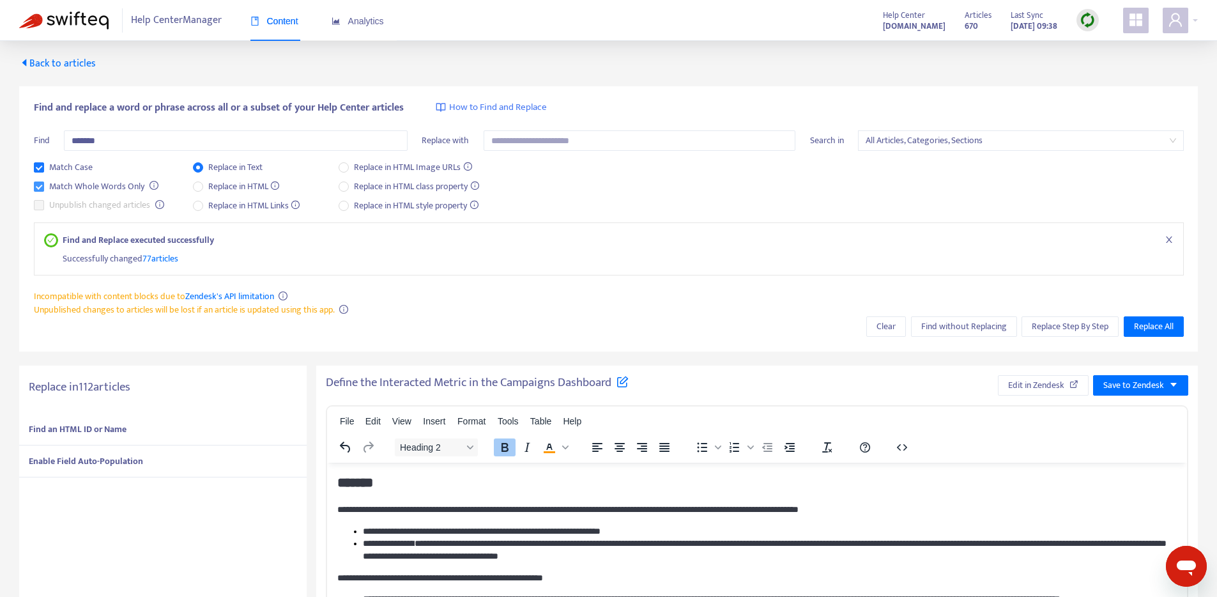
scroll to position [0, 0]
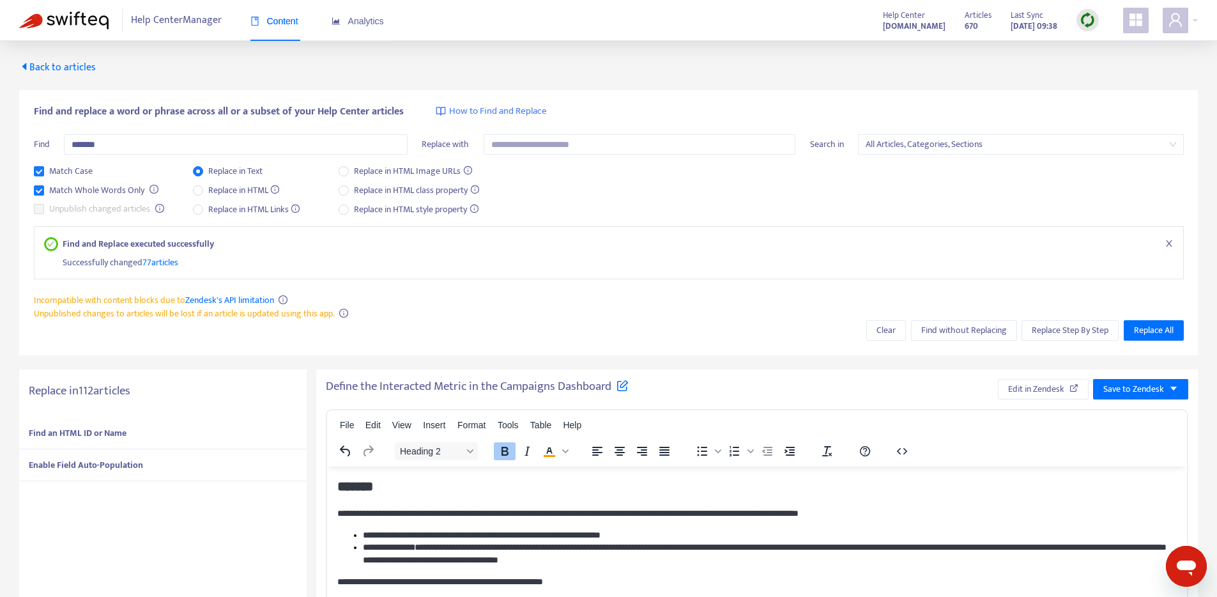
click at [65, 429] on strong "Find an HTML ID or Name" at bounding box center [78, 432] width 98 height 15
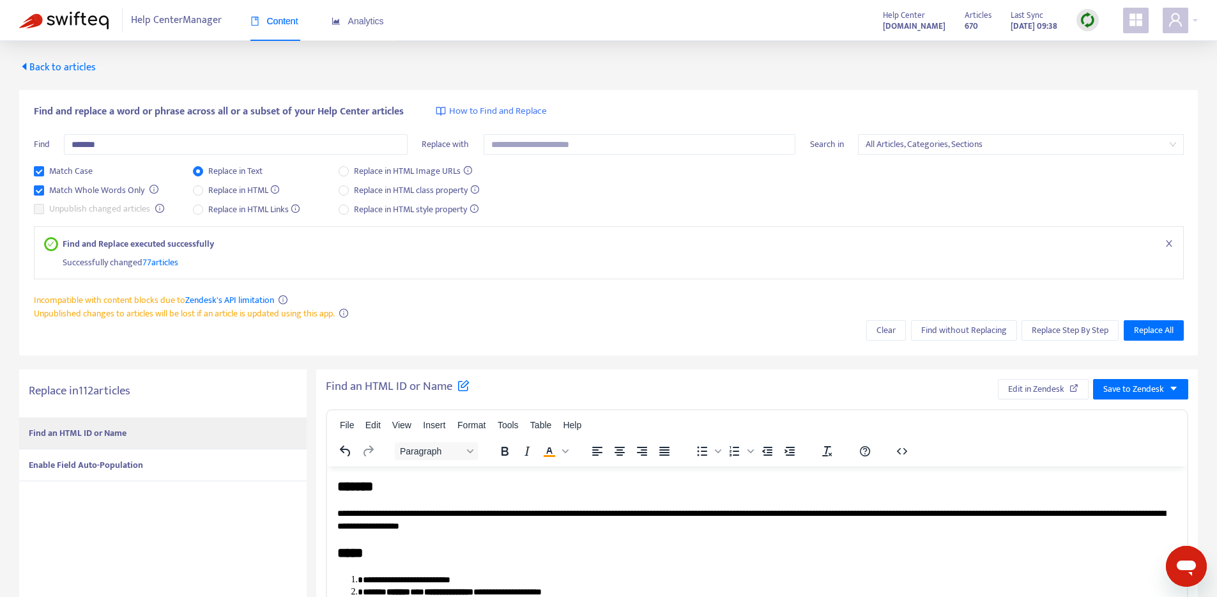
click at [70, 462] on strong "Enable Field Auto-Population" at bounding box center [86, 464] width 114 height 15
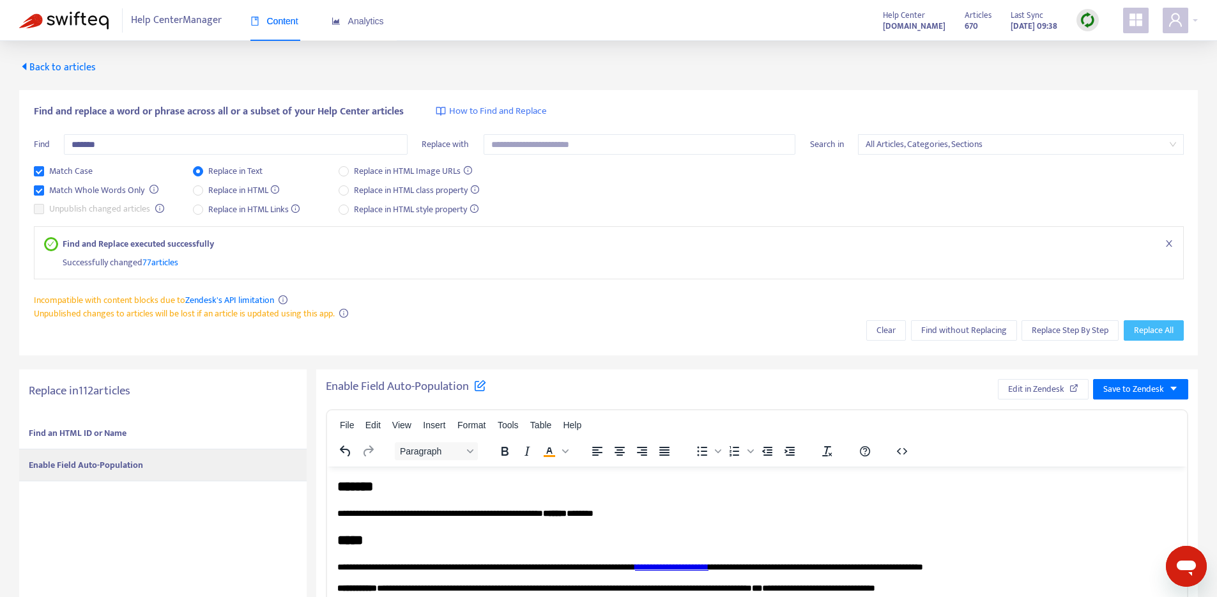
click at [1159, 327] on span "Replace All" at bounding box center [1154, 330] width 40 height 14
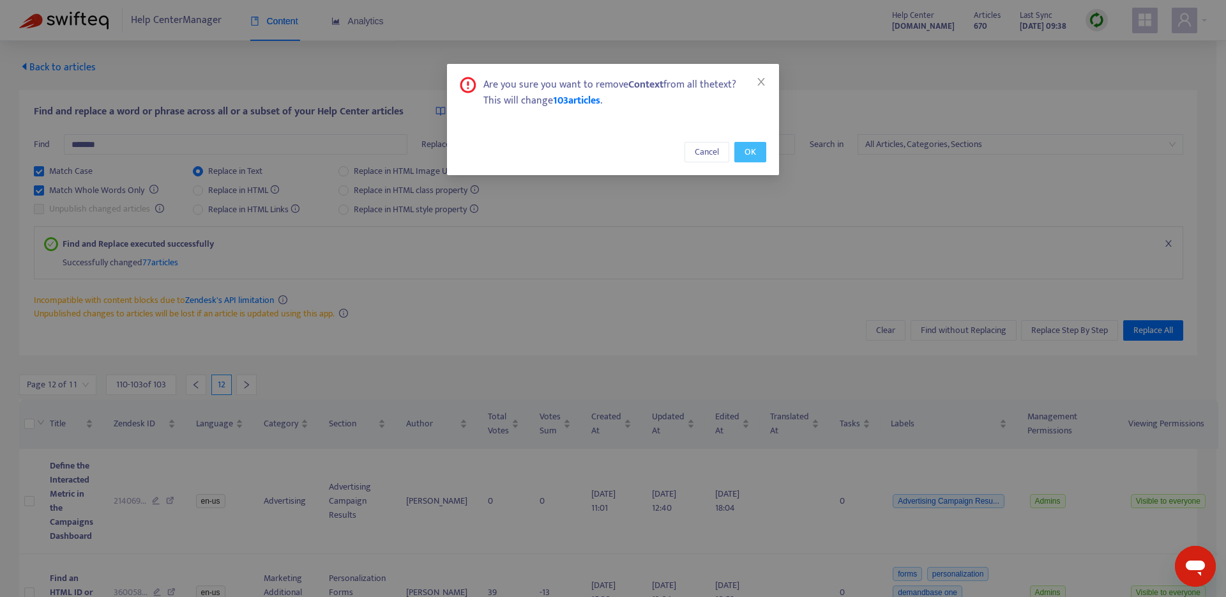
click at [761, 145] on button "OK" at bounding box center [751, 152] width 32 height 20
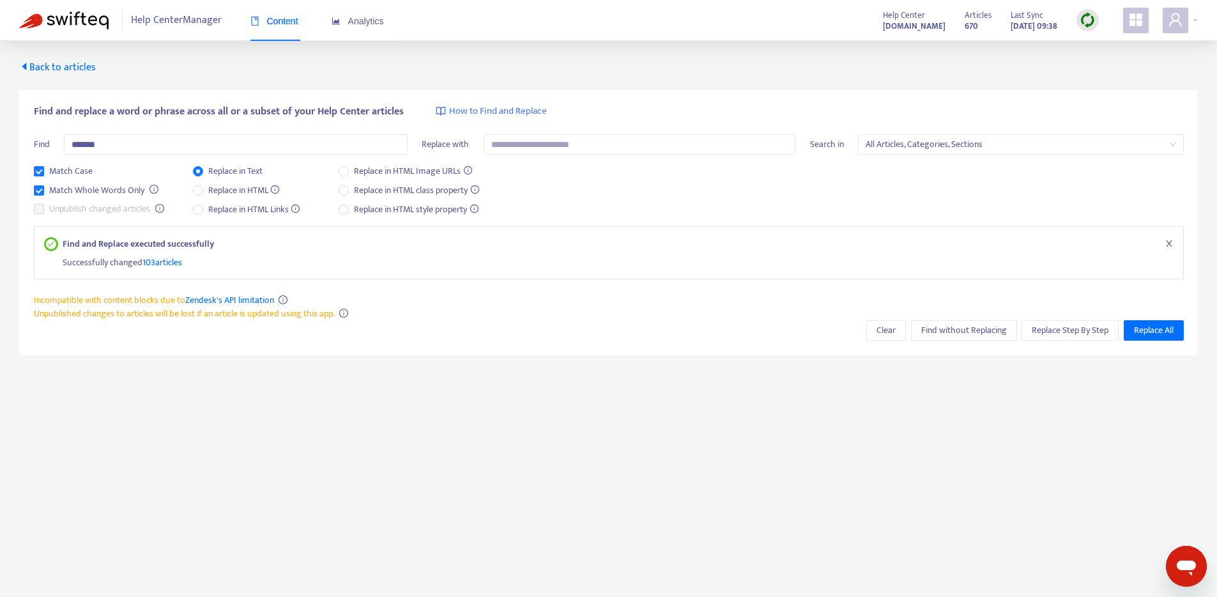
click at [173, 260] on span "103 articles" at bounding box center [162, 262] width 40 height 15
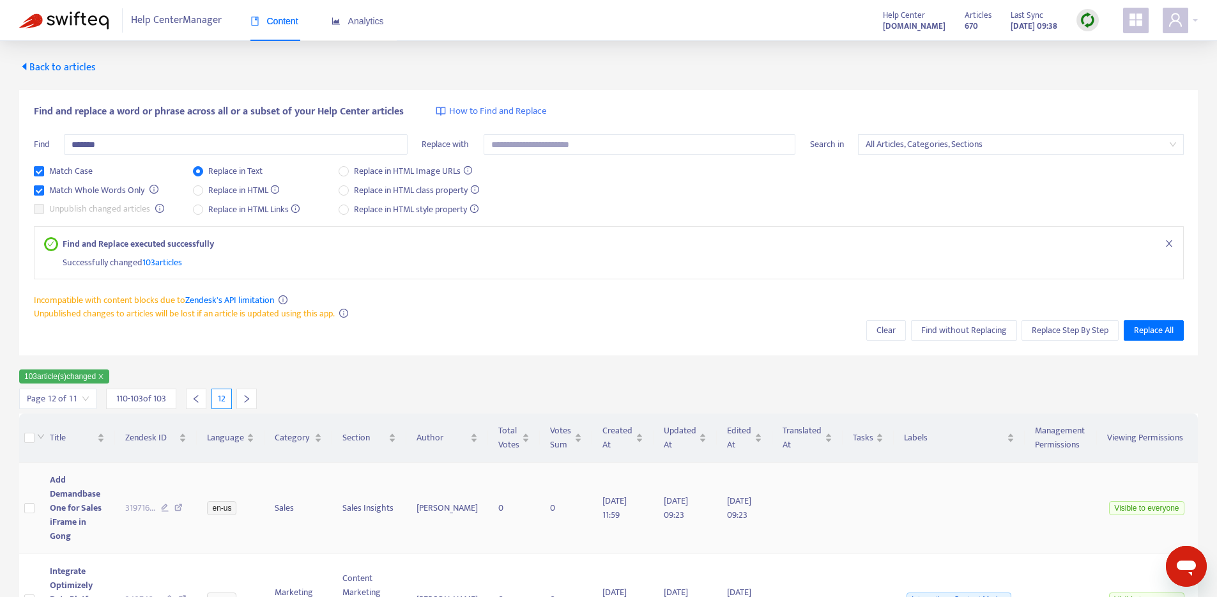
click at [70, 498] on span "Add Demandbase One for Sales iFrame in Gong" at bounding box center [76, 507] width 52 height 71
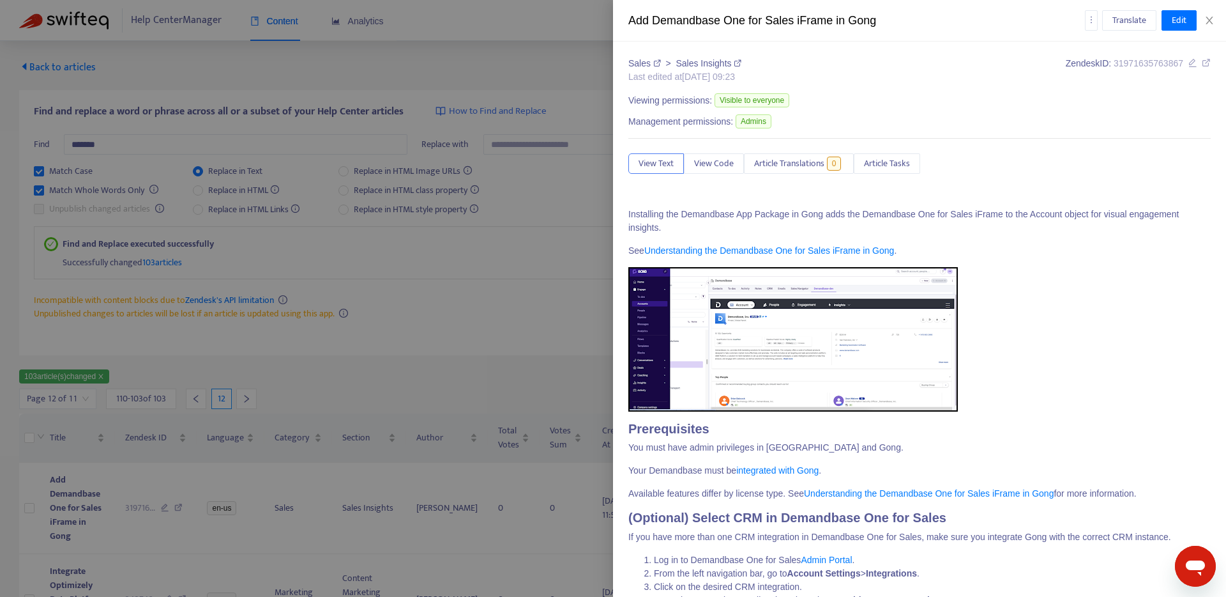
click at [629, 218] on p "Installing the Demandbase App Package in Gong adds the Demandbase One for Sales…" at bounding box center [920, 221] width 583 height 27
click at [1179, 26] on span "Edit" at bounding box center [1179, 20] width 15 height 14
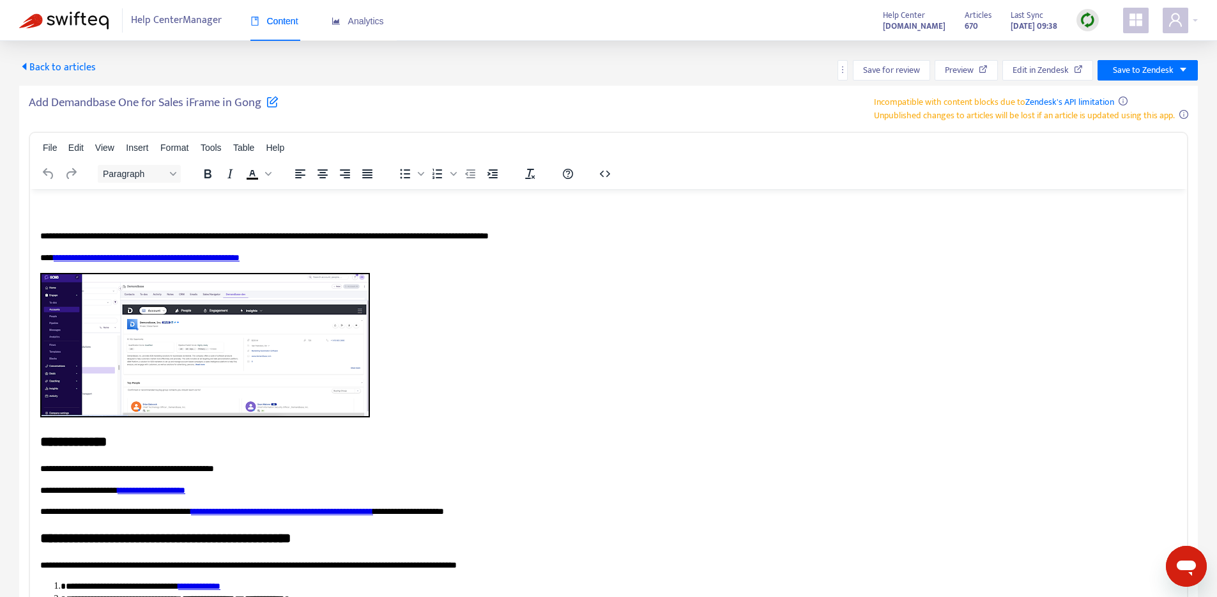
click at [43, 237] on p "**********" at bounding box center [603, 235] width 1127 height 13
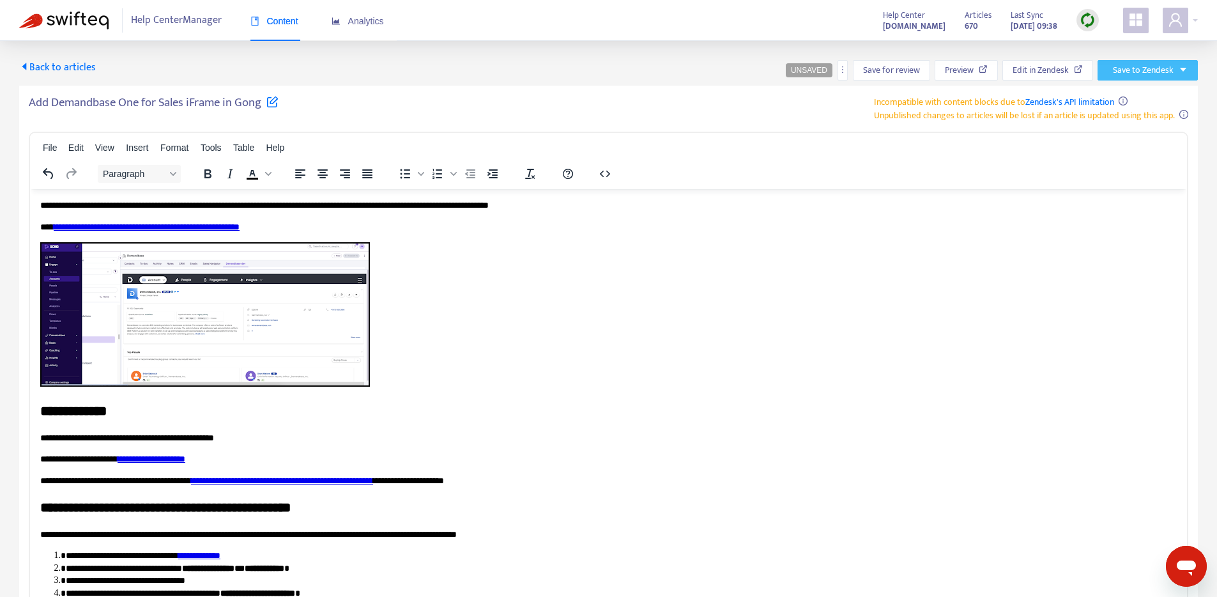
click at [1130, 74] on span "Save to Zendesk" at bounding box center [1143, 70] width 61 height 14
click at [1129, 96] on span "Publish" at bounding box center [1132, 96] width 49 height 14
click at [42, 68] on span "Back to articles" at bounding box center [57, 67] width 77 height 17
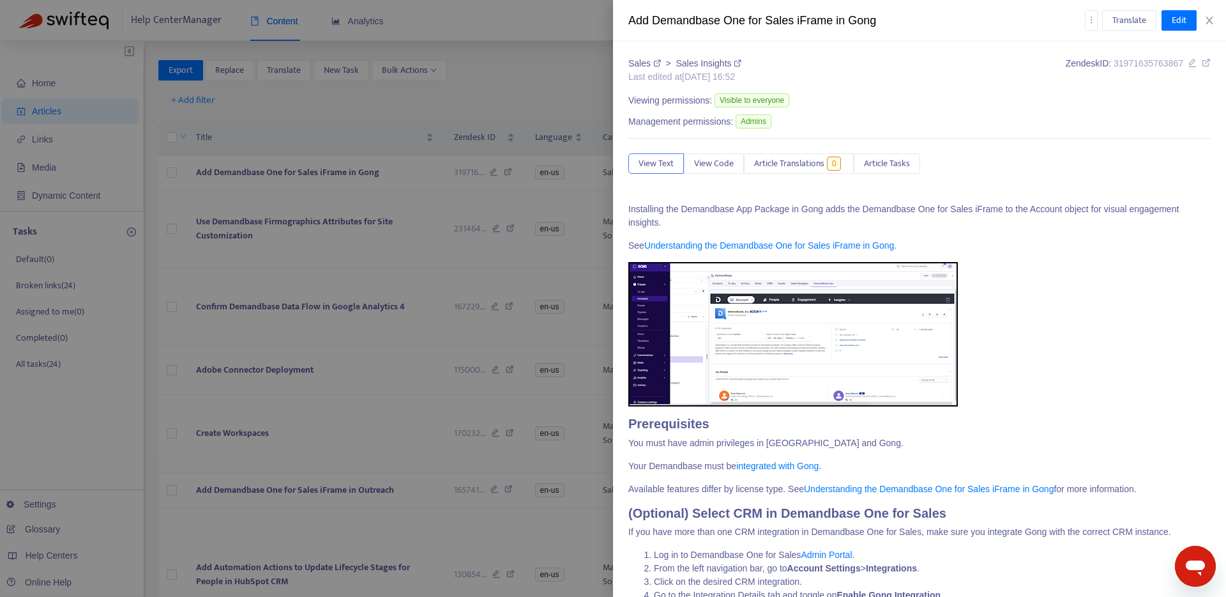
type input "*******"
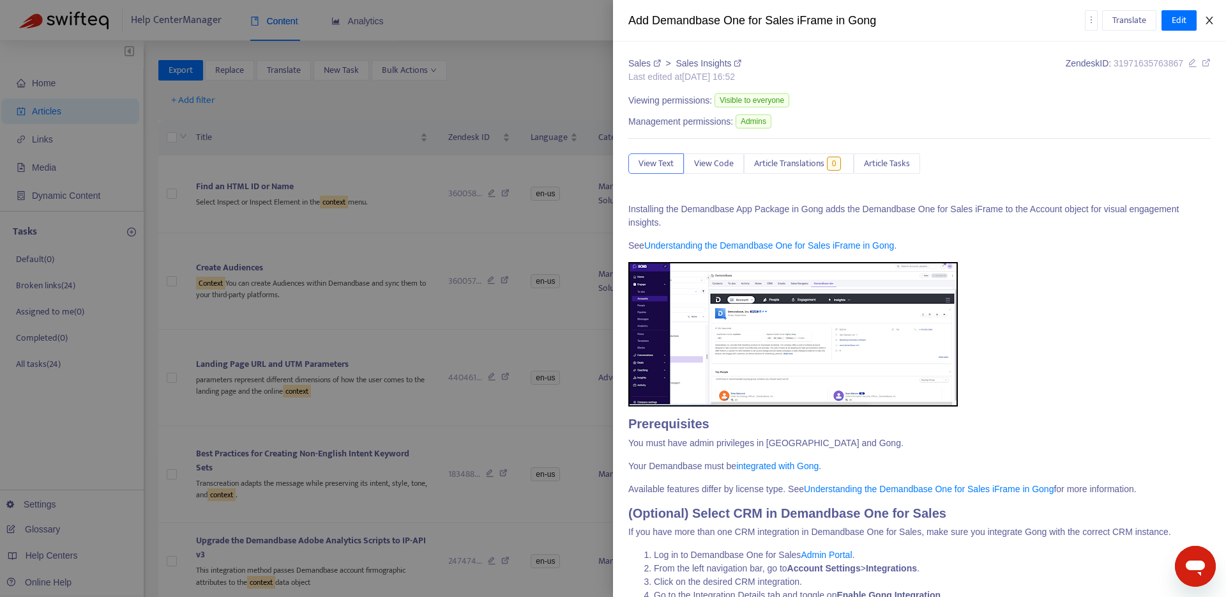
click at [1216, 18] on button "Close" at bounding box center [1210, 21] width 18 height 12
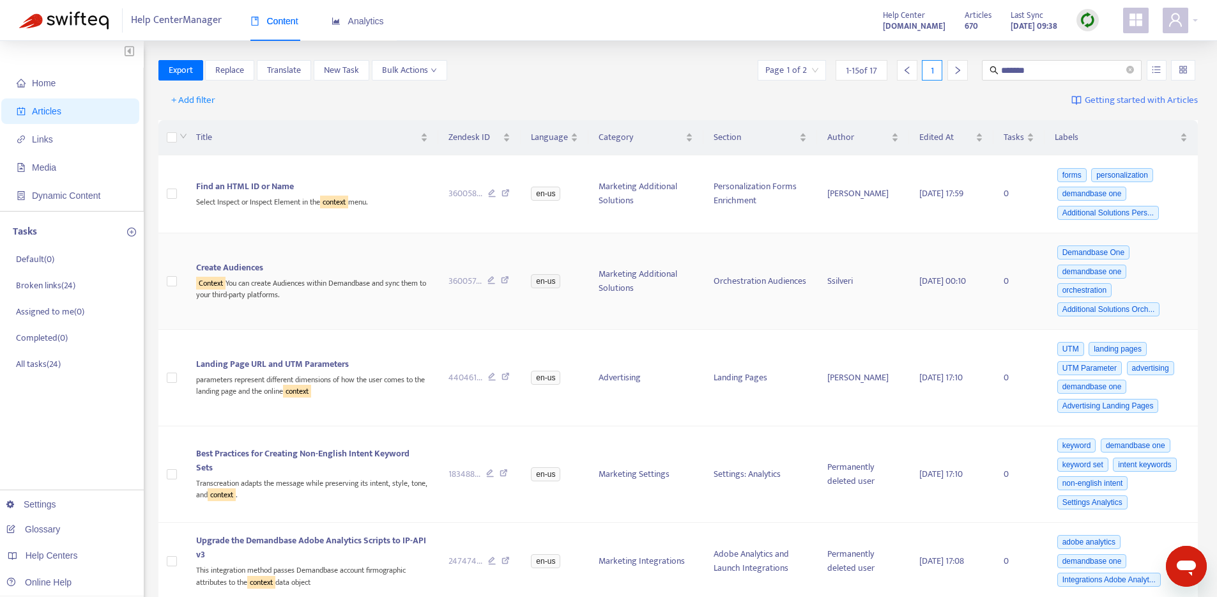
click at [356, 287] on div "Context You can create Audiences within Demandbase and sync them to your third-…" at bounding box center [312, 288] width 232 height 26
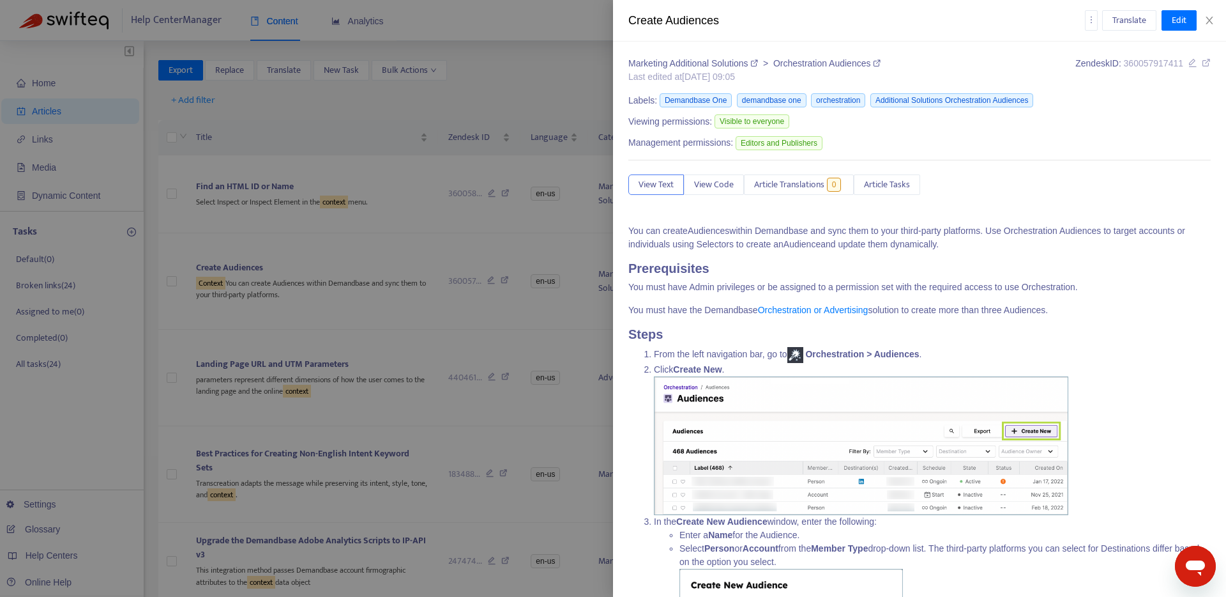
click at [629, 233] on span "You can create" at bounding box center [658, 230] width 59 height 10
click at [1184, 19] on span "Edit" at bounding box center [1179, 20] width 15 height 14
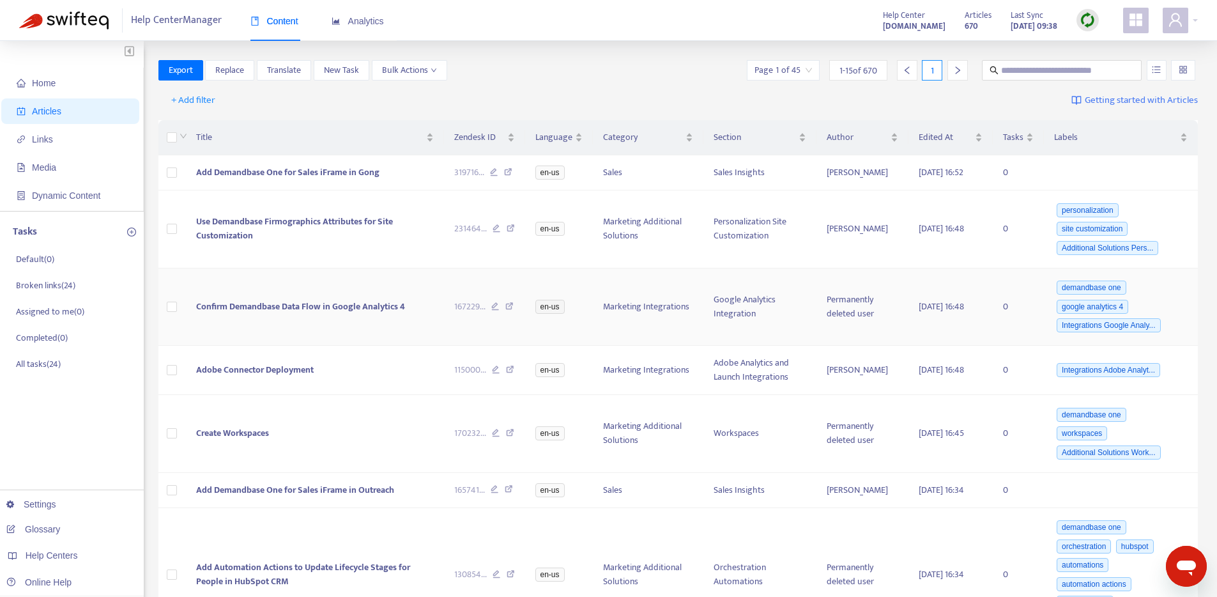
click at [259, 310] on span "Confirm Demandbase Data Flow in Google Analytics 4" at bounding box center [300, 306] width 209 height 15
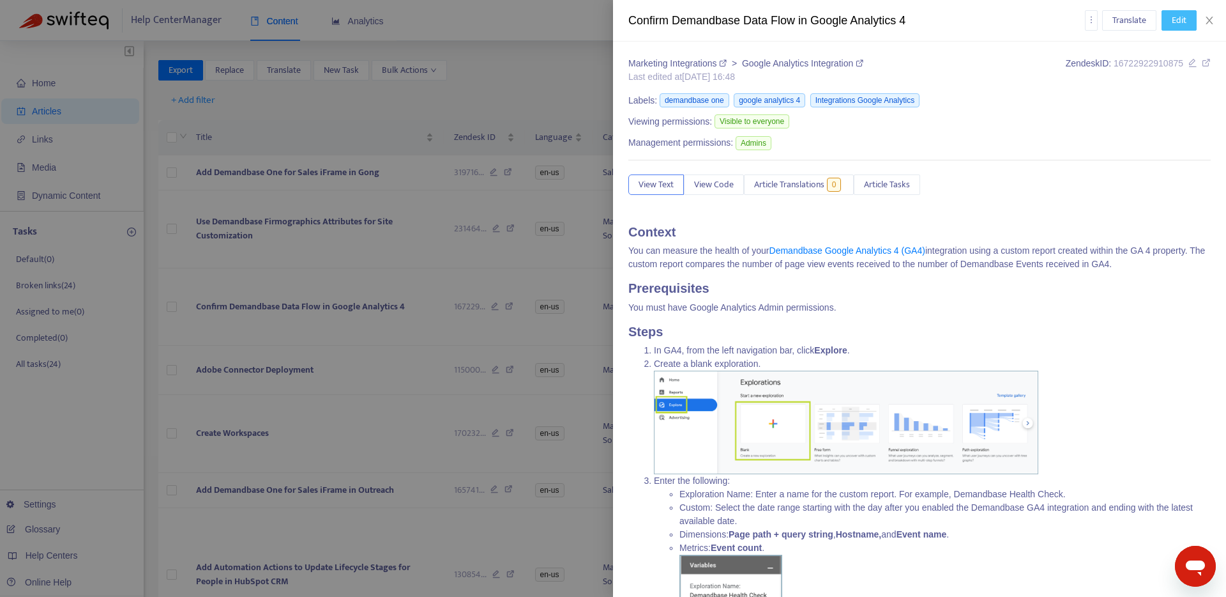
click at [1178, 20] on span "Edit" at bounding box center [1179, 20] width 15 height 14
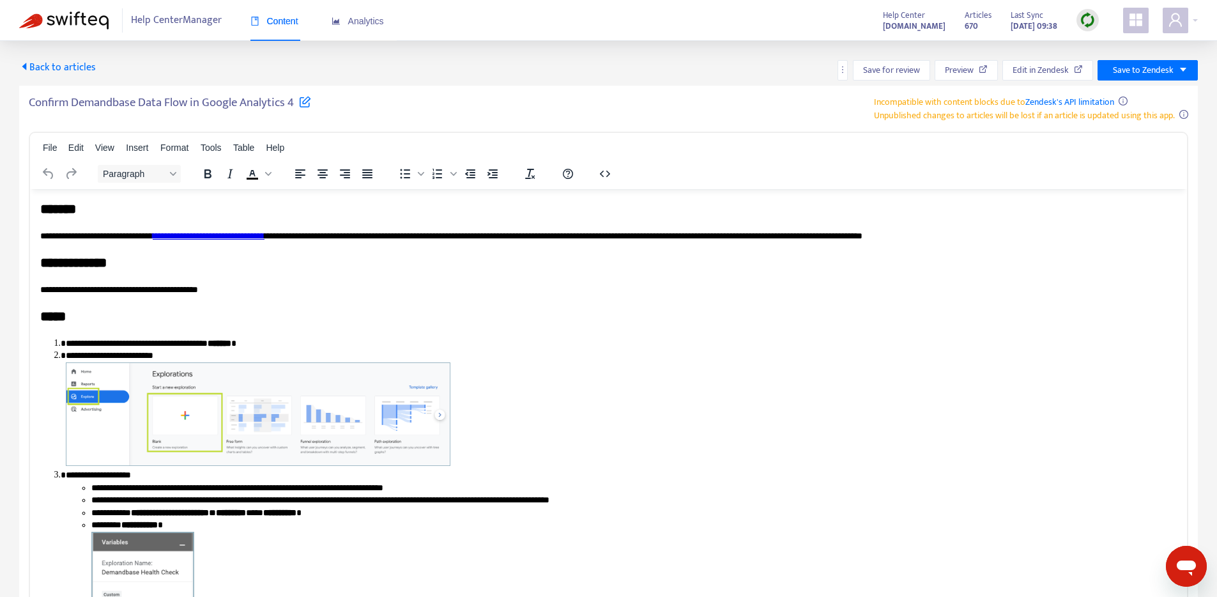
click at [42, 235] on p "**********" at bounding box center [603, 235] width 1127 height 13
click at [52, 61] on span "Back to articles" at bounding box center [57, 67] width 77 height 17
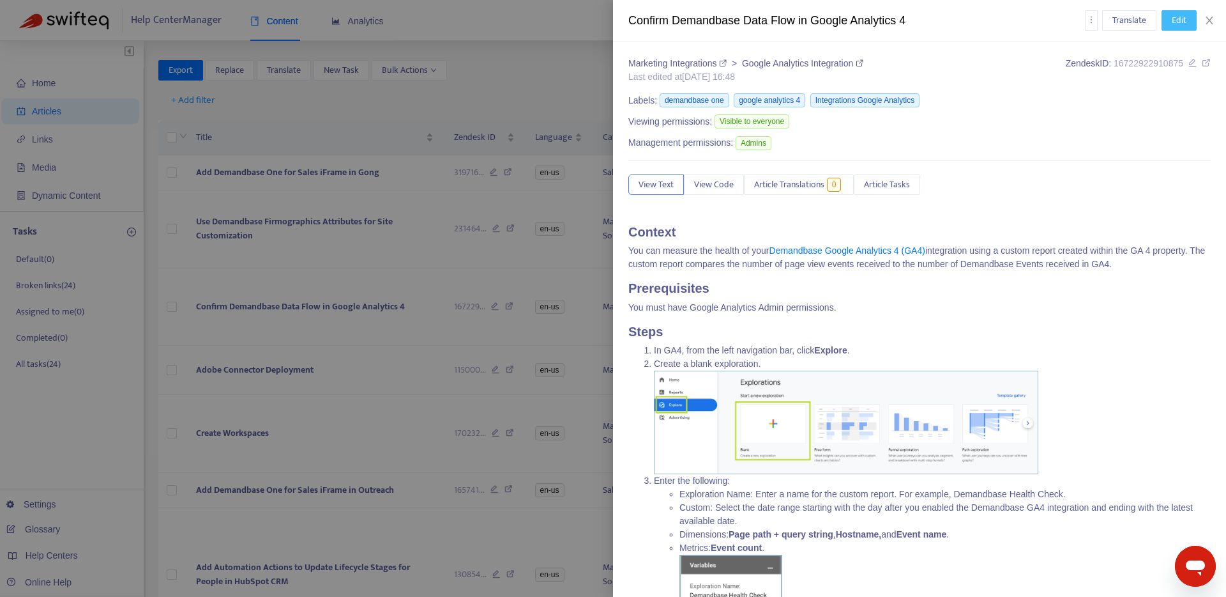
click at [1179, 22] on span "Edit" at bounding box center [1179, 20] width 15 height 14
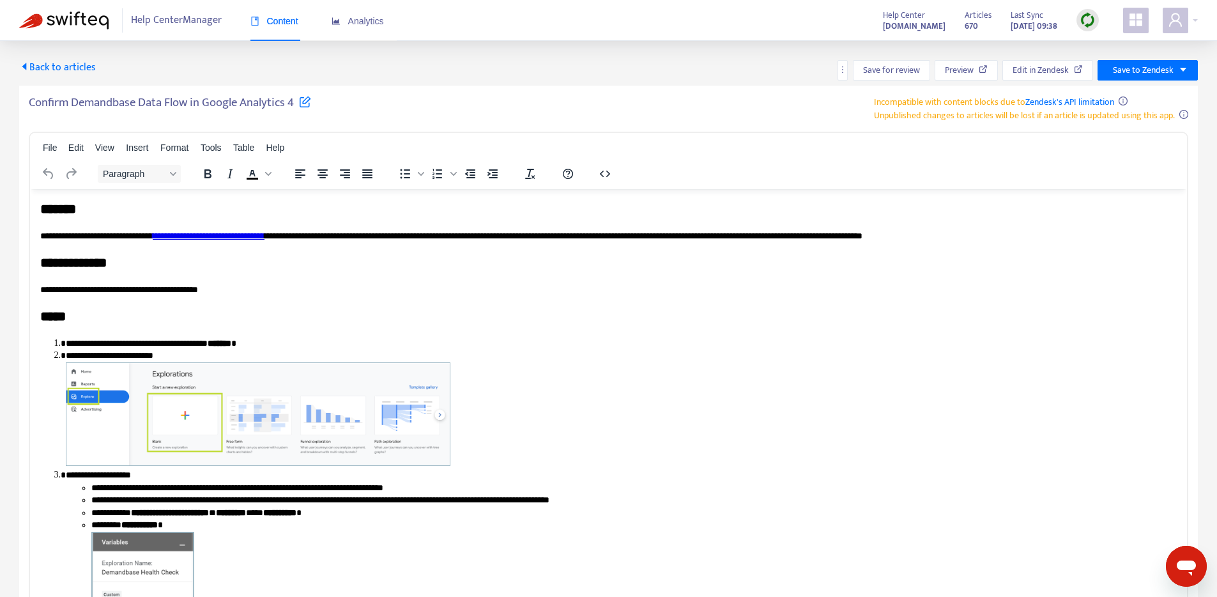
click at [49, 64] on span "Back to articles" at bounding box center [57, 67] width 77 height 17
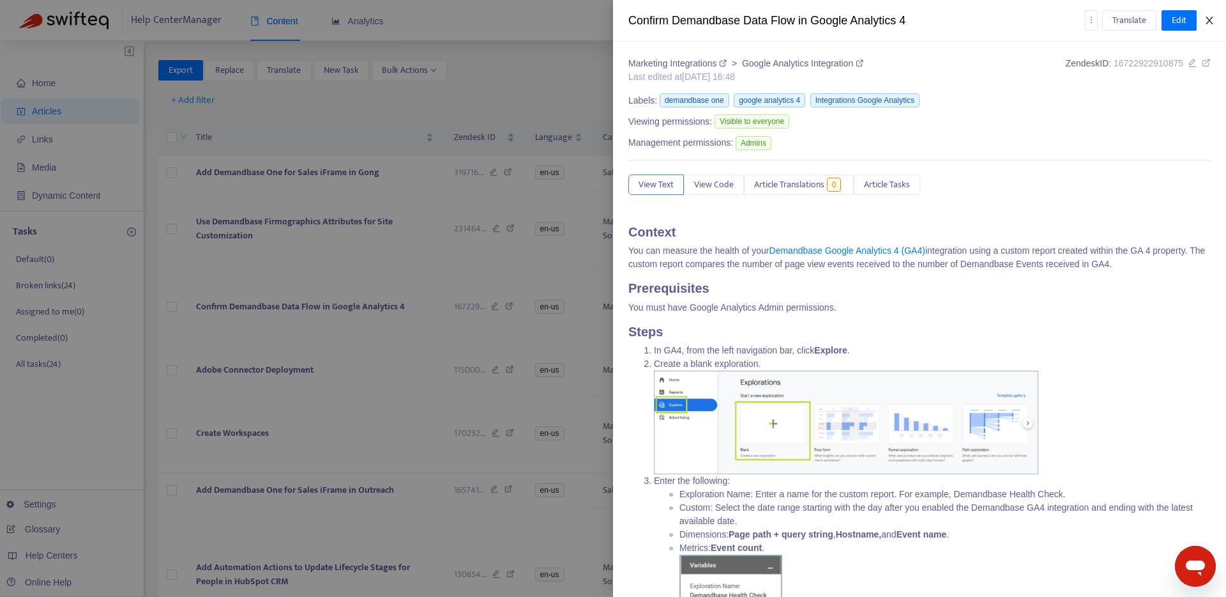
click at [1213, 18] on icon "close" at bounding box center [1210, 20] width 10 height 10
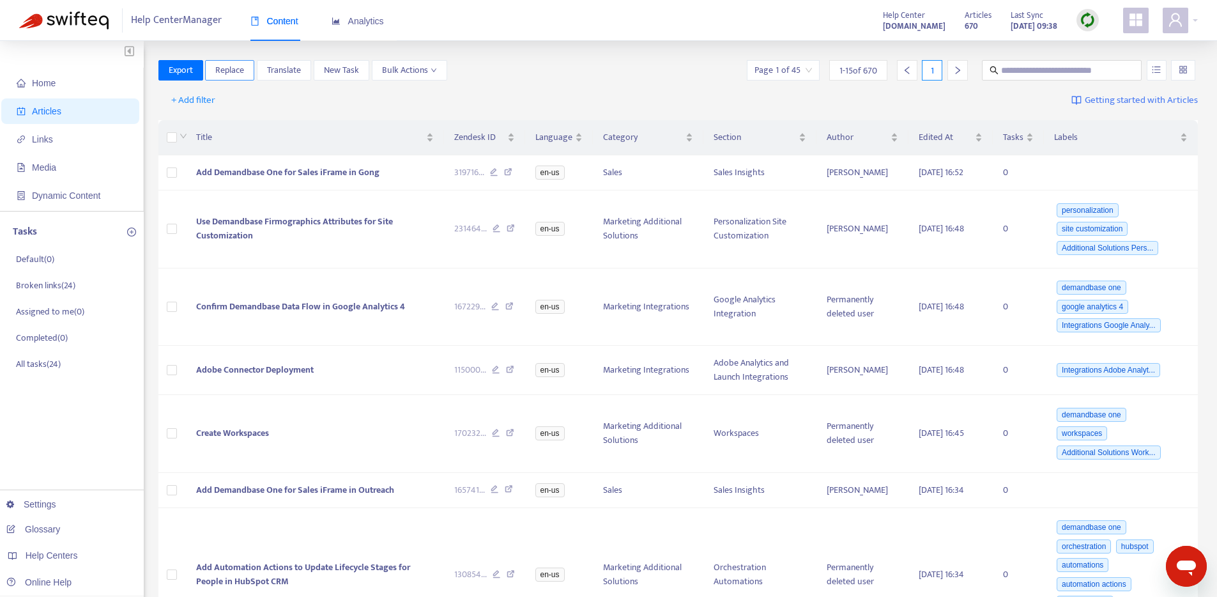
click at [225, 73] on span "Replace" at bounding box center [229, 70] width 29 height 14
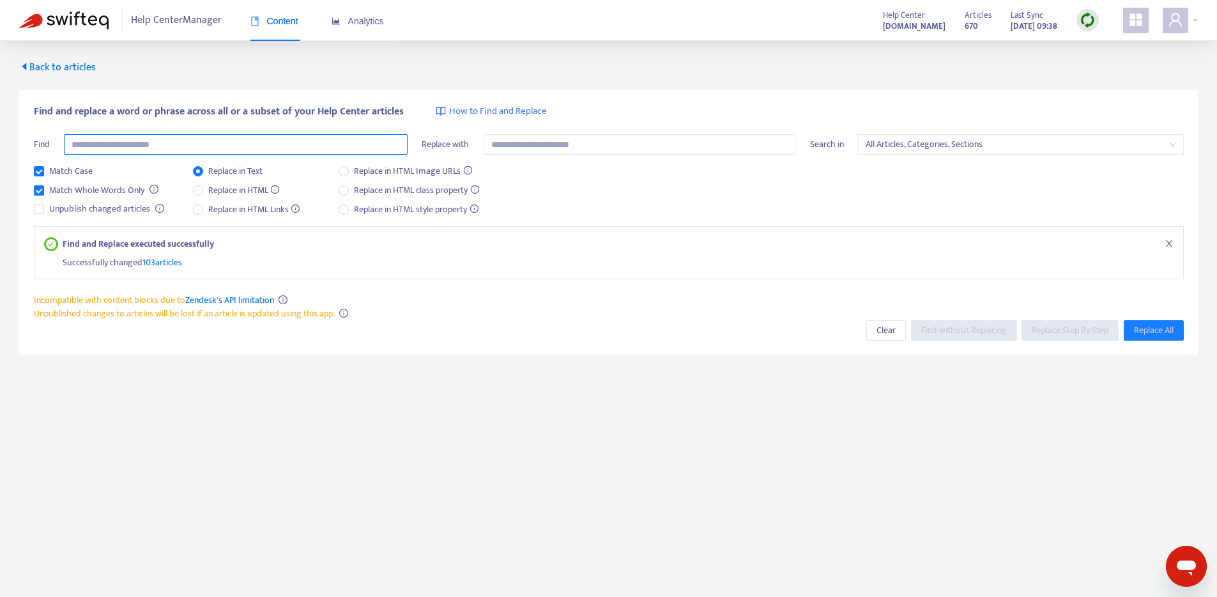
click at [277, 136] on input "text" at bounding box center [236, 144] width 344 height 20
paste input "**********"
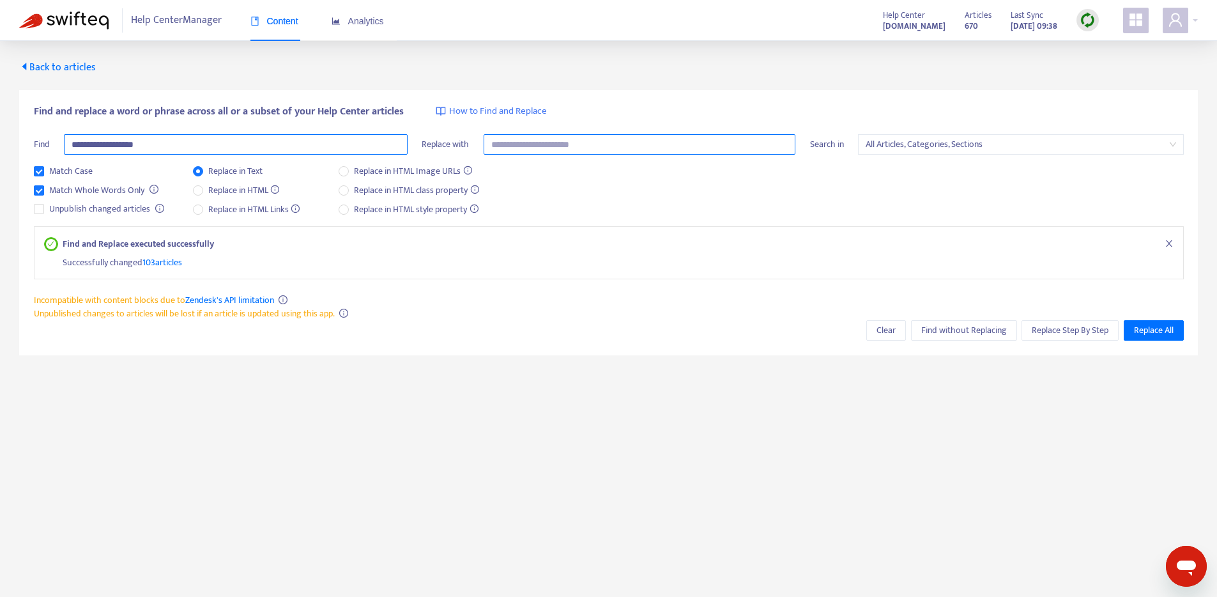
type input "**********"
click at [530, 145] on input "text" at bounding box center [640, 144] width 312 height 20
paste input "**********"
type input "**********"
click at [233, 191] on span "Replace in HTML" at bounding box center [244, 190] width 82 height 14
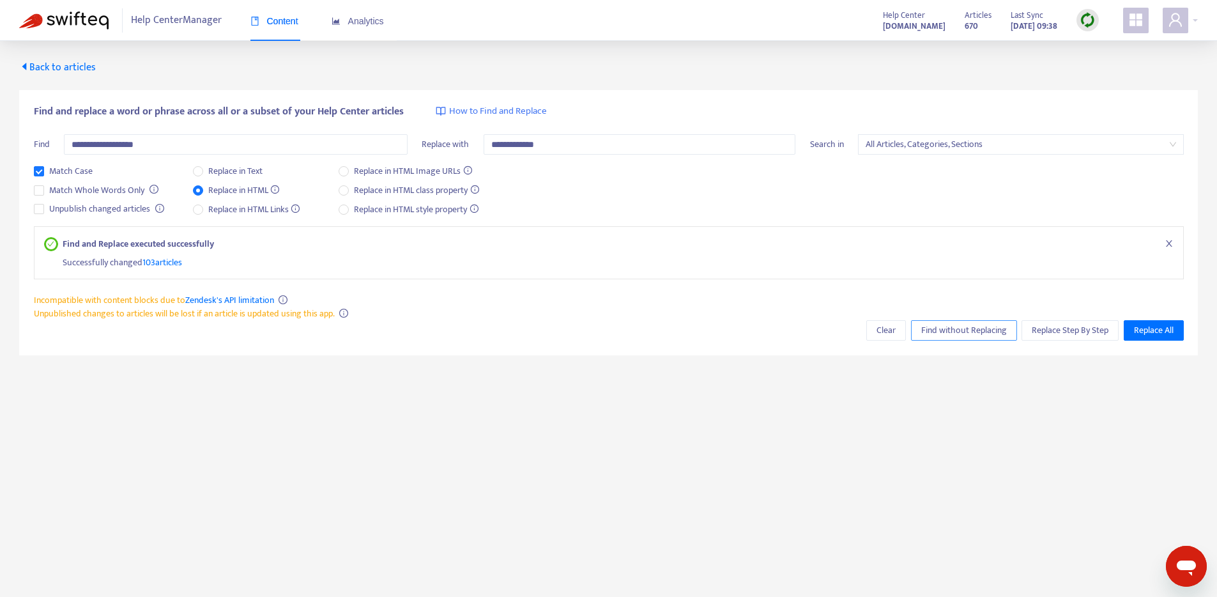
click at [958, 325] on span "Find without Replacing" at bounding box center [964, 330] width 86 height 14
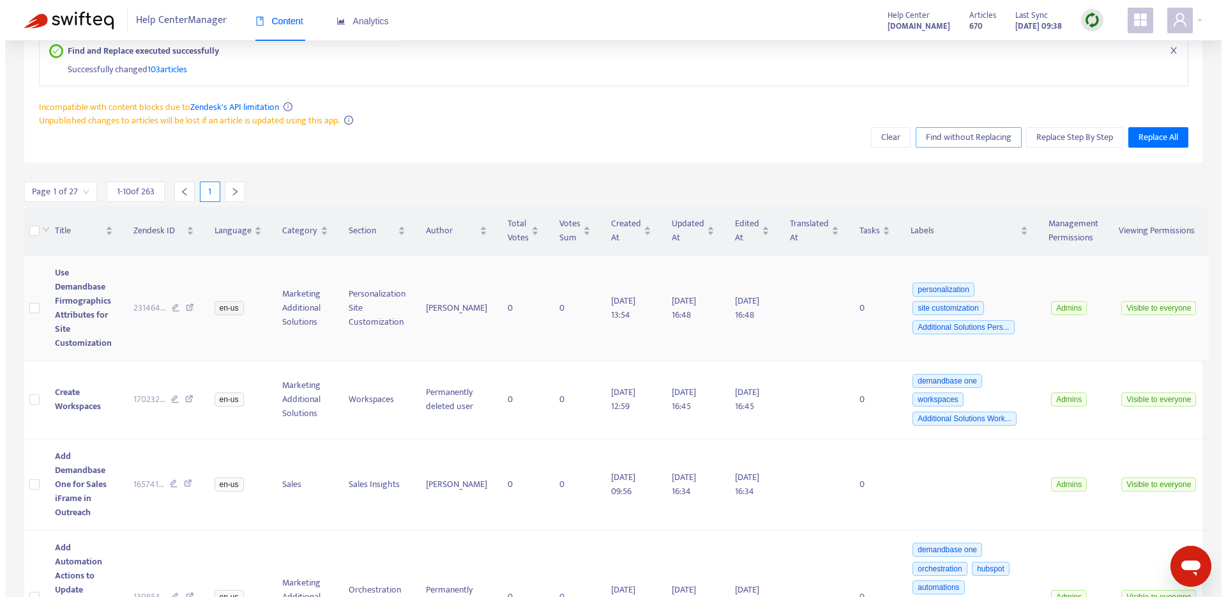
scroll to position [192, 0]
click at [82, 294] on span "Use Demandbase Firmographics Attributes for Site Customization" at bounding box center [78, 308] width 57 height 85
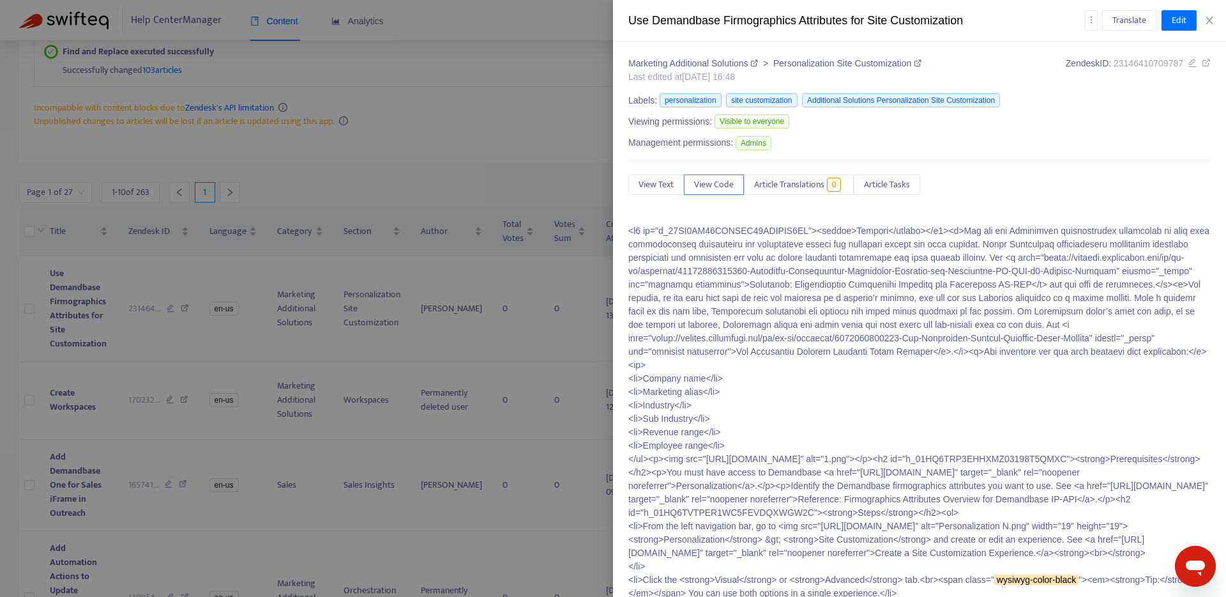
click at [1009, 282] on p "<li>Company name</li> <li>Marketing alias</li> <li>Industry</li> <li>Sub Indust…" at bounding box center [920, 505] width 583 height 563
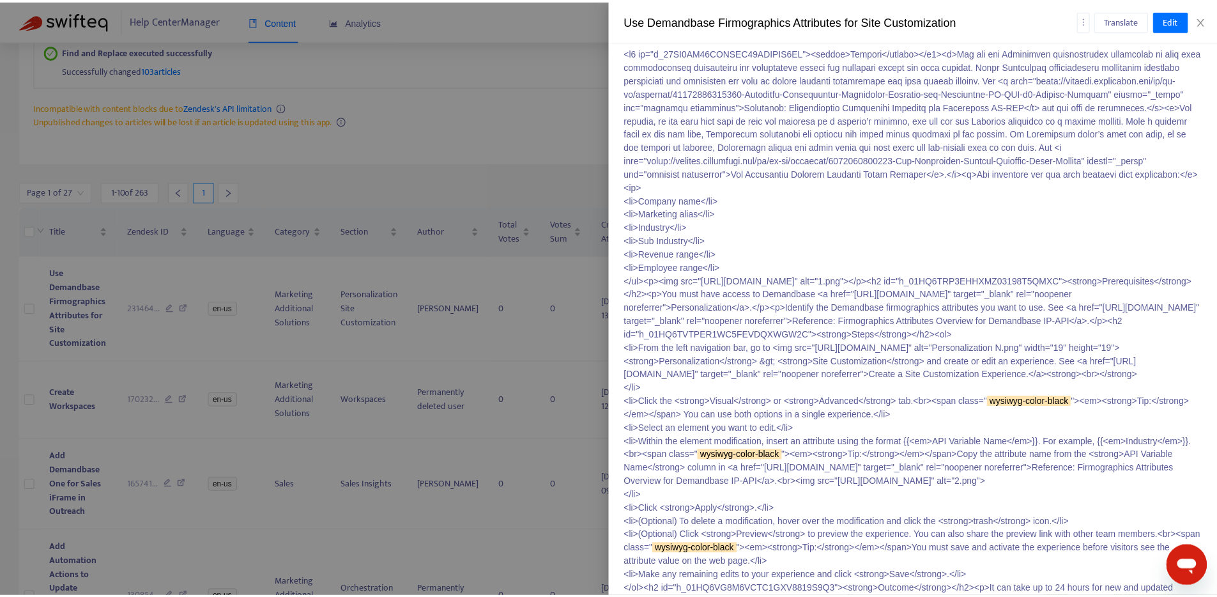
scroll to position [296, 0]
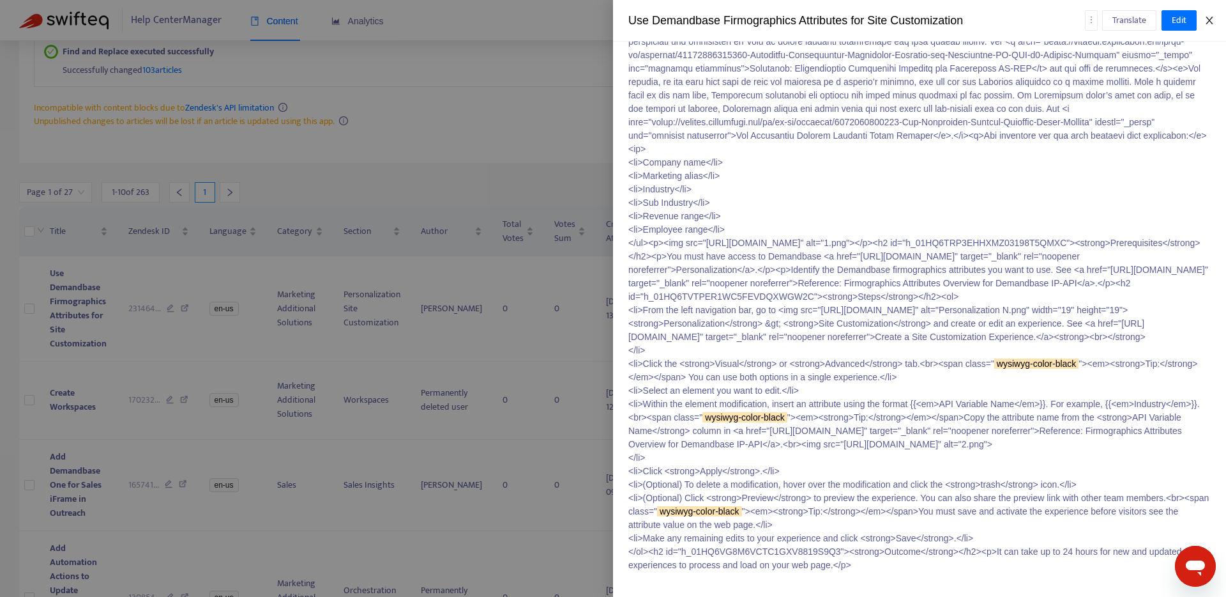
click at [1213, 19] on icon "close" at bounding box center [1210, 20] width 10 height 10
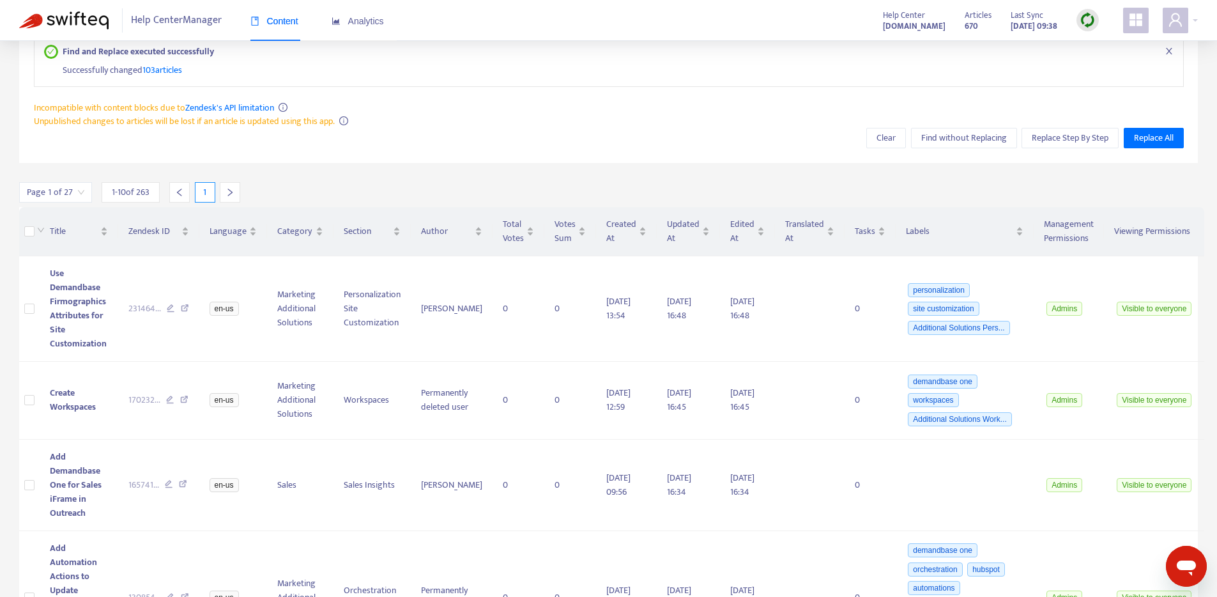
scroll to position [0, 0]
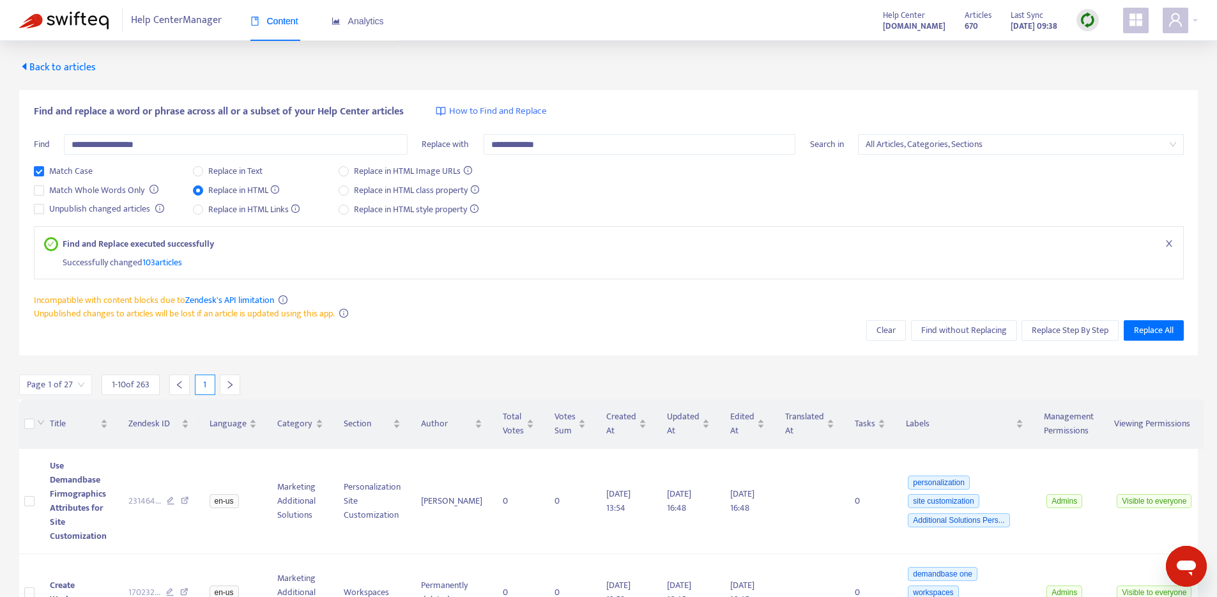
click at [1093, 19] on img at bounding box center [1087, 20] width 16 height 16
click at [1114, 46] on link "Quick Sync" at bounding box center [1114, 46] width 54 height 15
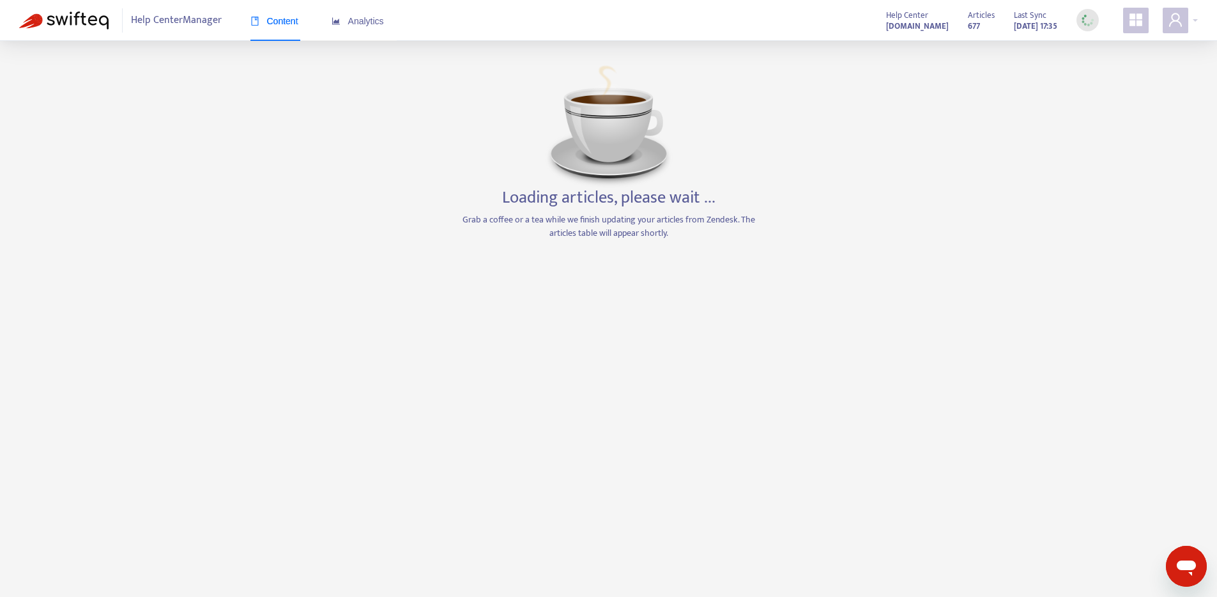
click at [932, 199] on div "Loading articles, please wait ... Grab a coffee or a tea while we finish updati…" at bounding box center [608, 154] width 1179 height 189
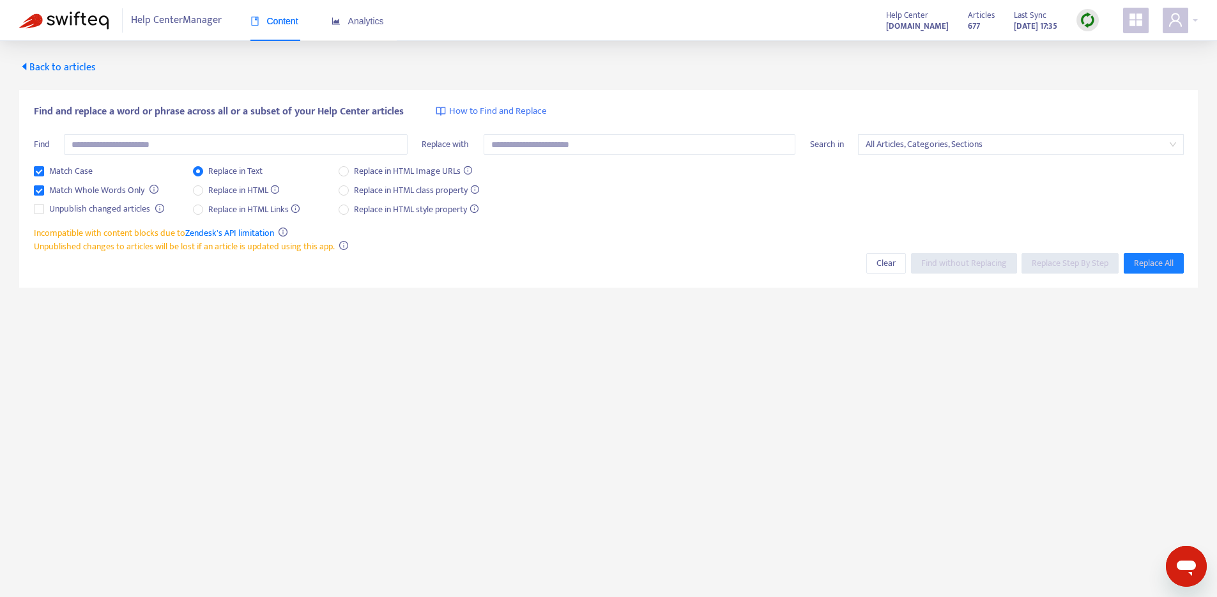
click at [676, 328] on main "Back to articles Find and replace a word or phrase across all or a subset of yo…" at bounding box center [608, 339] width 1217 height 597
